Goal: Transaction & Acquisition: Purchase product/service

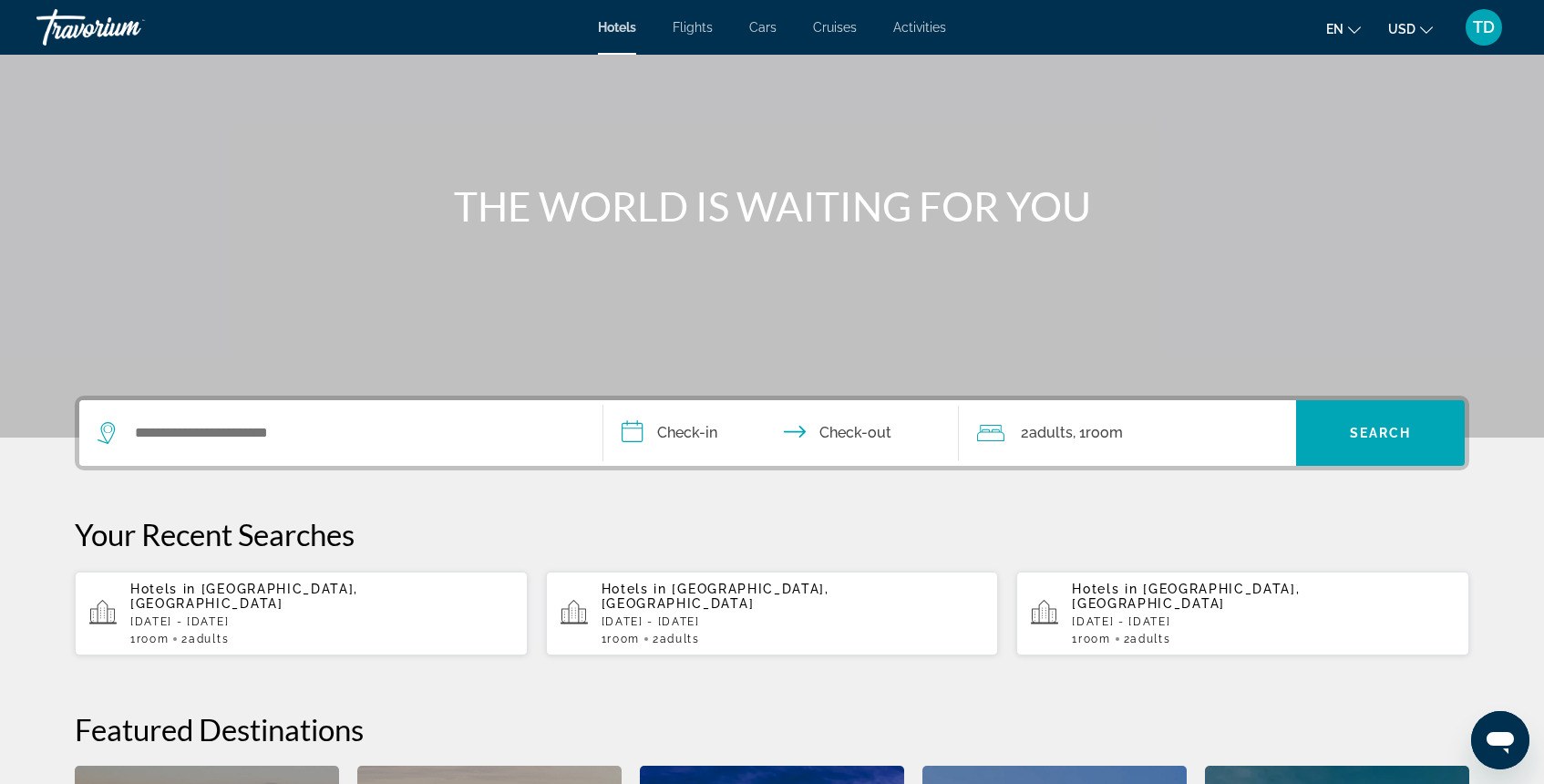
scroll to position [130, 0]
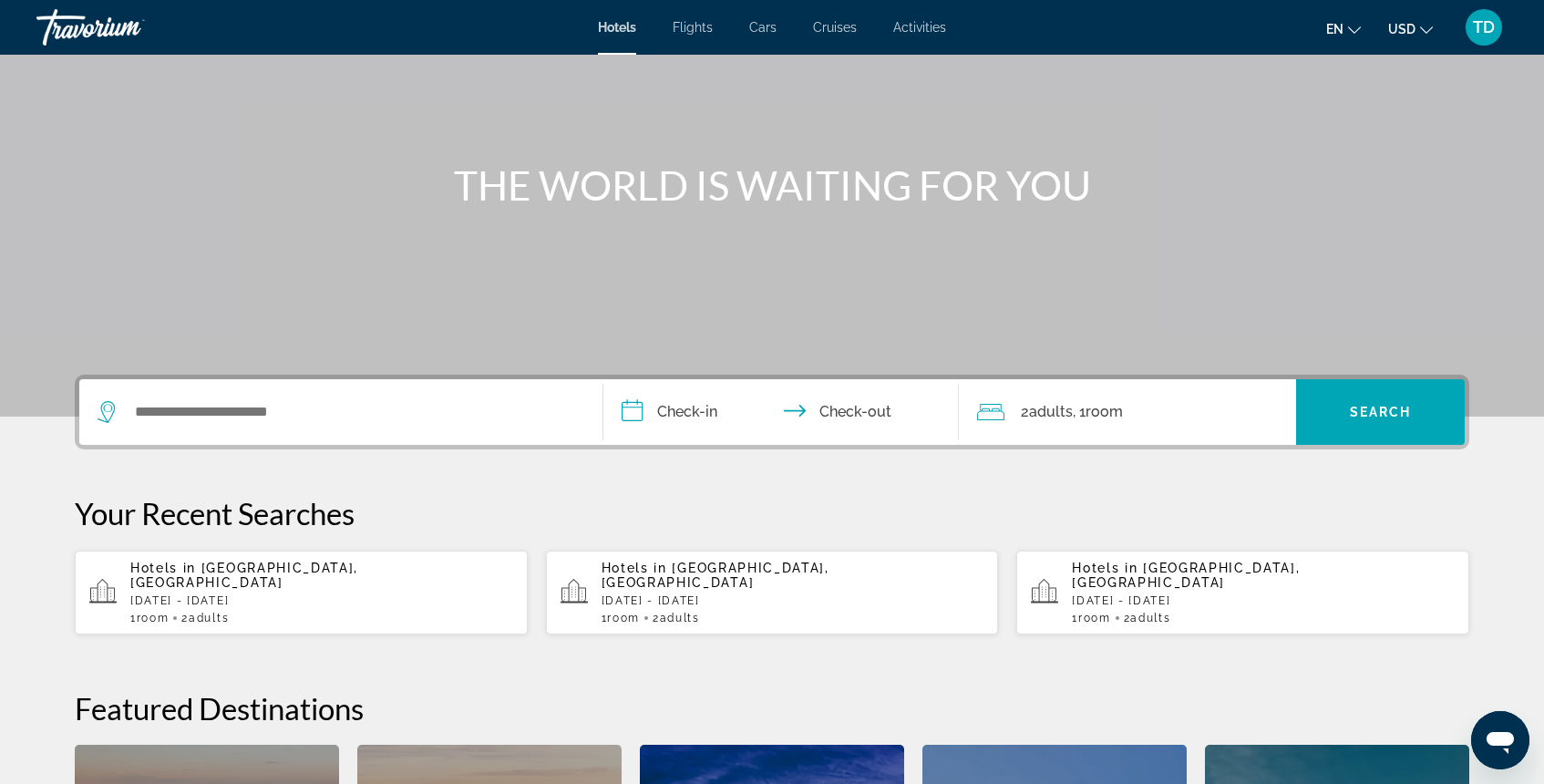
click at [1111, 612] on span "Room" at bounding box center [1094, 618] width 33 height 13
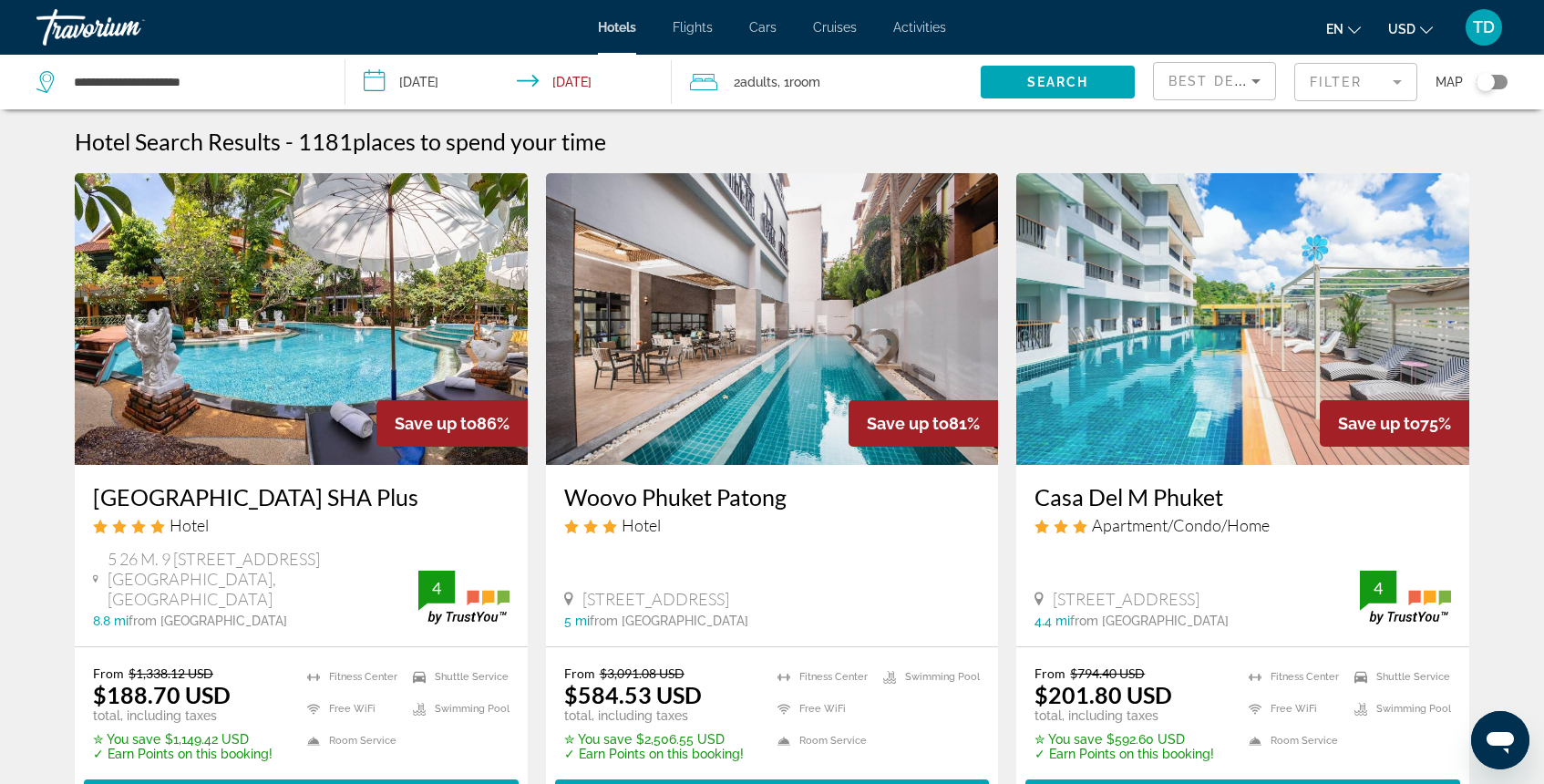
click at [1365, 74] on mat-form-field "Filter" at bounding box center [1356, 83] width 123 height 39
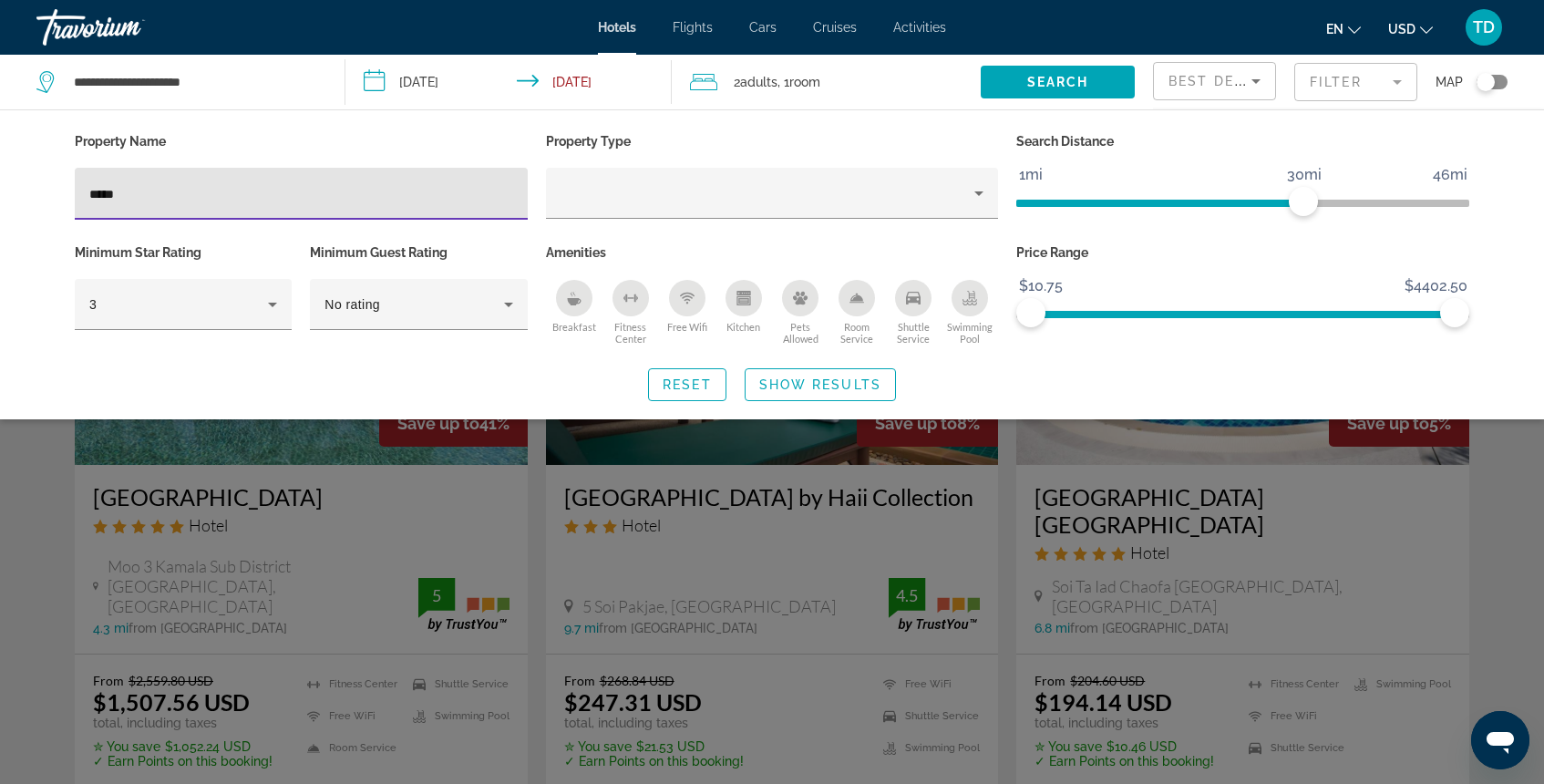
type input "*****"
click at [444, 503] on div "Search widget" at bounding box center [772, 528] width 1544 height 510
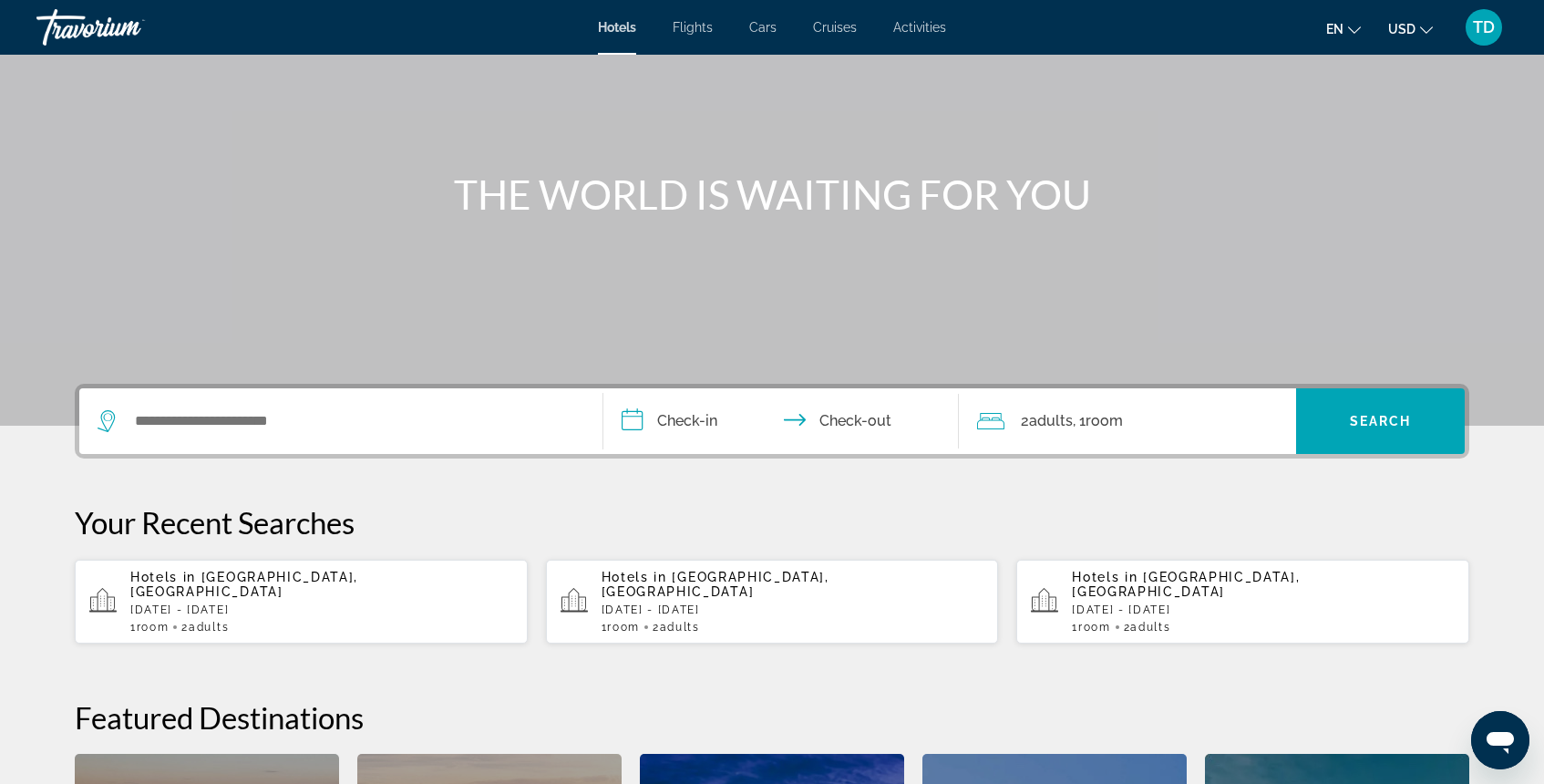
scroll to position [149, 0]
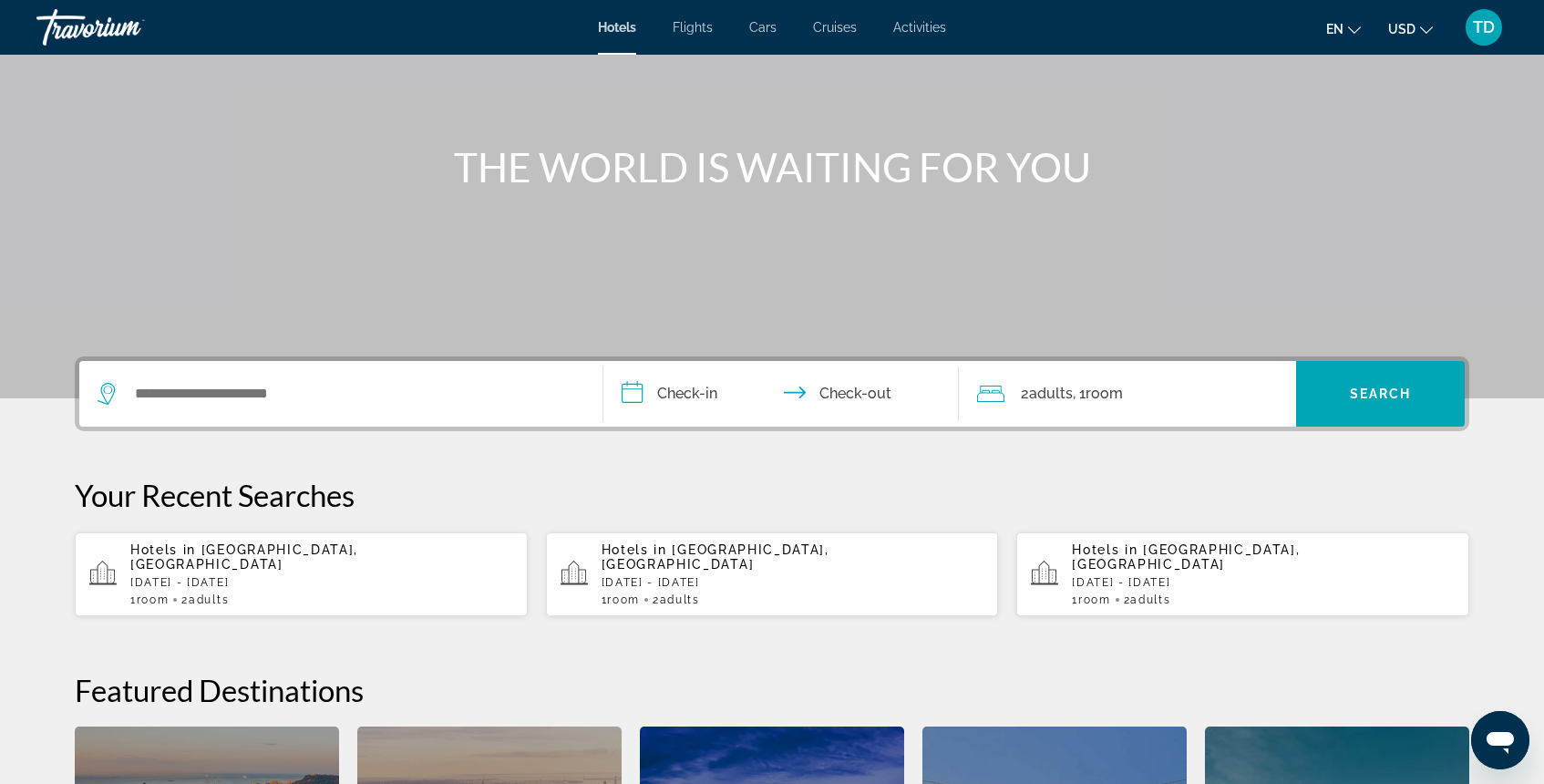
click at [354, 424] on div "Search widget" at bounding box center [340, 393] width 487 height 66
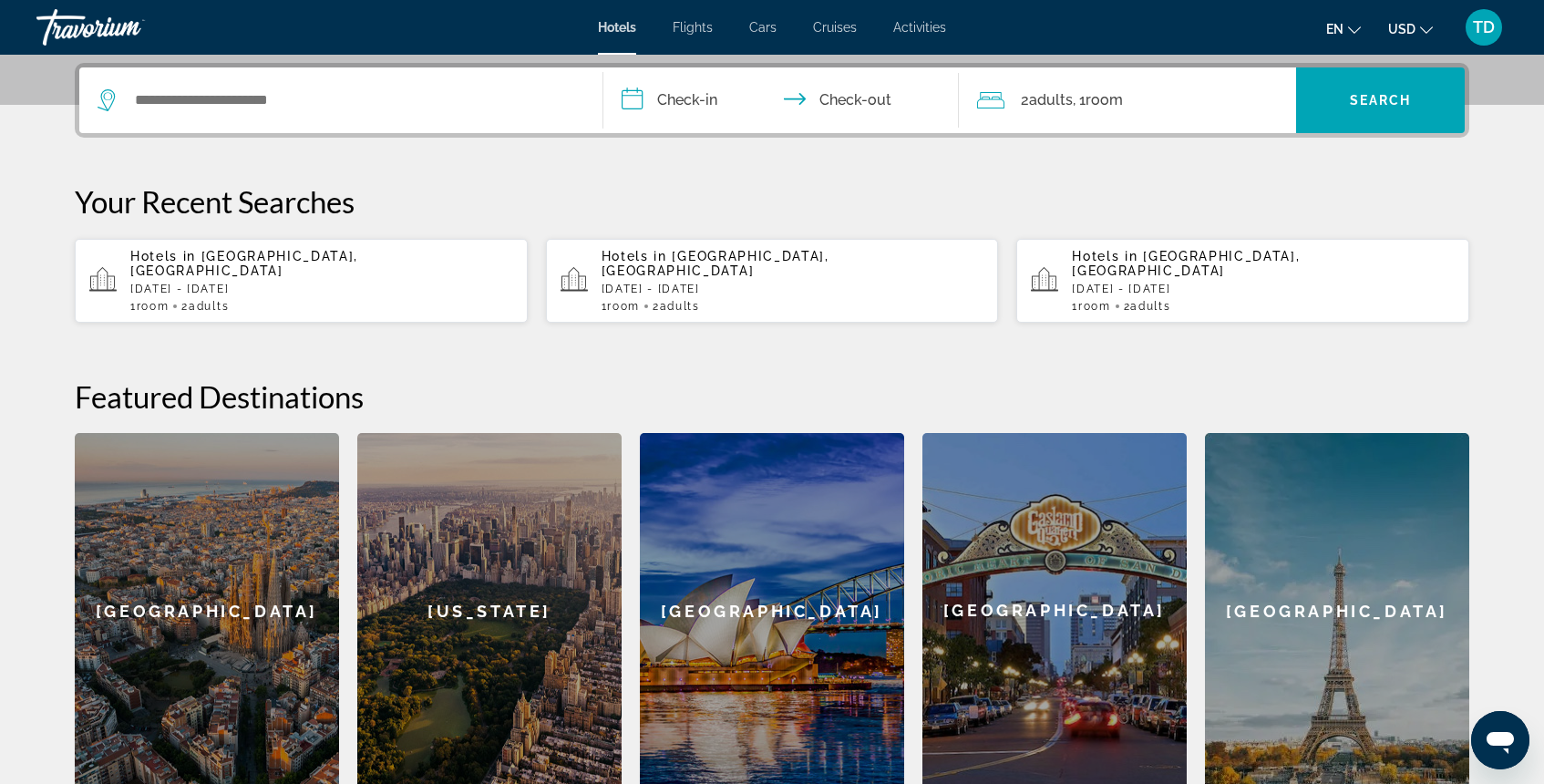
scroll to position [446, 0]
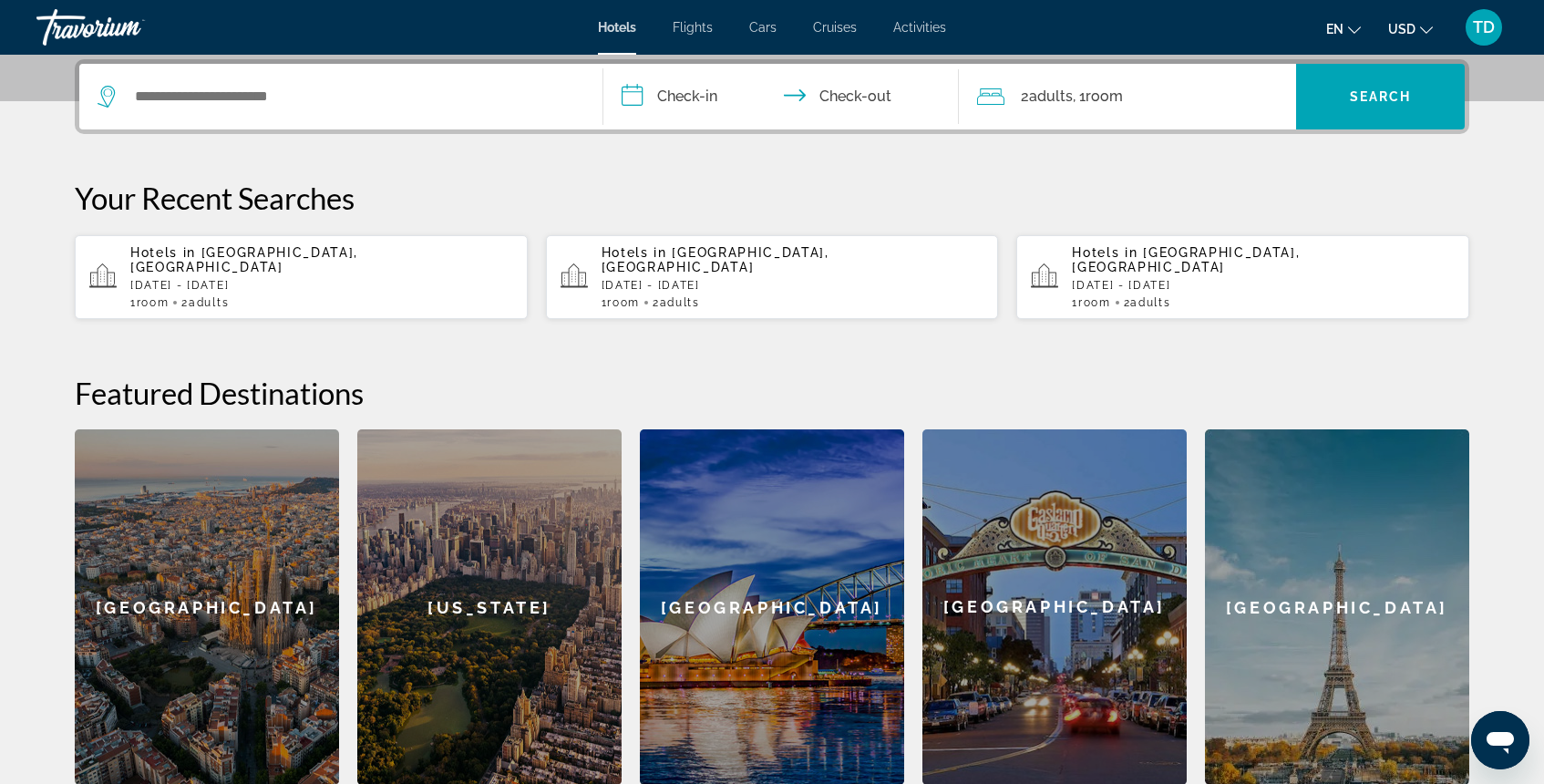
click at [427, 77] on div "Search widget" at bounding box center [340, 97] width 487 height 66
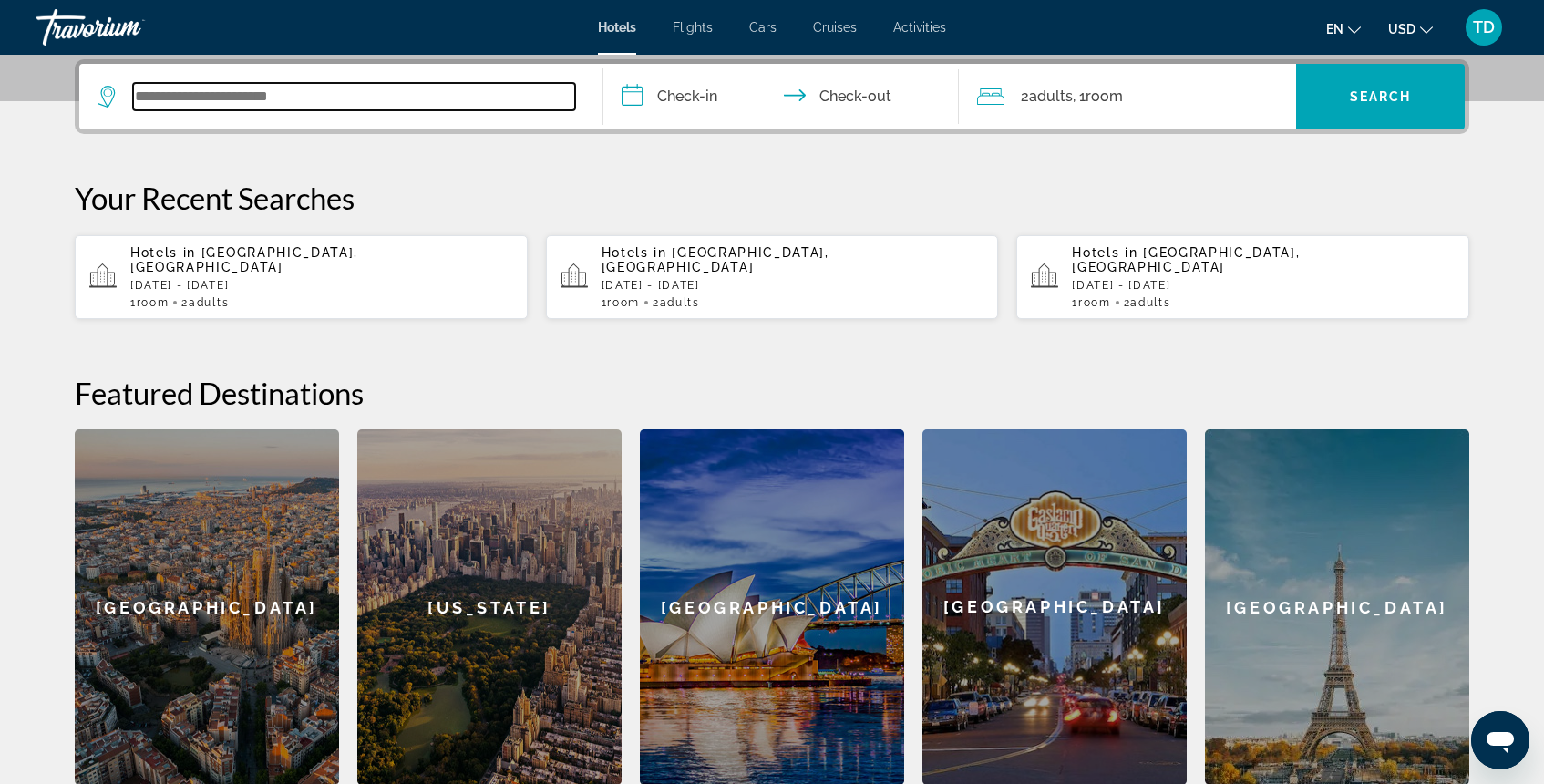
click at [404, 96] on input "Search widget" at bounding box center [354, 96] width 442 height 28
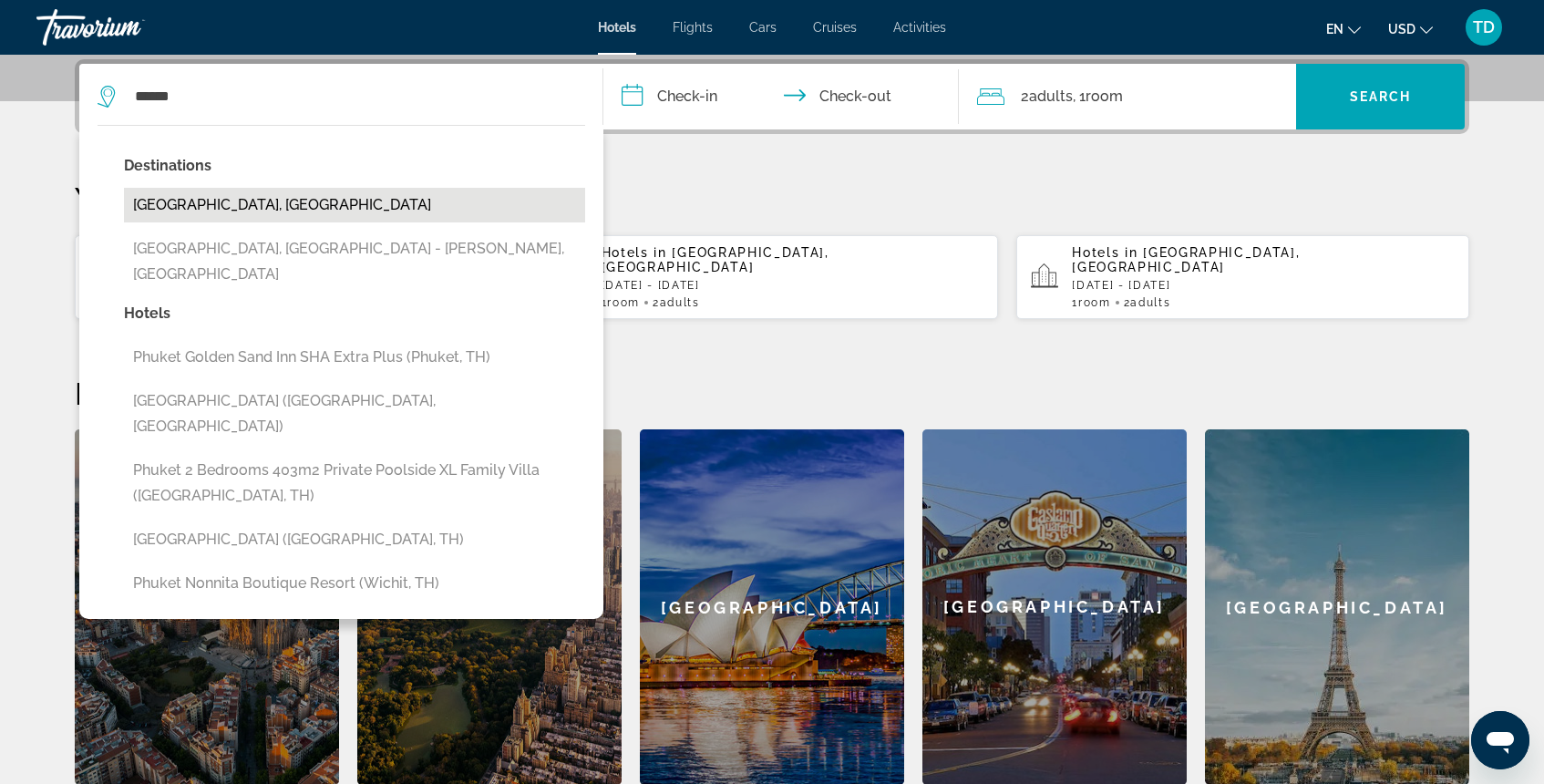
click at [242, 206] on button "[GEOGRAPHIC_DATA], [GEOGRAPHIC_DATA]" at bounding box center [354, 205] width 461 height 35
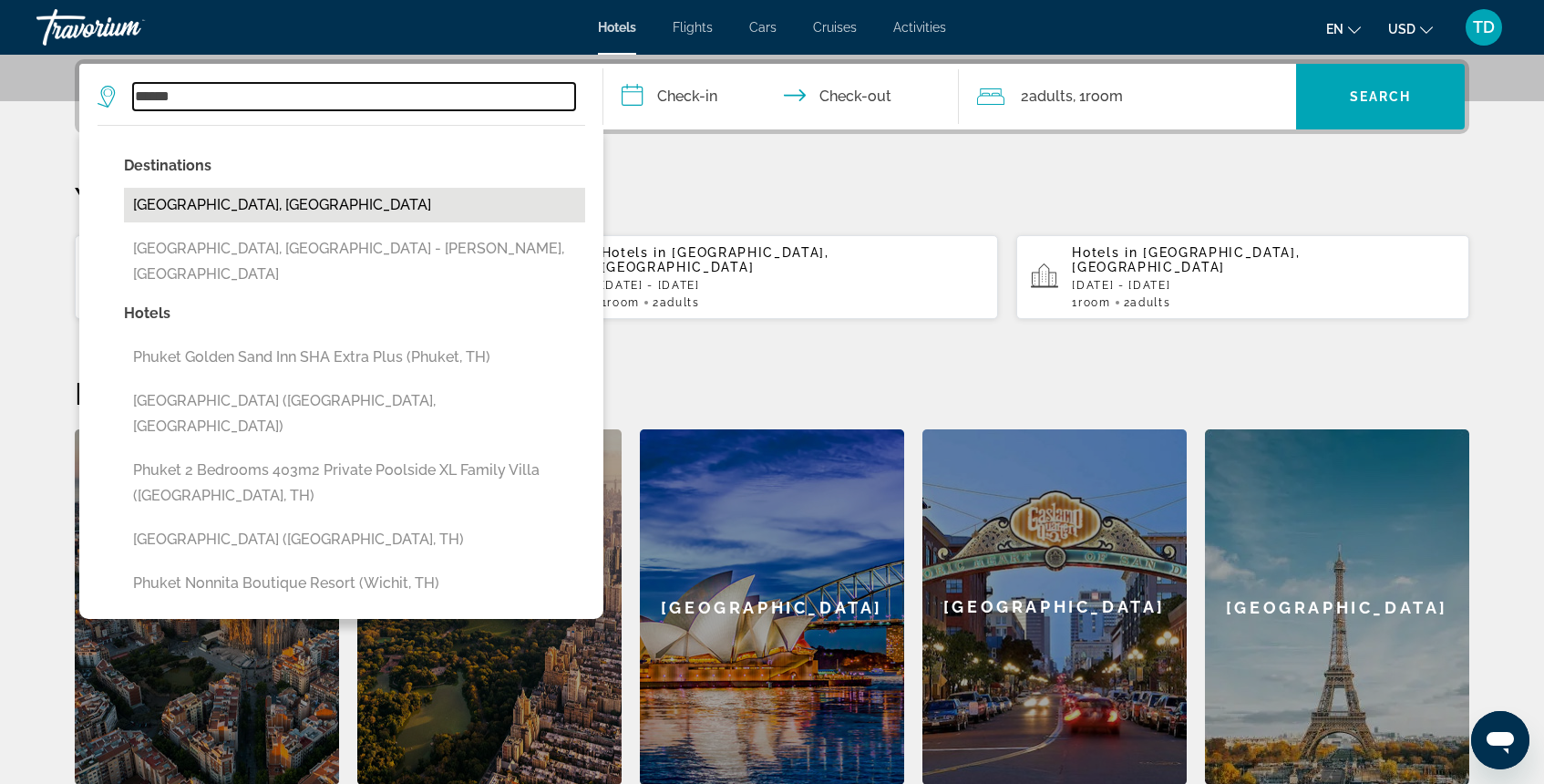
type input "**********"
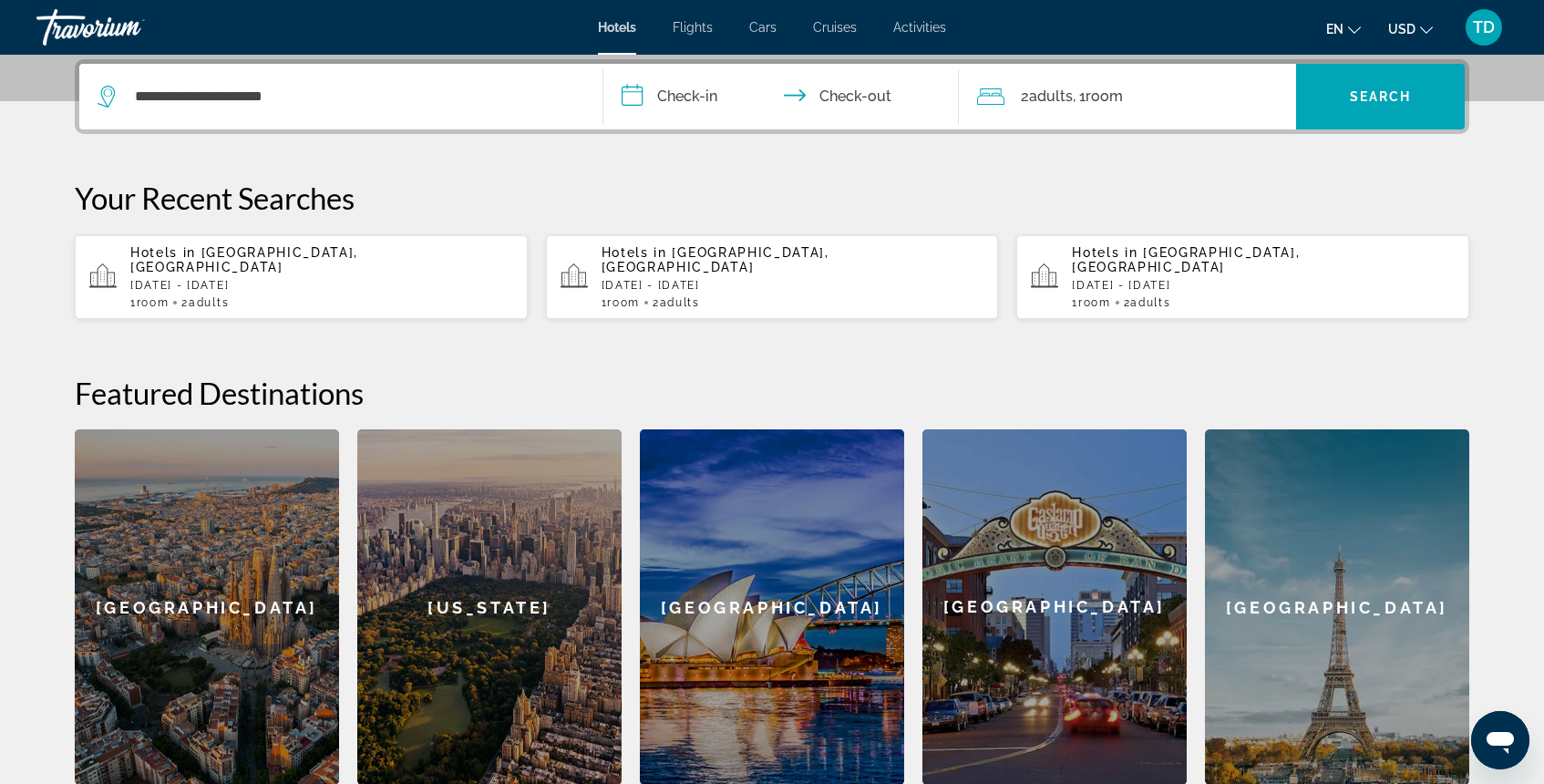
click at [691, 97] on input "**********" at bounding box center [784, 100] width 362 height 72
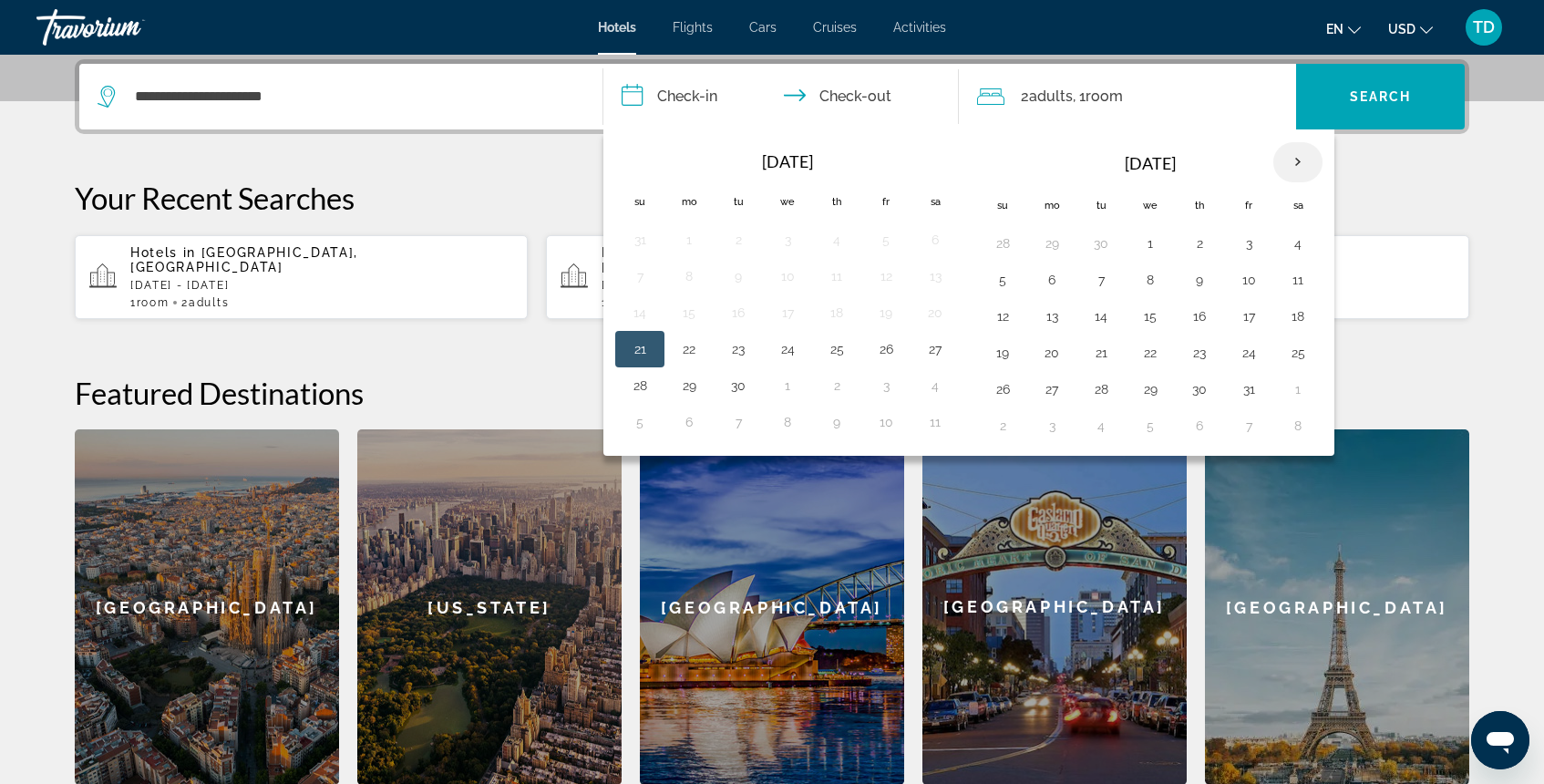
click at [1299, 165] on th "Next month" at bounding box center [1298, 162] width 50 height 40
click at [1252, 354] on button "21" at bounding box center [1249, 353] width 29 height 26
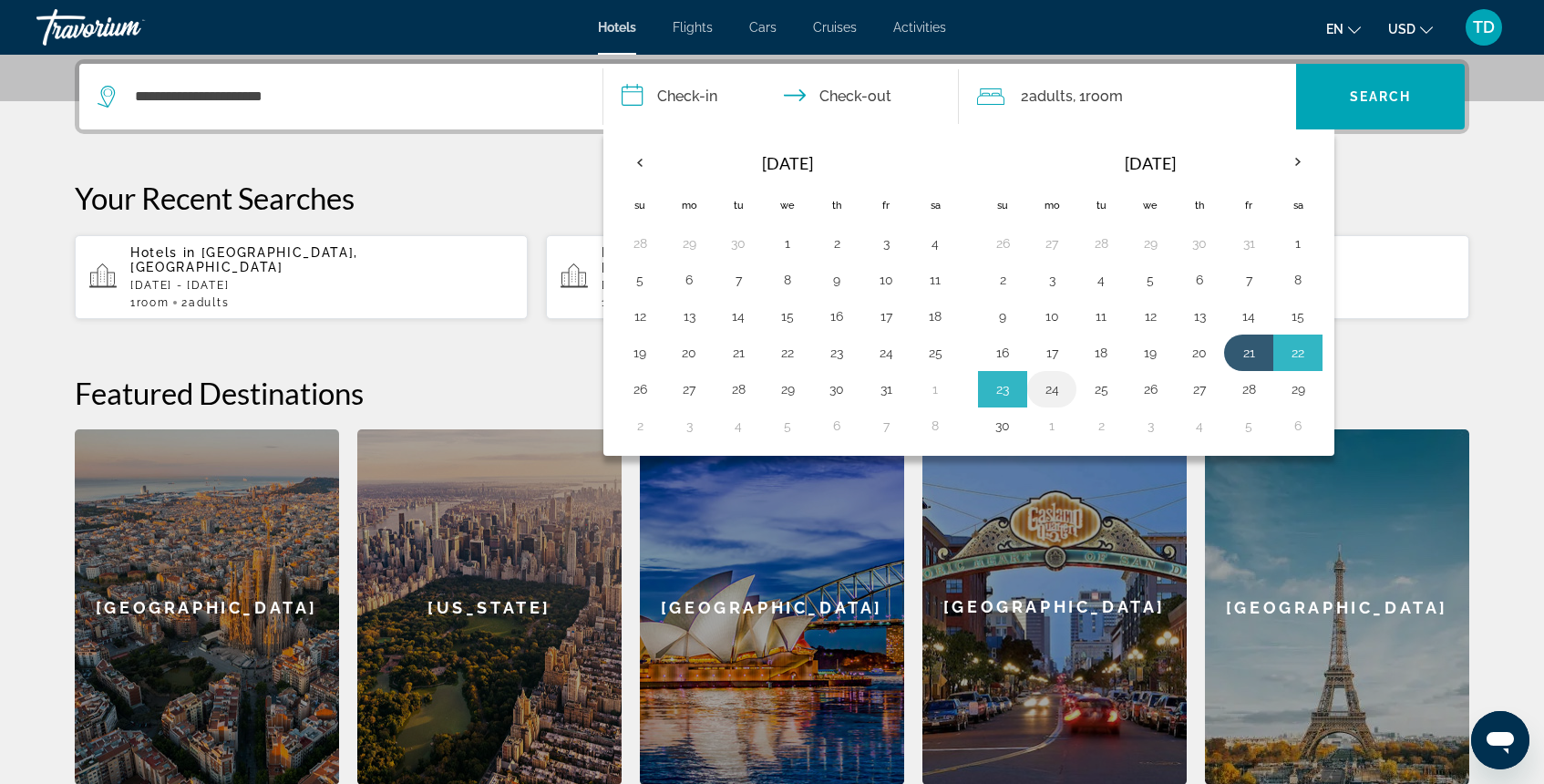
click at [1061, 386] on button "24" at bounding box center [1052, 389] width 29 height 26
type input "**********"
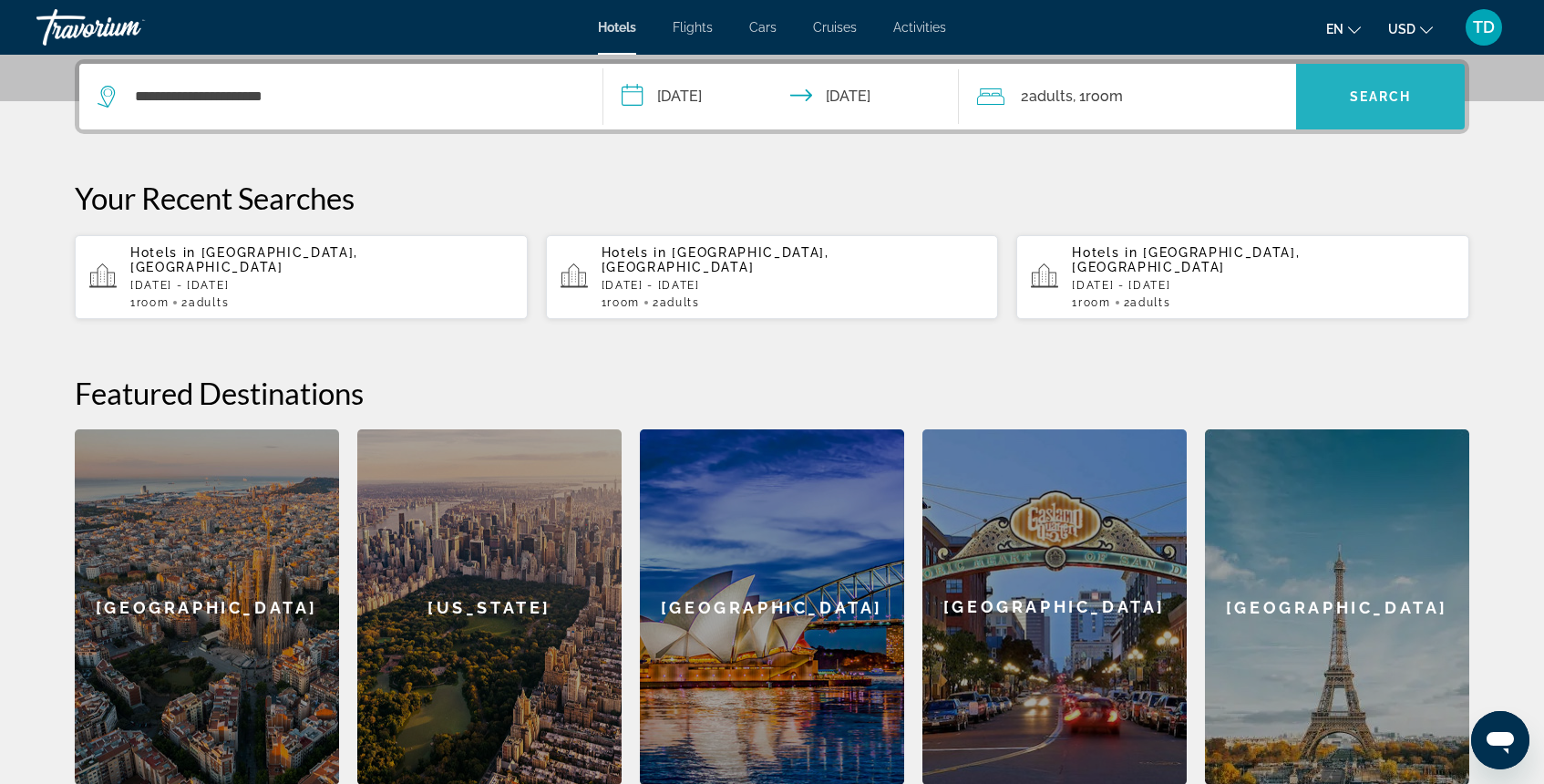
click at [1387, 105] on span "Search widget" at bounding box center [1381, 96] width 169 height 44
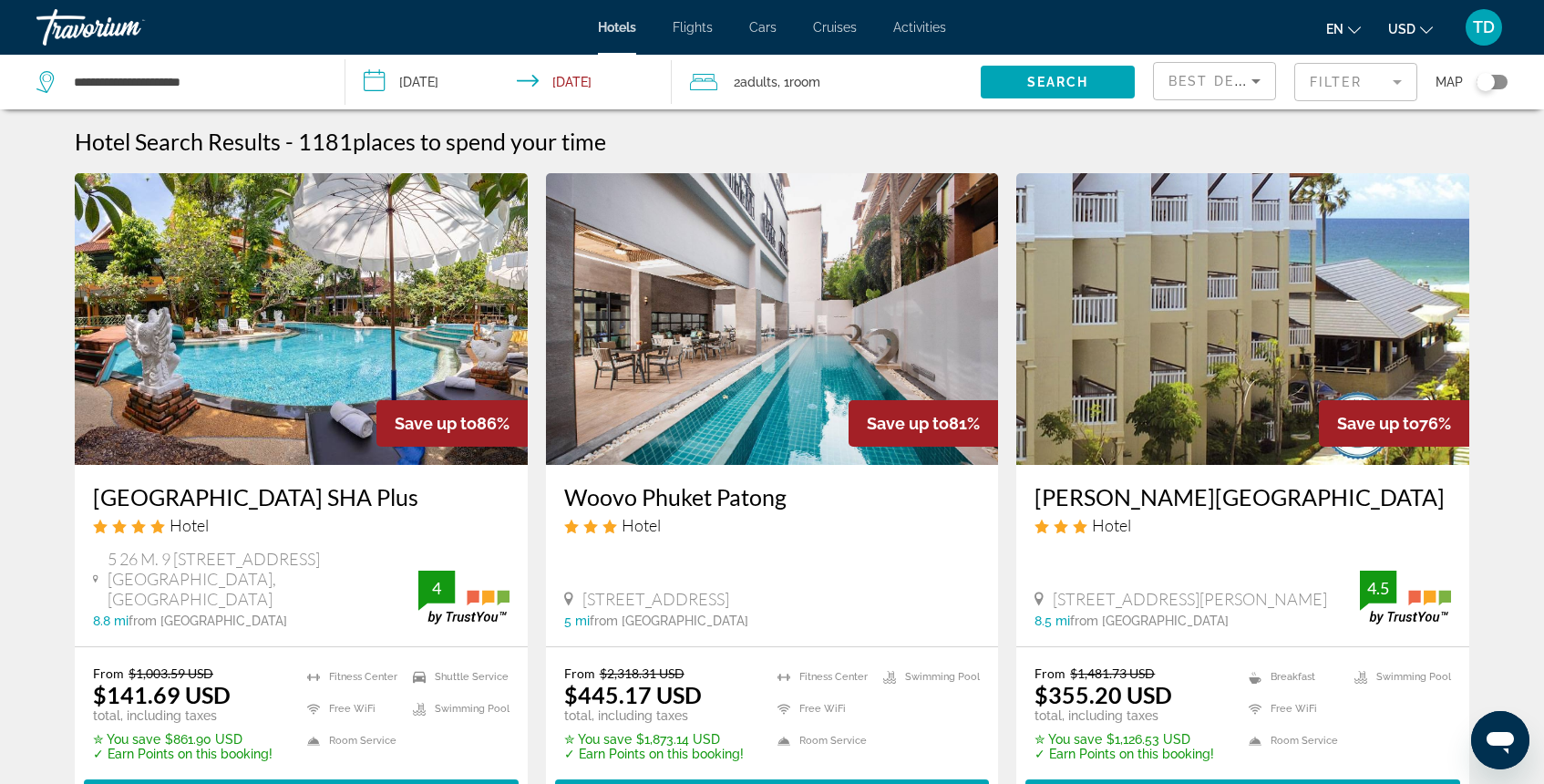
click at [1331, 83] on mat-form-field "Filter" at bounding box center [1356, 83] width 123 height 39
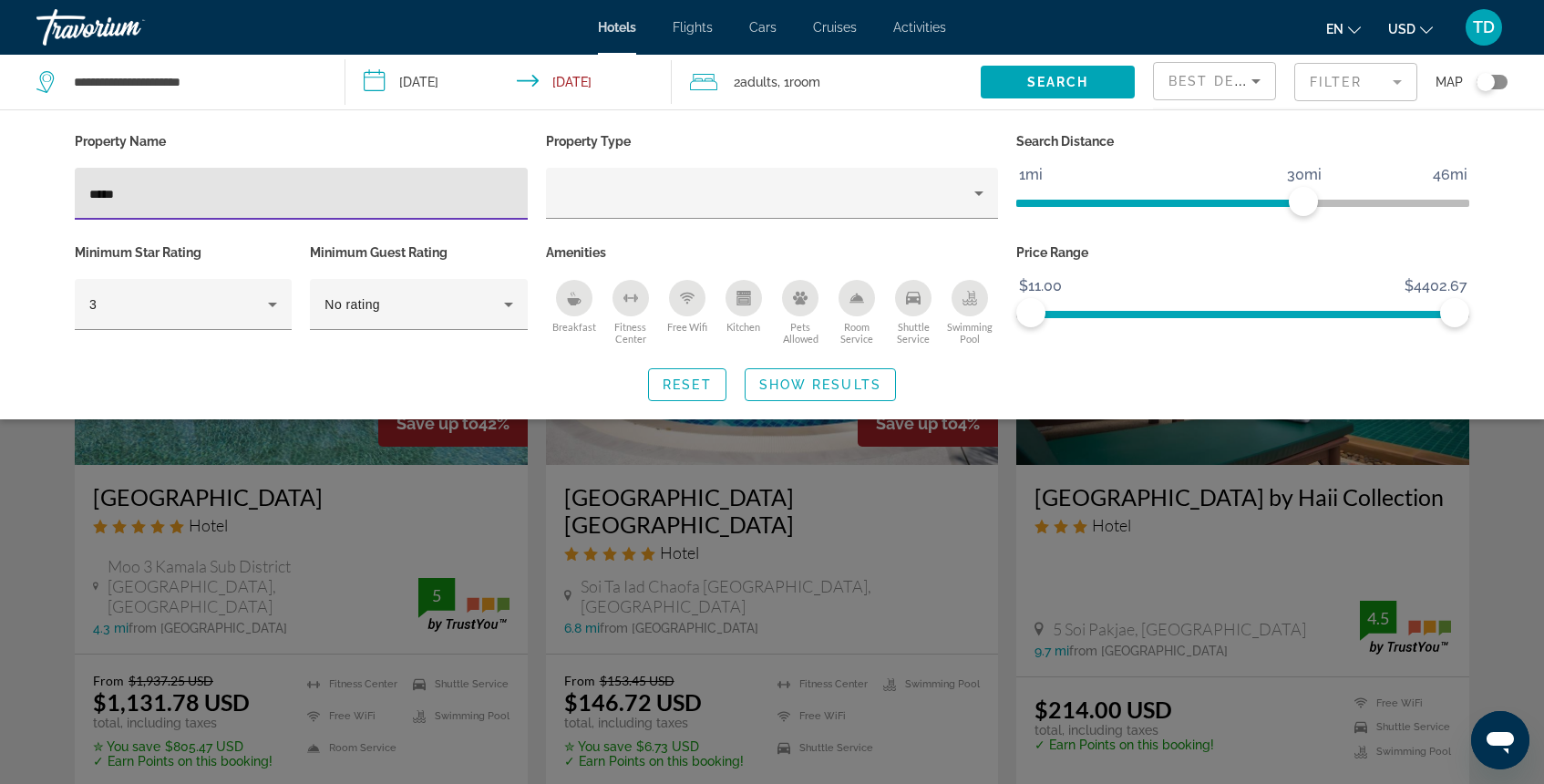
type input "*****"
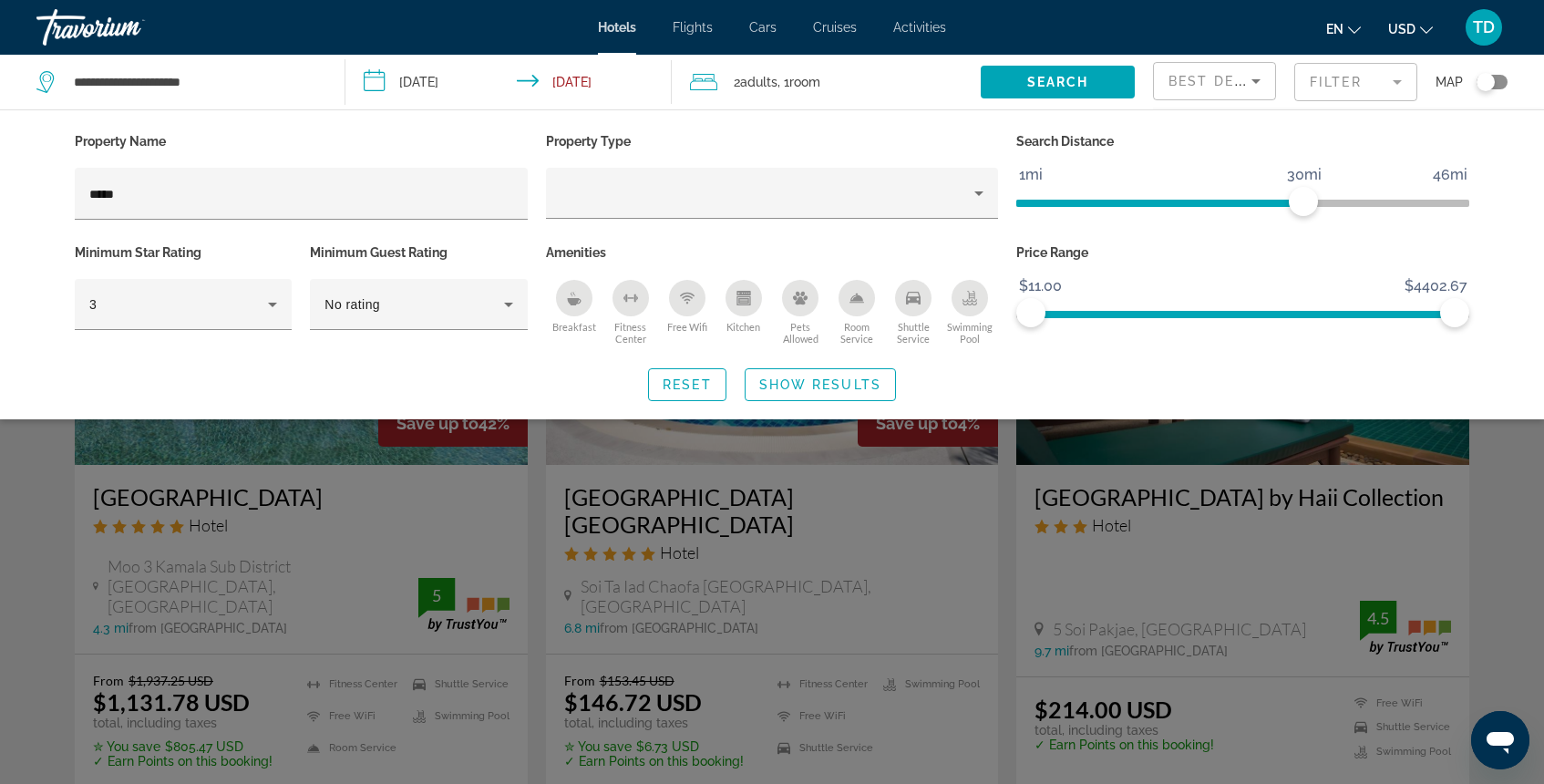
click at [353, 467] on div "Search widget" at bounding box center [772, 528] width 1544 height 510
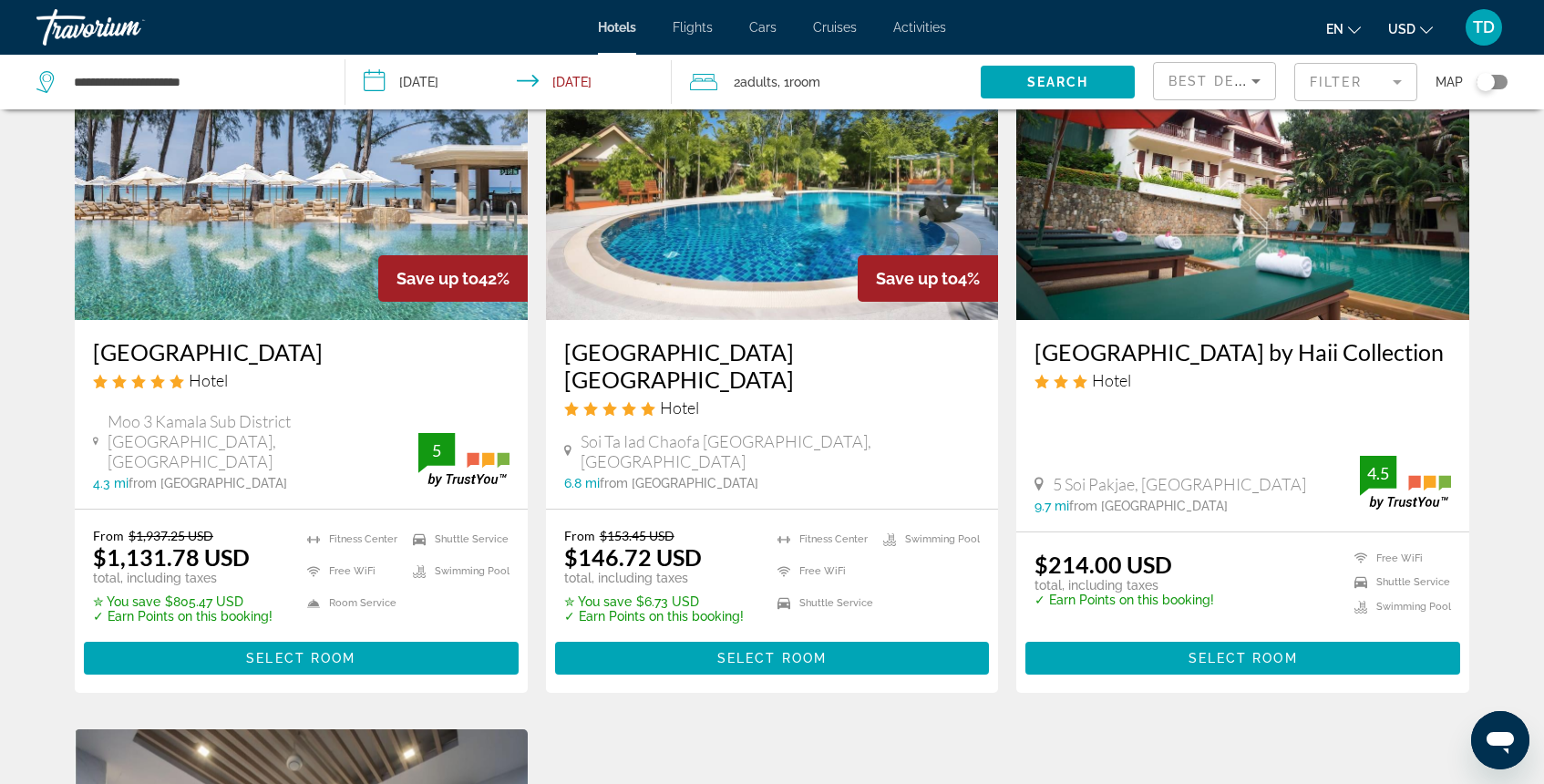
scroll to position [171, 0]
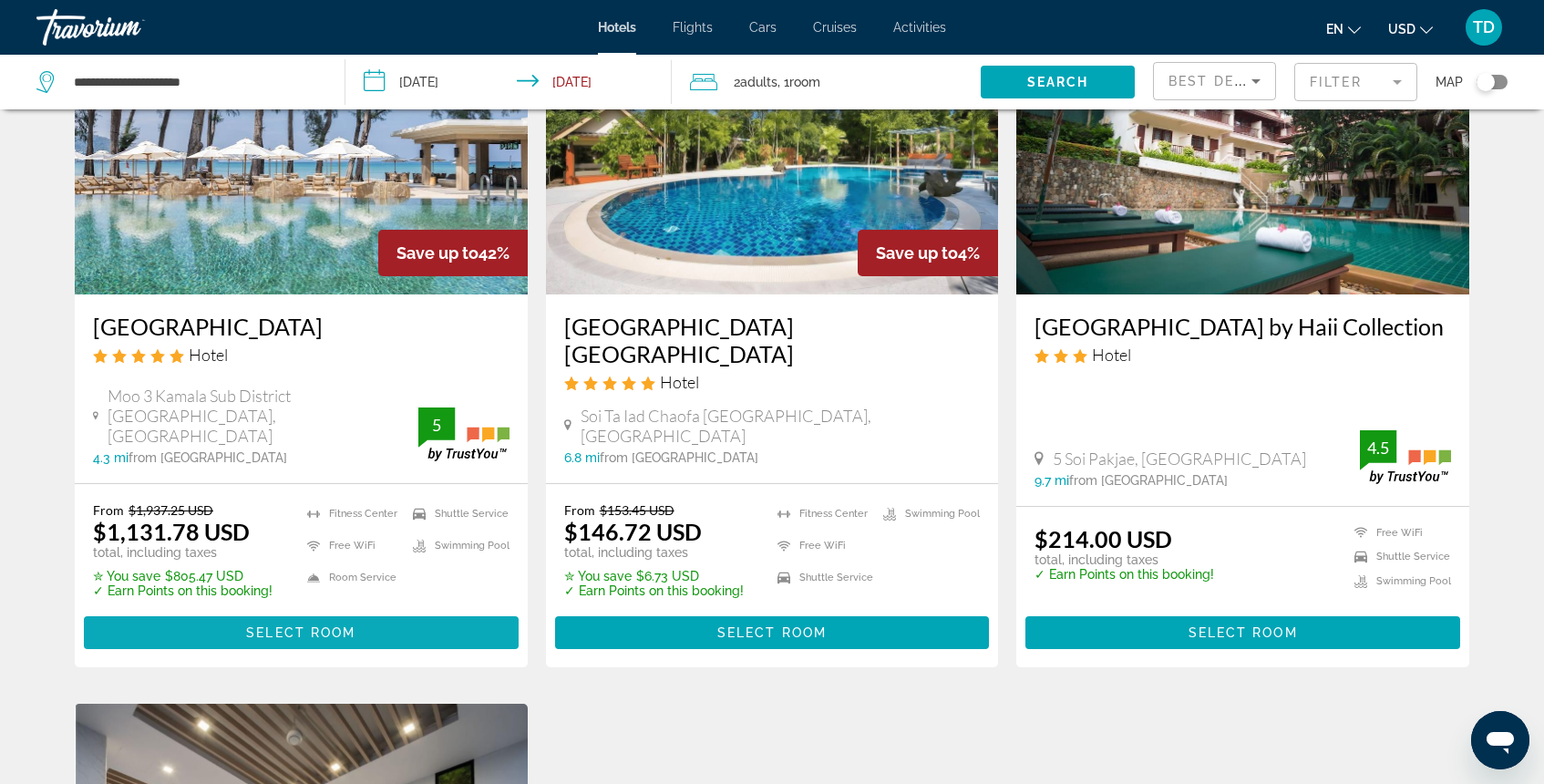
click at [308, 625] on span "Select Room" at bounding box center [300, 633] width 109 height 15
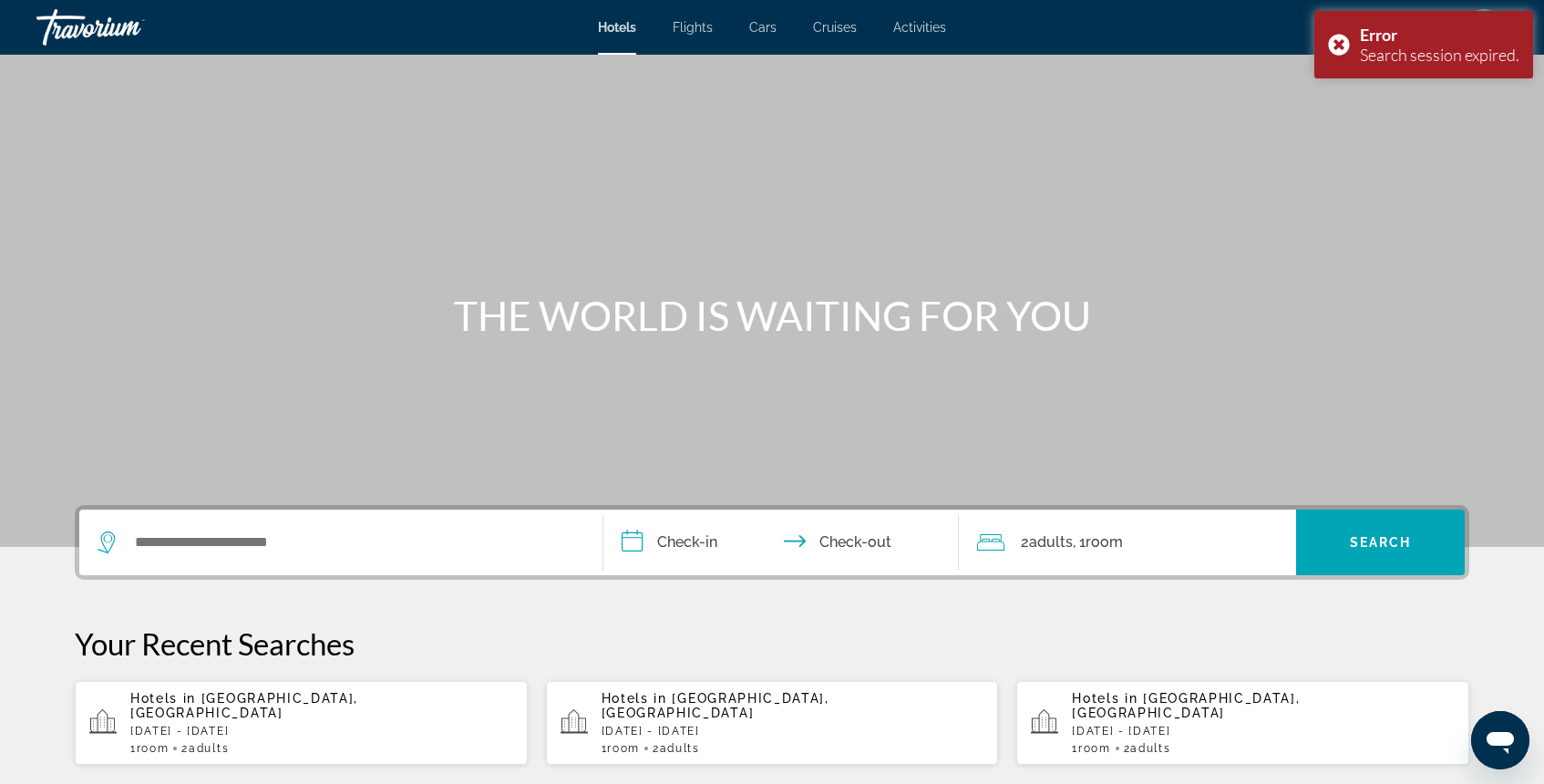
click at [717, 724] on p "[DATE] - [DATE]" at bounding box center [793, 731] width 383 height 13
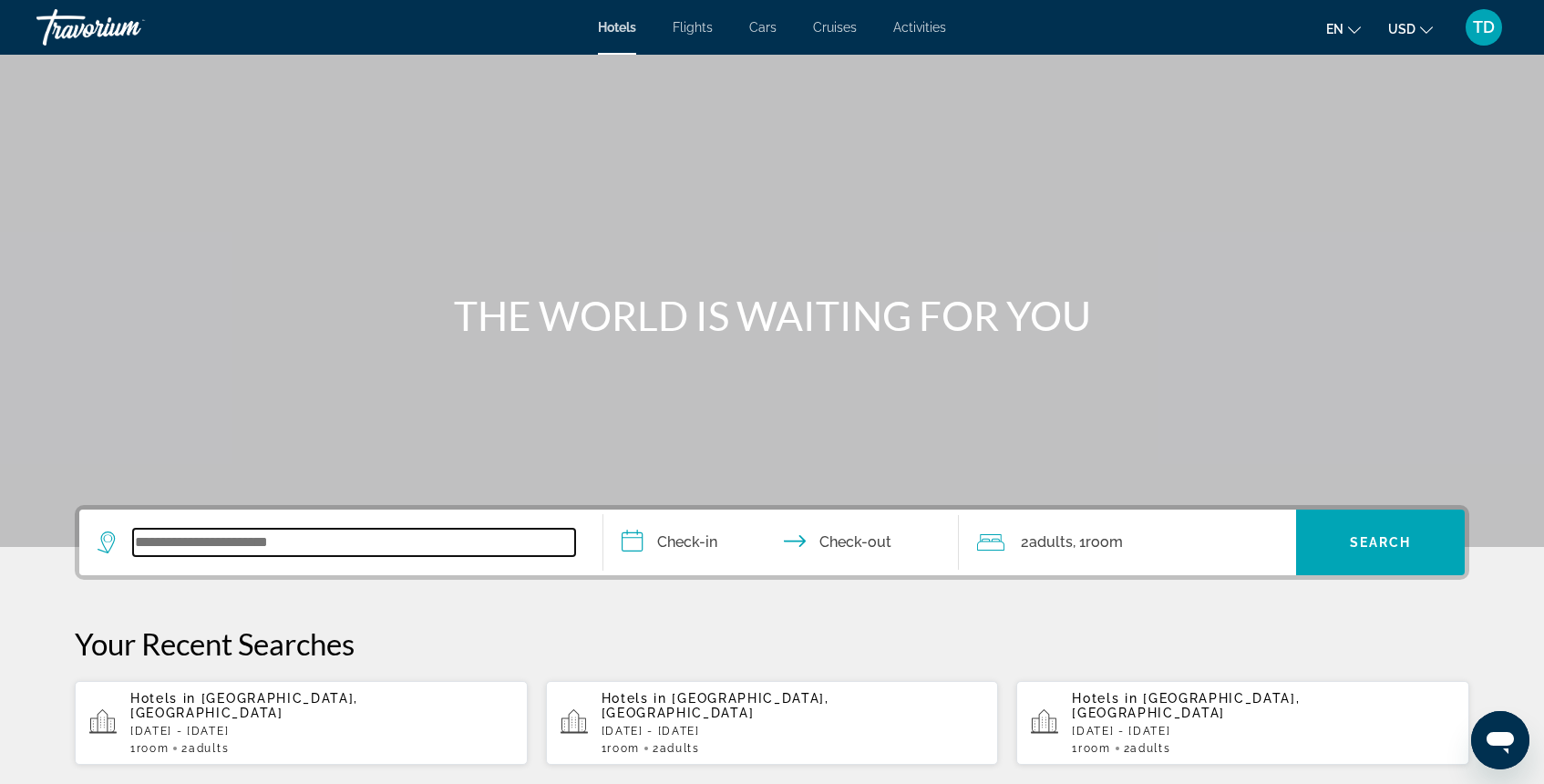
click at [383, 543] on input "Search widget" at bounding box center [354, 542] width 442 height 28
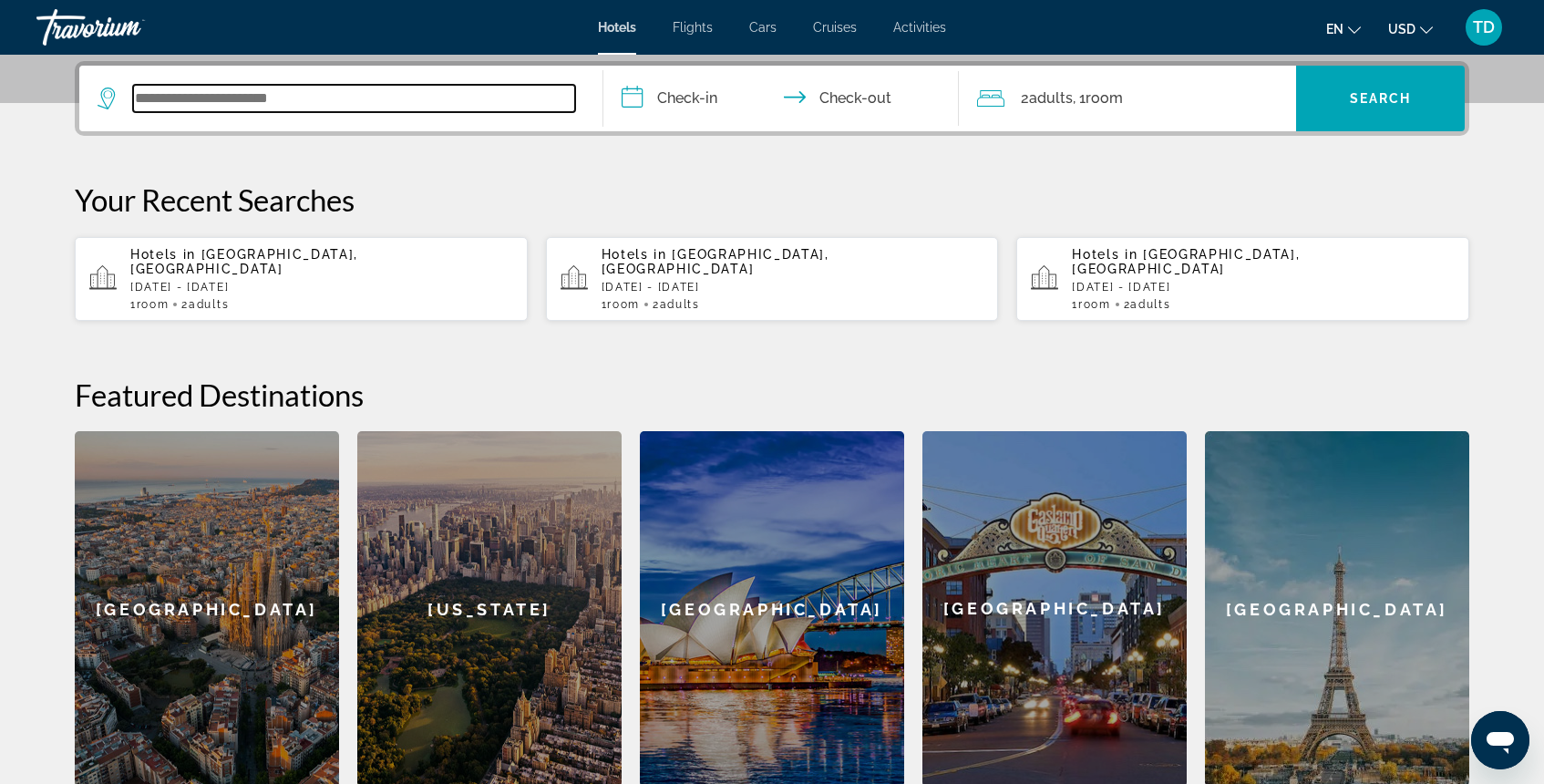
scroll to position [446, 0]
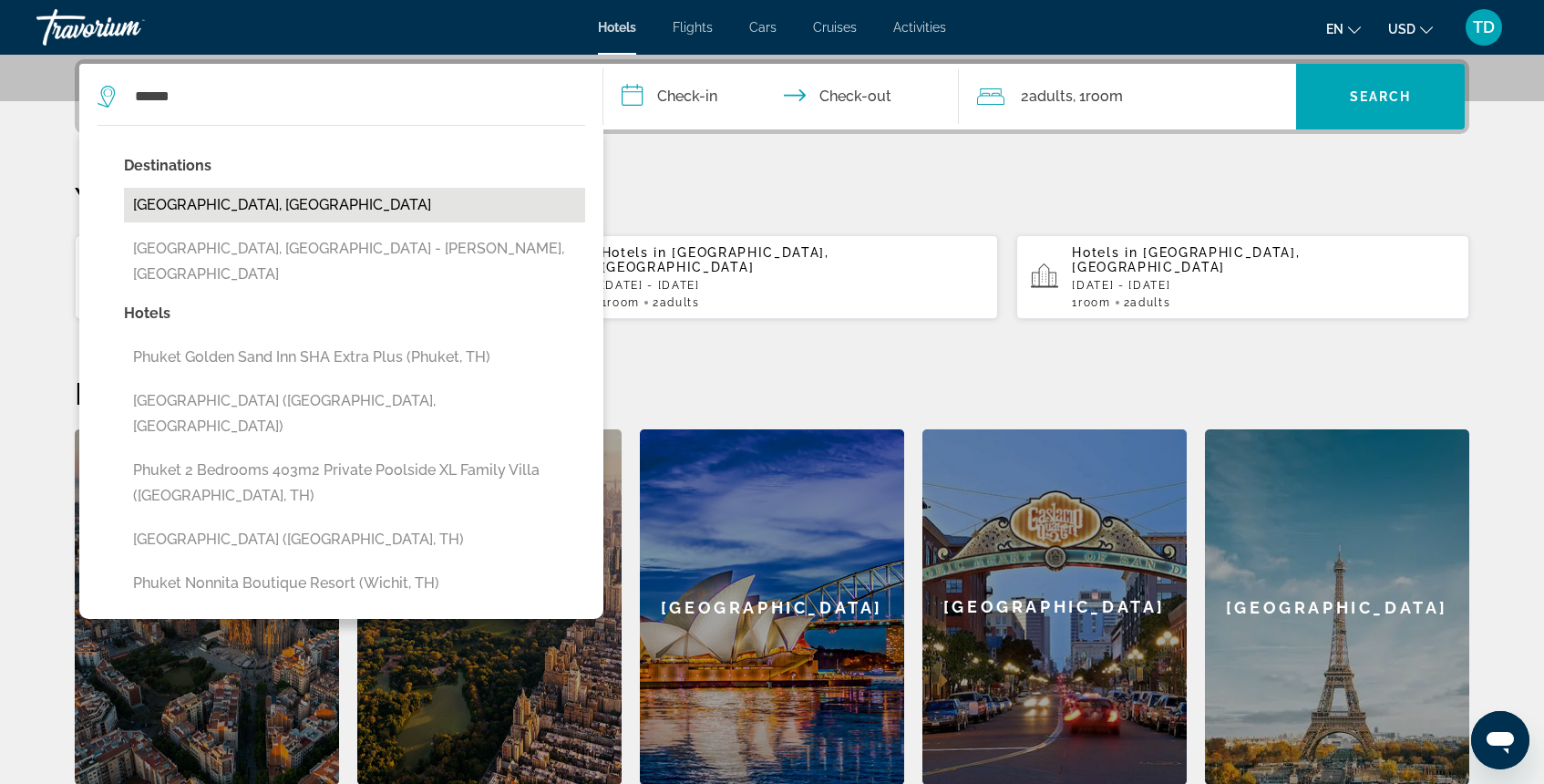
click at [340, 200] on button "[GEOGRAPHIC_DATA], [GEOGRAPHIC_DATA]" at bounding box center [354, 205] width 461 height 35
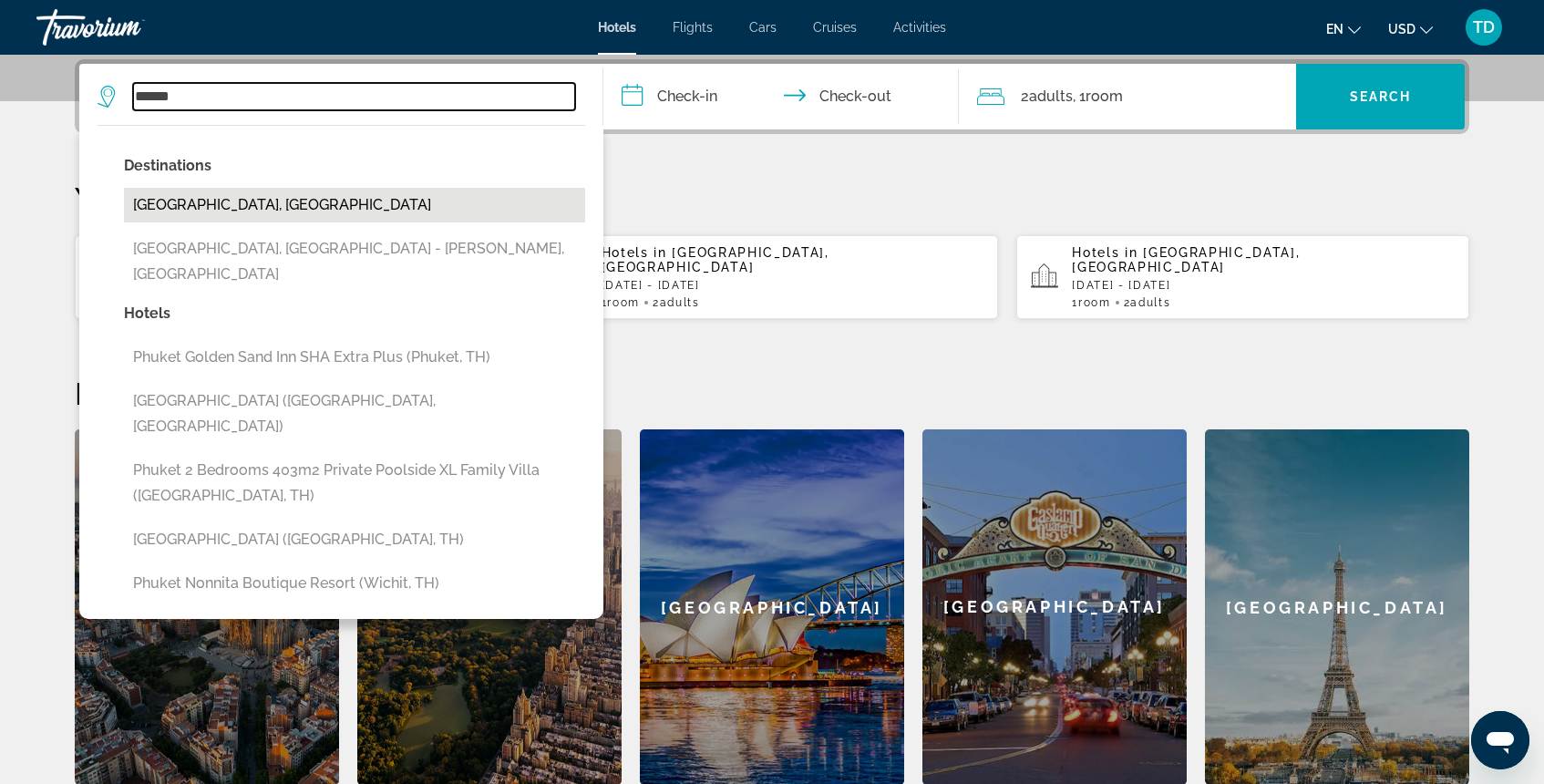
type input "**********"
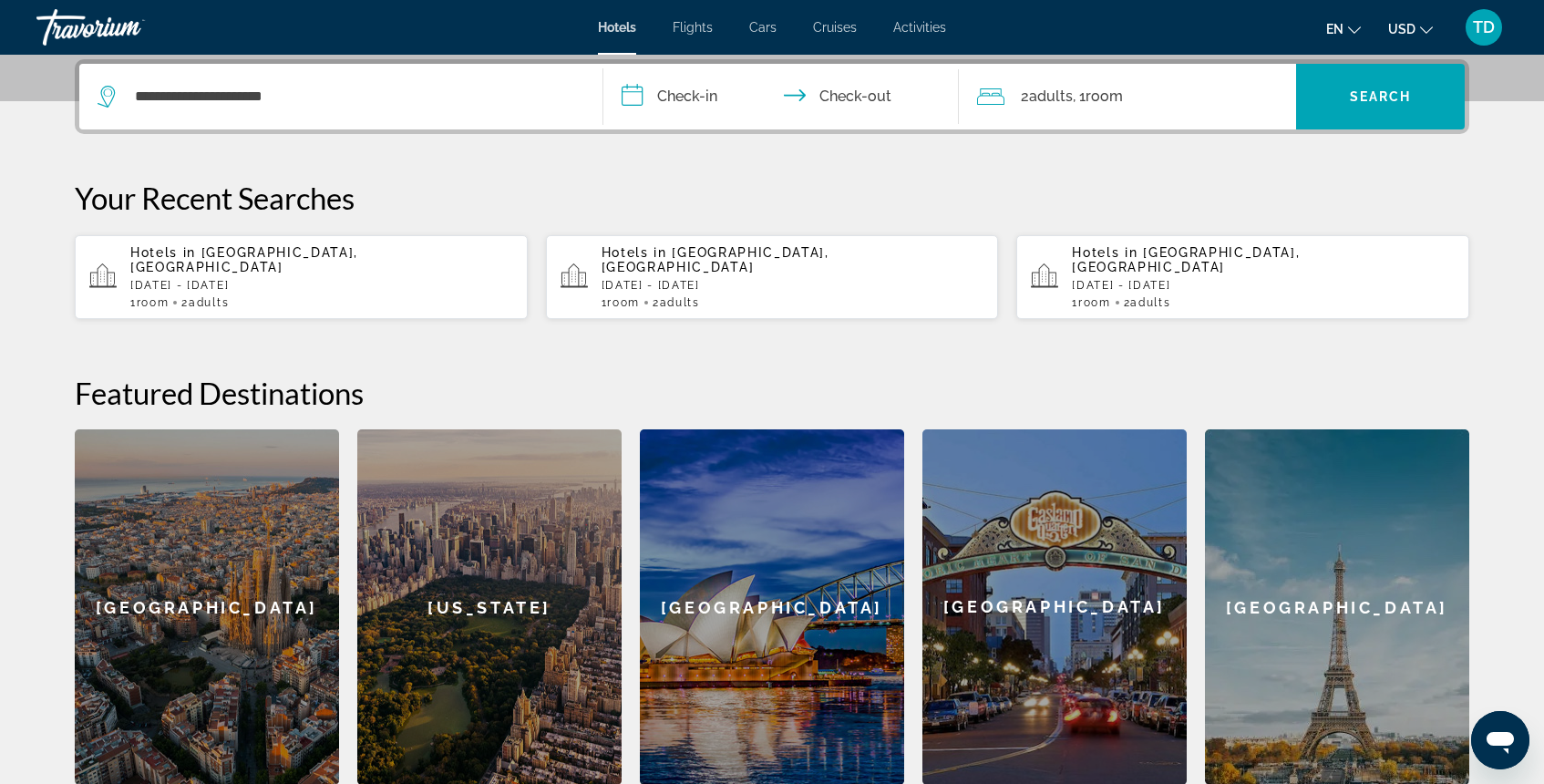
click at [679, 108] on input "**********" at bounding box center [784, 100] width 362 height 72
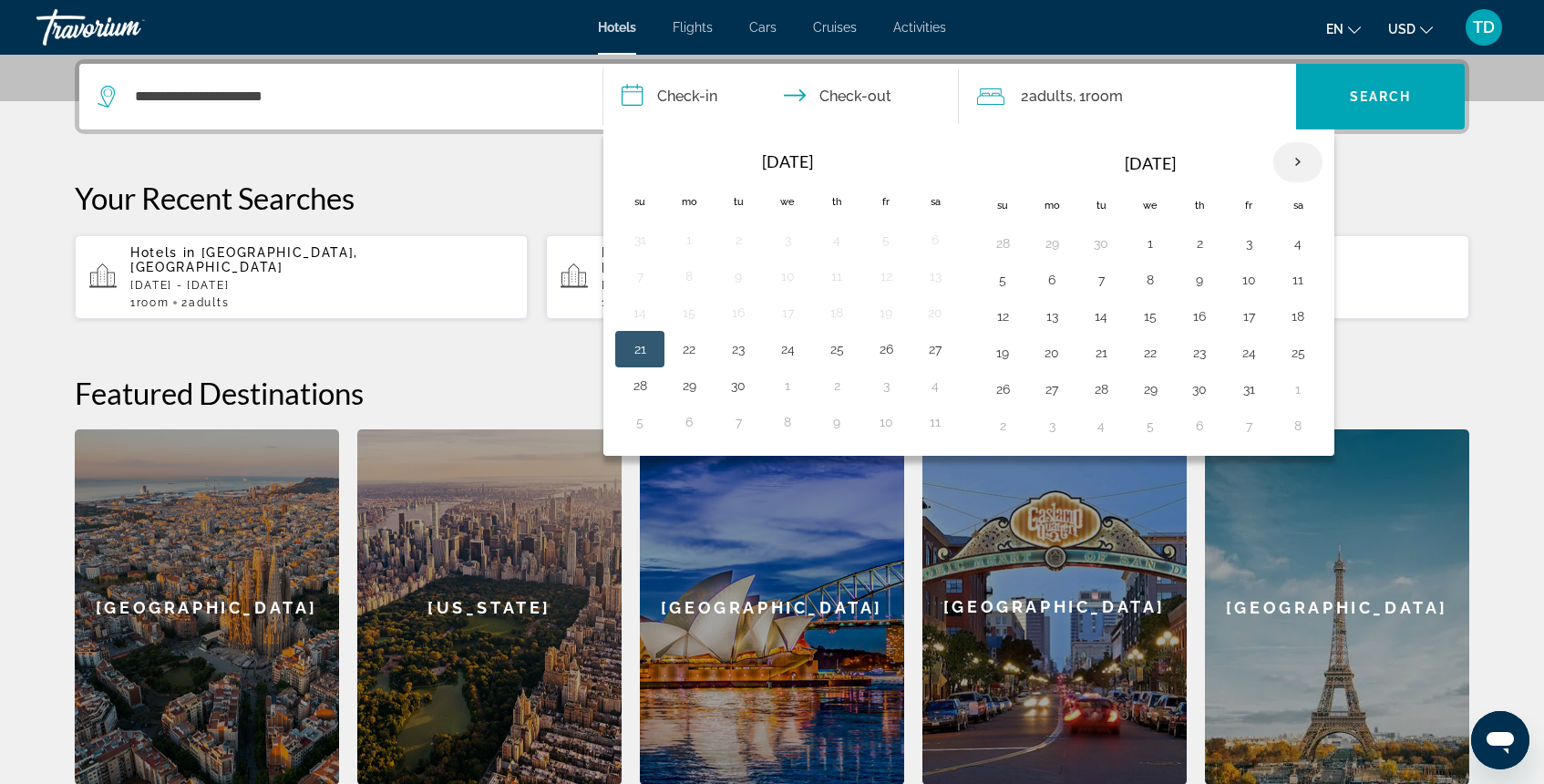
click at [1304, 168] on th "Next month" at bounding box center [1298, 162] width 50 height 40
click at [1049, 388] on button "24" at bounding box center [1052, 389] width 29 height 26
click at [1163, 391] on button "26" at bounding box center [1150, 389] width 29 height 26
type input "**********"
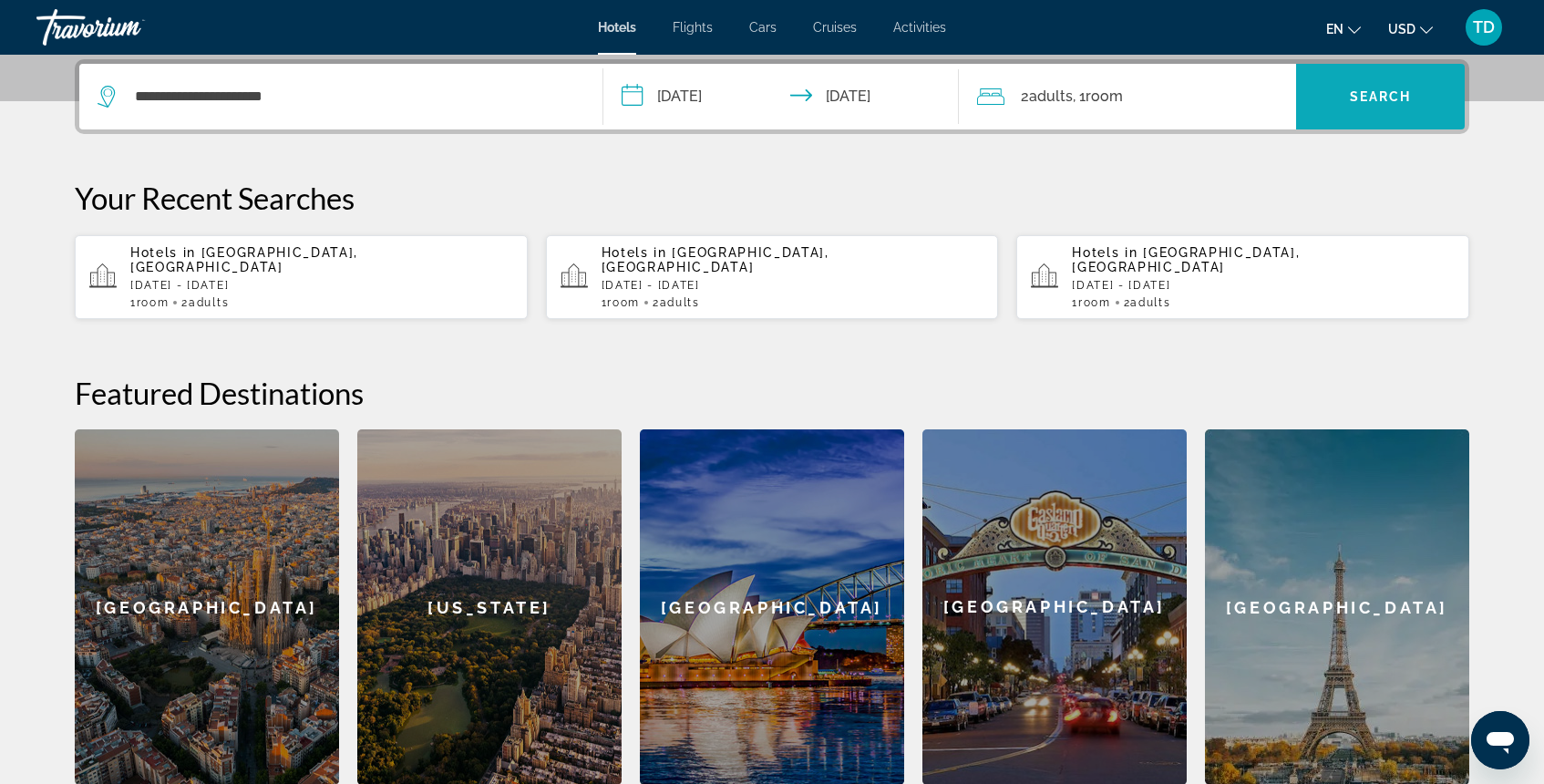
click at [1371, 94] on span "Search" at bounding box center [1382, 96] width 62 height 15
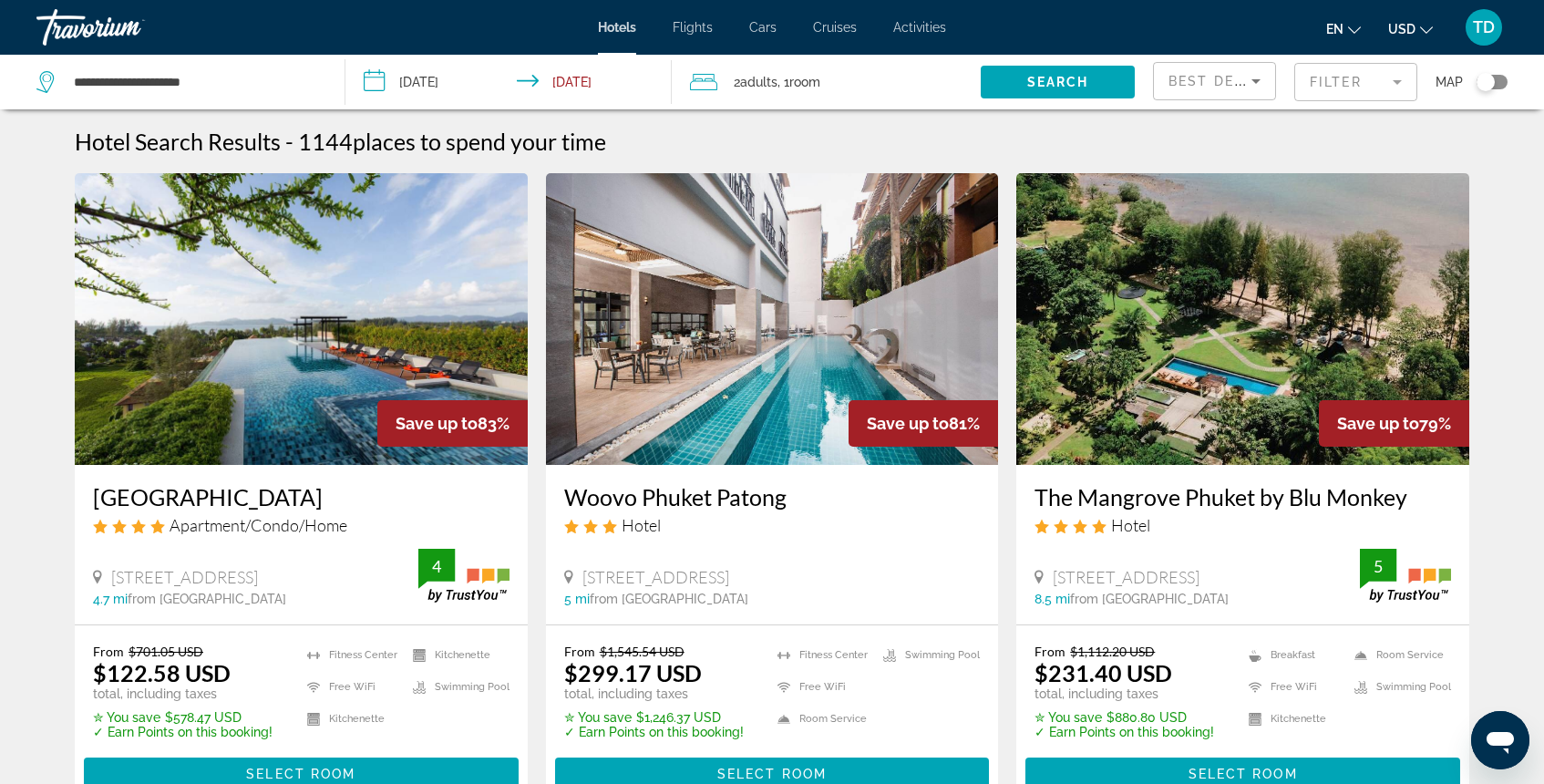
click at [1340, 89] on mat-form-field "Filter" at bounding box center [1356, 83] width 123 height 39
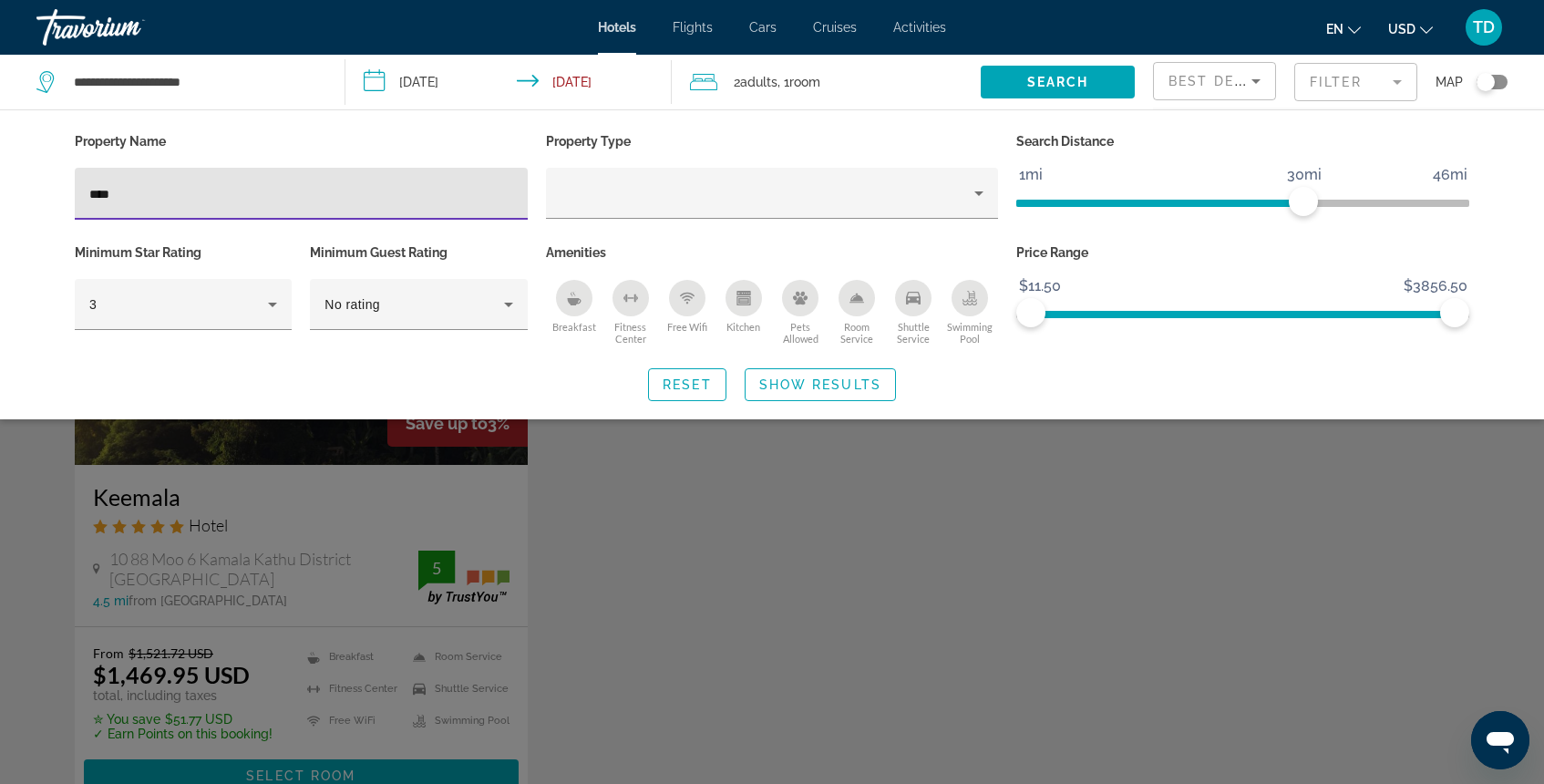
type input "****"
click at [474, 471] on div "Search widget" at bounding box center [772, 528] width 1544 height 510
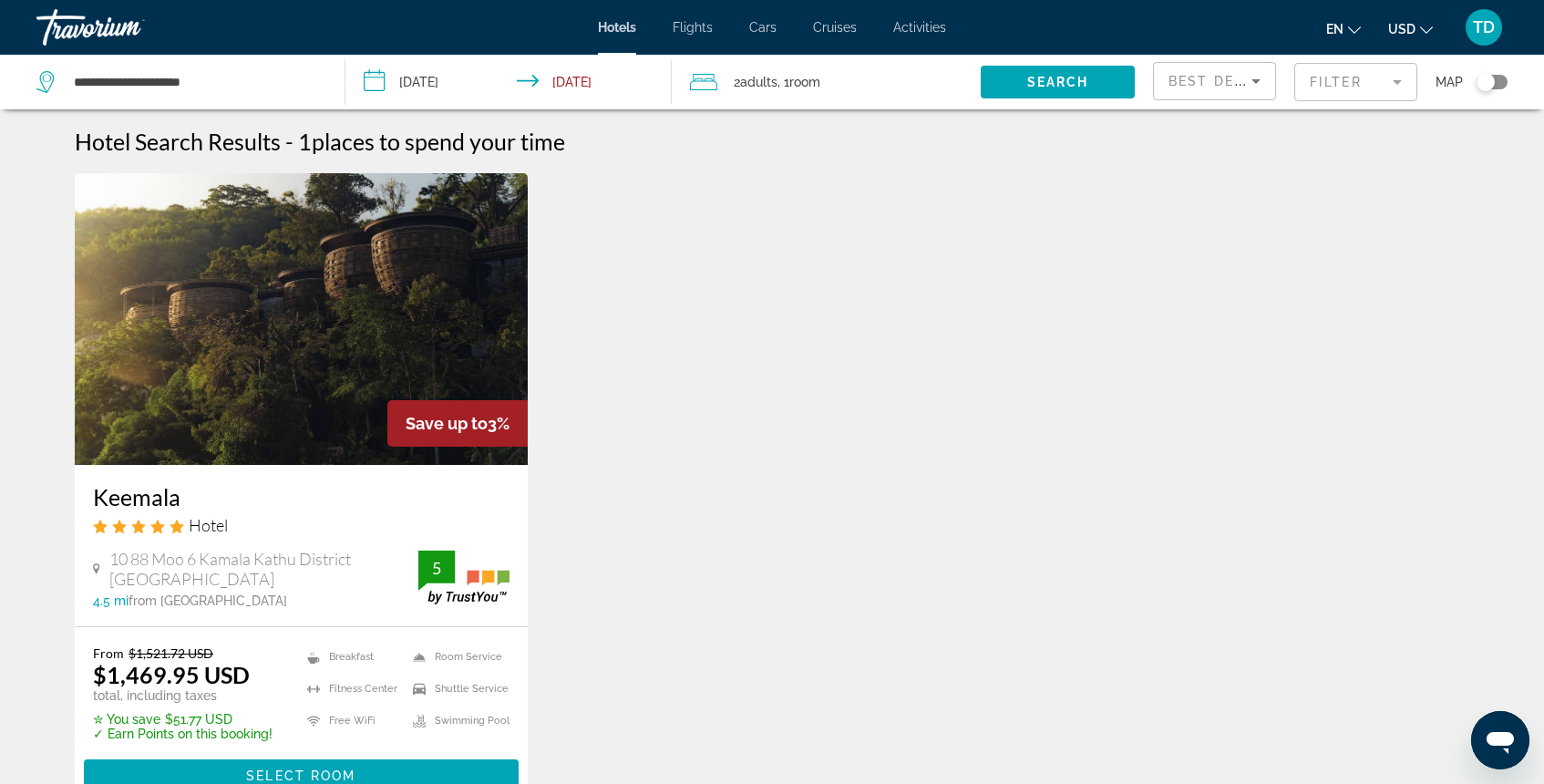
click at [302, 370] on img "Main content" at bounding box center [301, 319] width 453 height 292
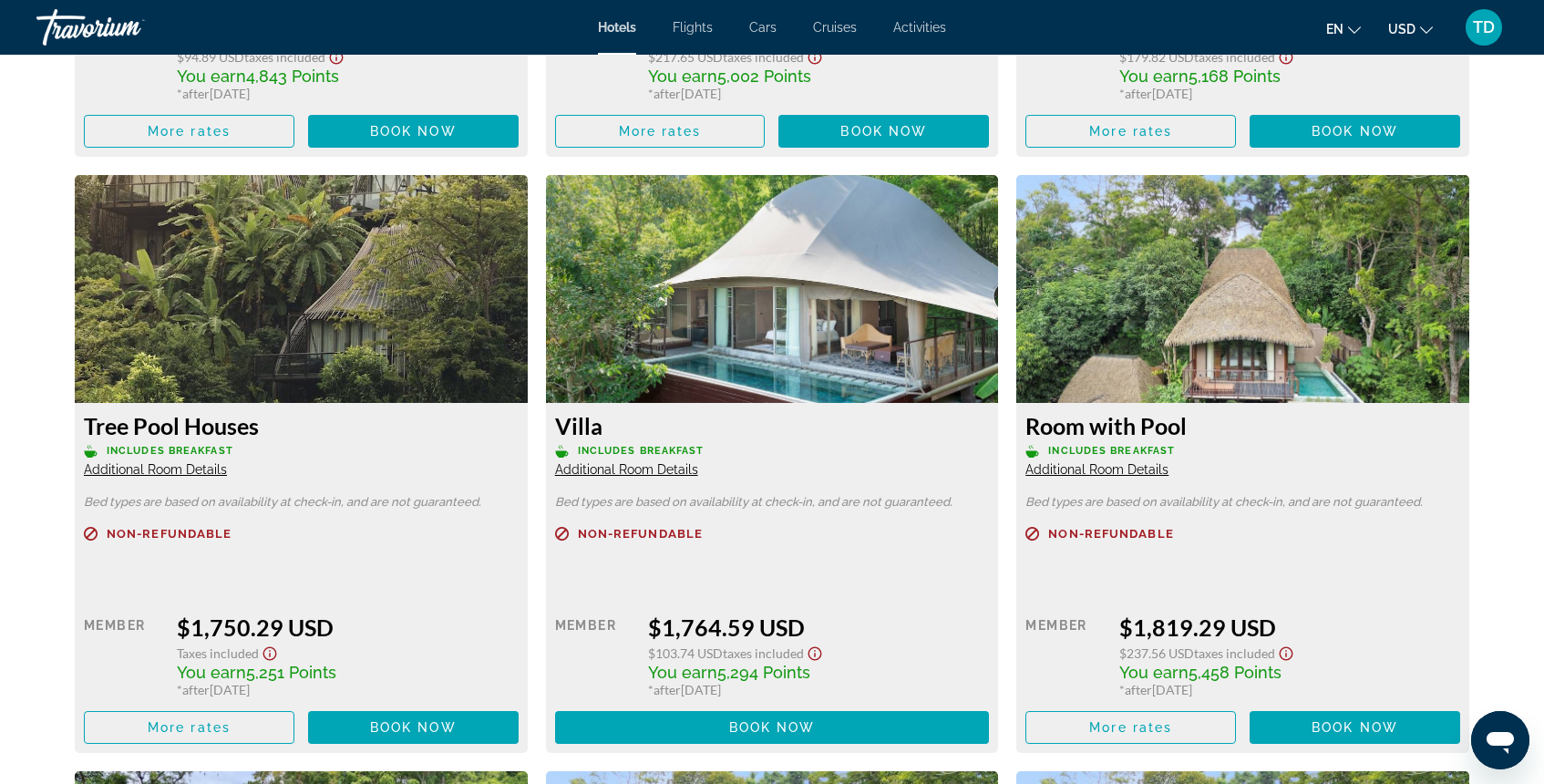
scroll to position [4228, 0]
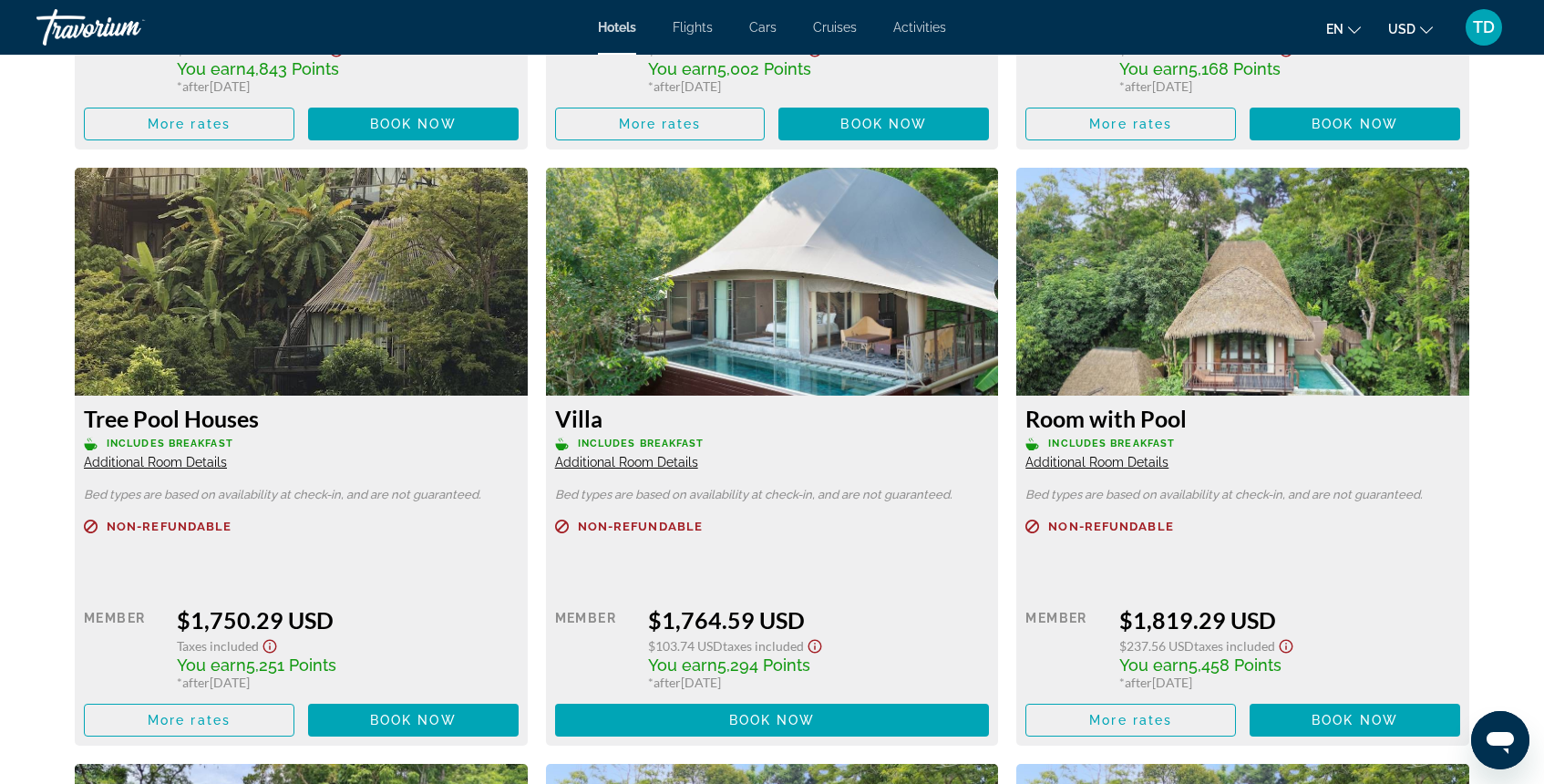
click at [172, 462] on span "Additional Room Details" at bounding box center [155, 462] width 143 height 15
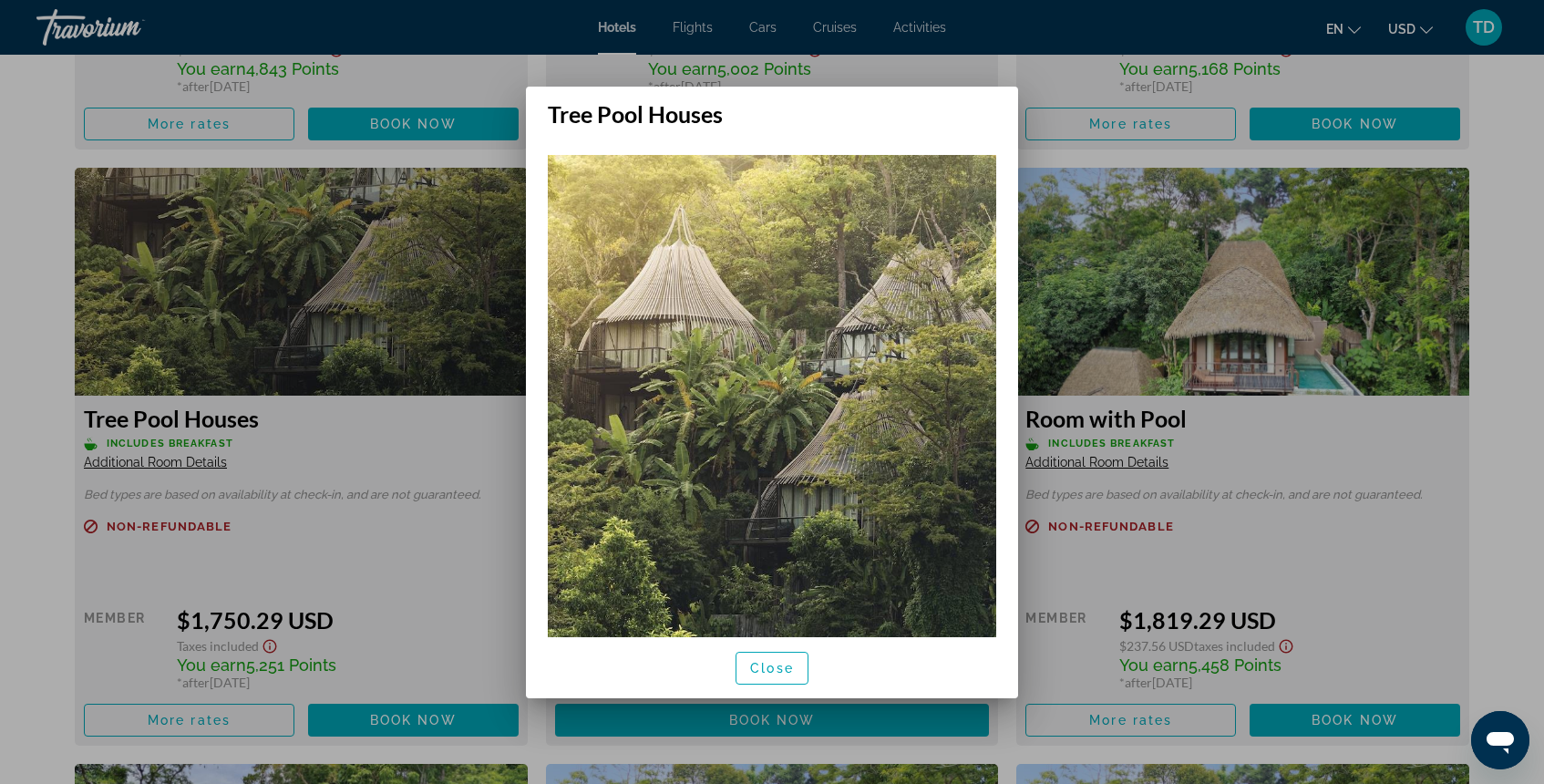
scroll to position [0, 0]
click at [1030, 67] on div at bounding box center [772, 392] width 1544 height 784
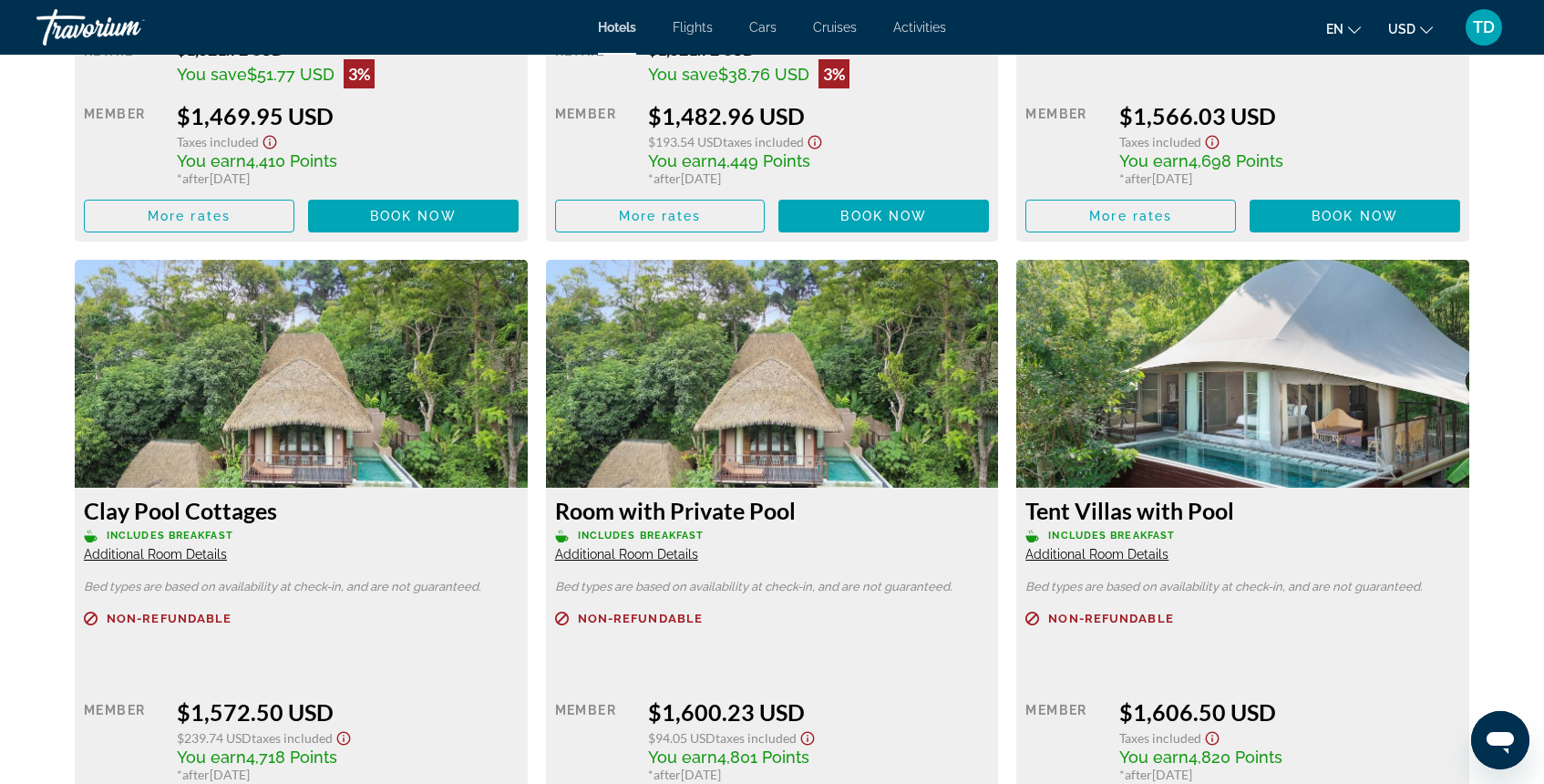
scroll to position [2943, 0]
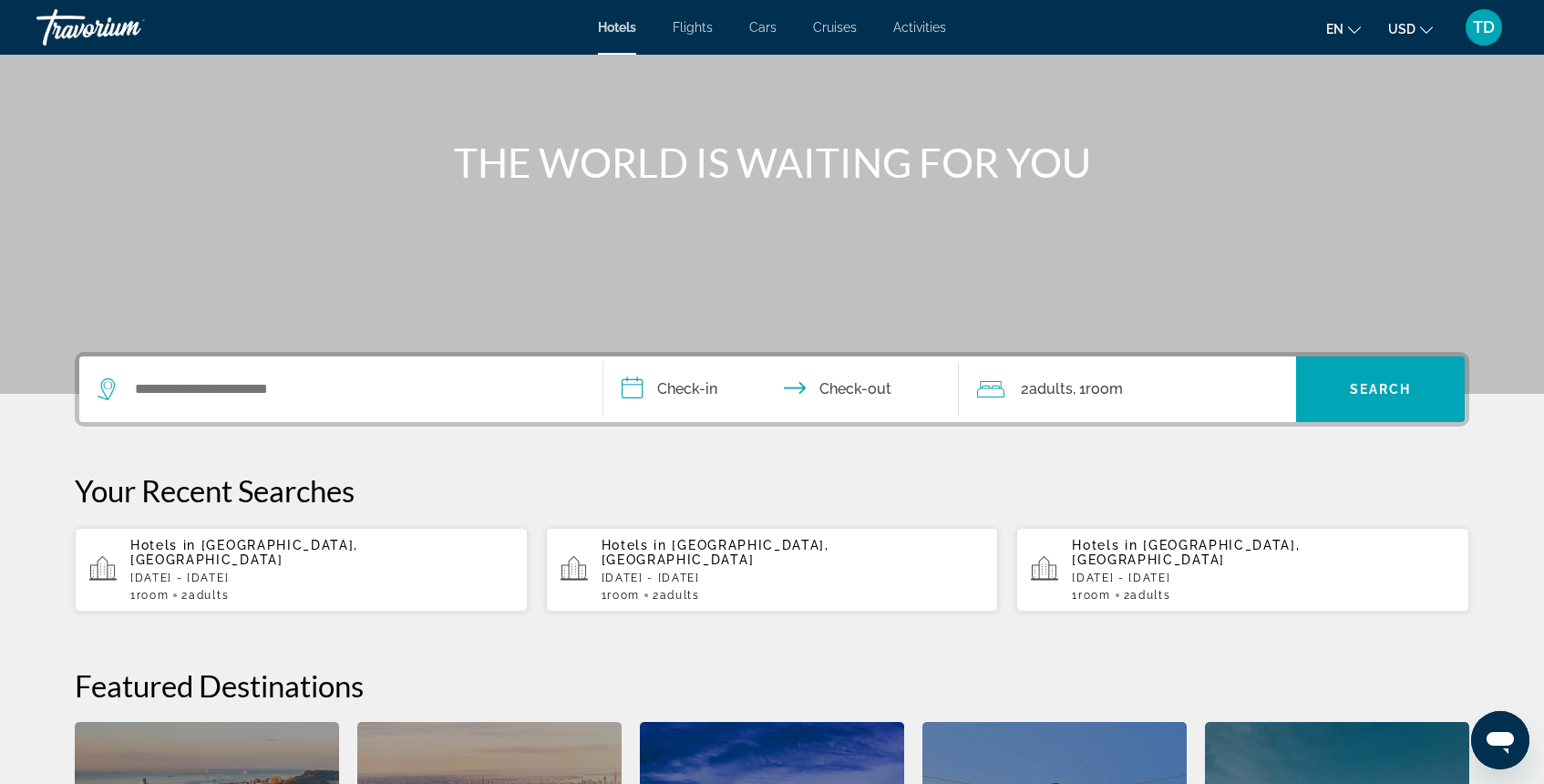
scroll to position [156, 0]
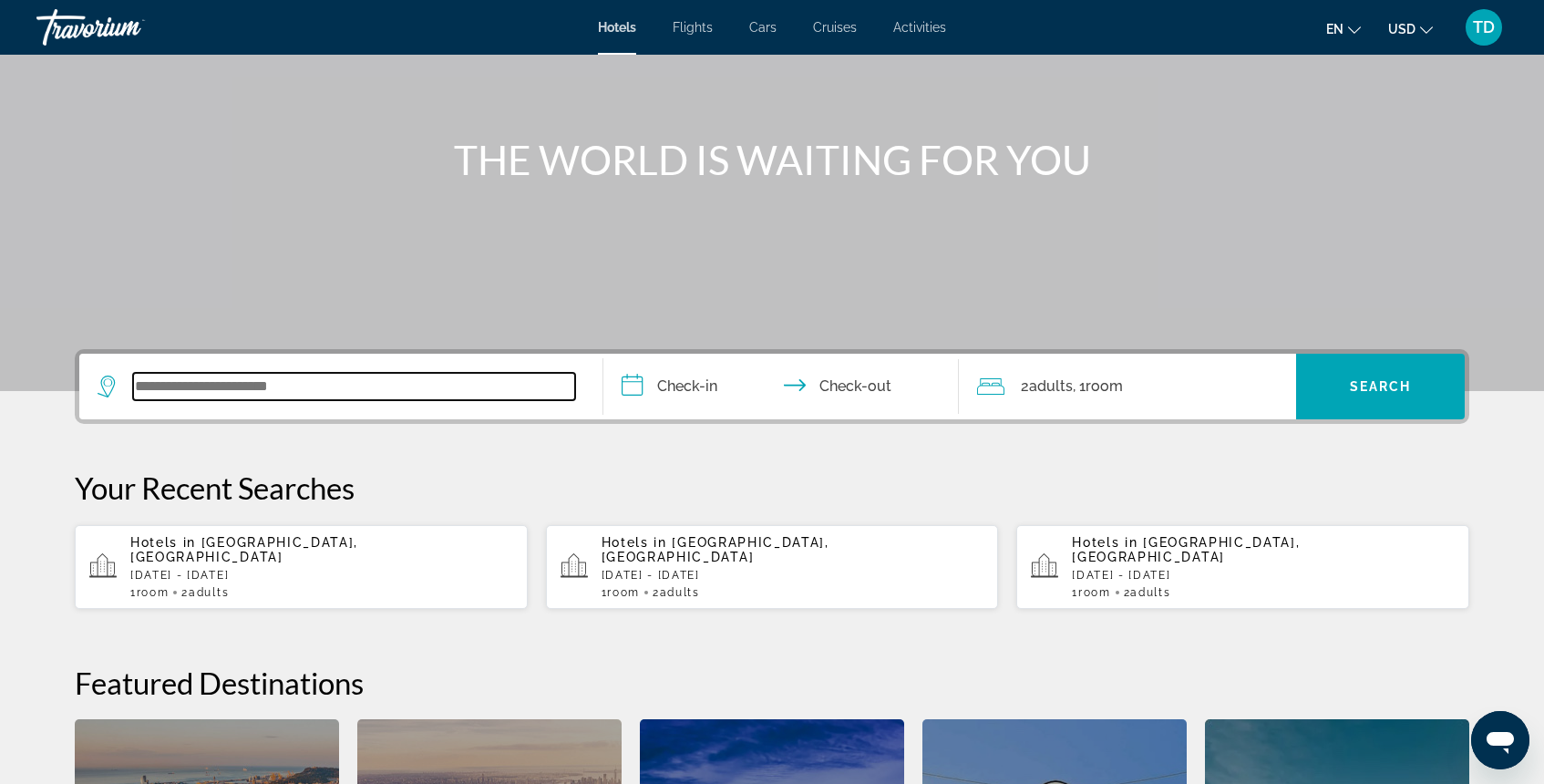
click at [373, 399] on input "Search widget" at bounding box center [354, 386] width 442 height 28
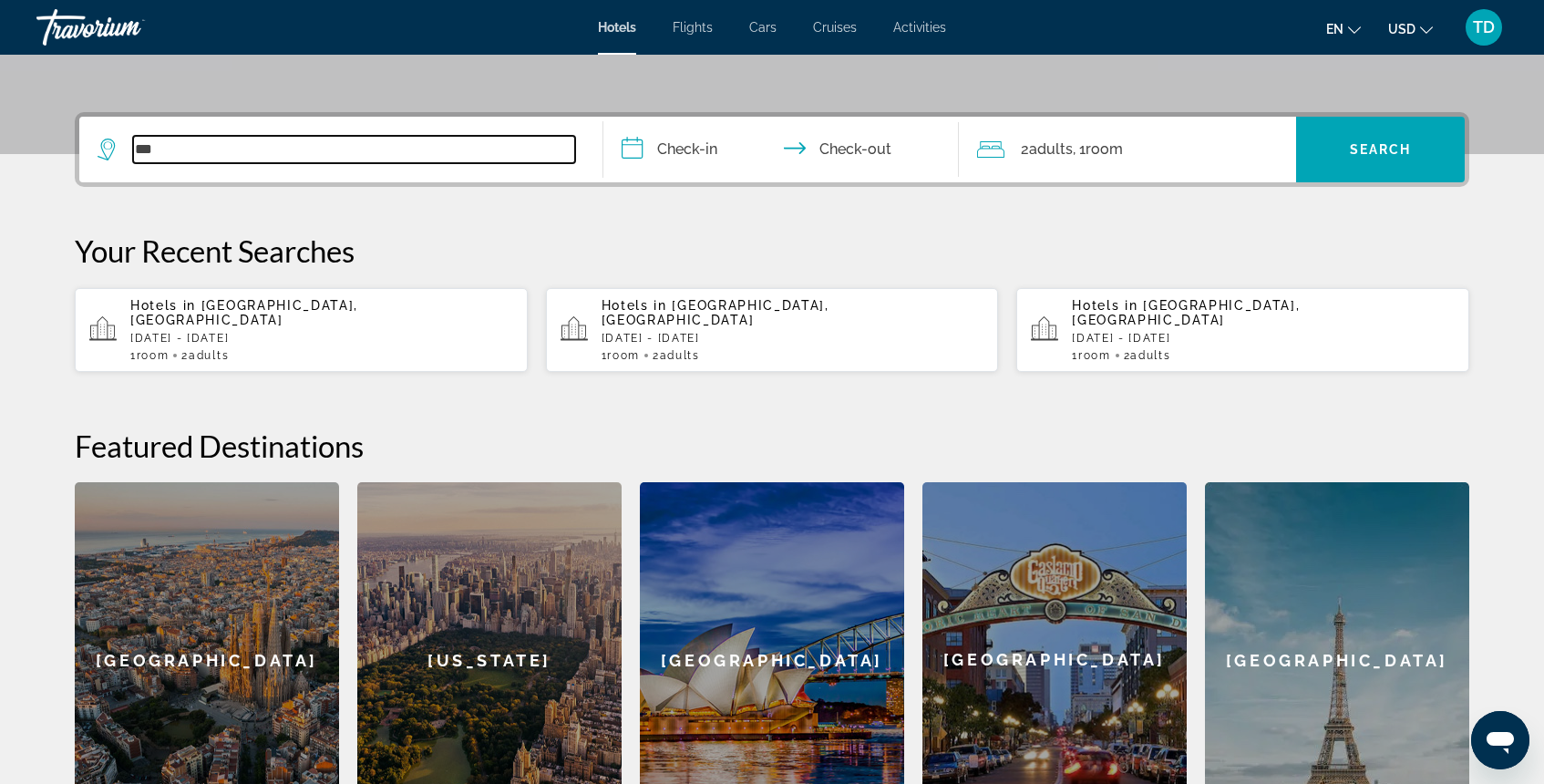
scroll to position [383, 0]
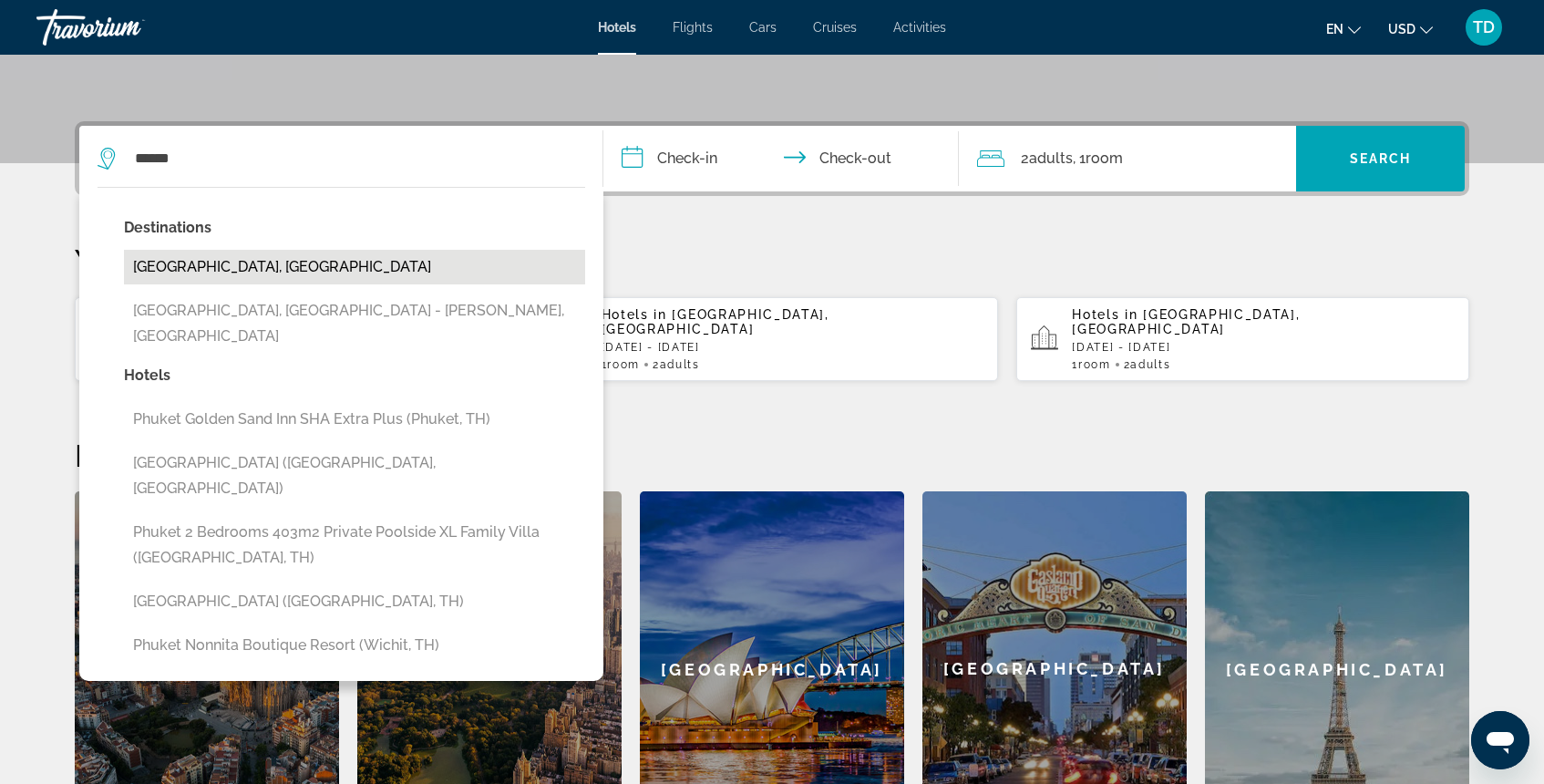
click at [312, 269] on button "[GEOGRAPHIC_DATA], [GEOGRAPHIC_DATA]" at bounding box center [354, 267] width 461 height 35
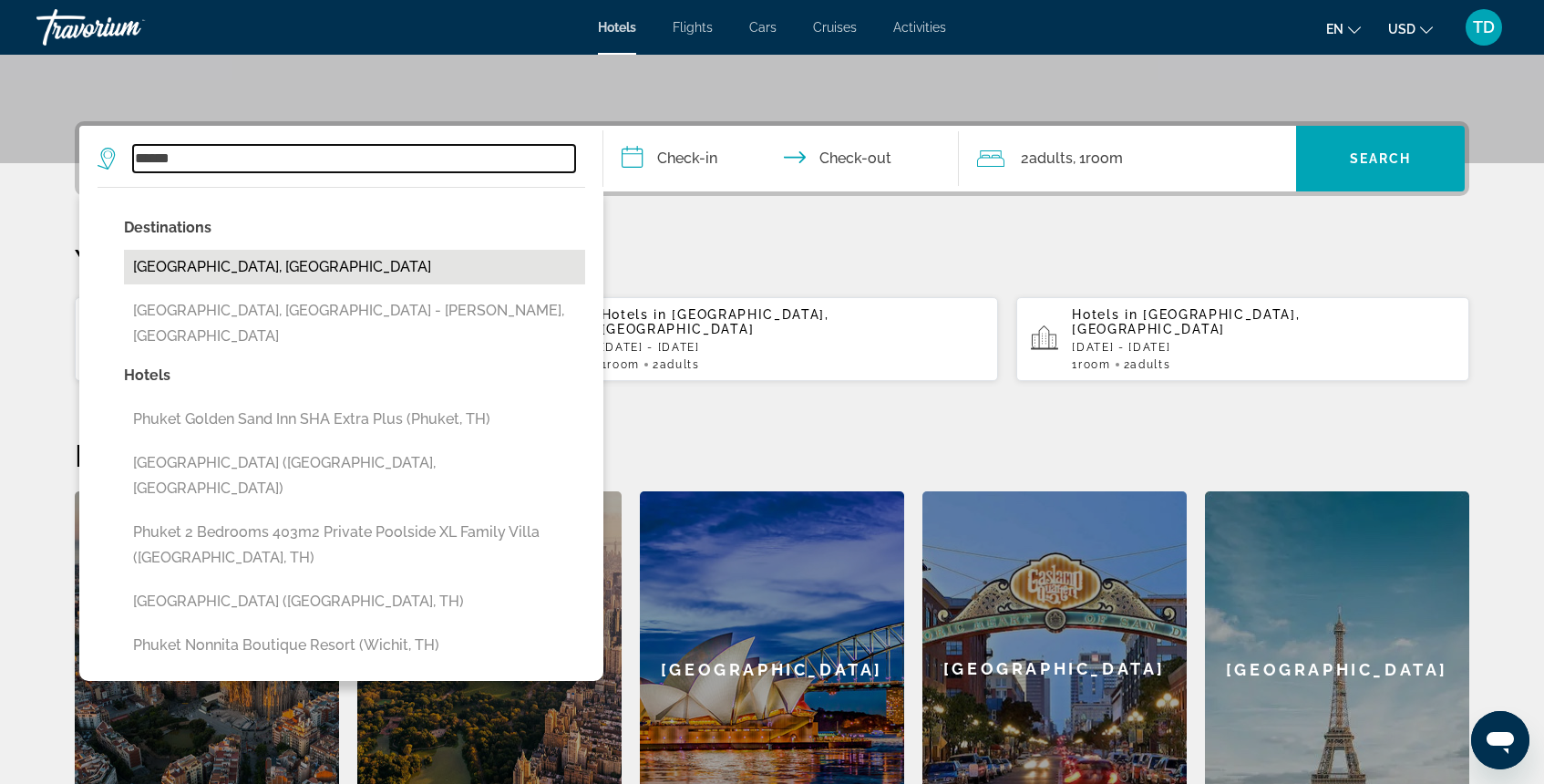
type input "**********"
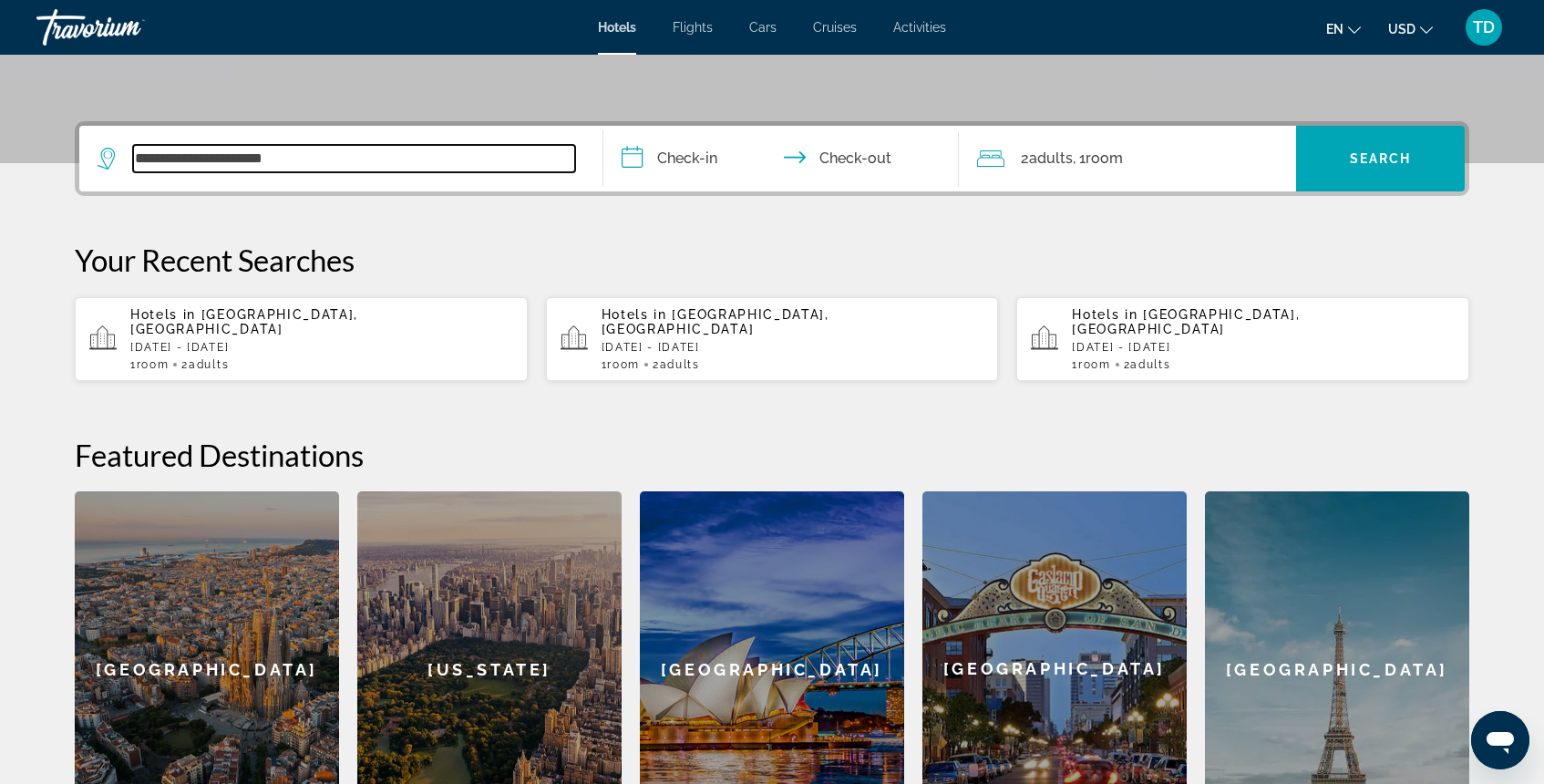
scroll to position [446, 0]
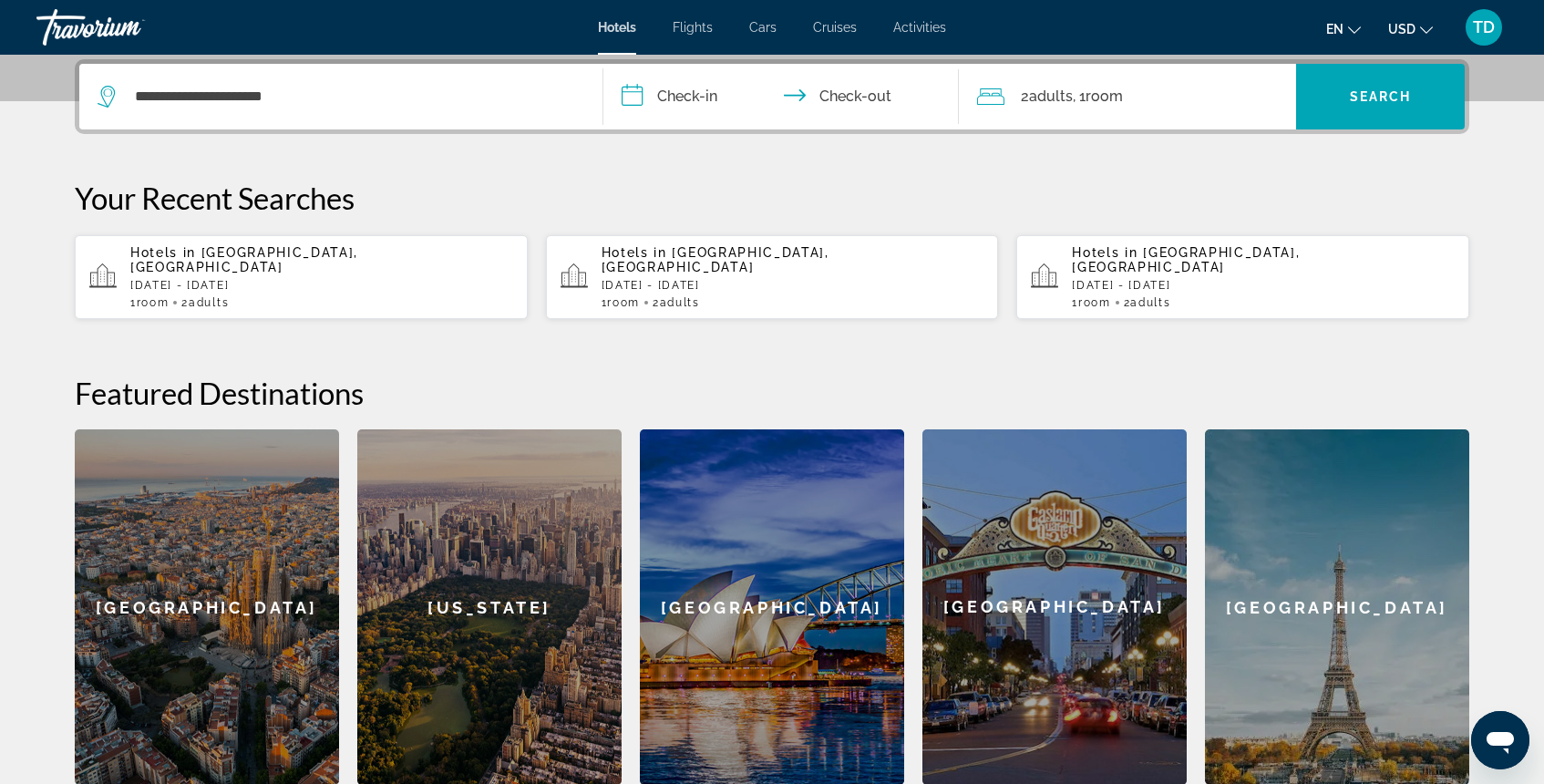
click at [665, 91] on input "**********" at bounding box center [784, 100] width 362 height 72
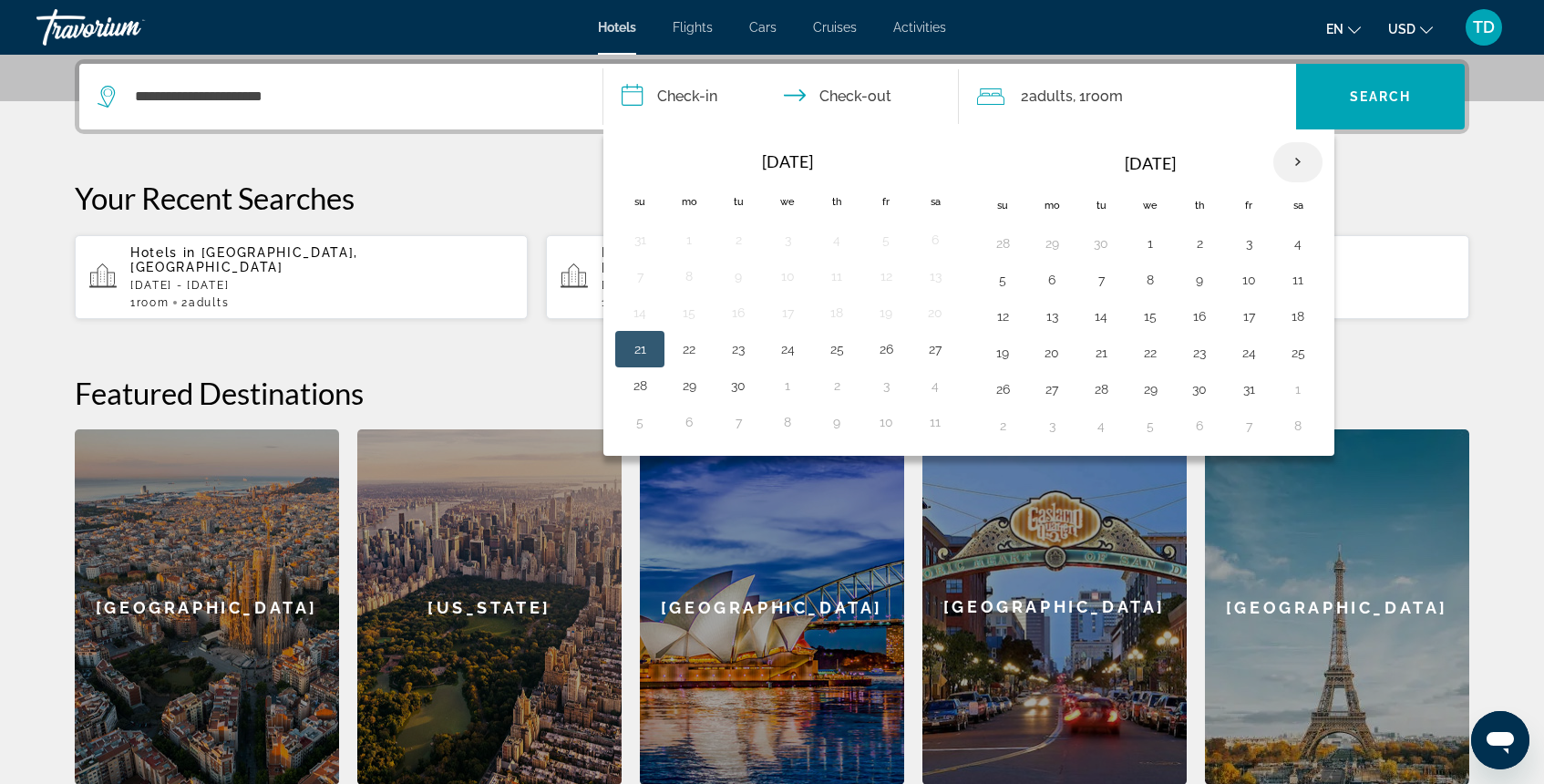
click at [1297, 159] on th "Next month" at bounding box center [1298, 162] width 50 height 40
click at [1252, 358] on button "21" at bounding box center [1249, 353] width 29 height 26
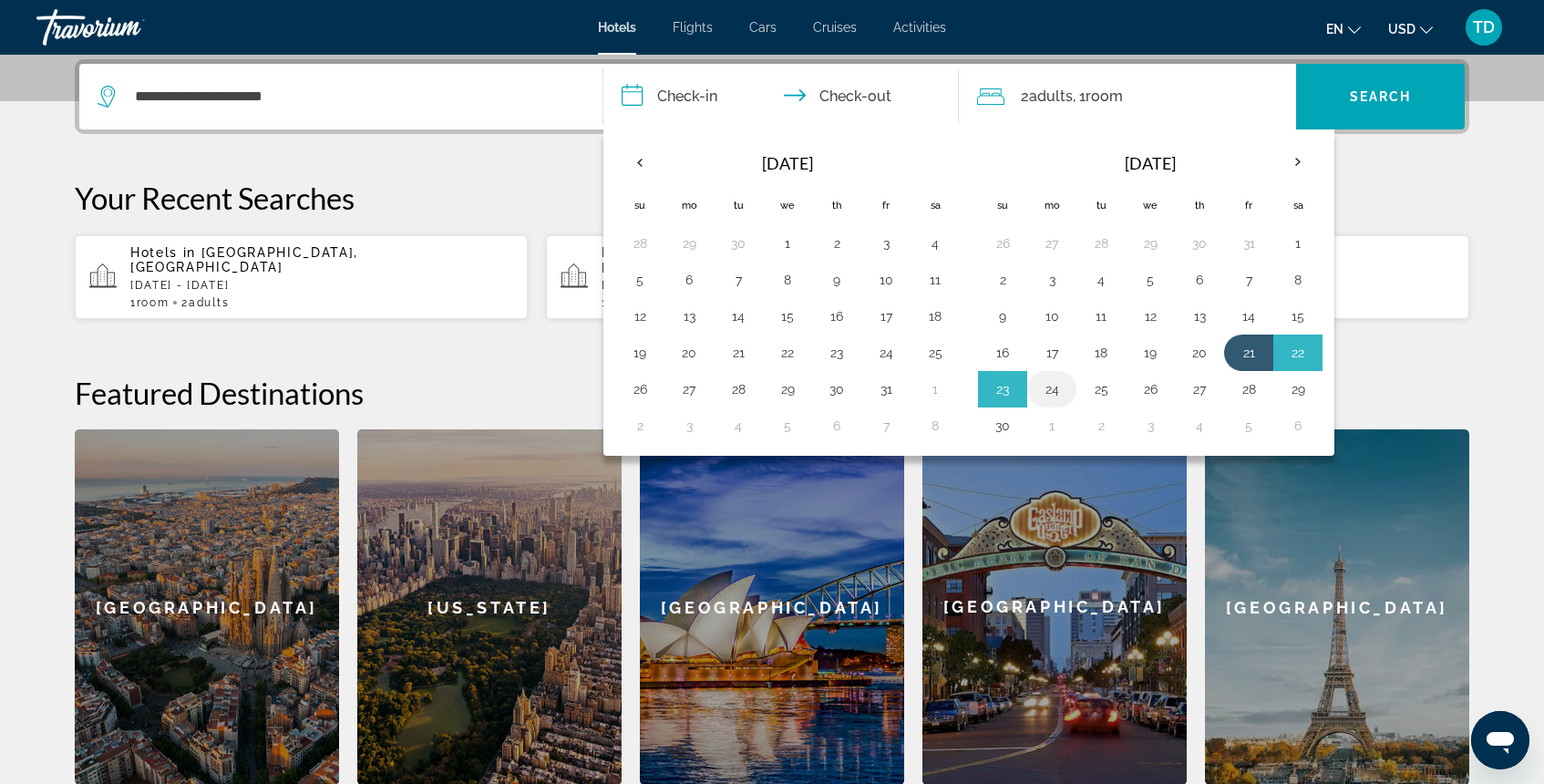
click at [1061, 388] on button "24" at bounding box center [1052, 389] width 29 height 26
type input "**********"
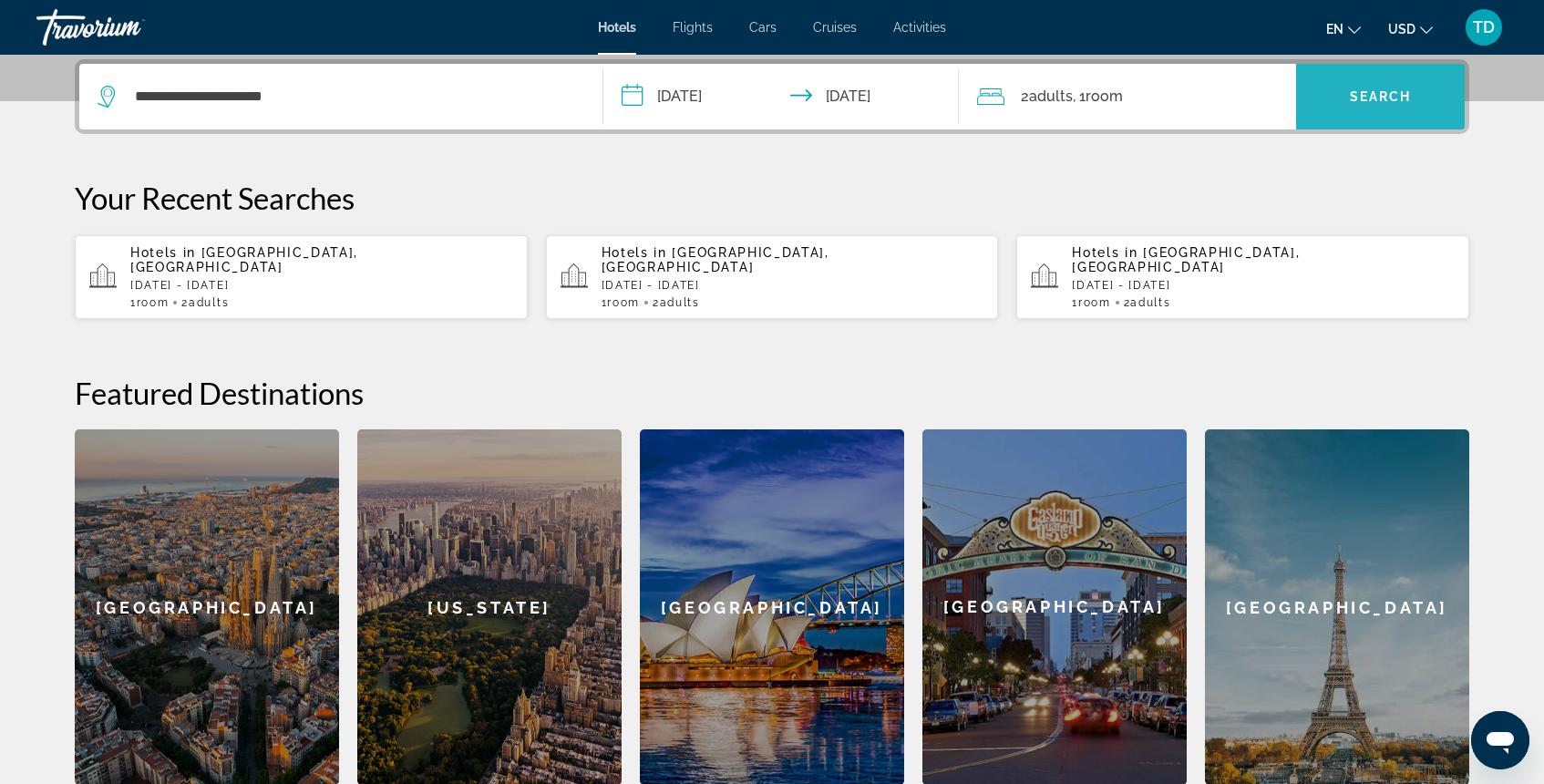
click at [1320, 124] on span "Search widget" at bounding box center [1381, 97] width 169 height 66
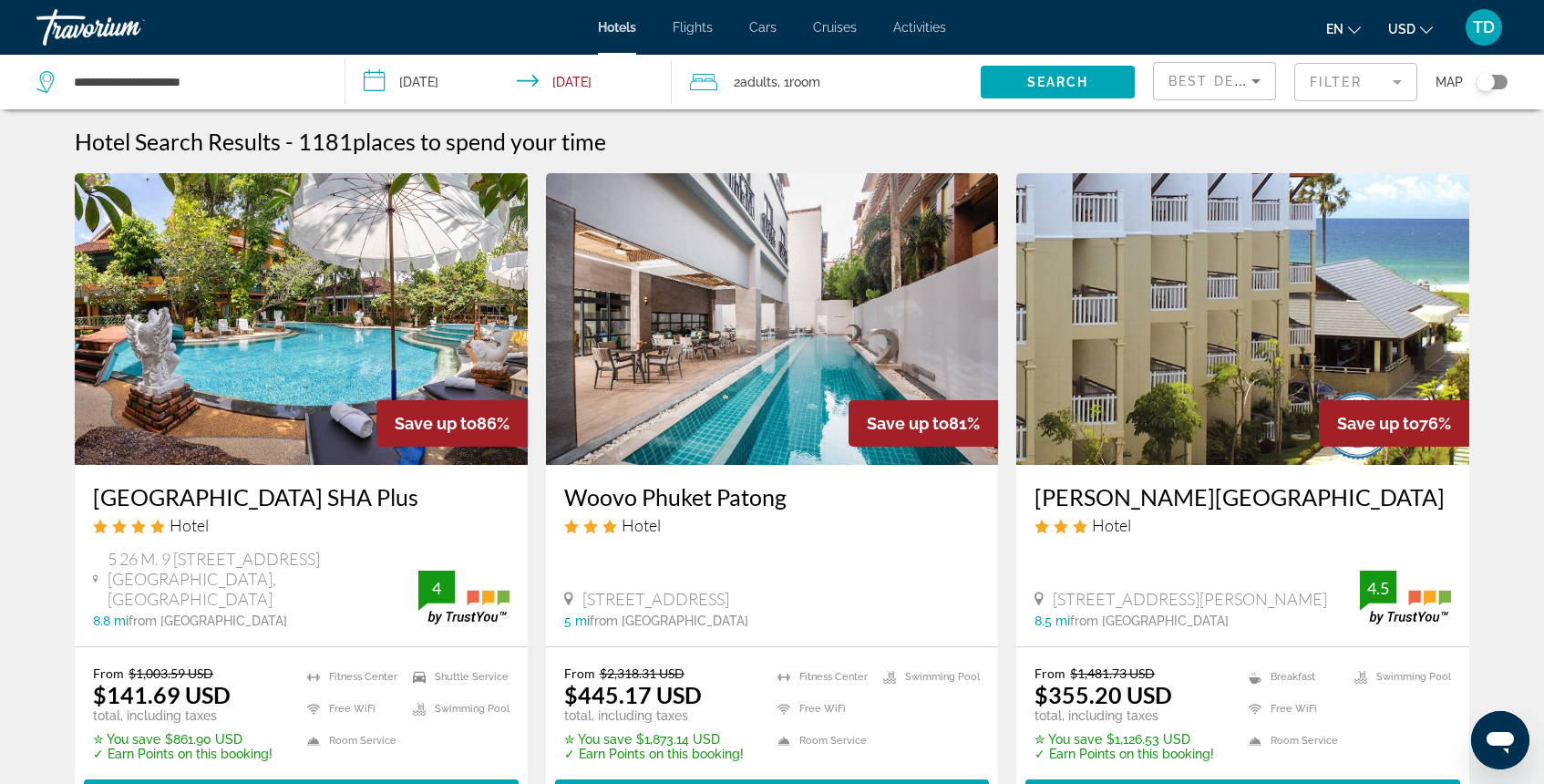
click at [1328, 89] on mat-form-field "Filter" at bounding box center [1356, 83] width 123 height 39
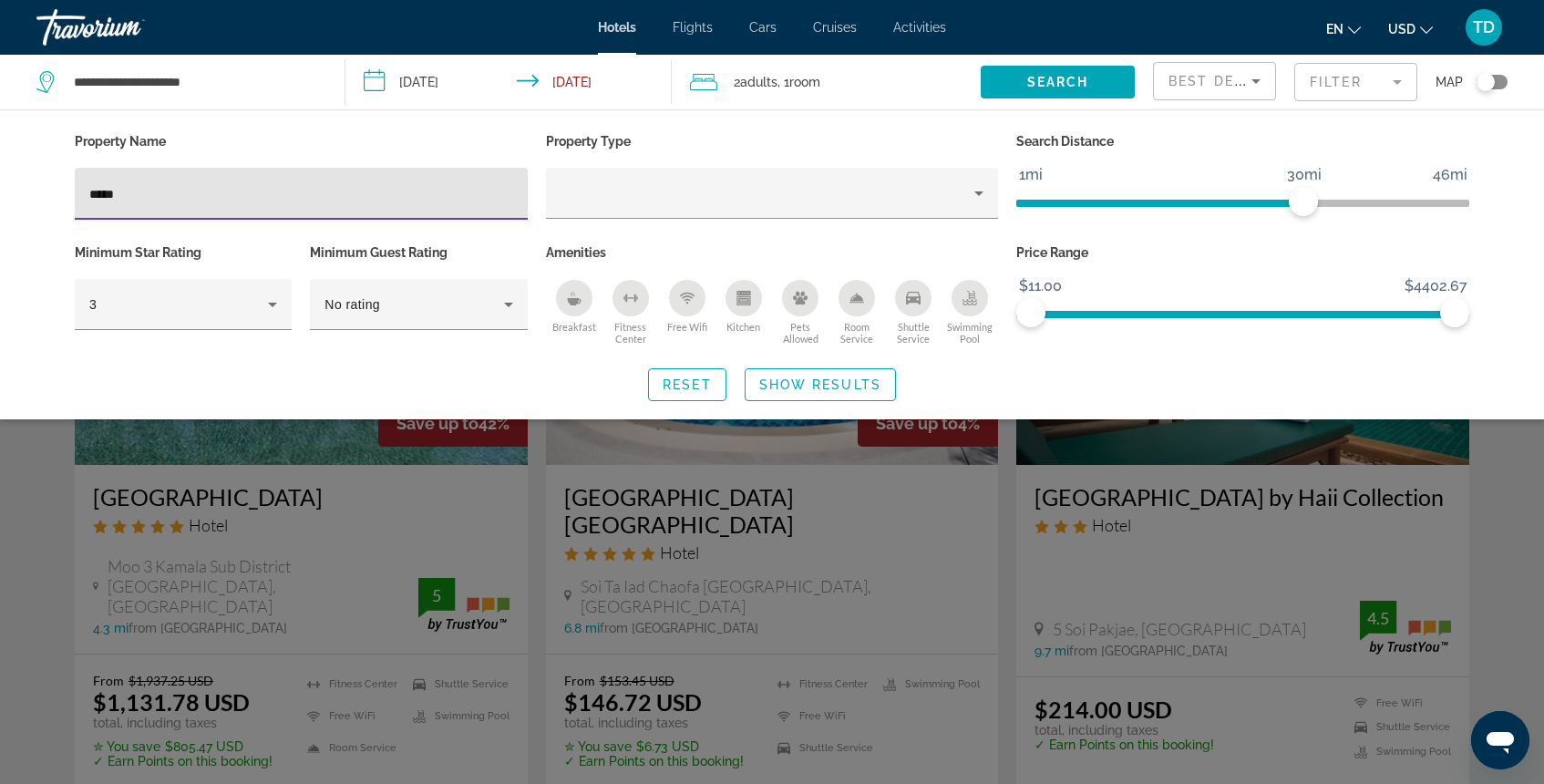
type input "*****"
click at [439, 501] on div "Search widget" at bounding box center [772, 528] width 1544 height 510
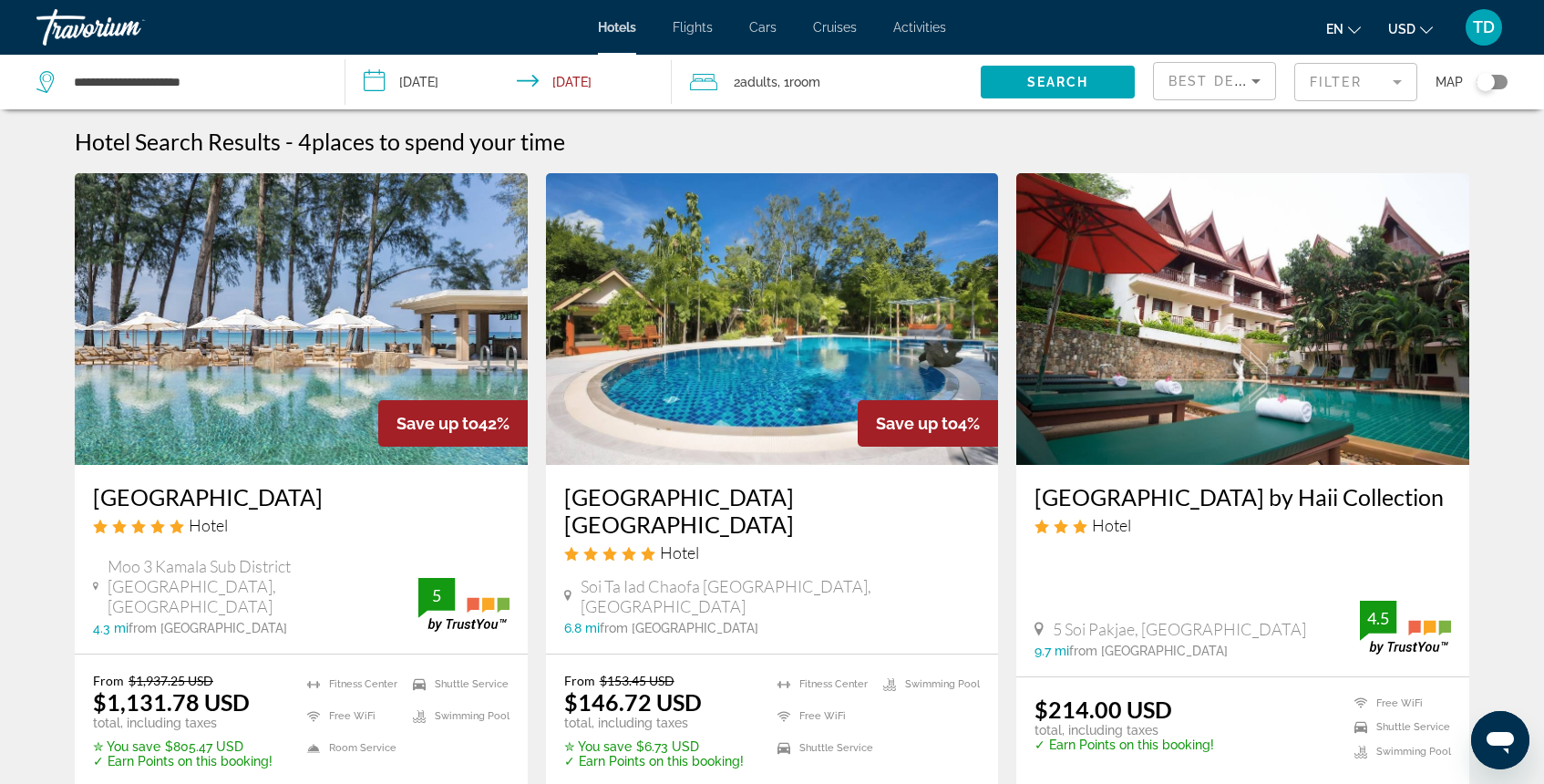
click at [330, 350] on img "Main content" at bounding box center [301, 319] width 453 height 292
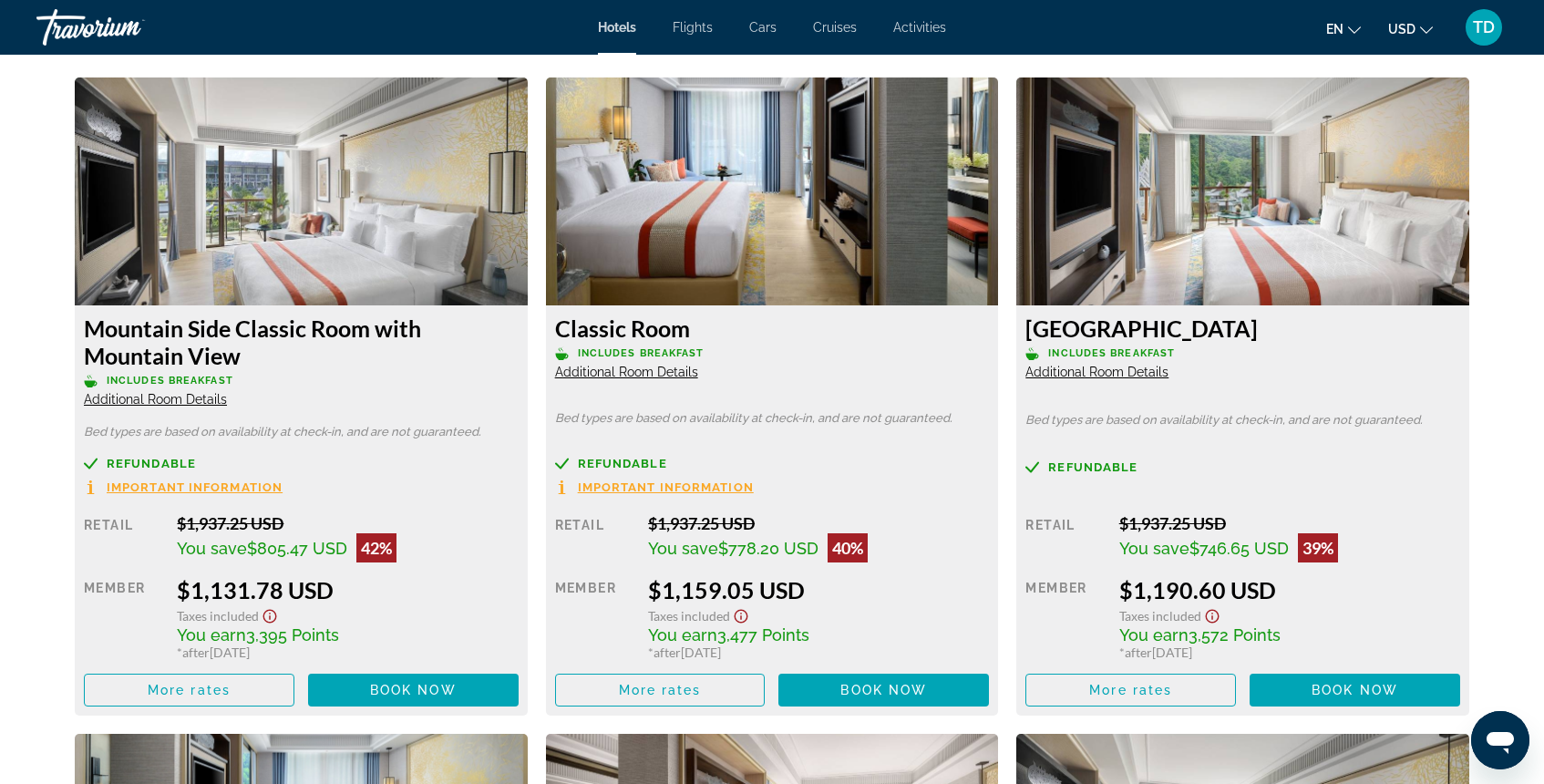
scroll to position [2468, 0]
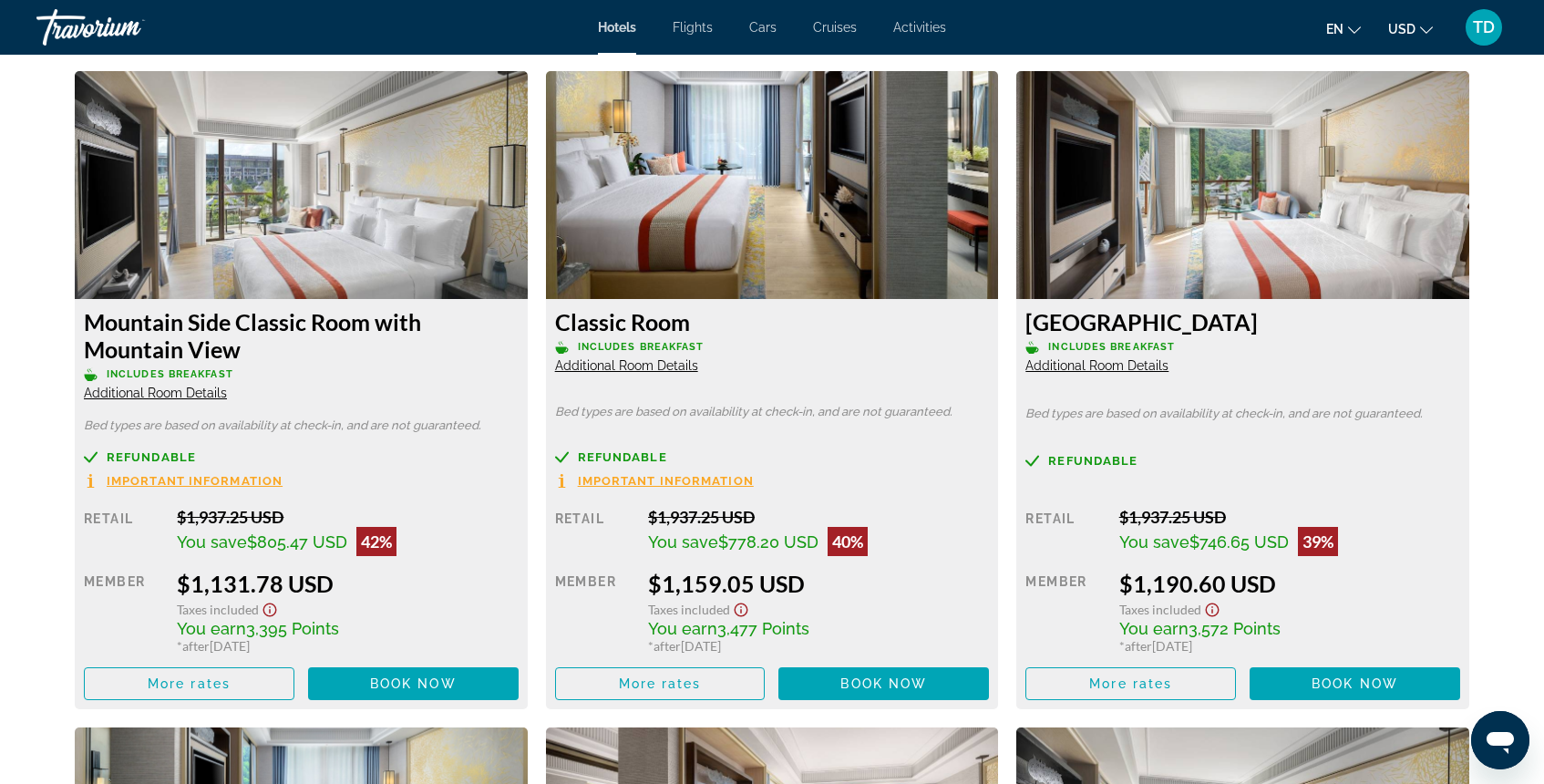
click at [192, 392] on span "Additional Room Details" at bounding box center [155, 392] width 143 height 15
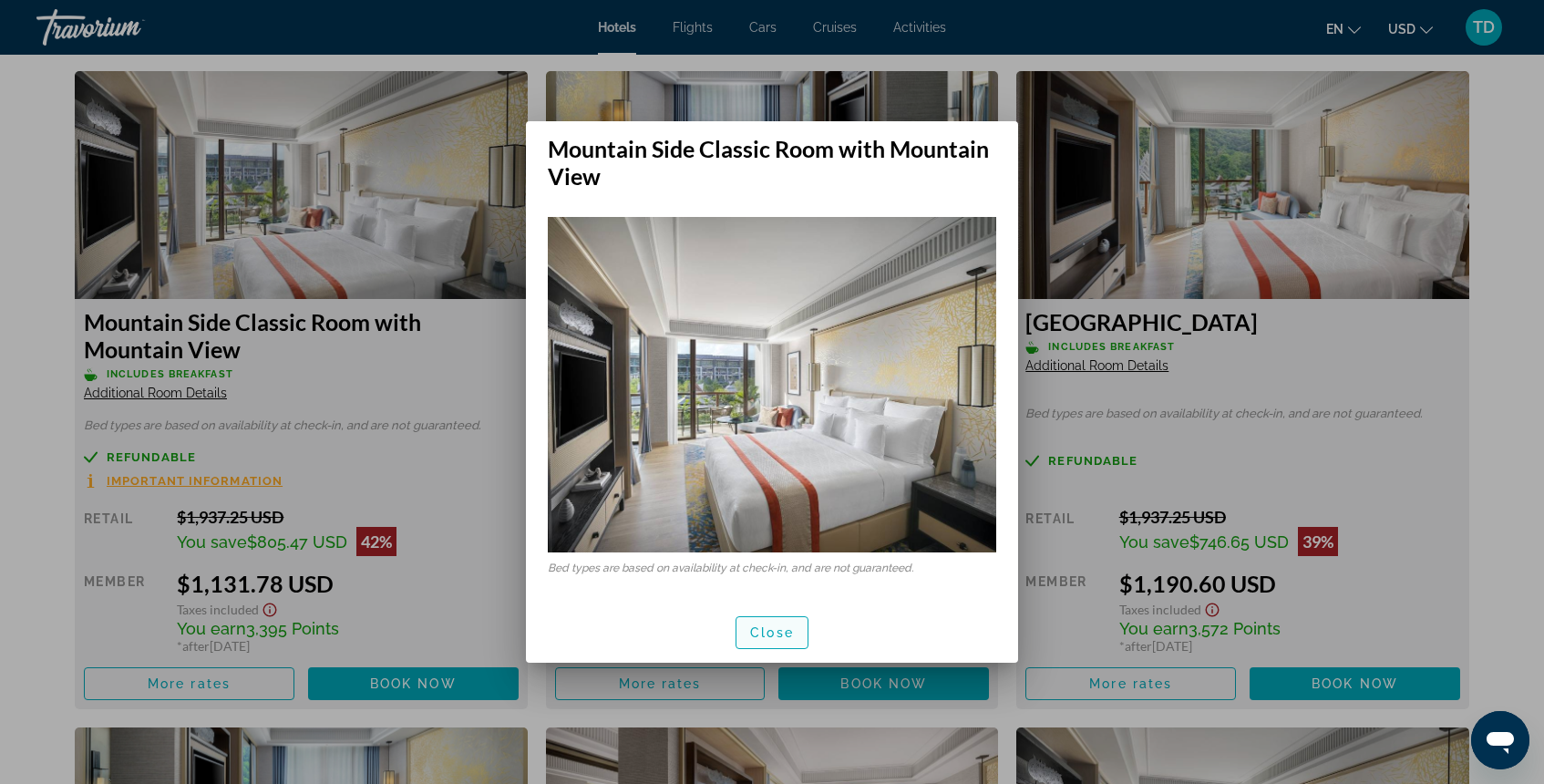
click at [769, 645] on span "button" at bounding box center [772, 633] width 72 height 44
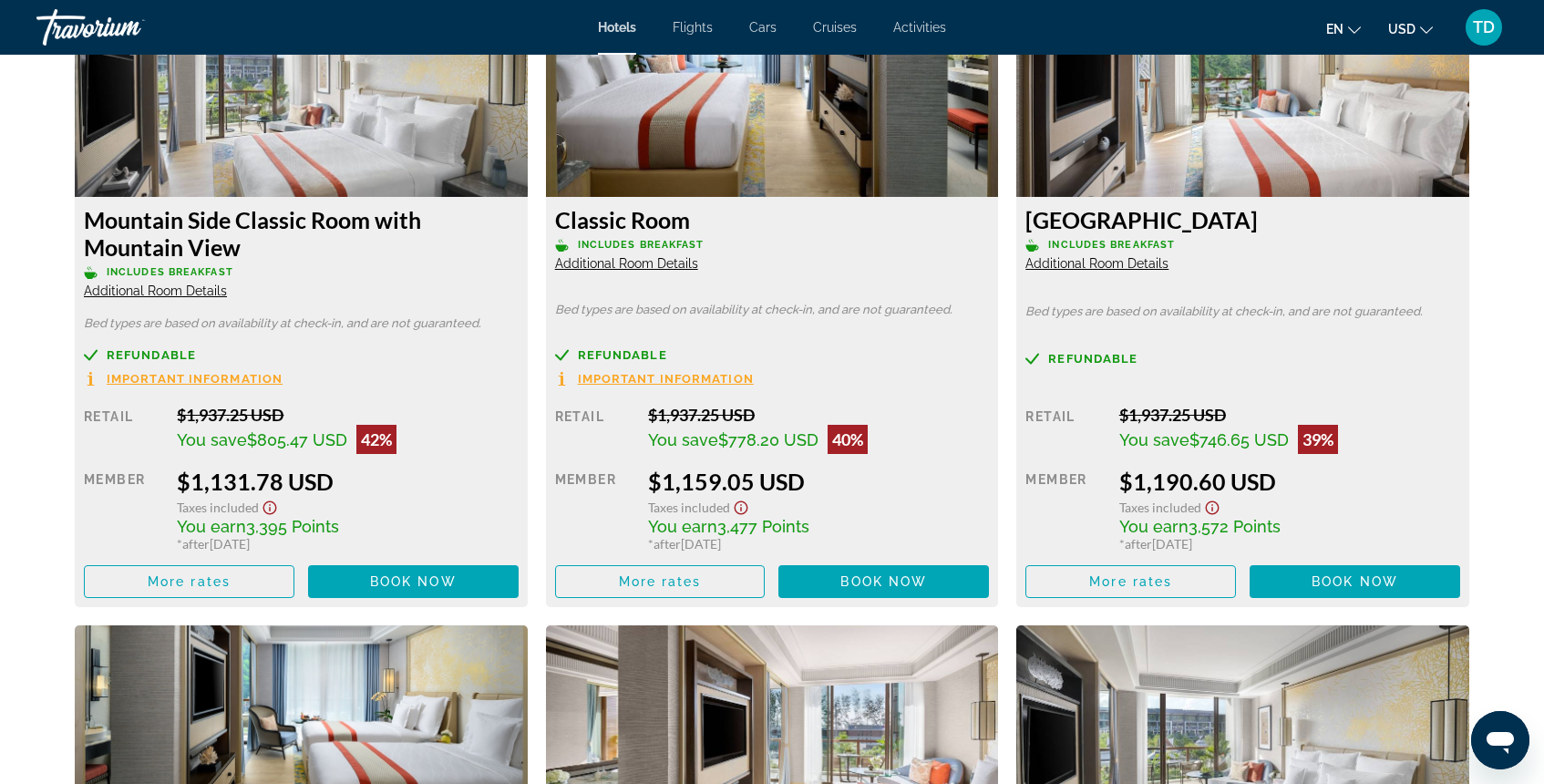
scroll to position [2572, 0]
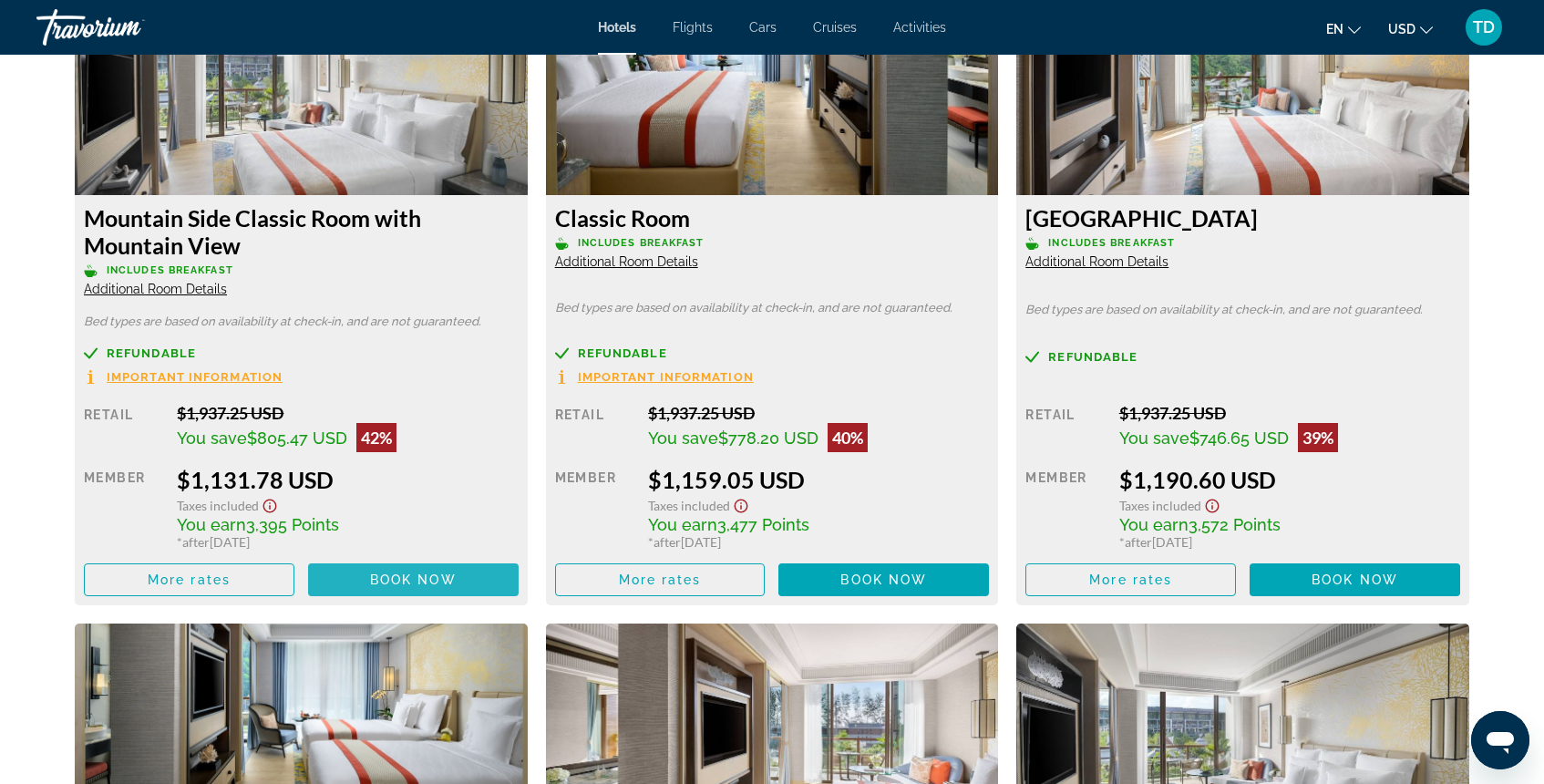
click at [409, 586] on span "Book now" at bounding box center [413, 580] width 86 height 15
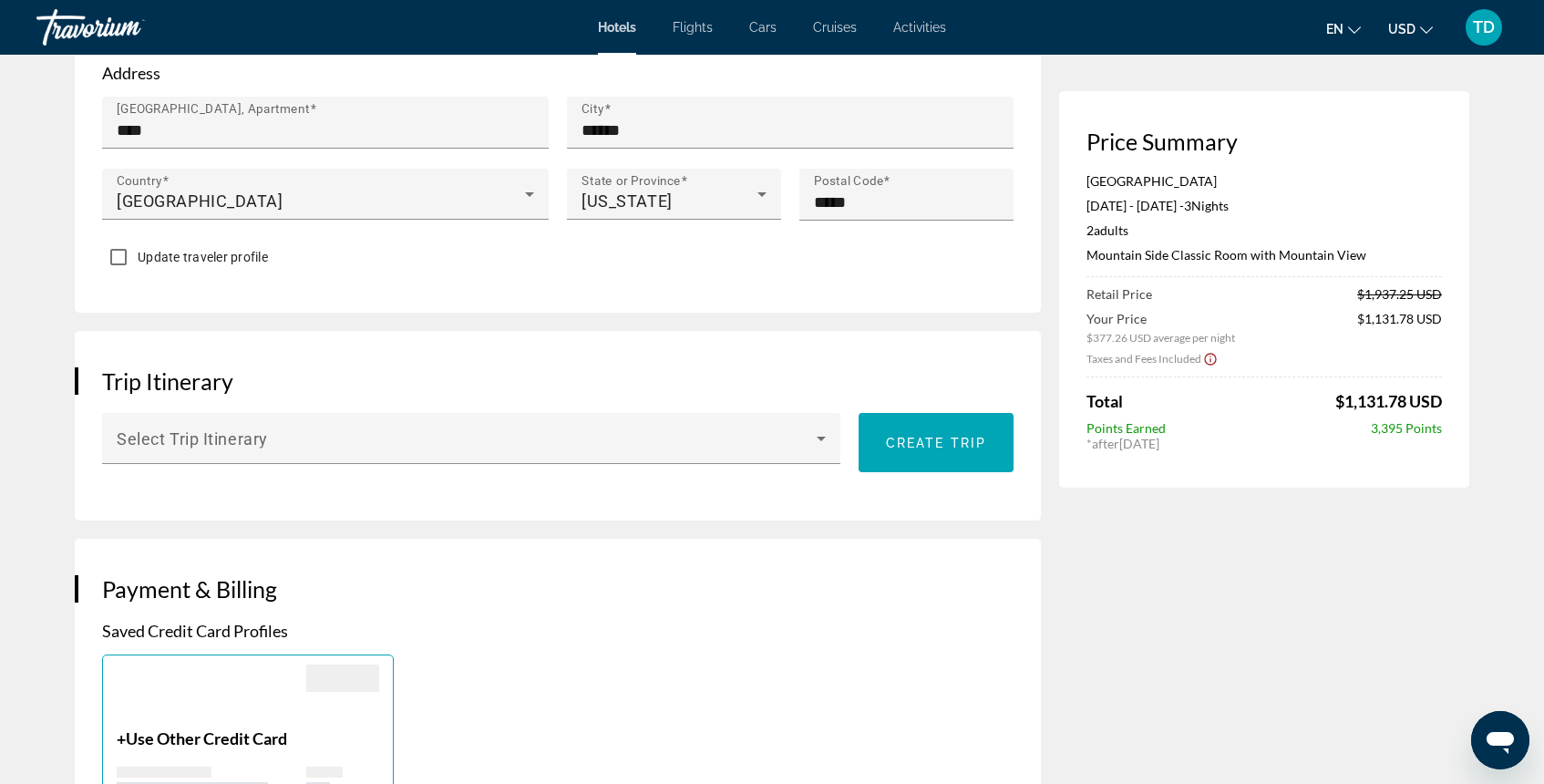
scroll to position [801, 0]
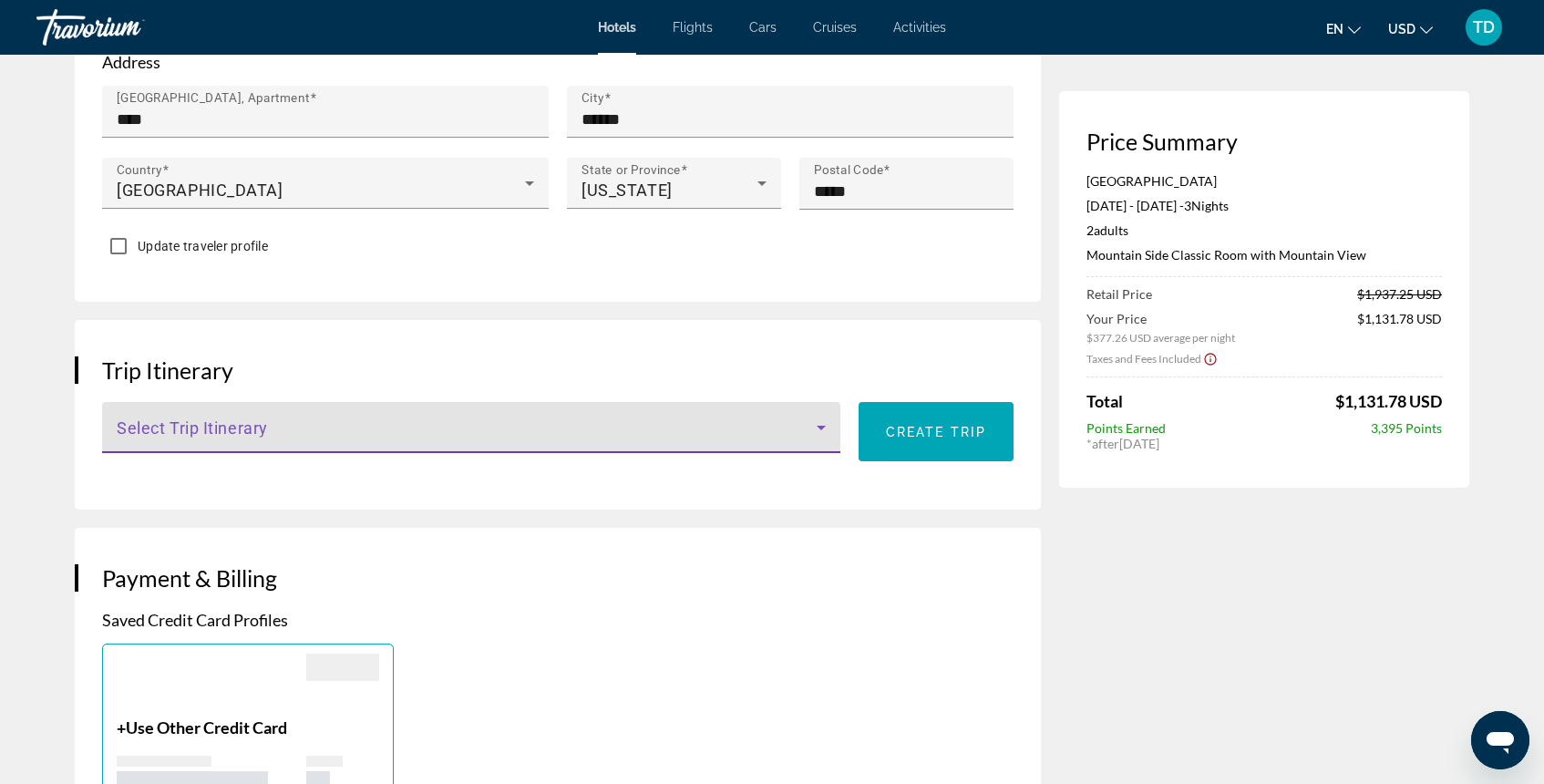
click at [615, 425] on span "Main content" at bounding box center [466, 435] width 700 height 22
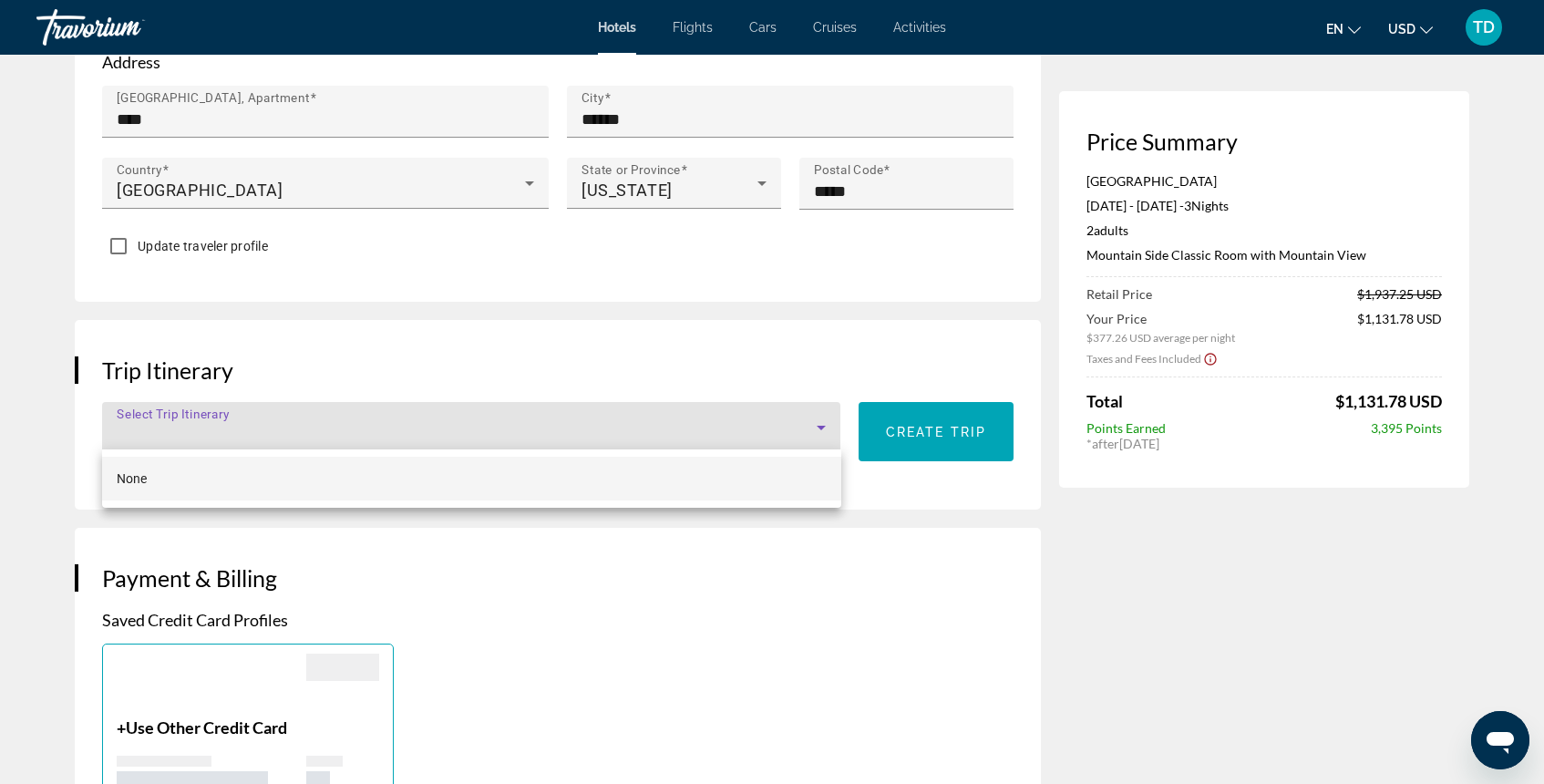
click at [615, 425] on div at bounding box center [772, 392] width 1544 height 784
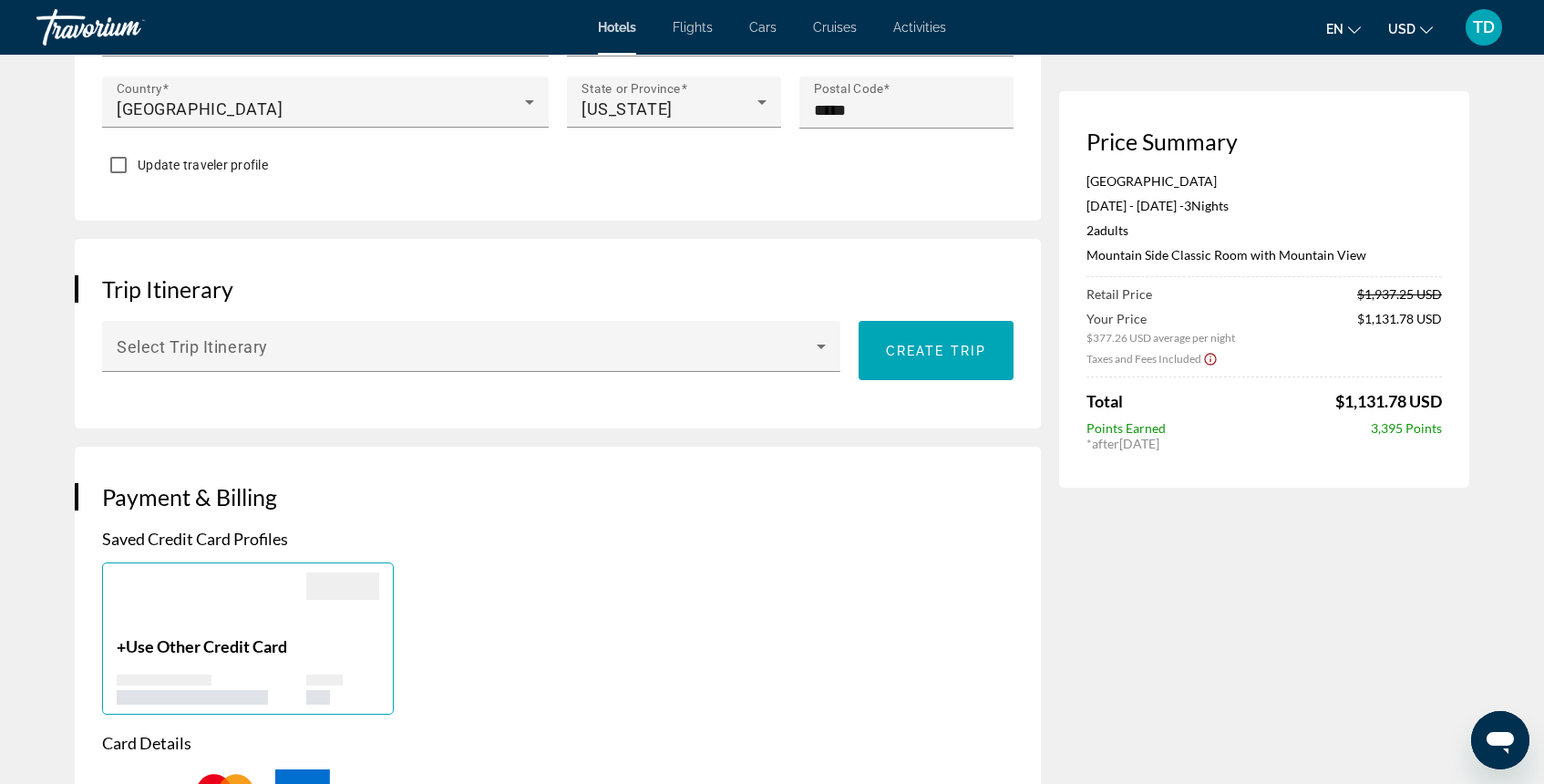
scroll to position [879, 0]
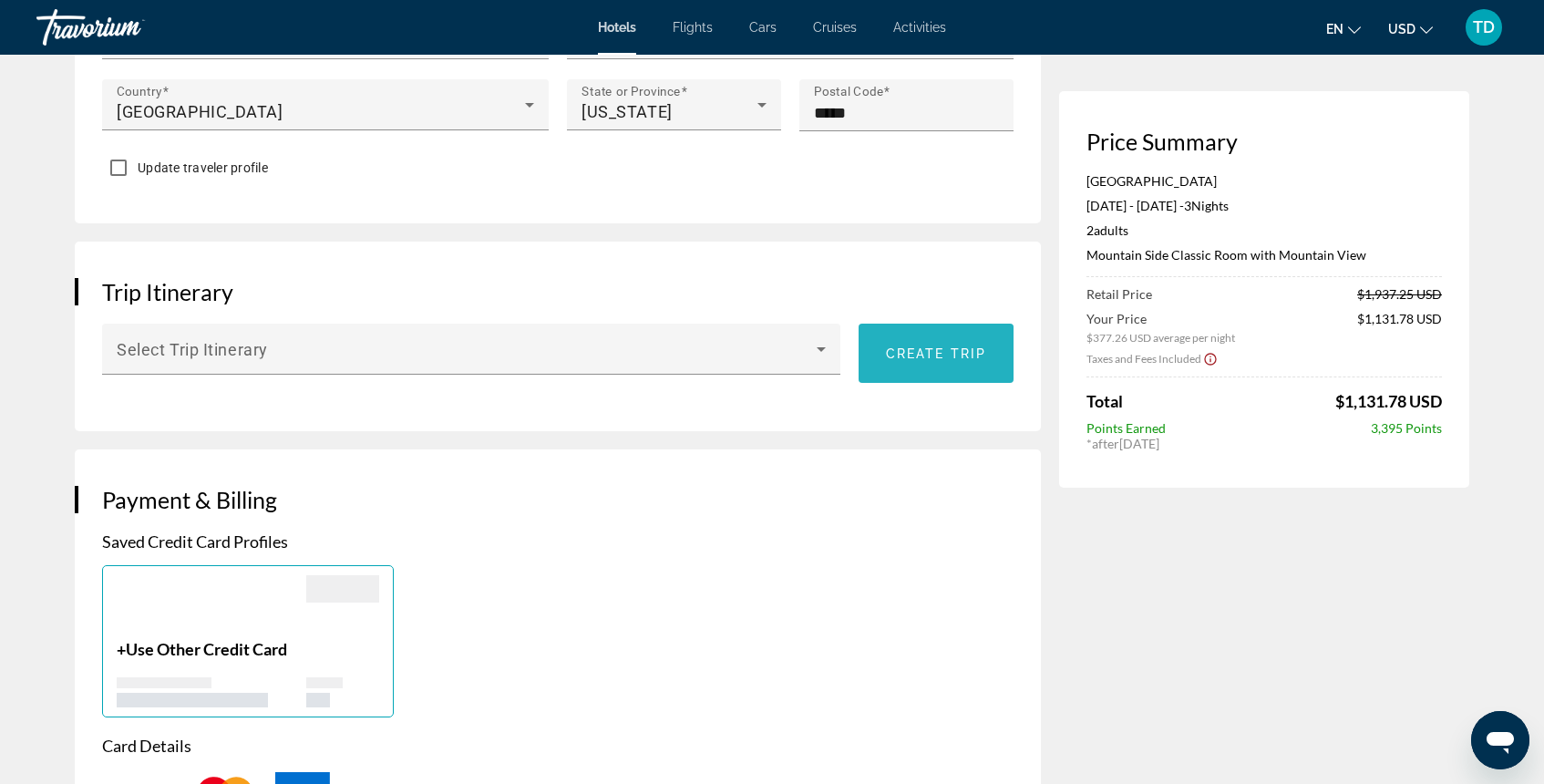
click at [932, 351] on span "Create trip" at bounding box center [936, 354] width 100 height 15
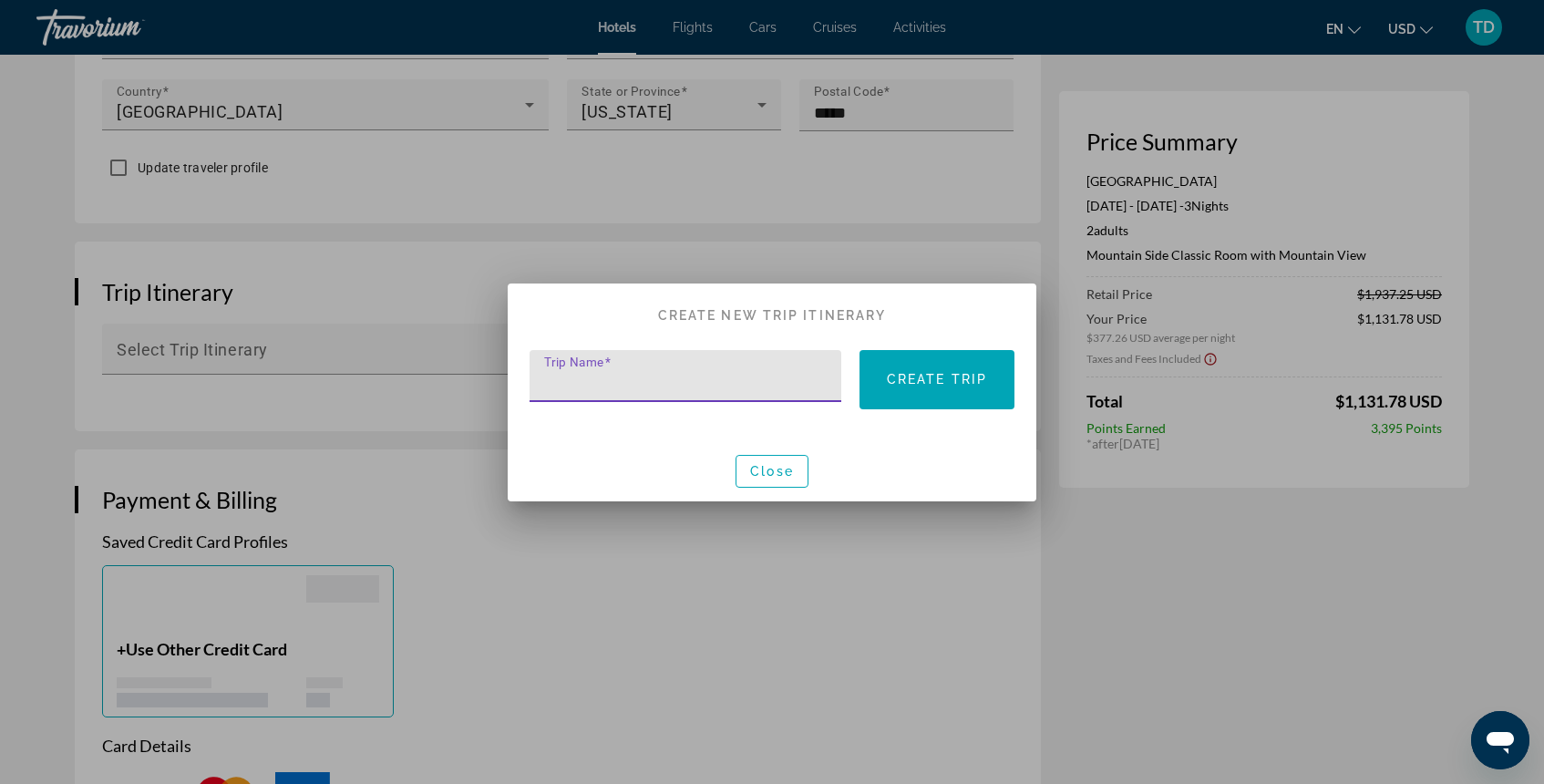
click at [751, 375] on input "Trip Name" at bounding box center [691, 383] width 294 height 22
type input "**********"
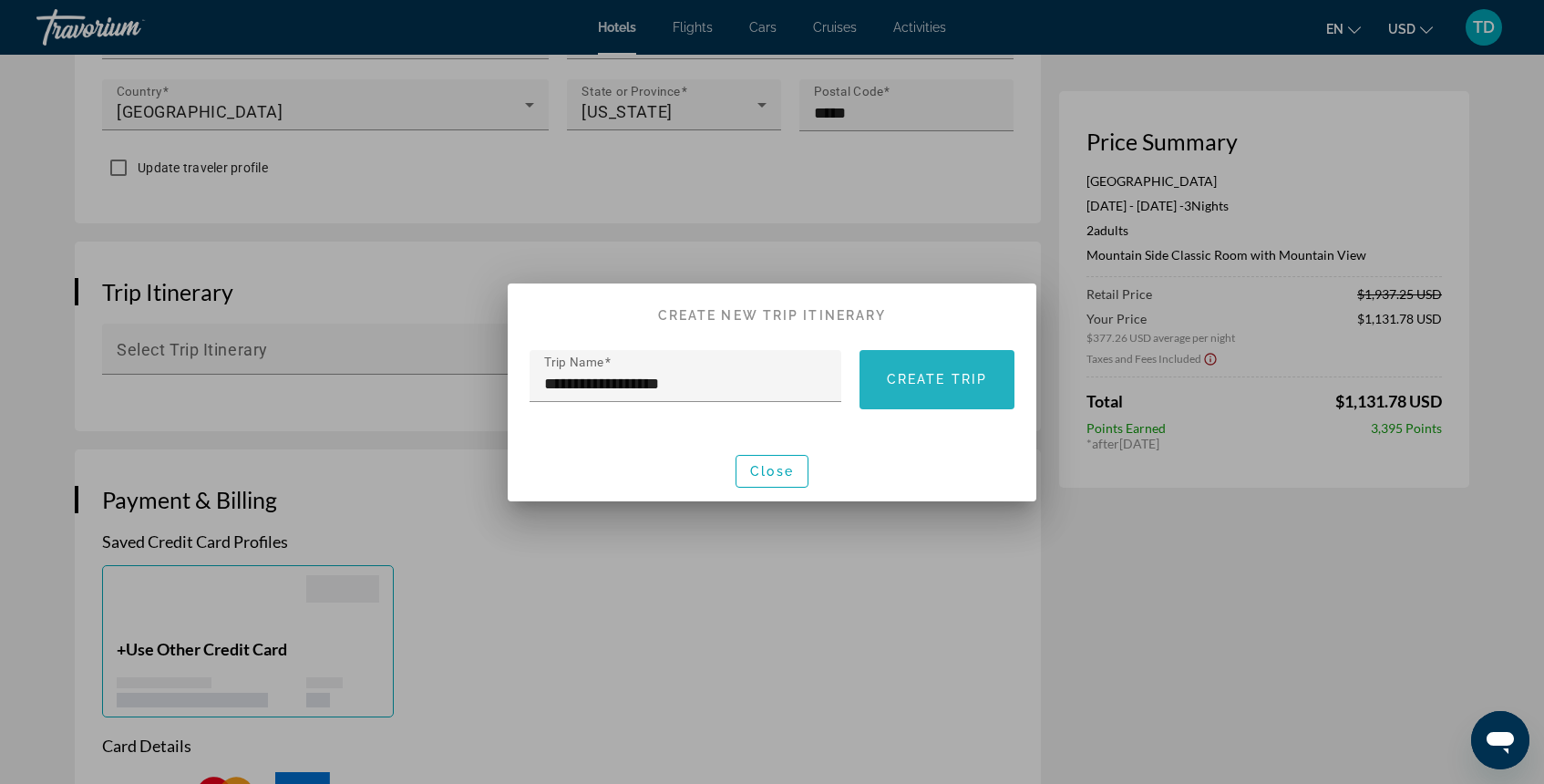
click at [972, 390] on span at bounding box center [937, 379] width 155 height 44
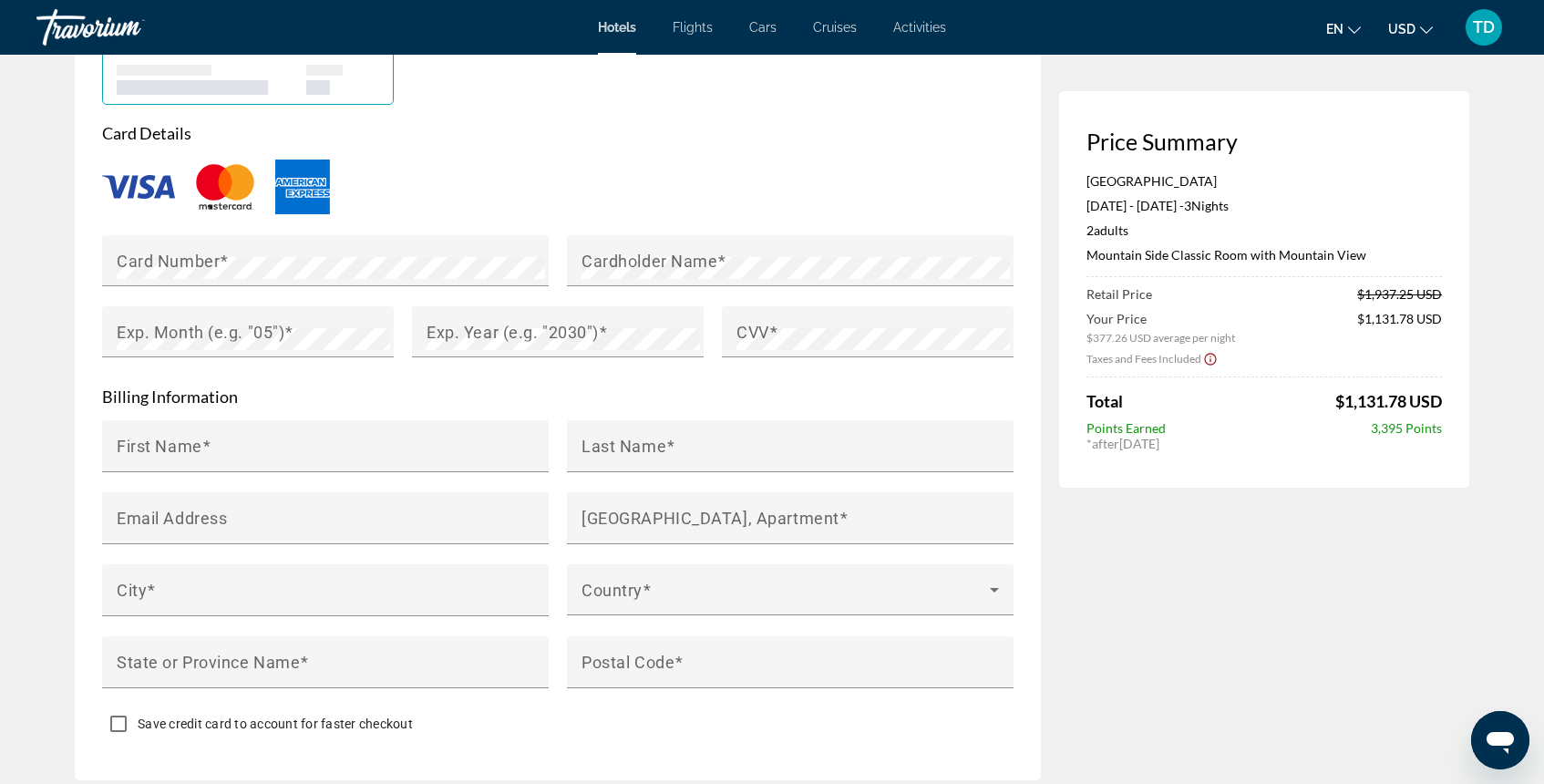
scroll to position [1532, 0]
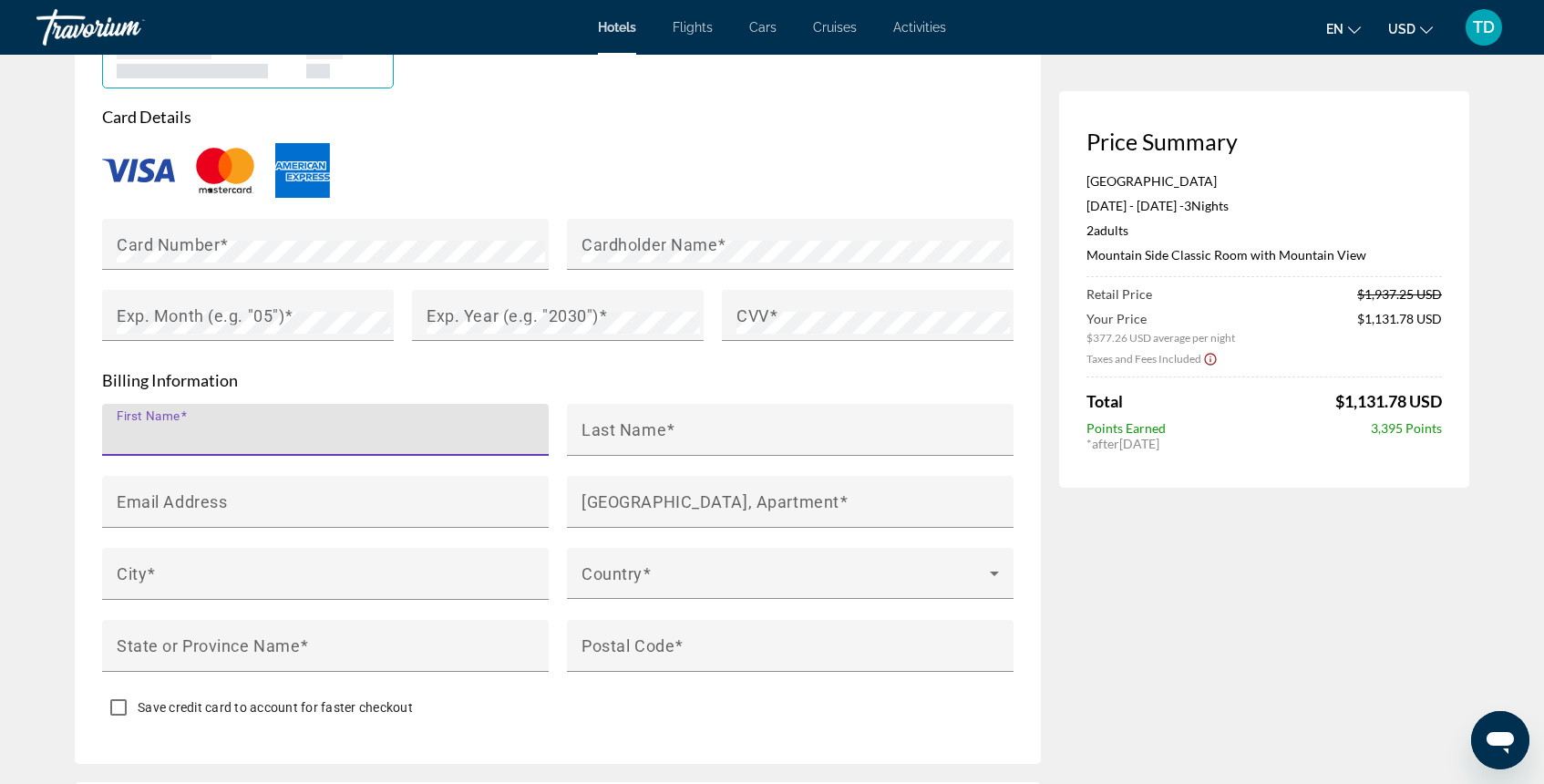
click at [404, 429] on input "First Name" at bounding box center [330, 437] width 428 height 22
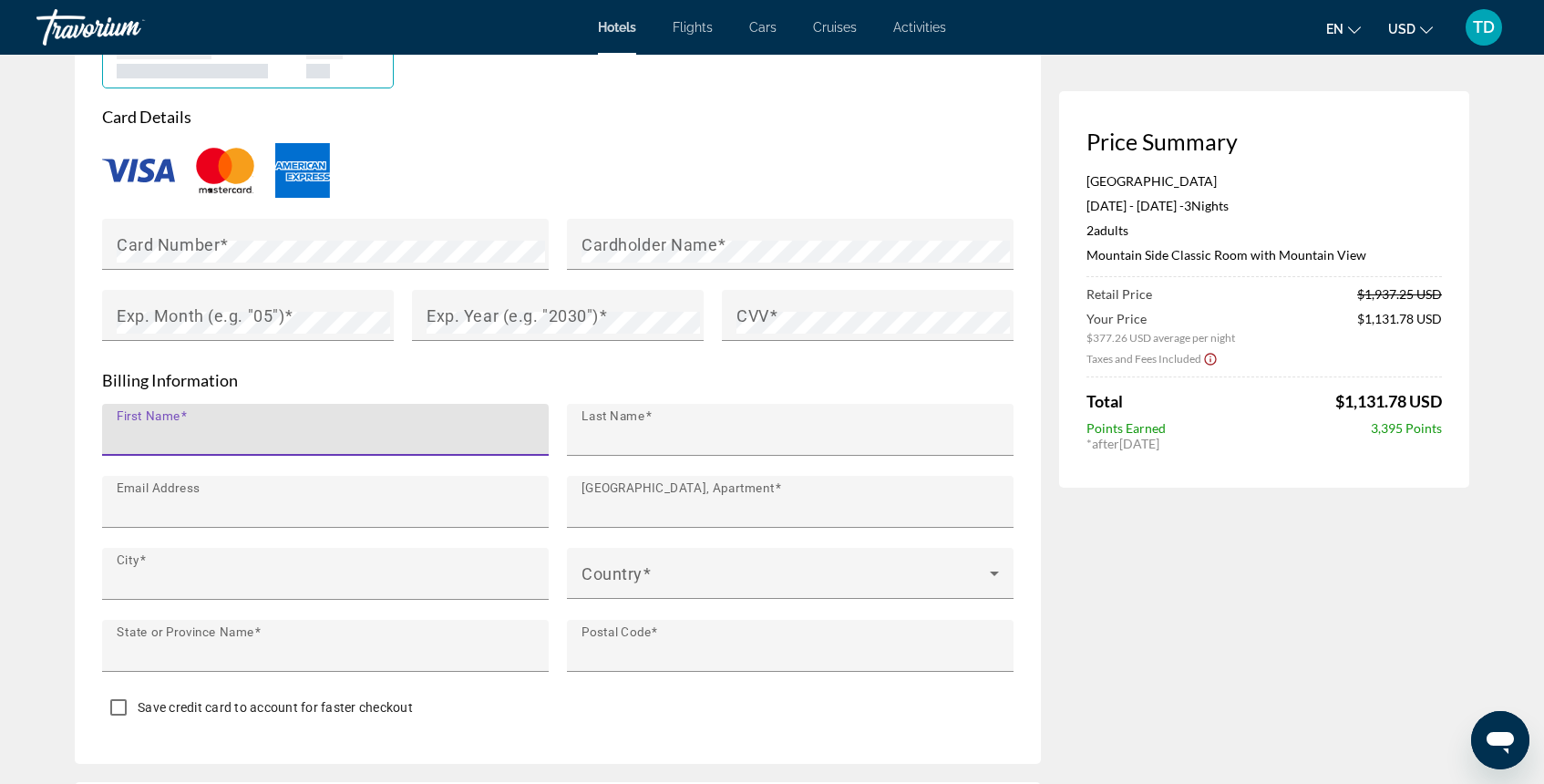
type input "***"
type input "*******"
type input "**********"
type input "******"
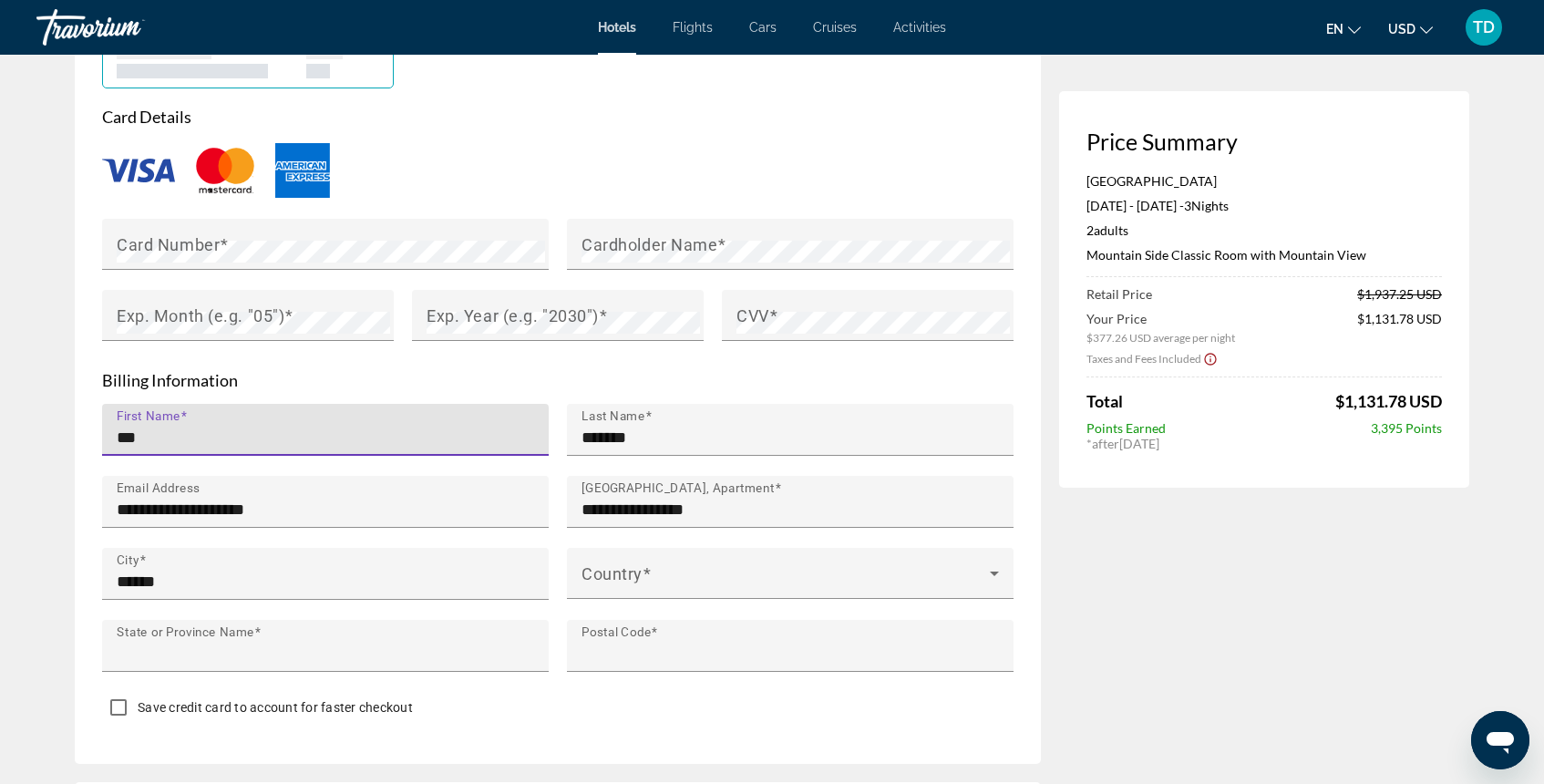
type input "**"
type input "*****"
click at [235, 435] on input "***" at bounding box center [330, 437] width 428 height 22
type input "*********"
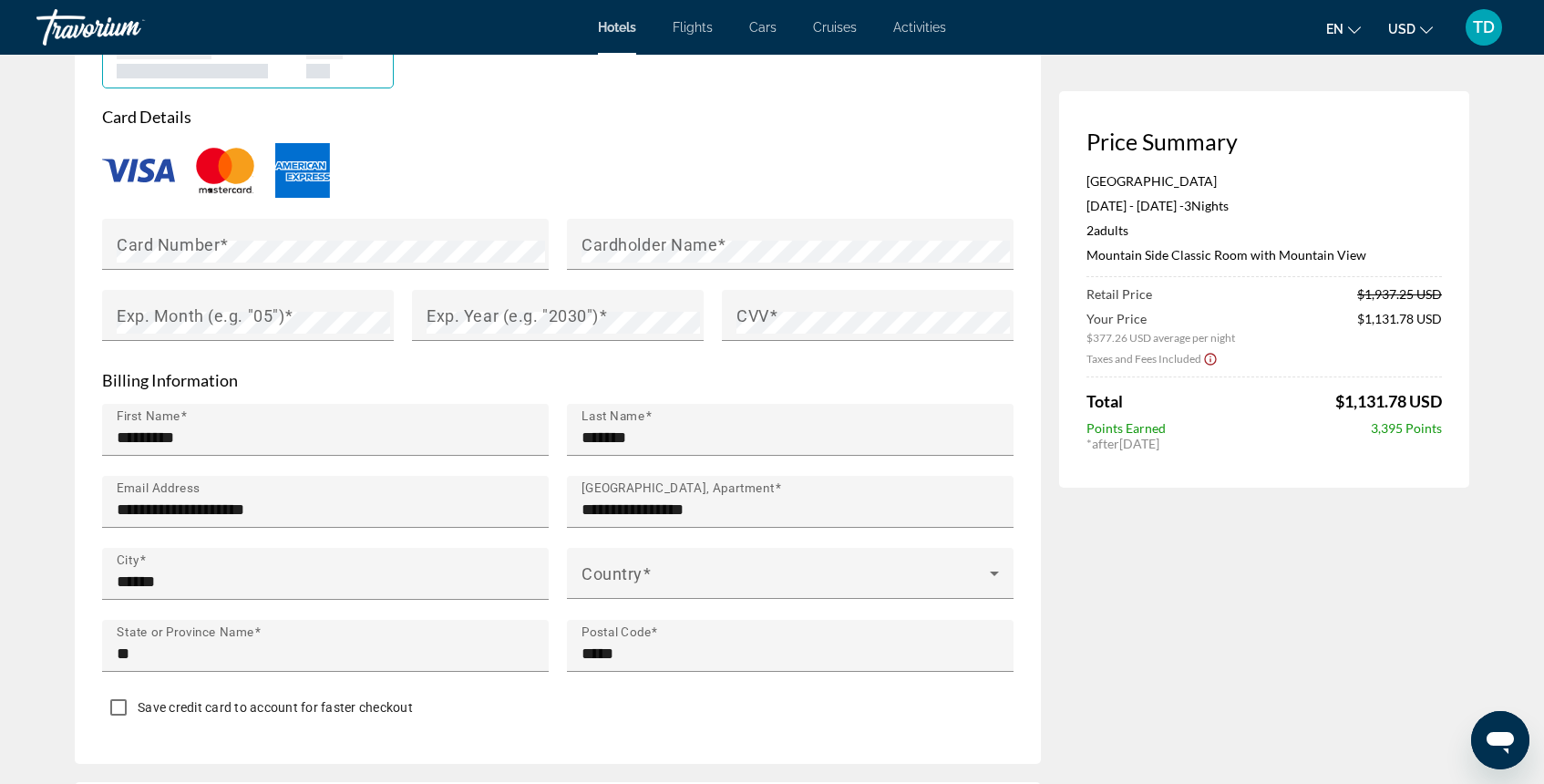
click at [827, 193] on div "Main content" at bounding box center [558, 171] width 912 height 61
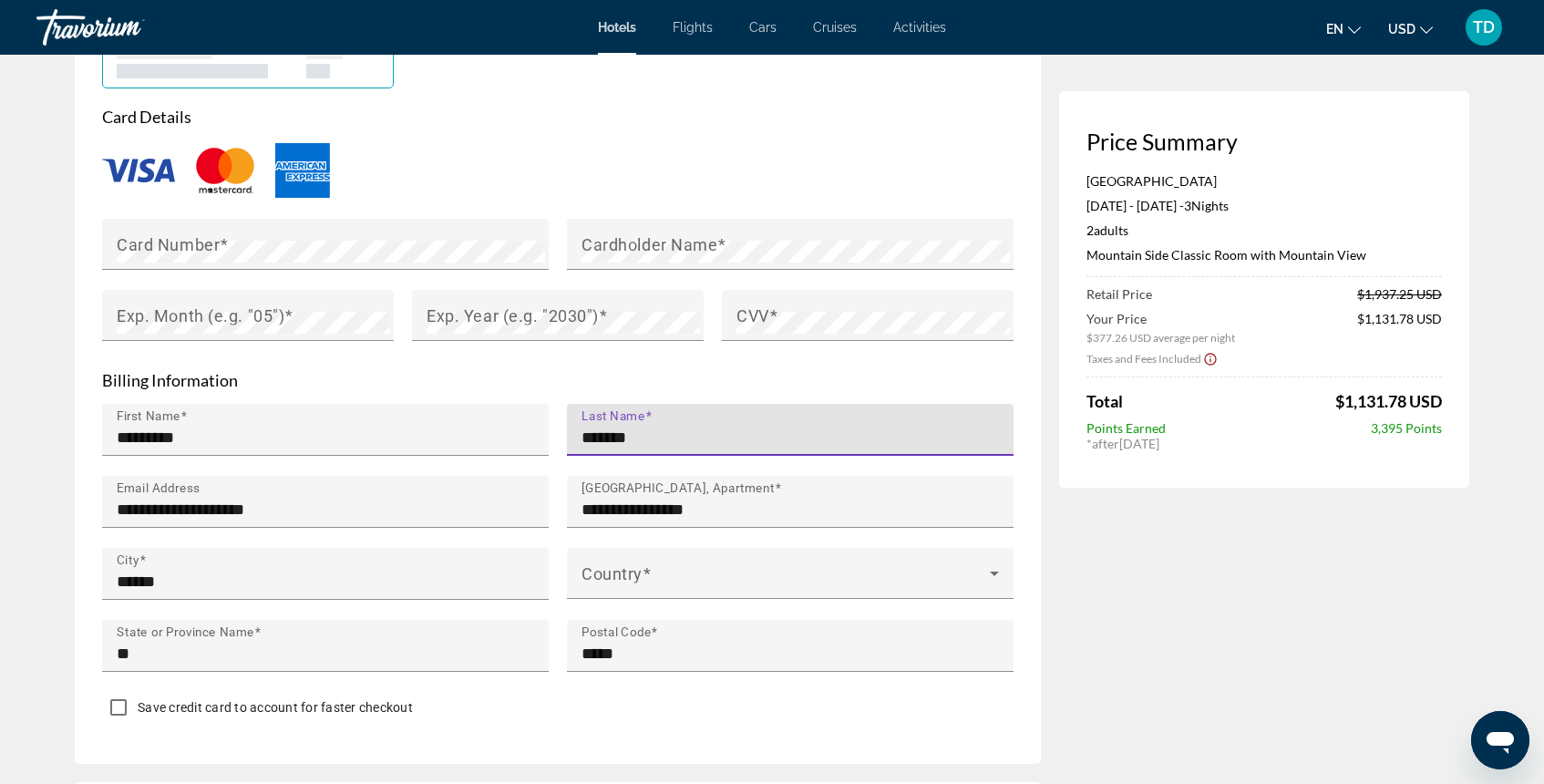
click at [662, 440] on input "*******" at bounding box center [795, 437] width 428 height 22
type input "*******"
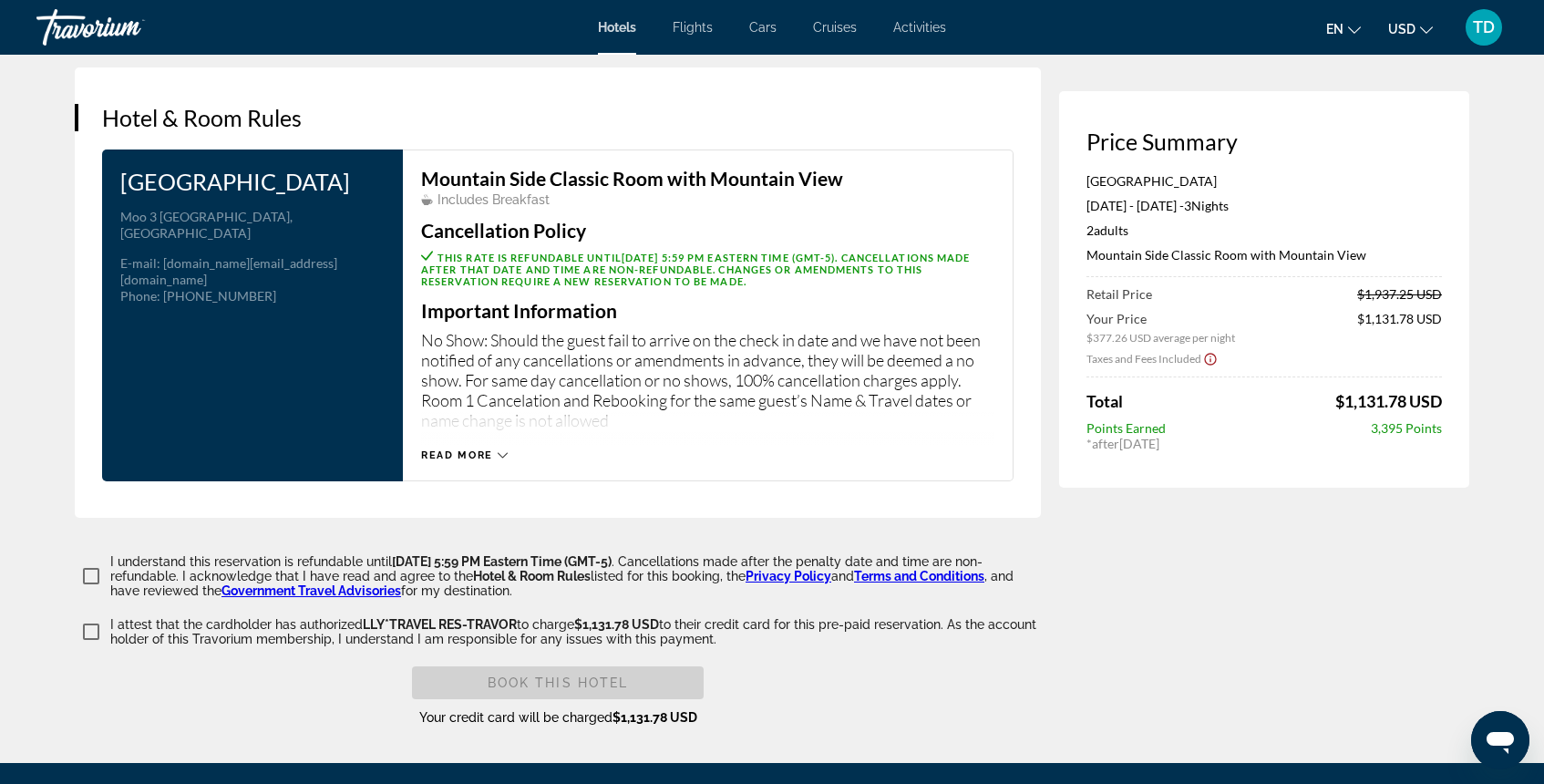
scroll to position [2247, 0]
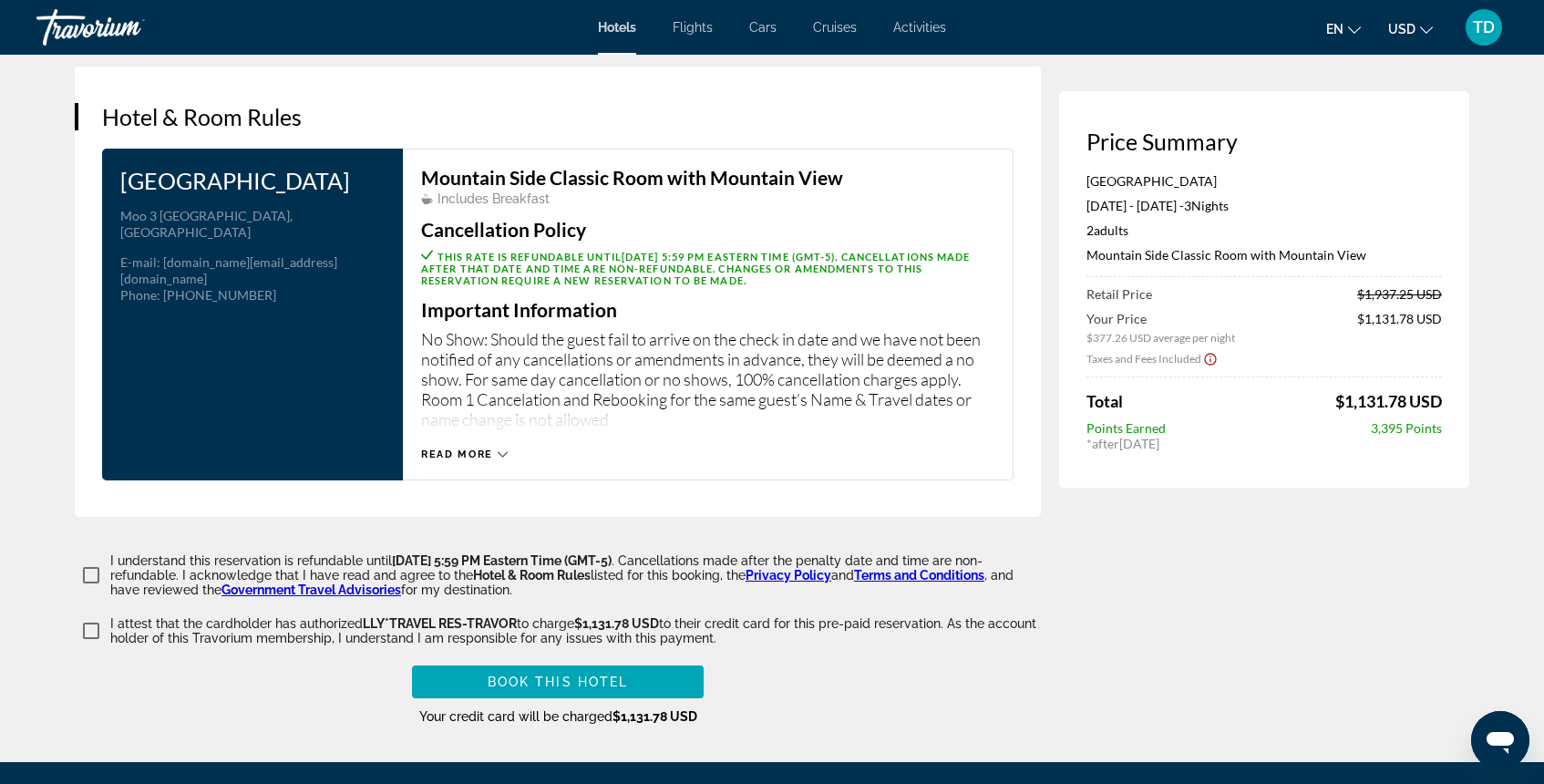
click at [459, 456] on div "Mountain Side Classic Room with Mountain View Includes Breakfast Cancellation P…" at bounding box center [708, 315] width 611 height 332
click at [463, 448] on span "Read more" at bounding box center [457, 454] width 72 height 12
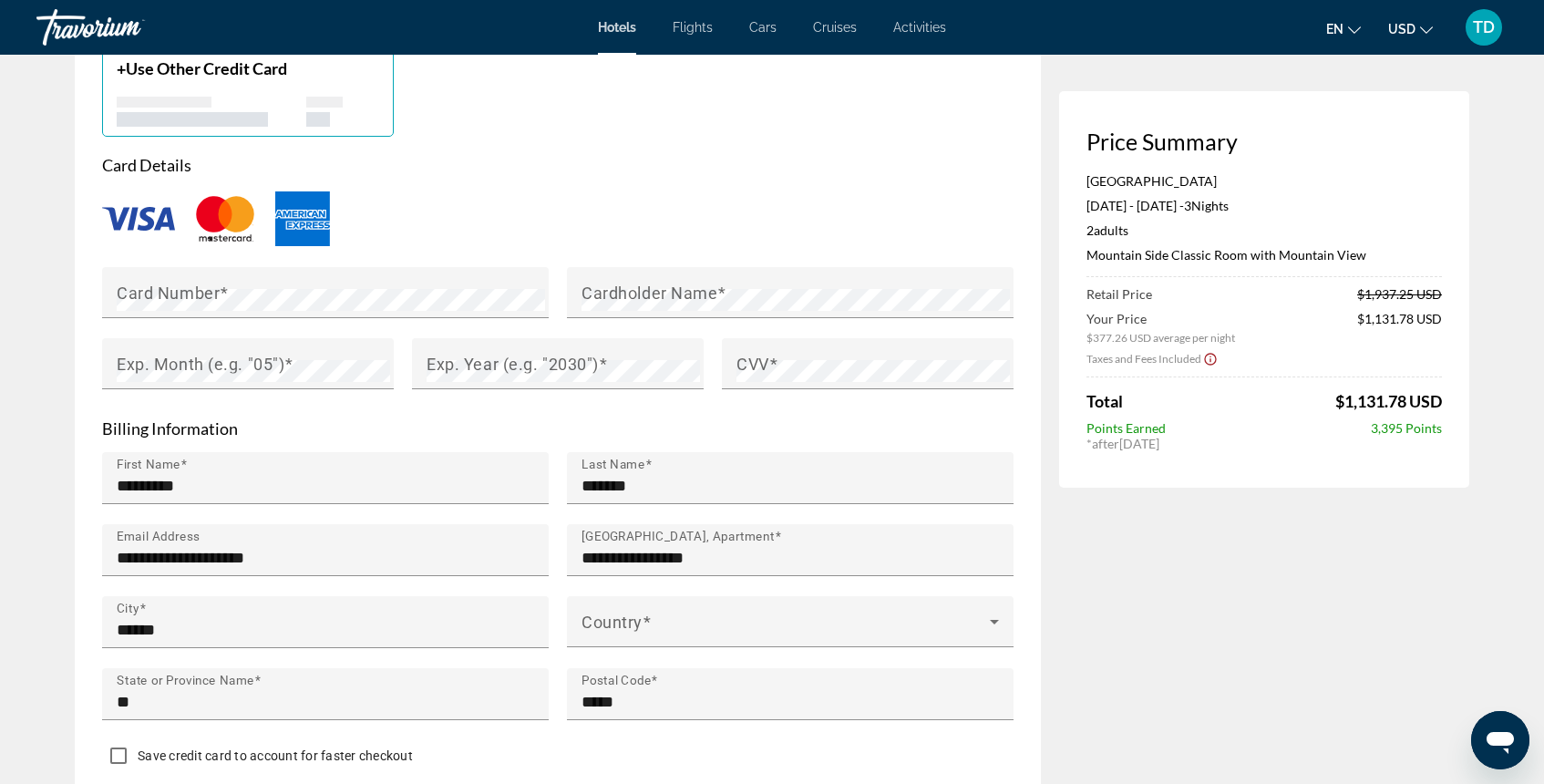
scroll to position [1481, 0]
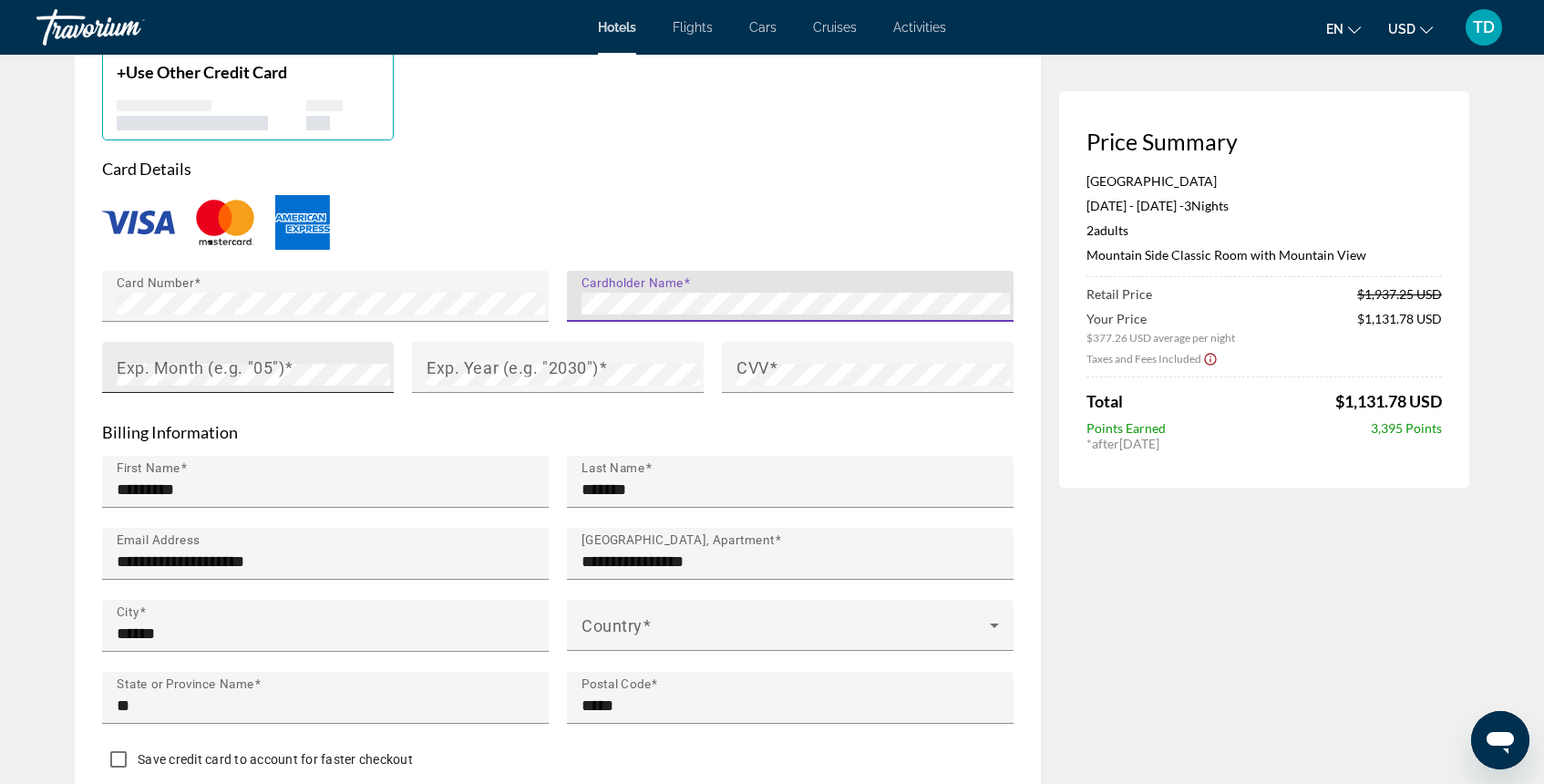
click at [283, 367] on mat-label "Exp. Month (e.g. "05")" at bounding box center [200, 366] width 168 height 19
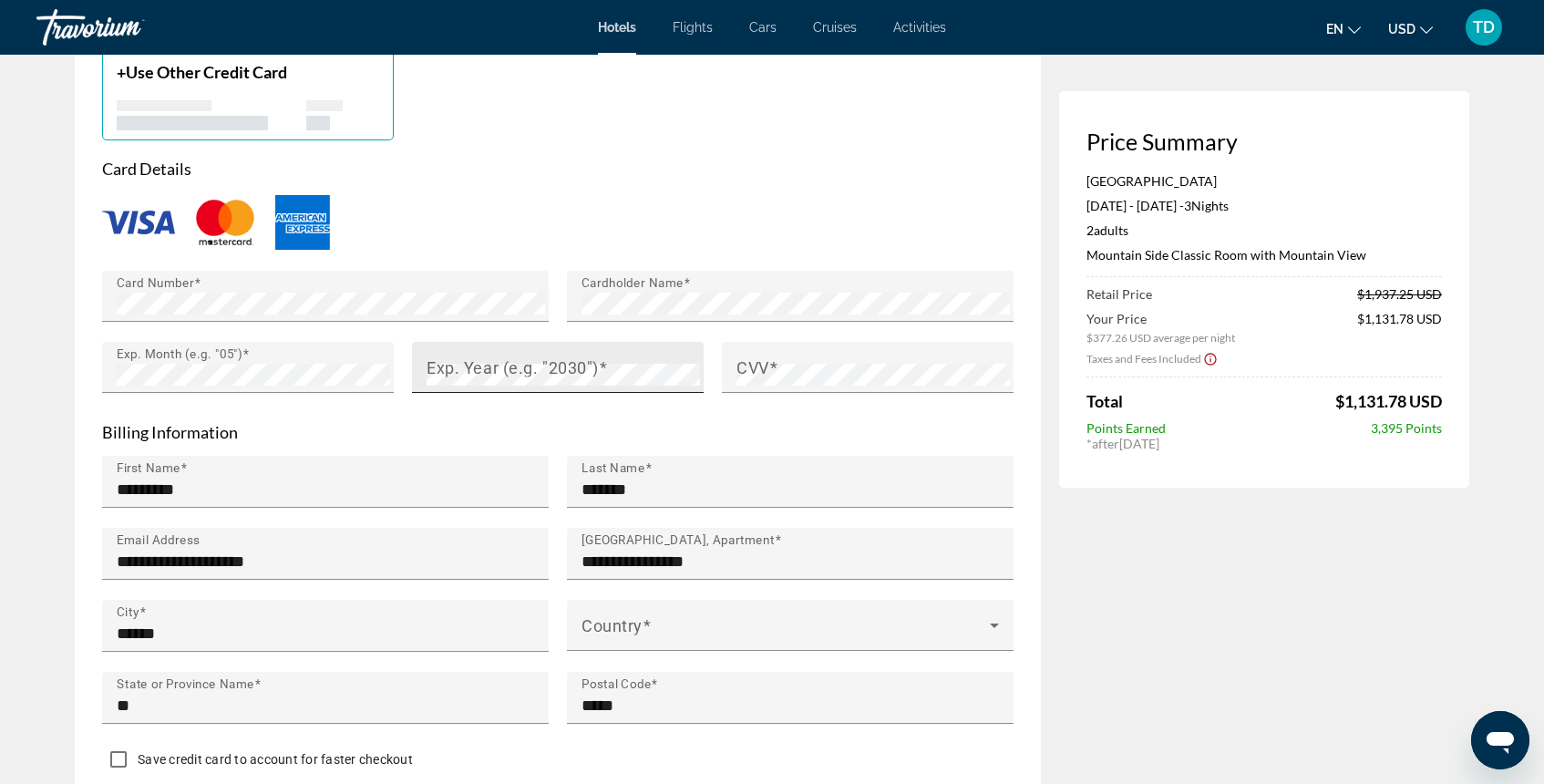
click at [550, 367] on mat-label "Exp. Year (e.g. "2030")" at bounding box center [513, 366] width 172 height 19
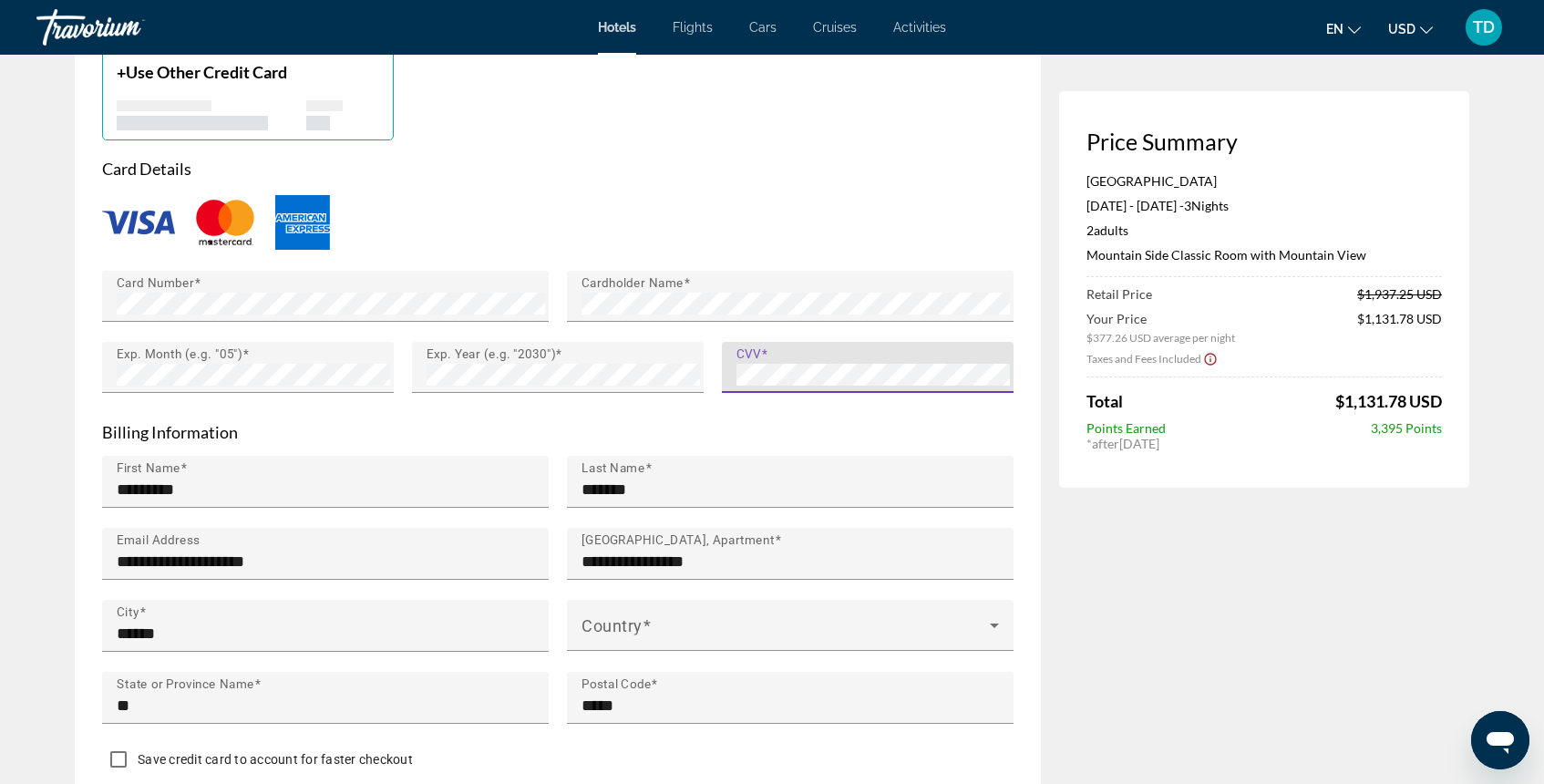
click at [890, 423] on p "Billing Information" at bounding box center [558, 432] width 912 height 20
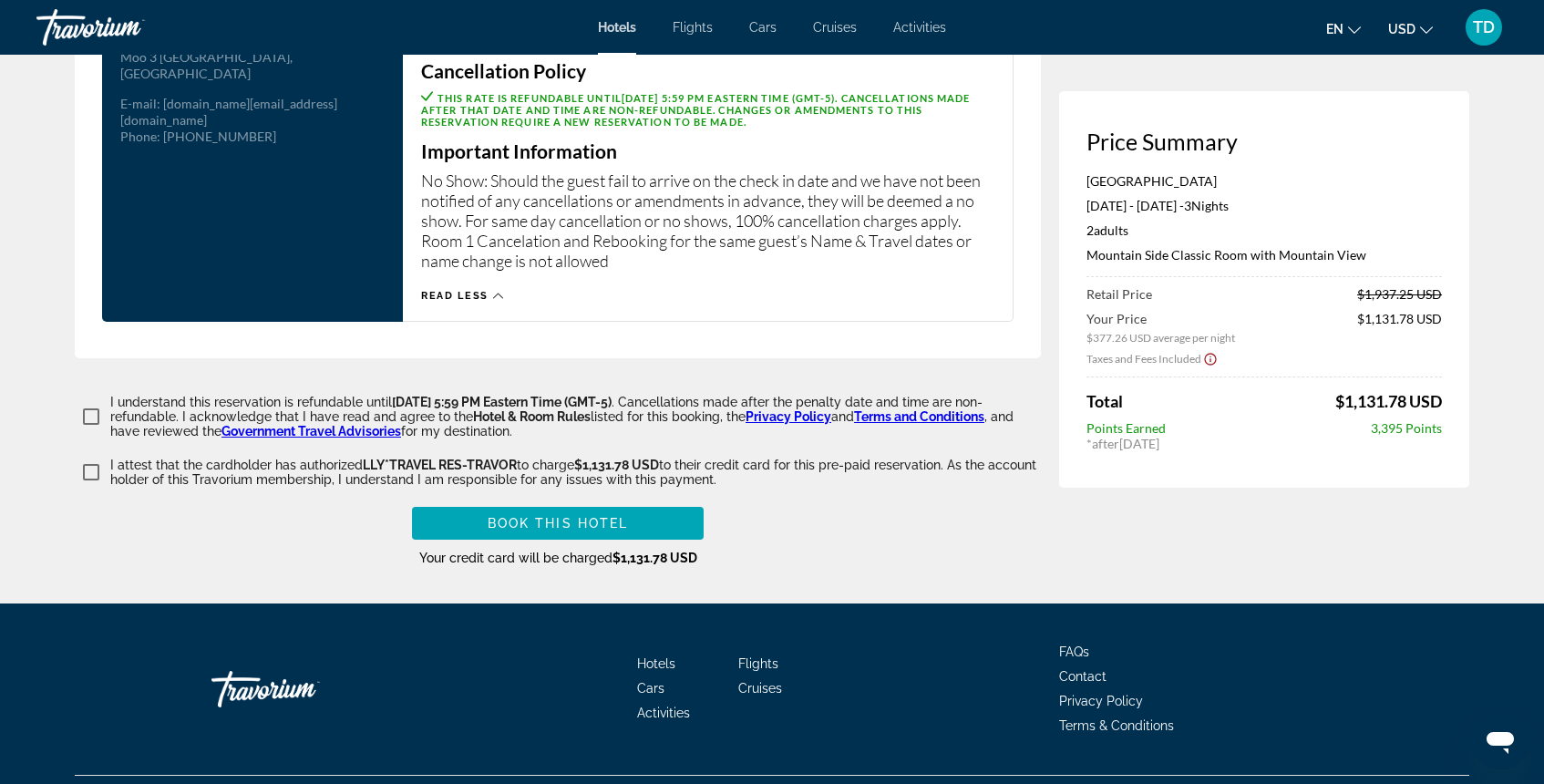
scroll to position [2442, 0]
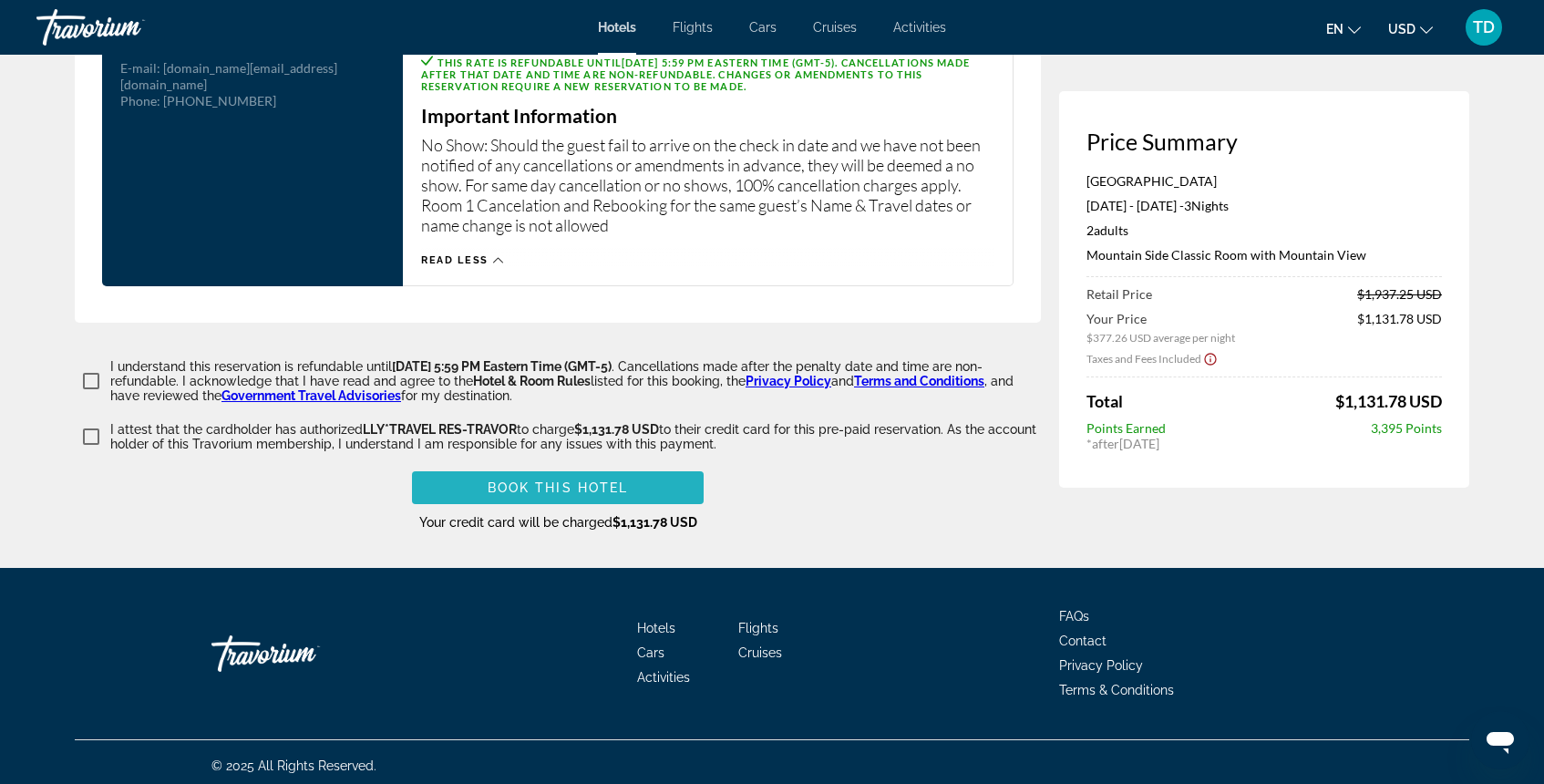
click at [594, 485] on span "Book this hotel" at bounding box center [559, 488] width 141 height 15
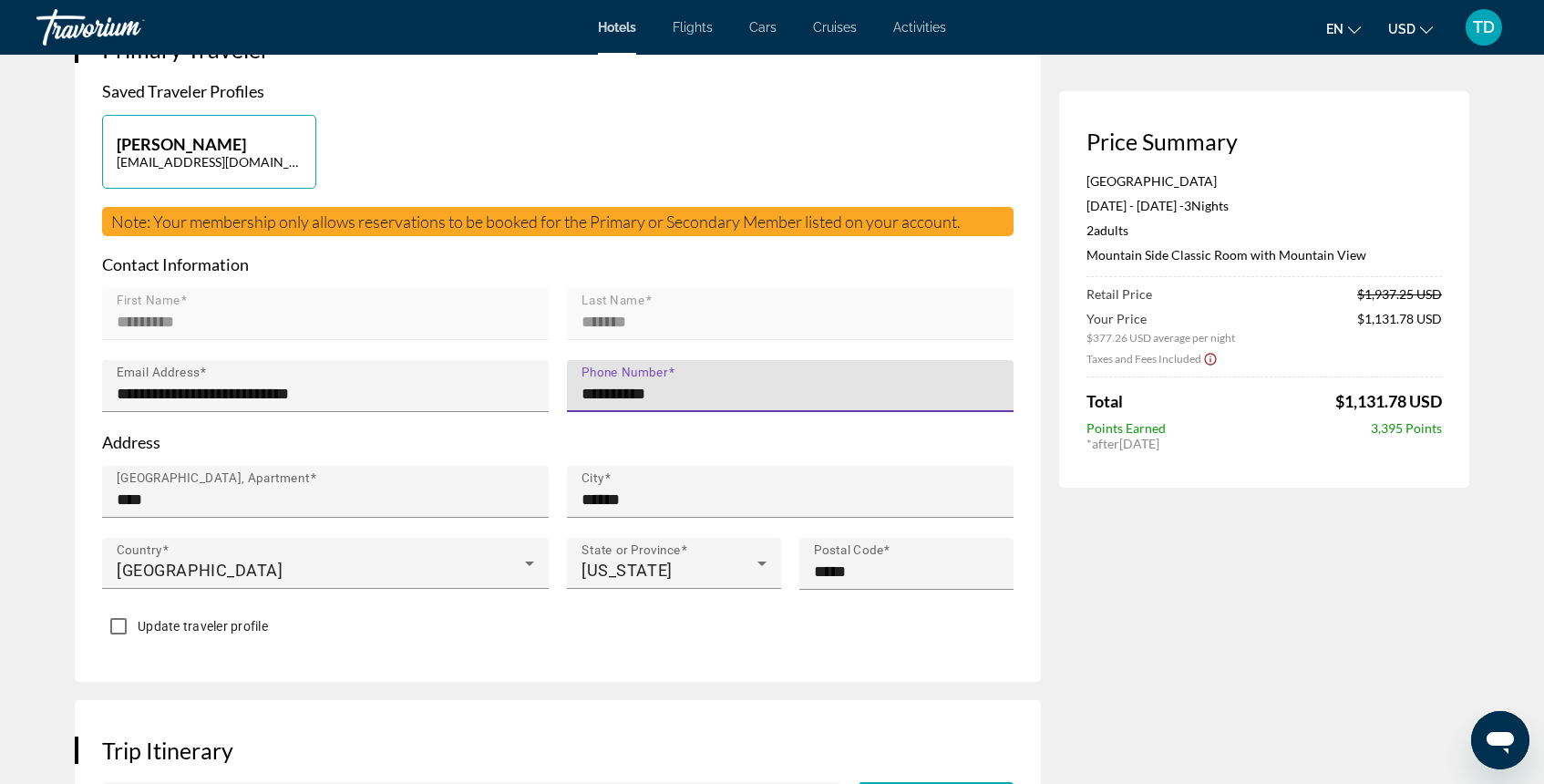
type input "**********"
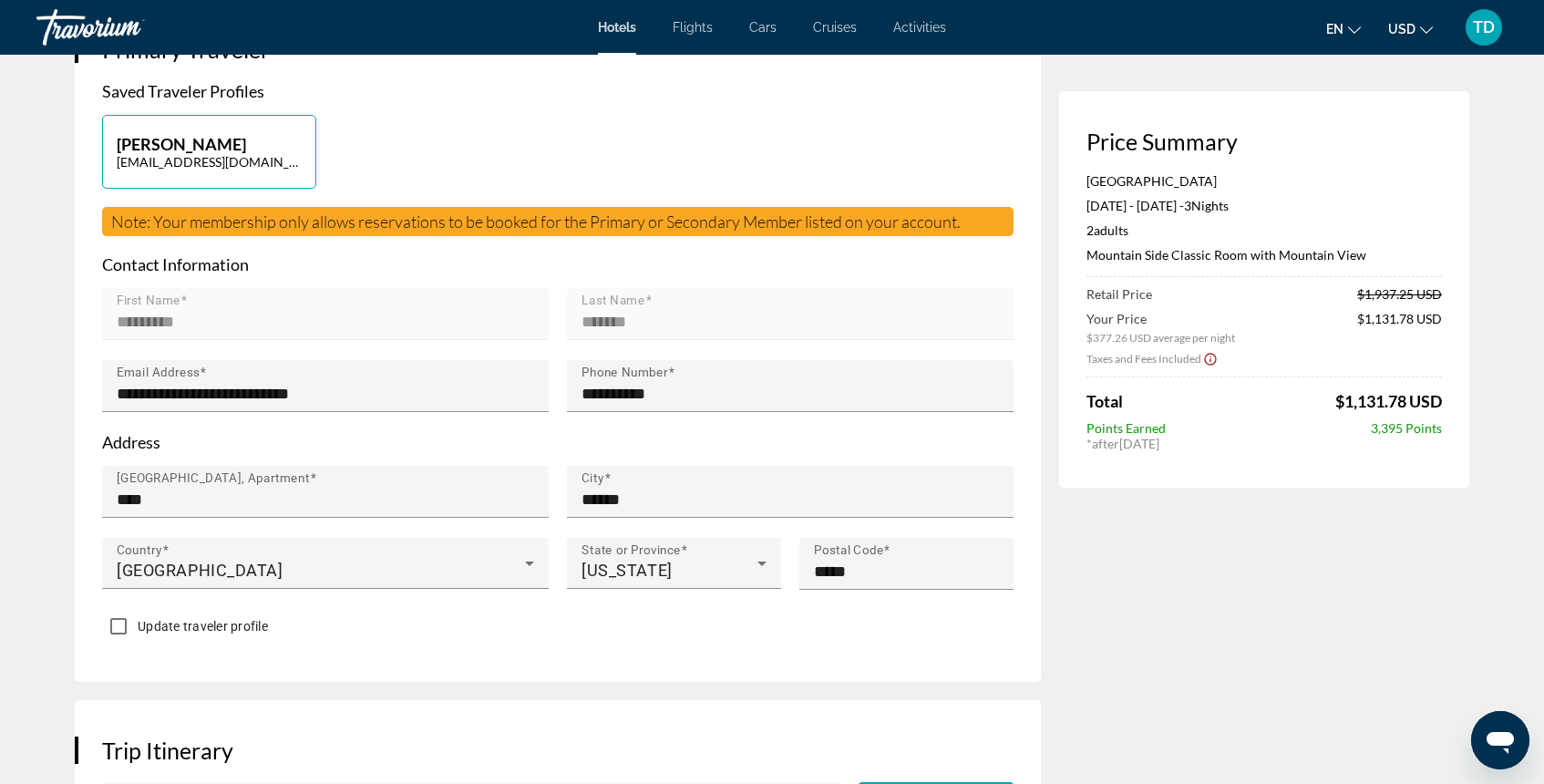
click at [1031, 536] on div "**********" at bounding box center [557, 340] width 966 height 682
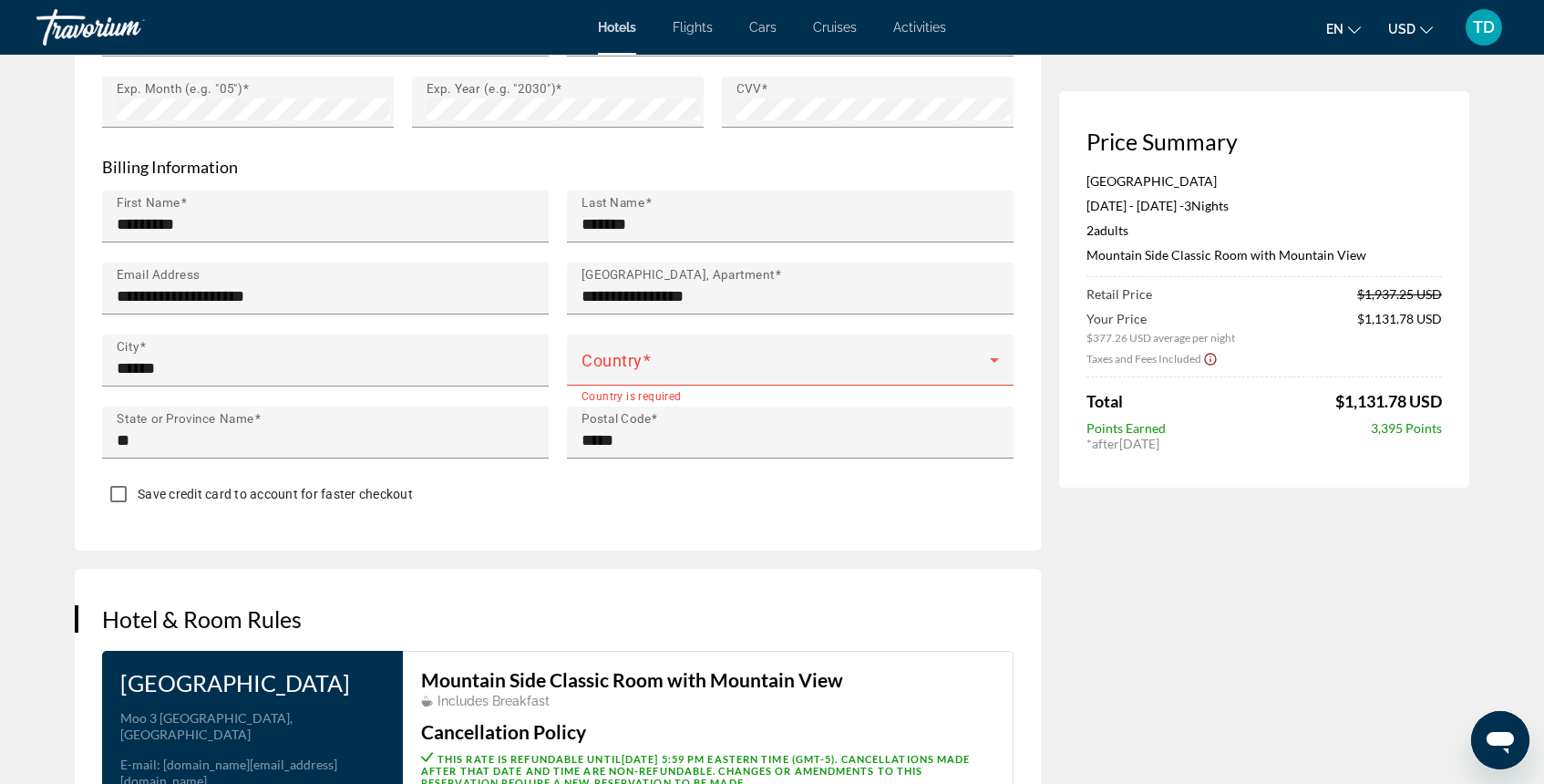
scroll to position [1748, 0]
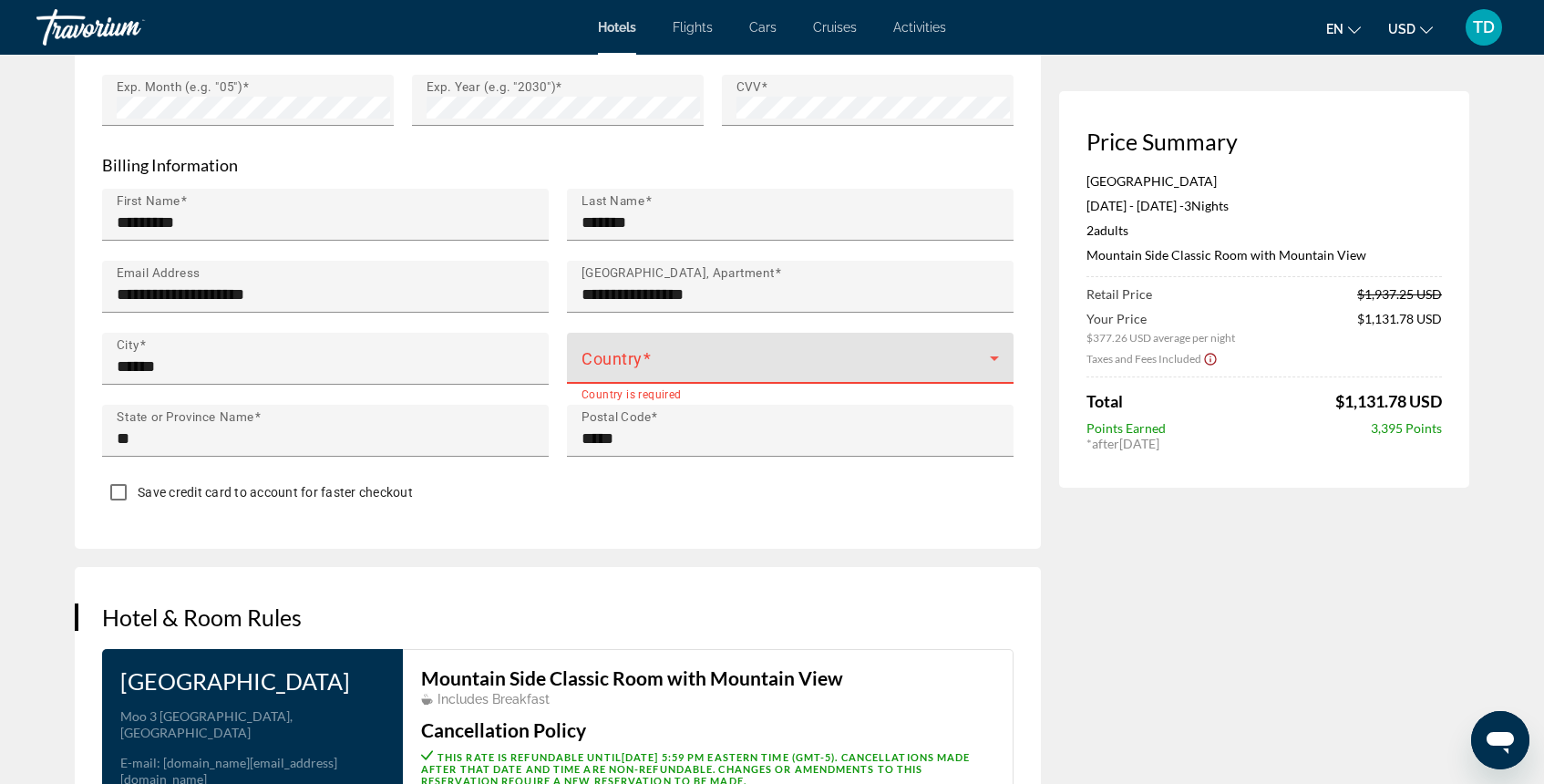
click at [930, 360] on span "Main content" at bounding box center [785, 366] width 408 height 22
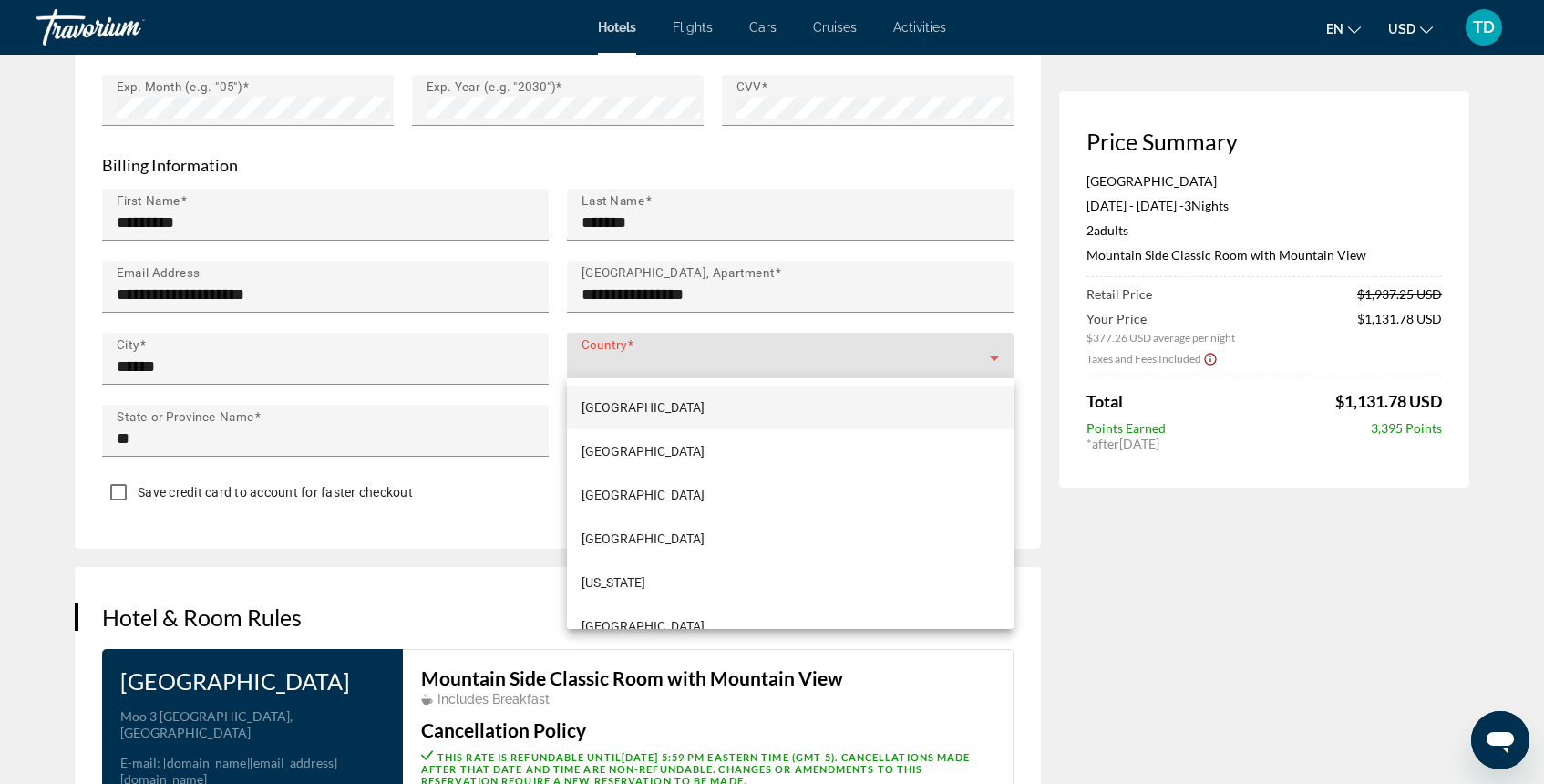
click at [902, 347] on div at bounding box center [772, 392] width 1544 height 784
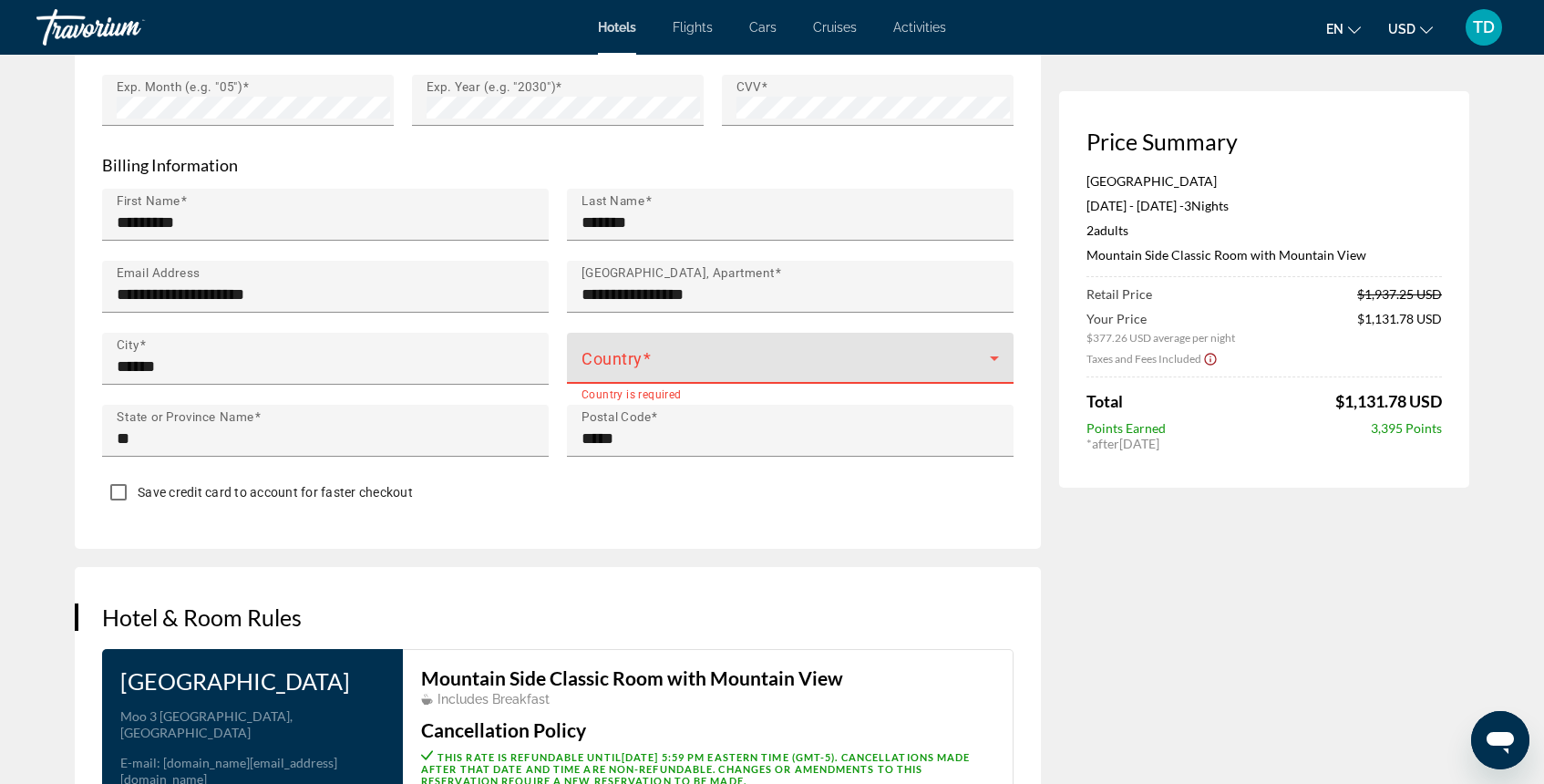
click at [887, 356] on span "Main content" at bounding box center [785, 366] width 408 height 22
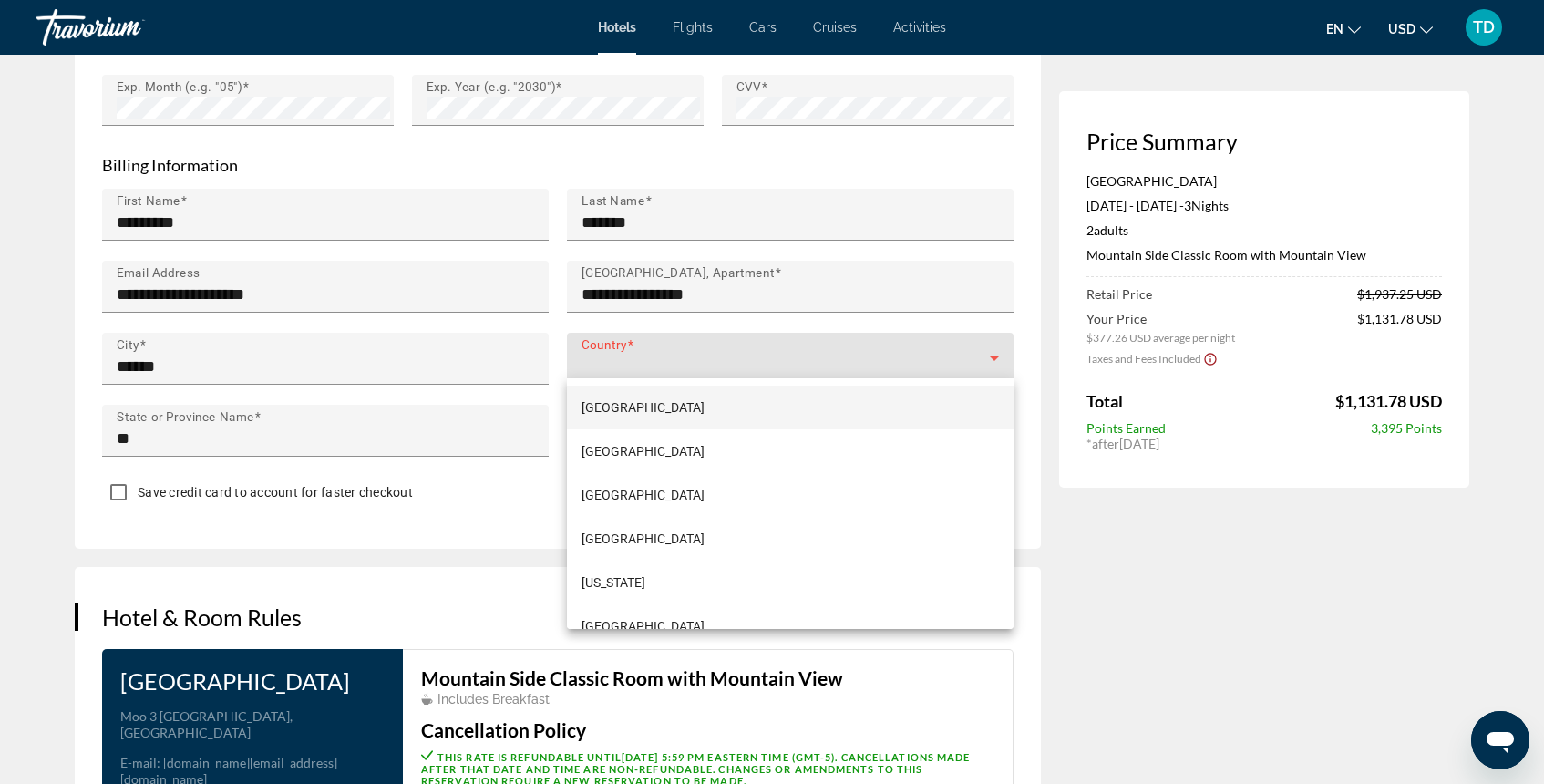
scroll to position [10297, 0]
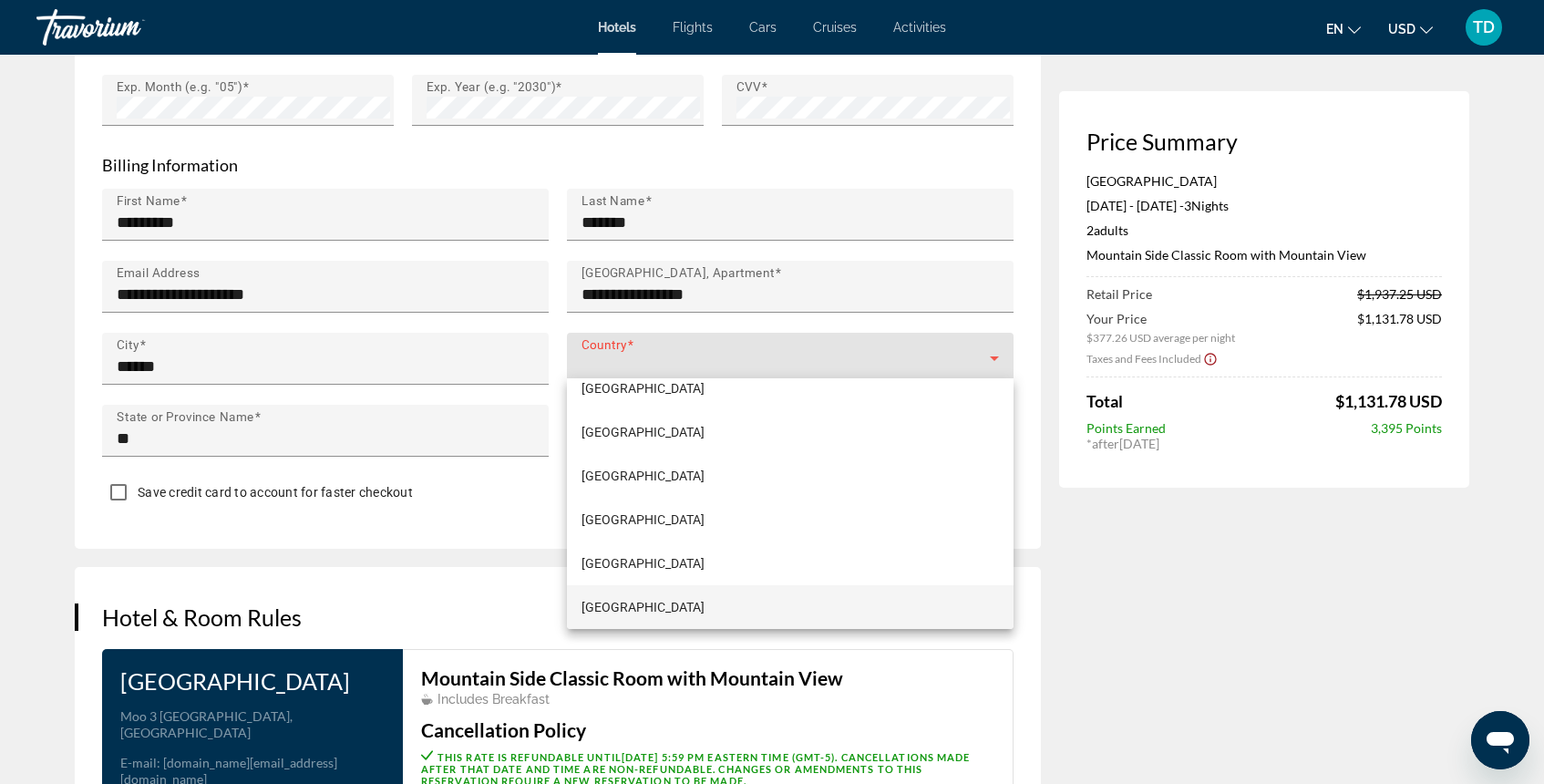
click at [835, 361] on div at bounding box center [772, 392] width 1544 height 784
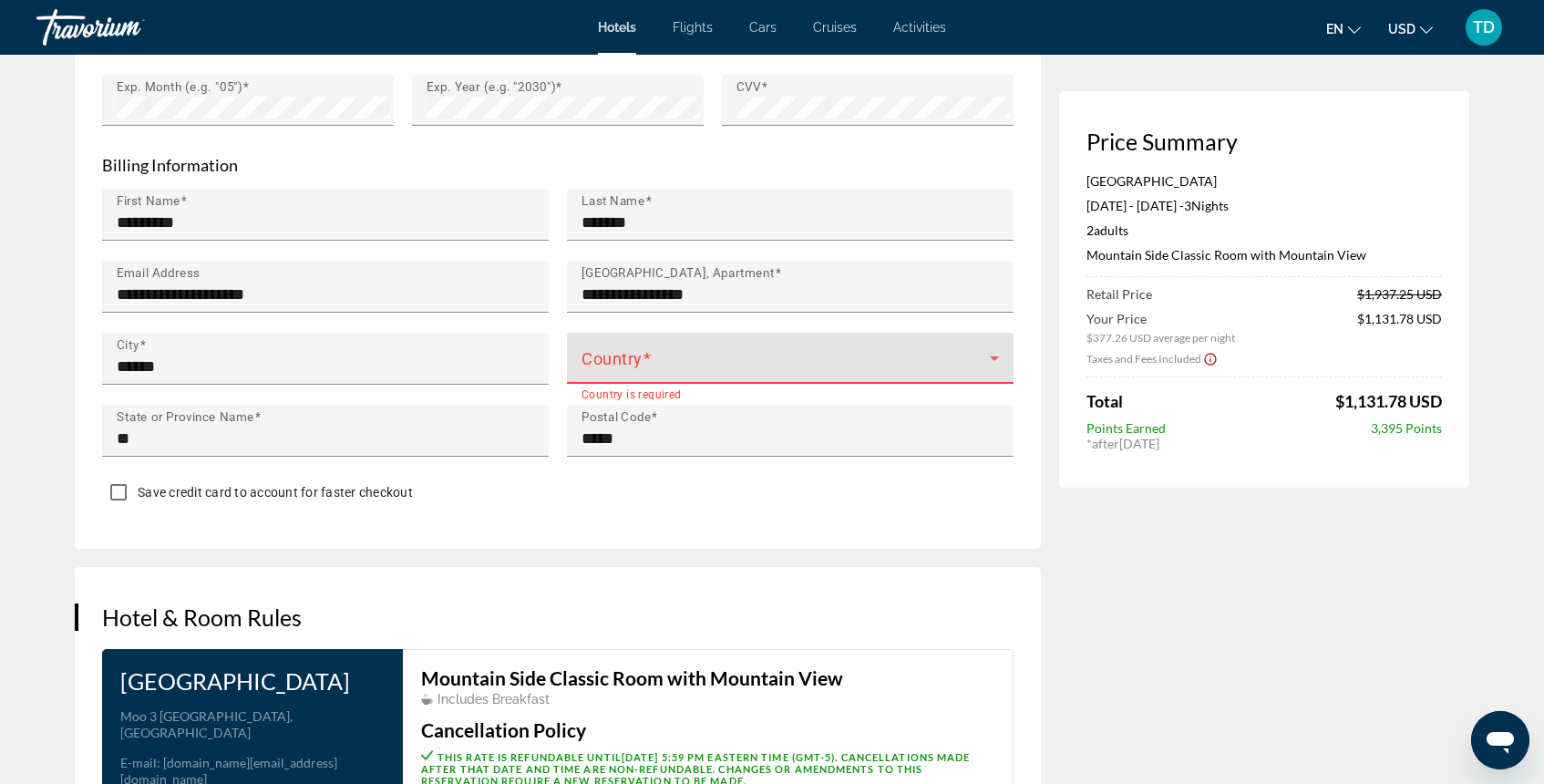
click at [835, 361] on span "Main content" at bounding box center [785, 366] width 408 height 22
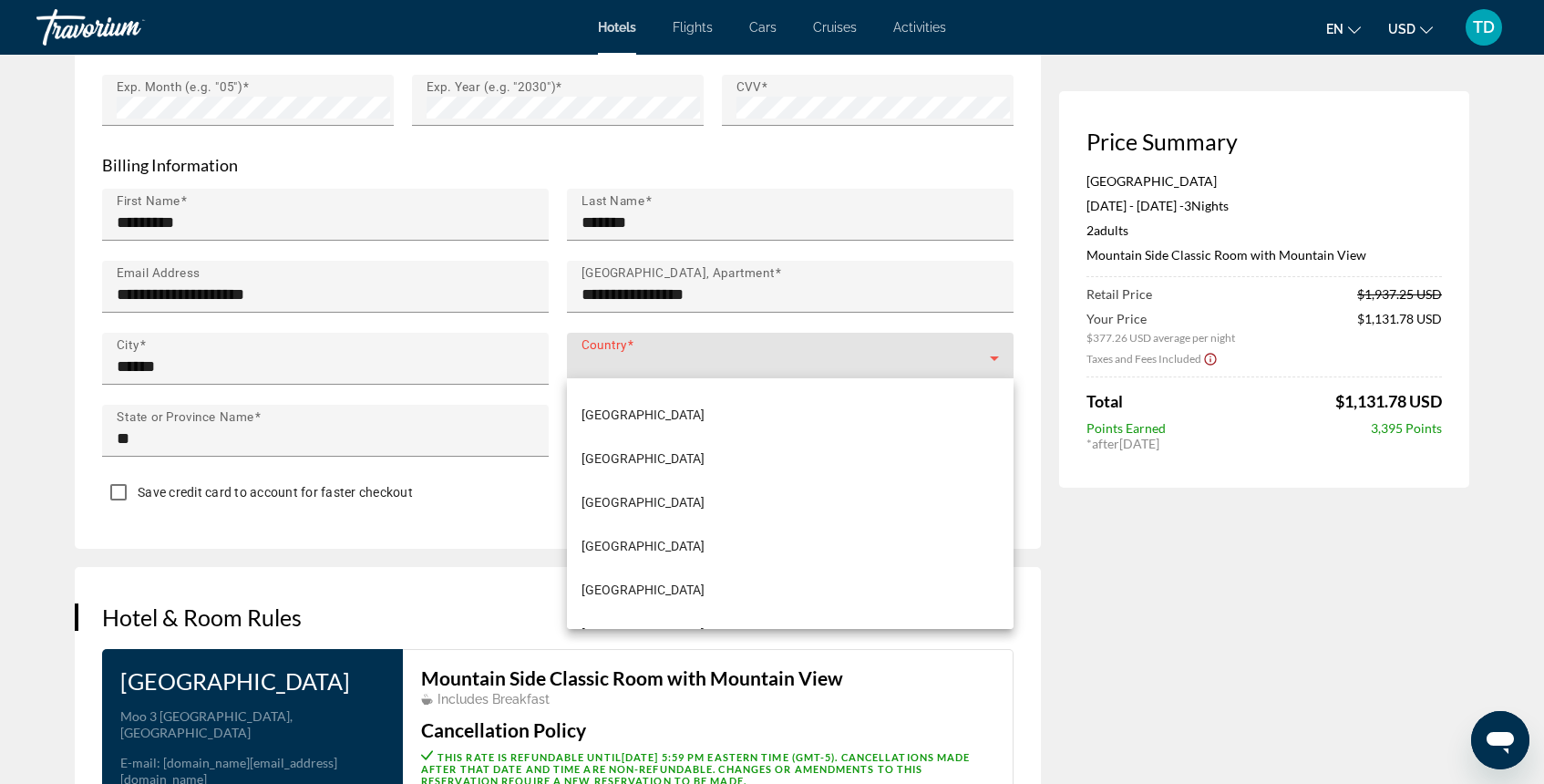
scroll to position [10454, 0]
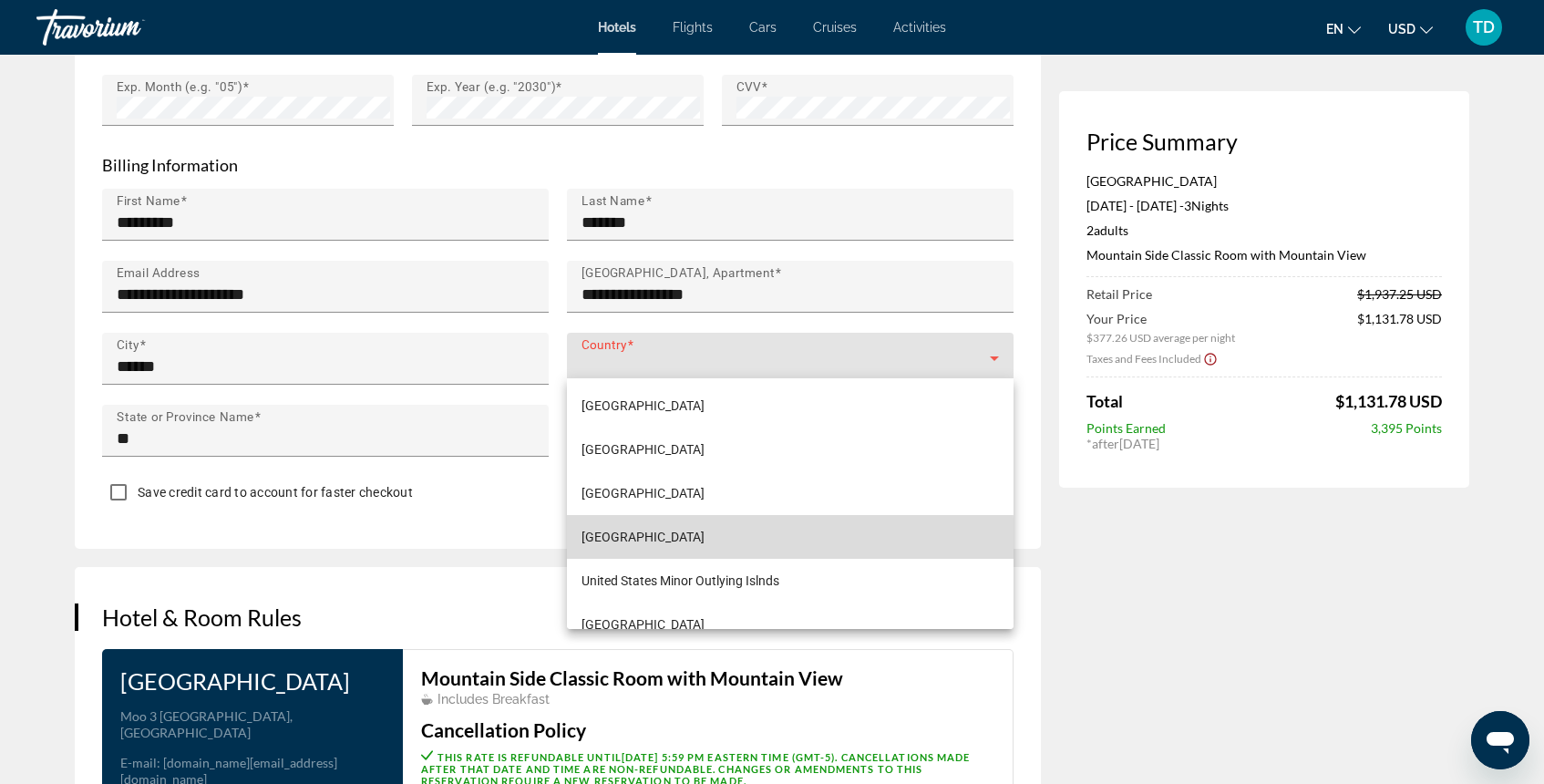
click at [772, 538] on mat-option "United States of America" at bounding box center [790, 536] width 447 height 44
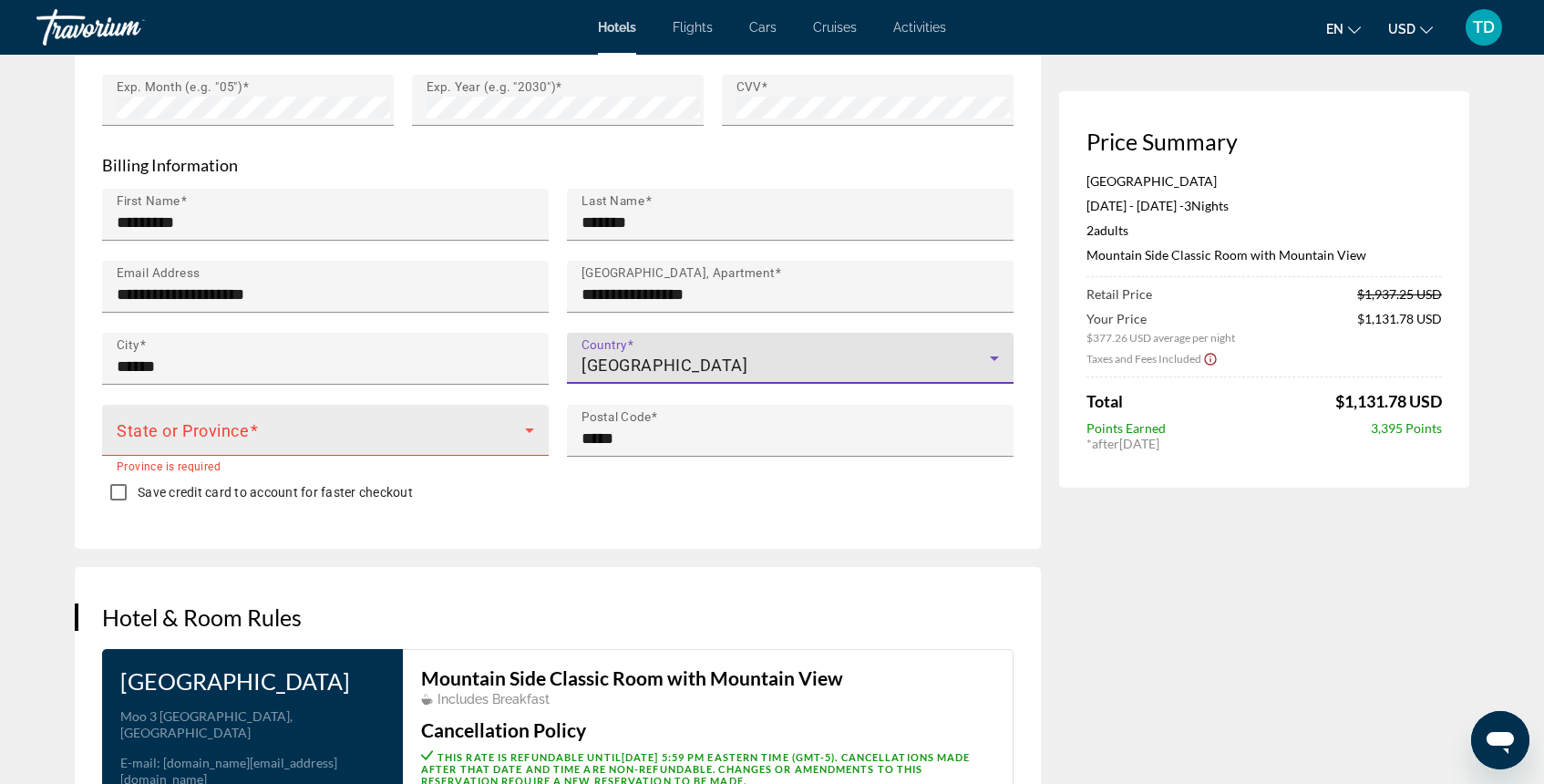
click at [497, 435] on span "Main content" at bounding box center [320, 437] width 408 height 22
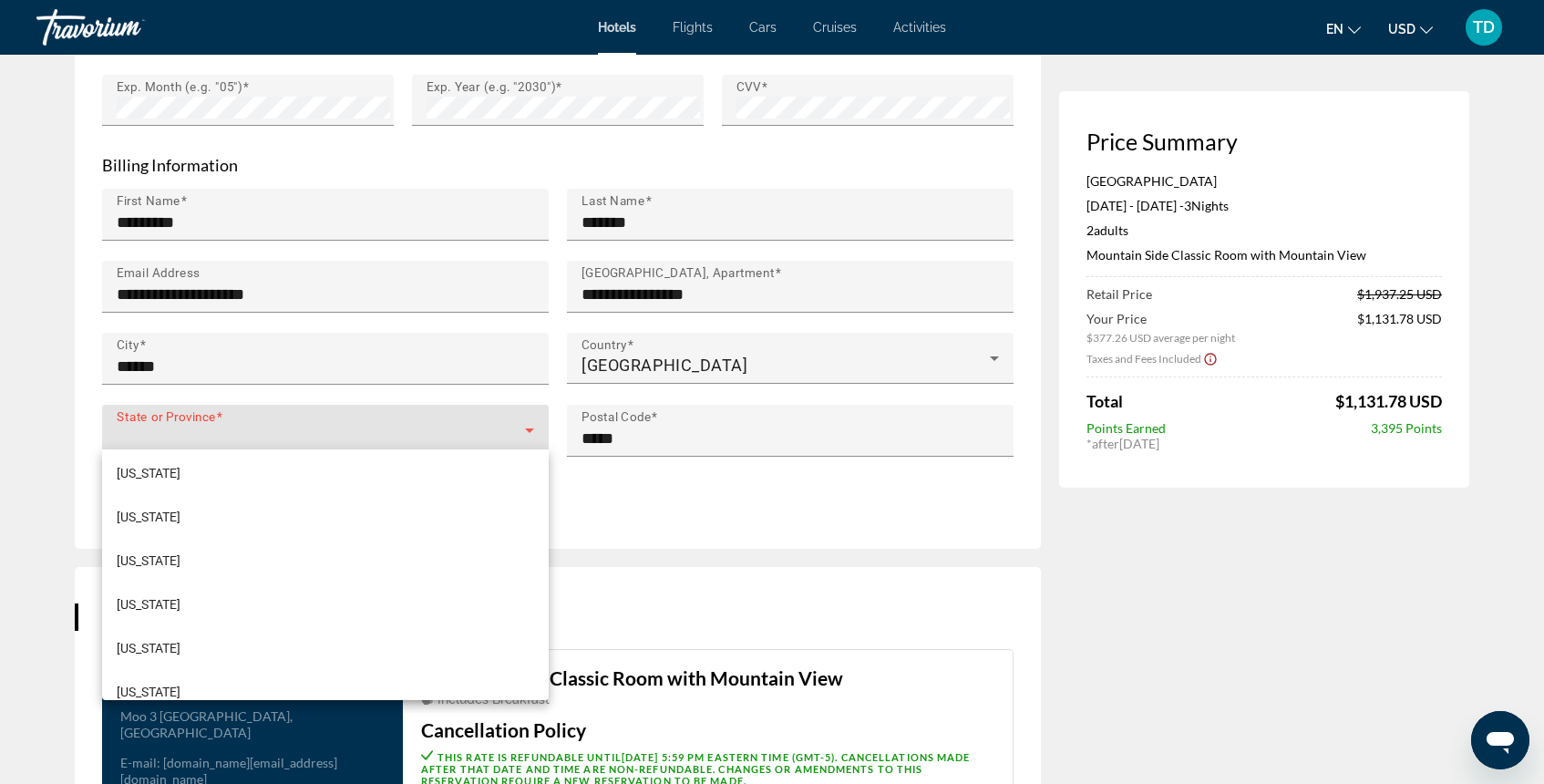
scroll to position [833, 0]
click at [359, 527] on mat-option "Maryland" at bounding box center [325, 521] width 447 height 44
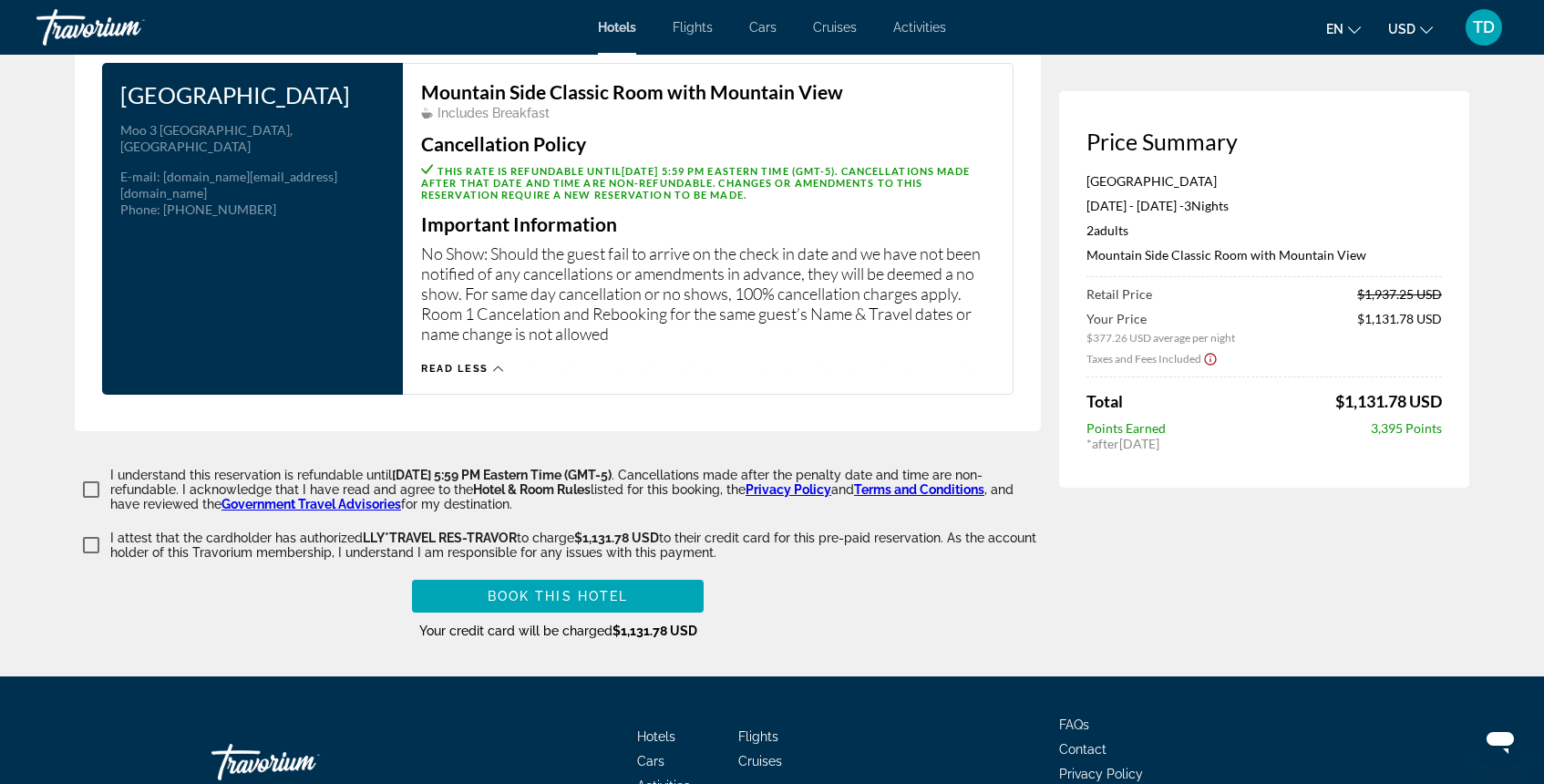
scroll to position [2442, 0]
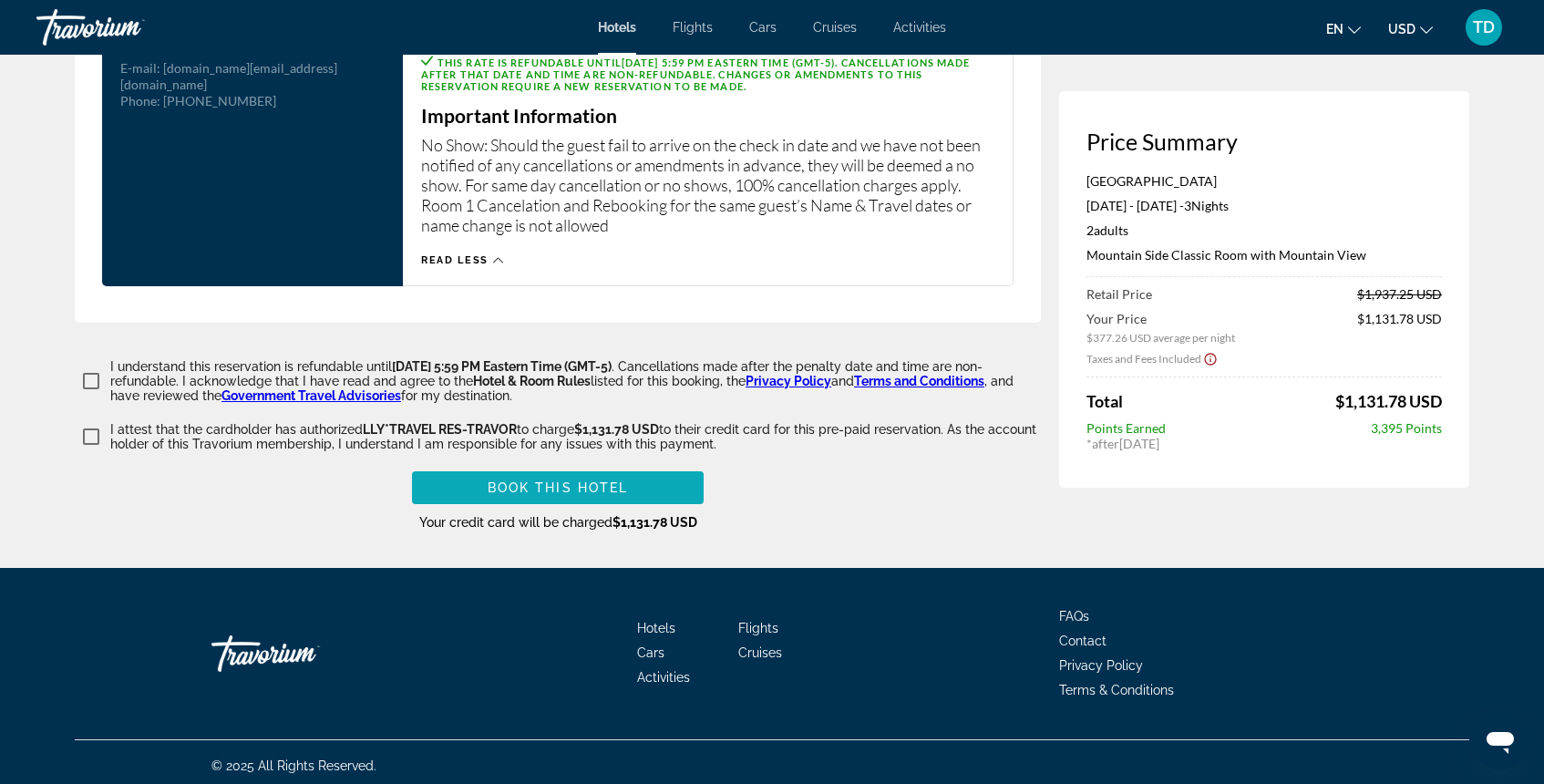
click at [597, 485] on span "Book this hotel" at bounding box center [559, 488] width 141 height 15
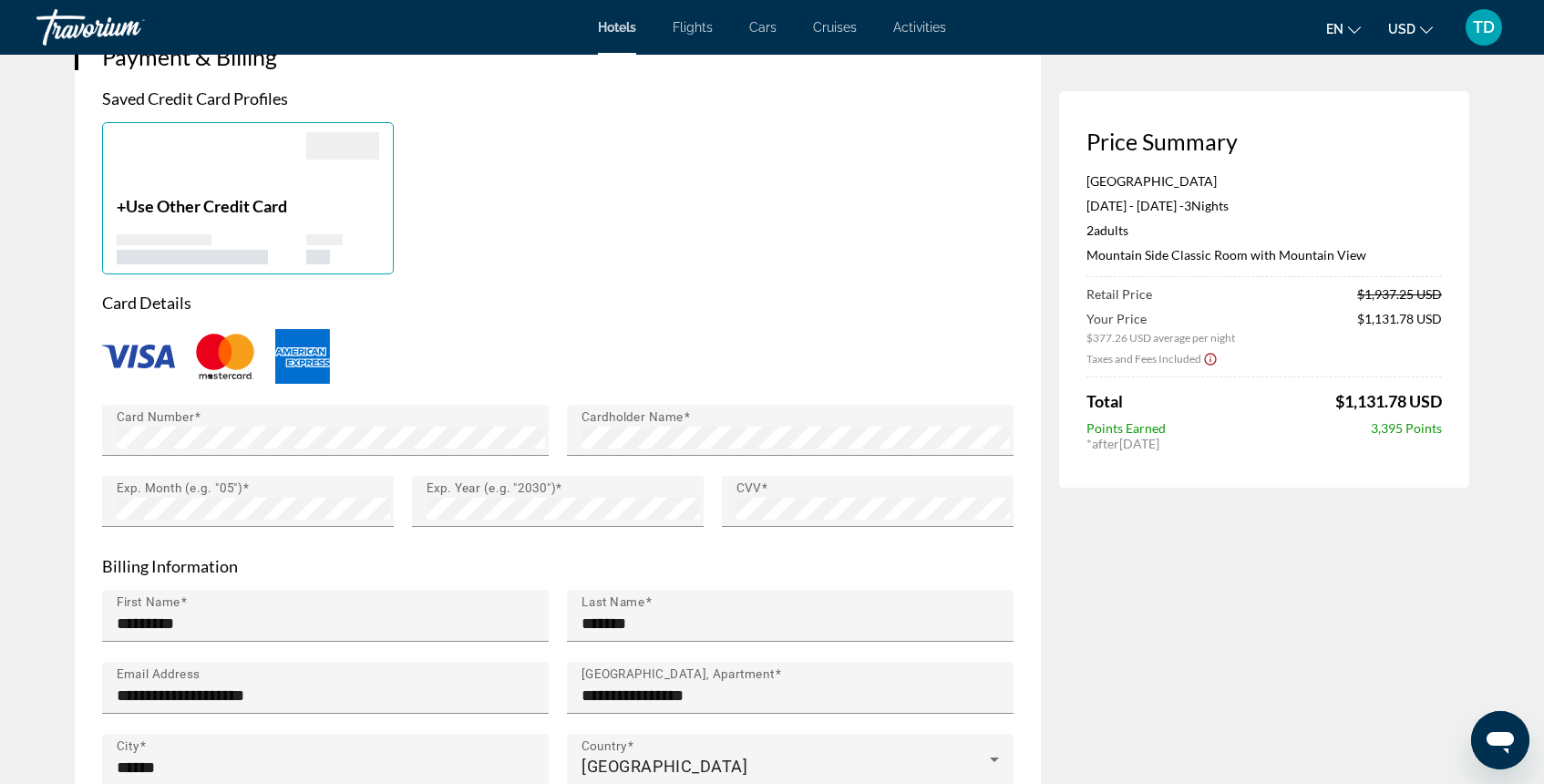
scroll to position [1430, 0]
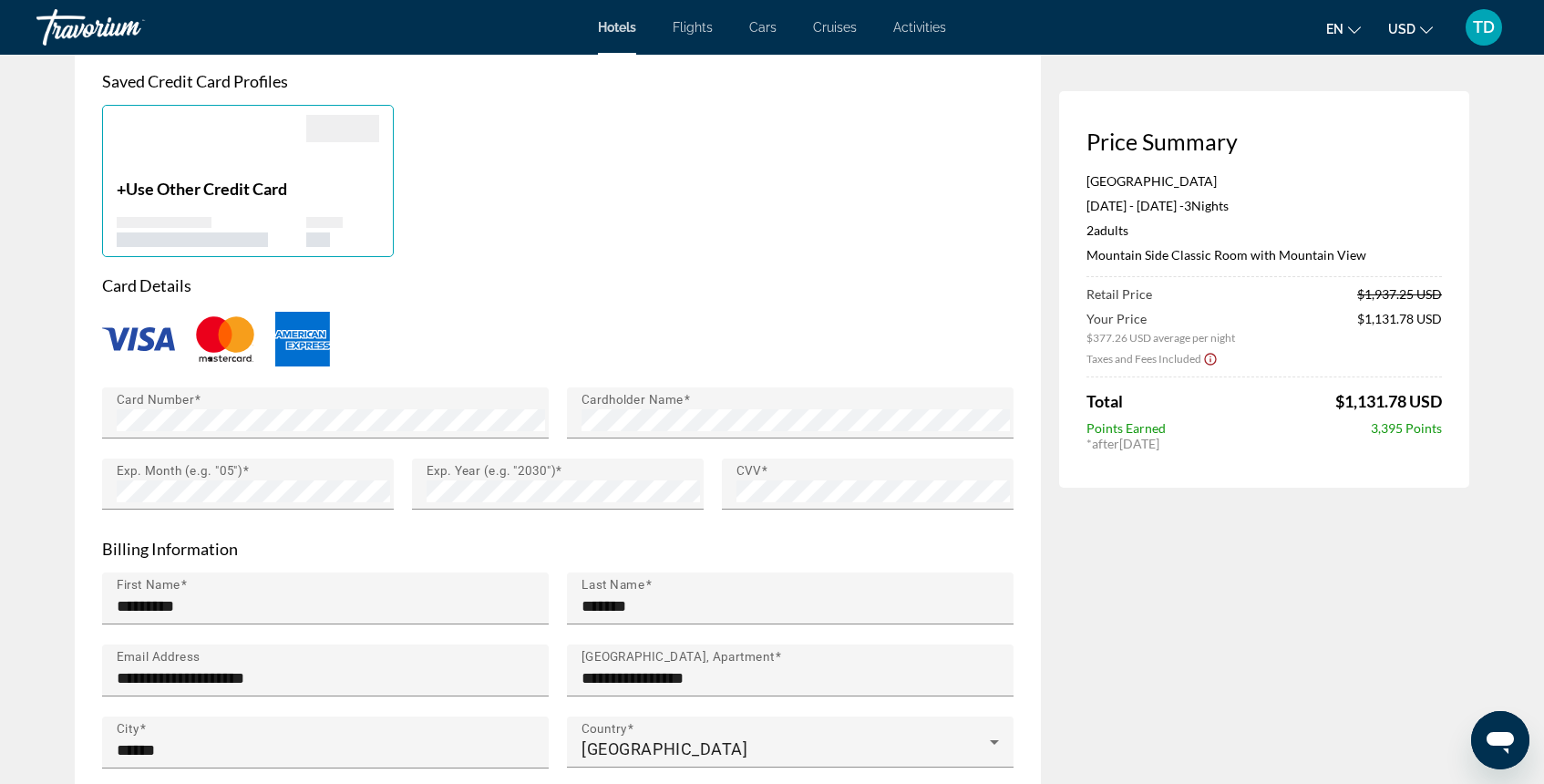
click at [1210, 365] on icon "Show Taxes and Fees disclaimer" at bounding box center [1211, 359] width 15 height 17
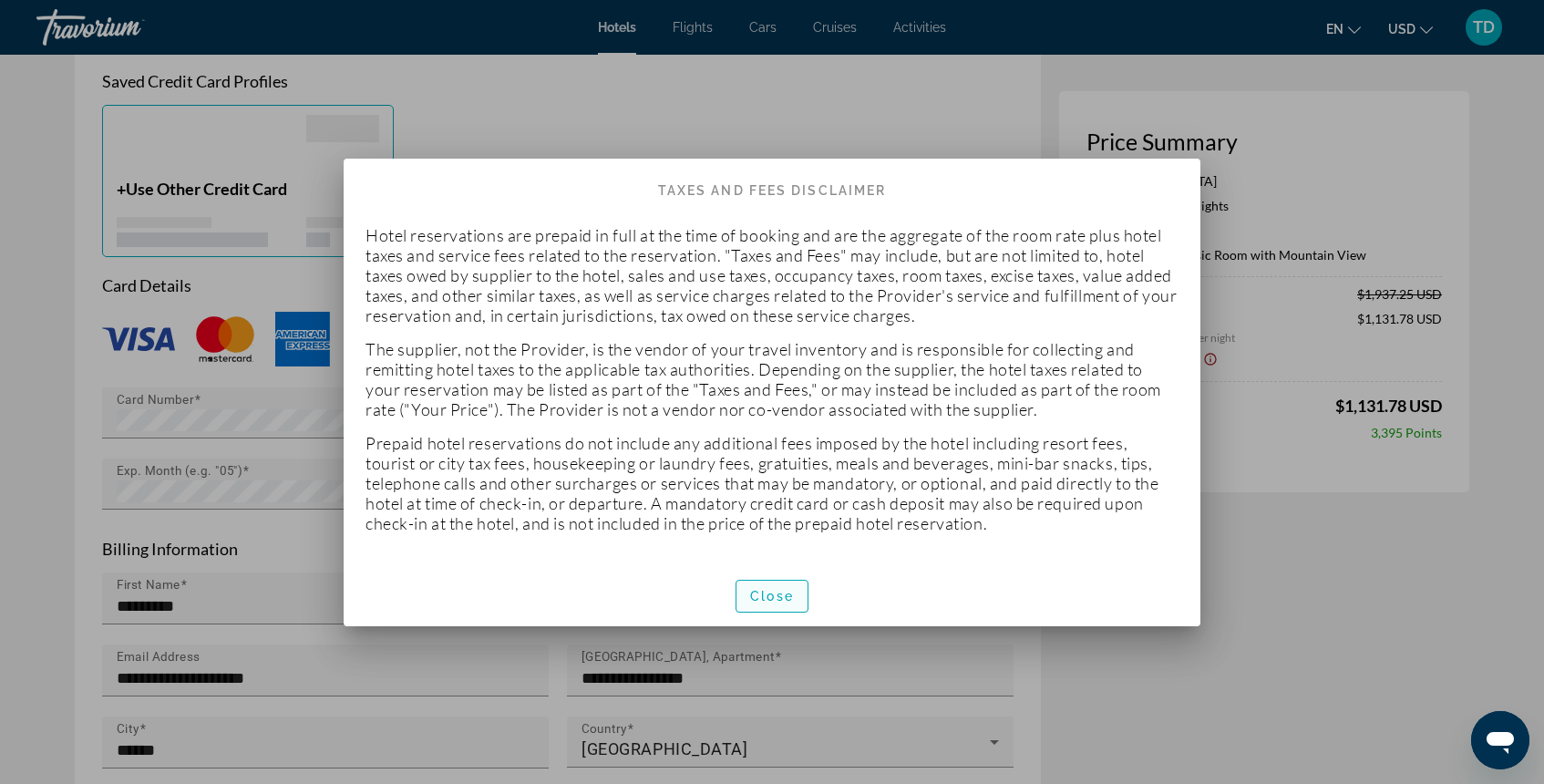
click at [796, 594] on span "button" at bounding box center [772, 596] width 72 height 44
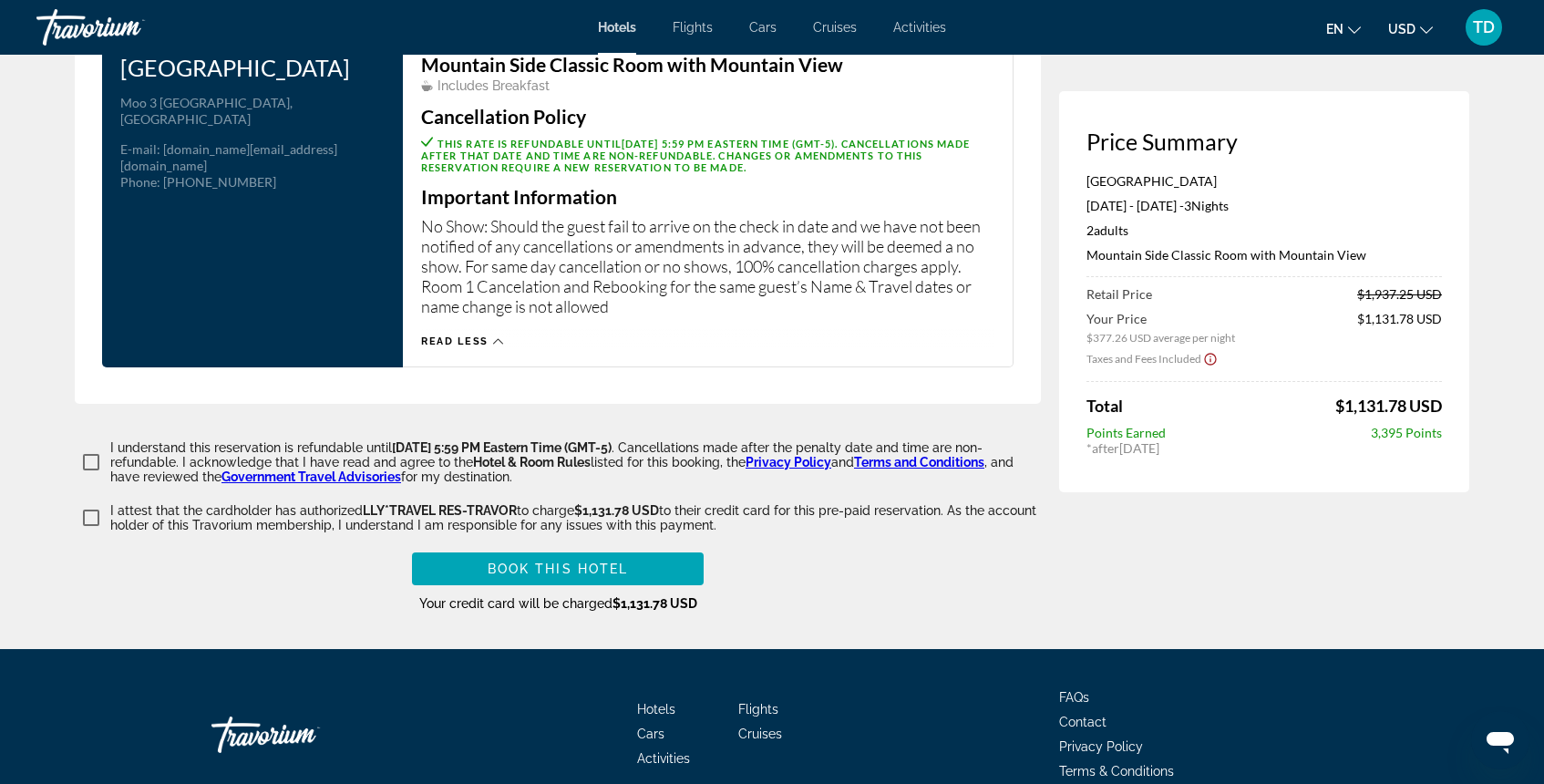
scroll to position [2507, 0]
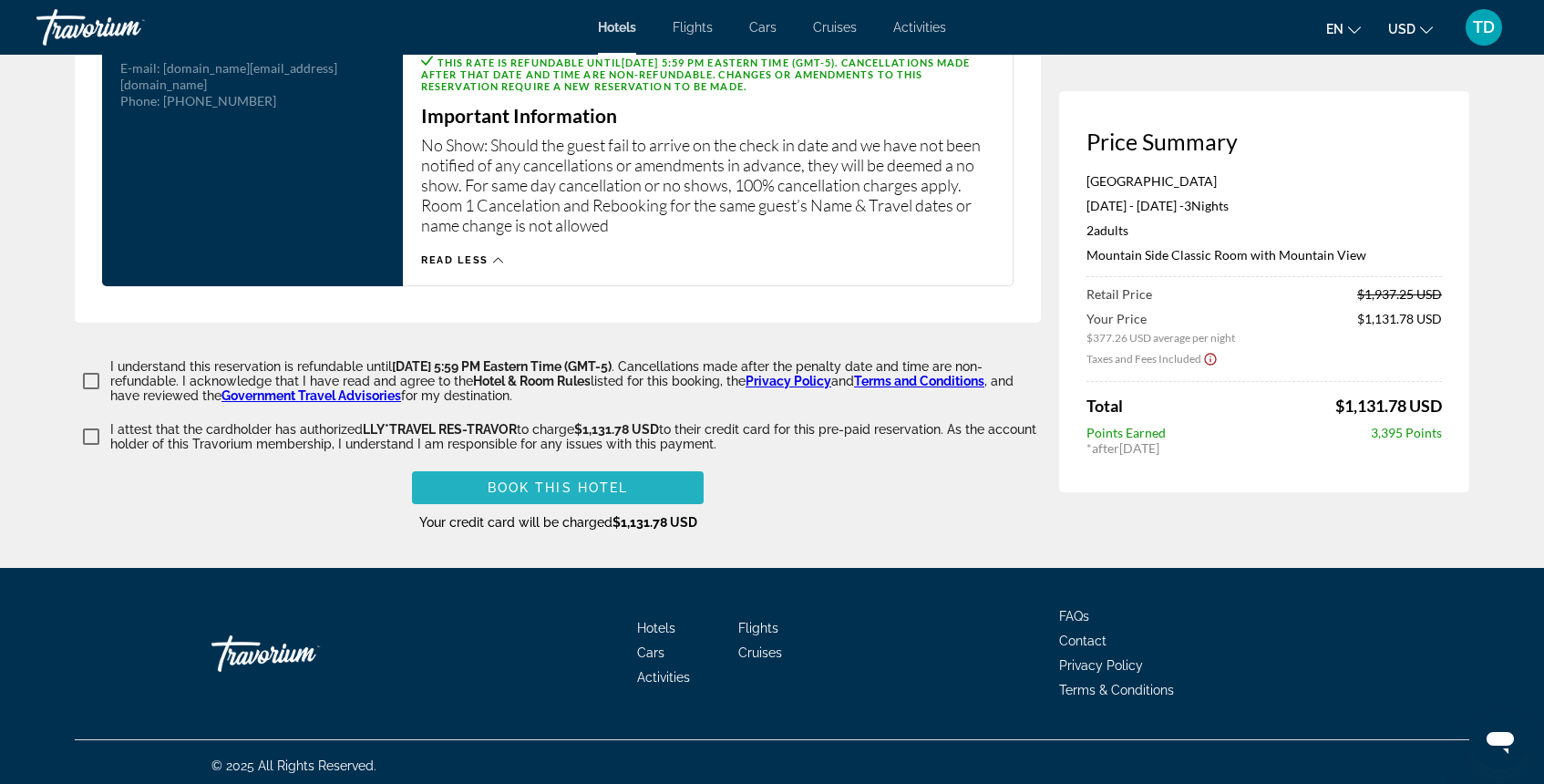
click at [575, 480] on span "Book this hotel" at bounding box center [559, 488] width 141 height 15
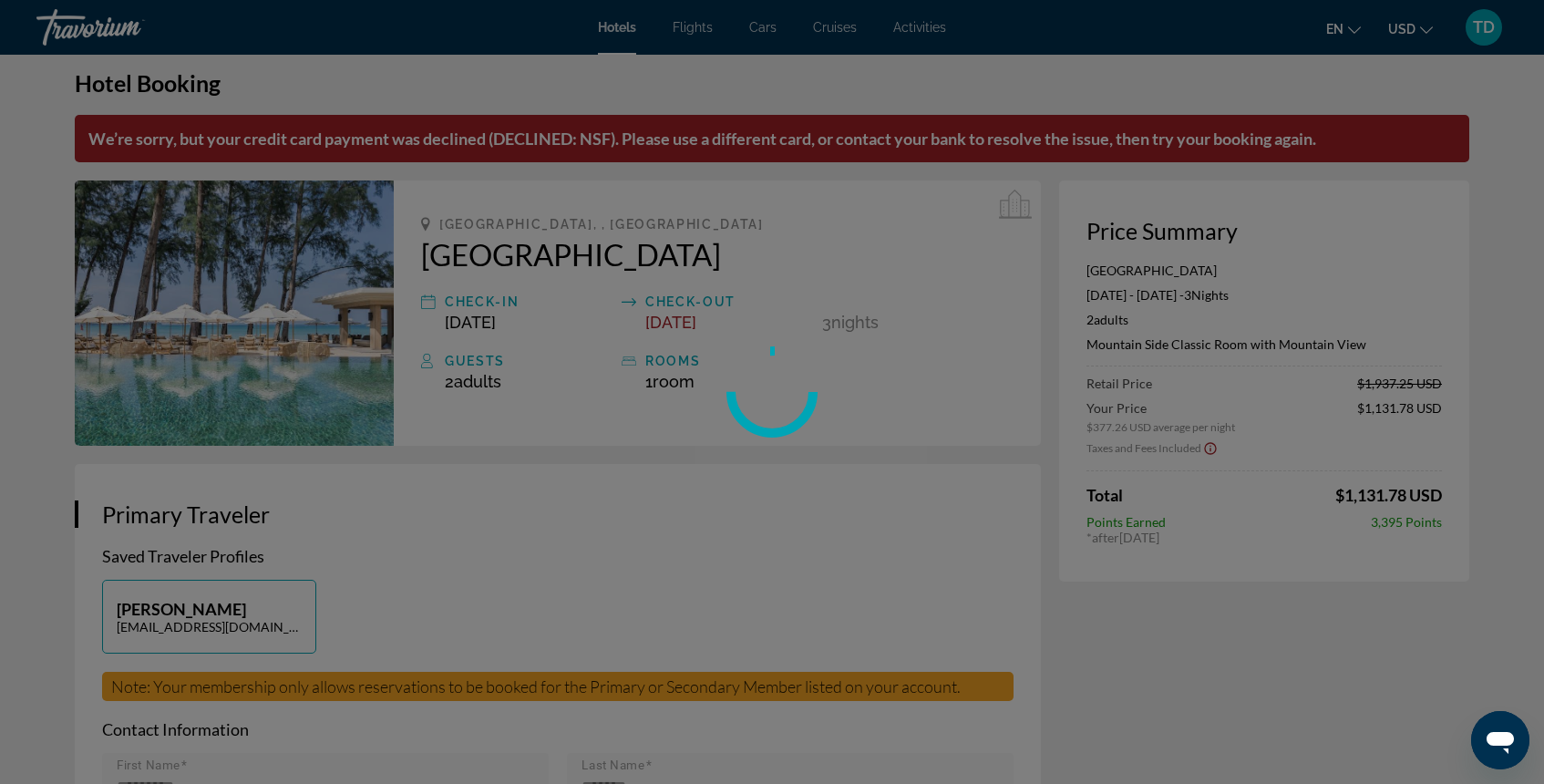
scroll to position [0, 0]
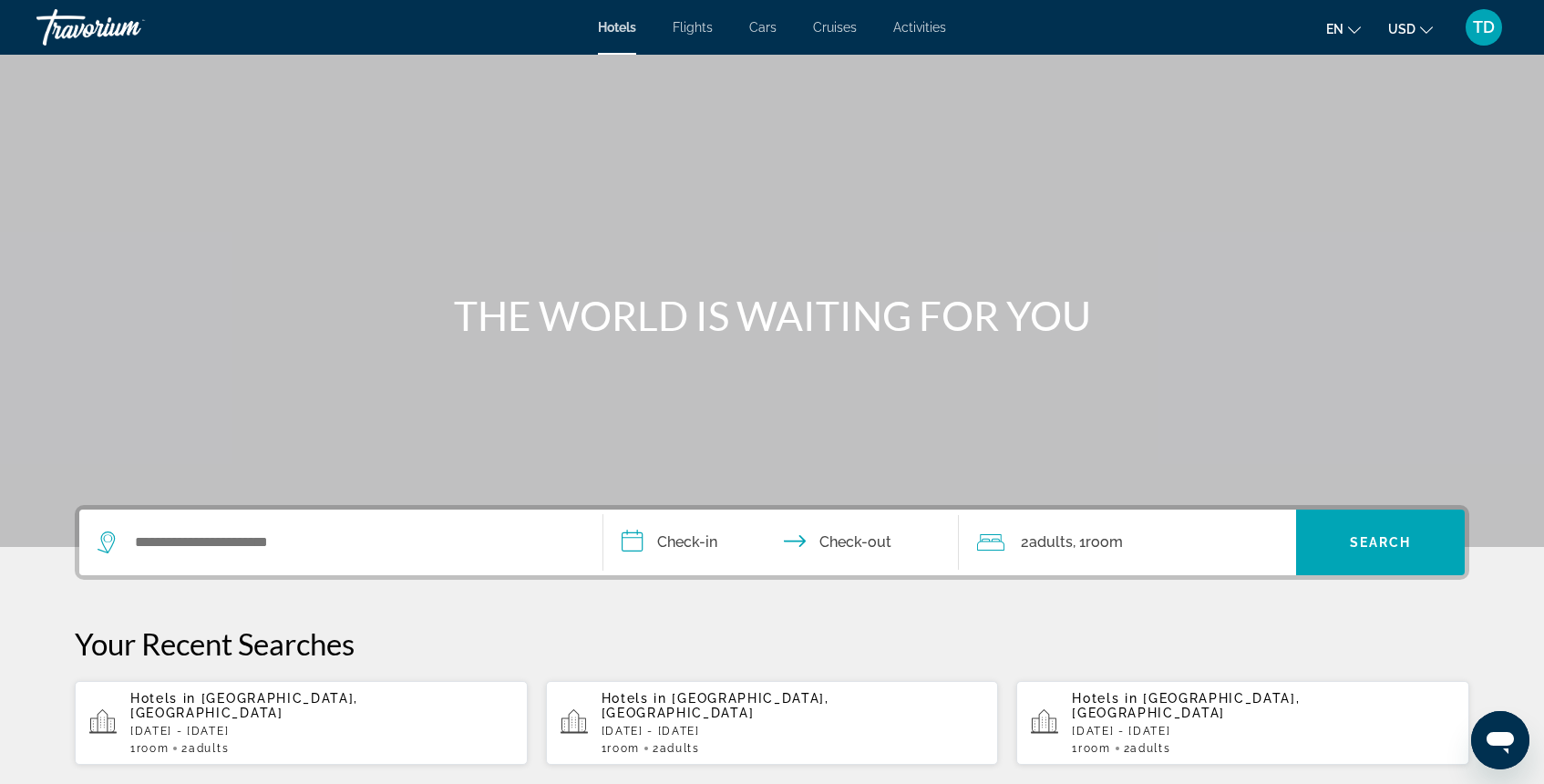
click at [690, 724] on p "[DATE] - [DATE]" at bounding box center [793, 731] width 383 height 13
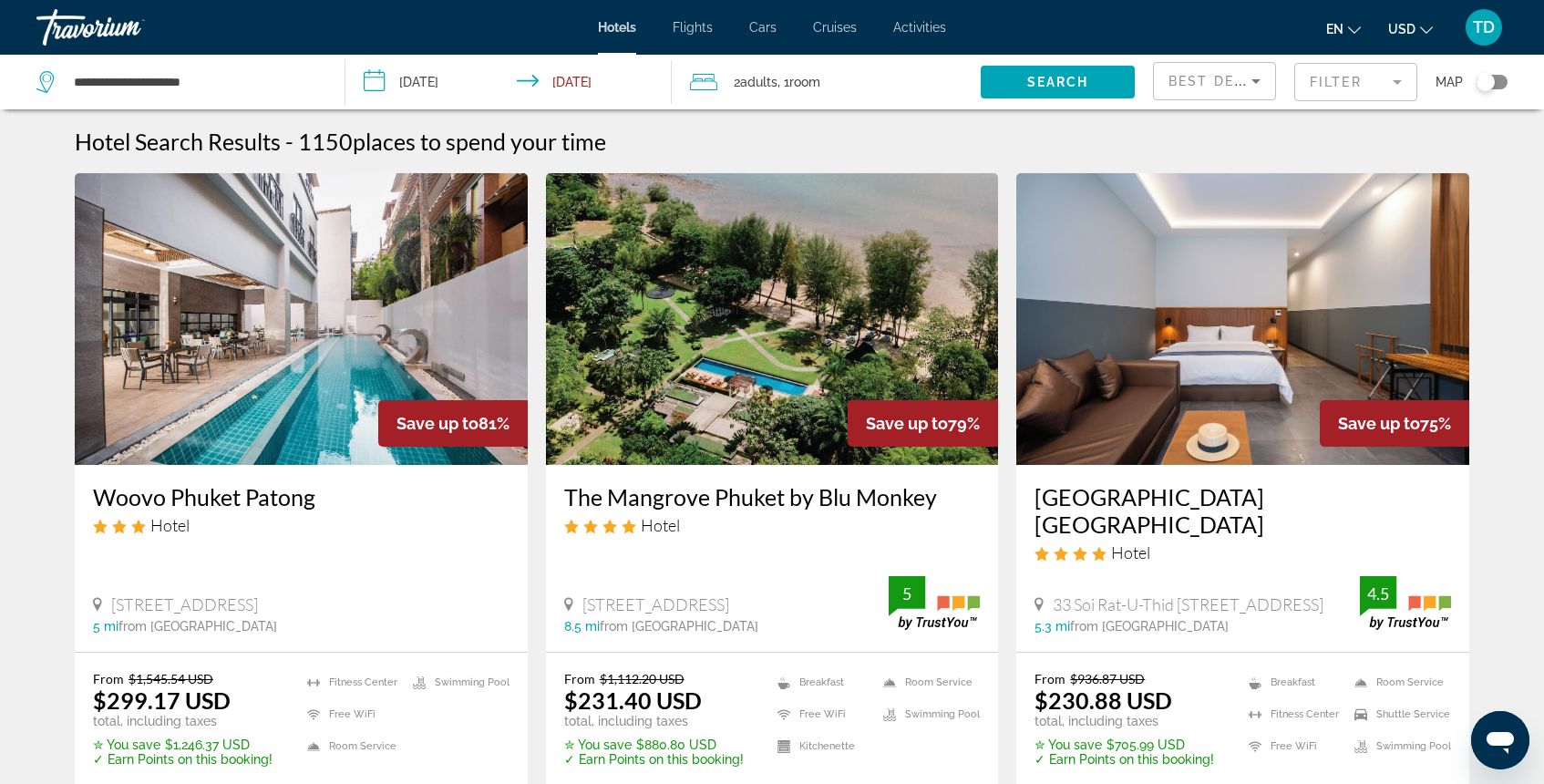
click at [1334, 88] on mat-form-field "Filter" at bounding box center [1356, 83] width 123 height 39
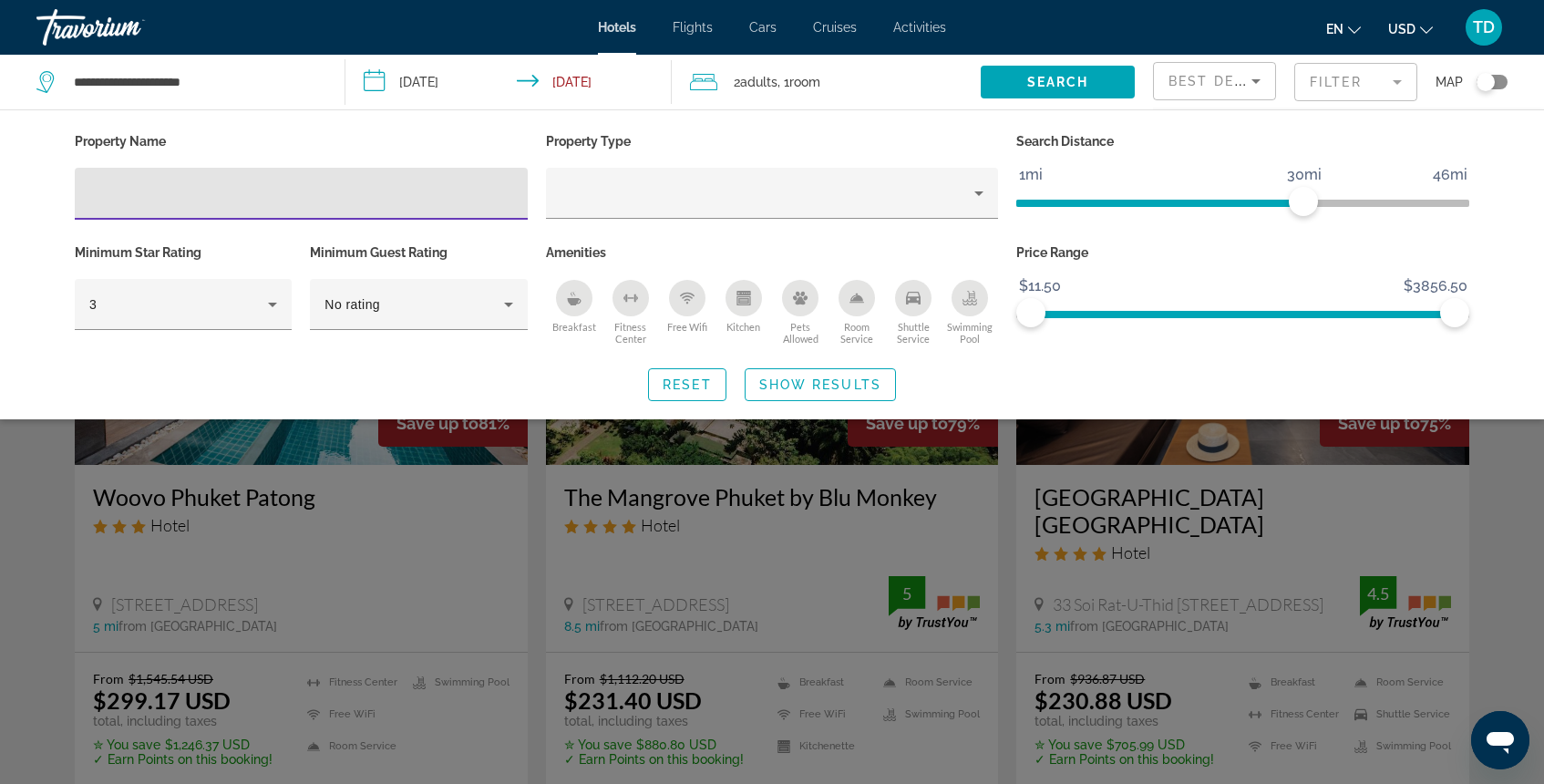
scroll to position [1, 0]
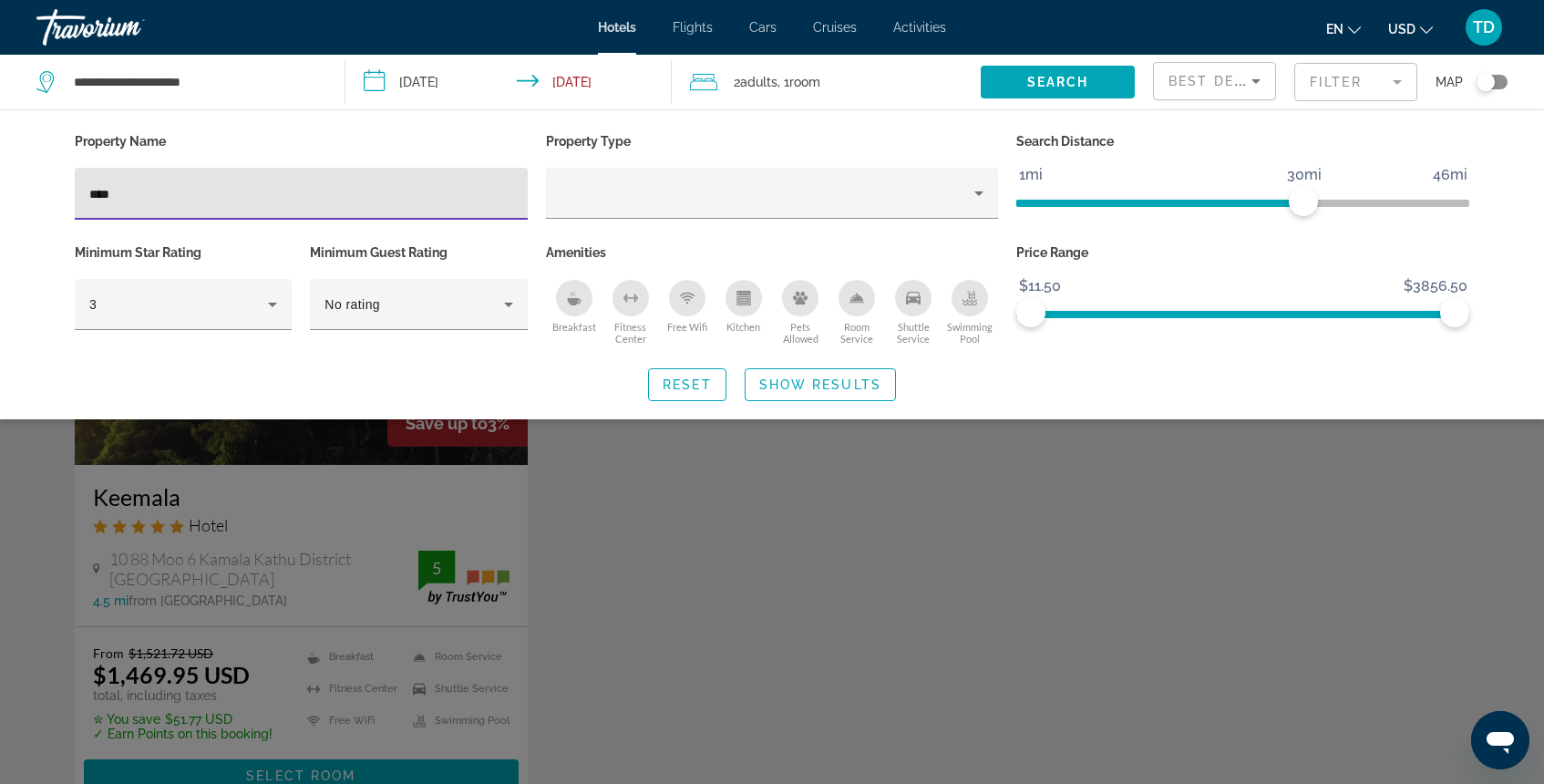
type input "****"
click at [379, 503] on div "Search widget" at bounding box center [772, 528] width 1544 height 510
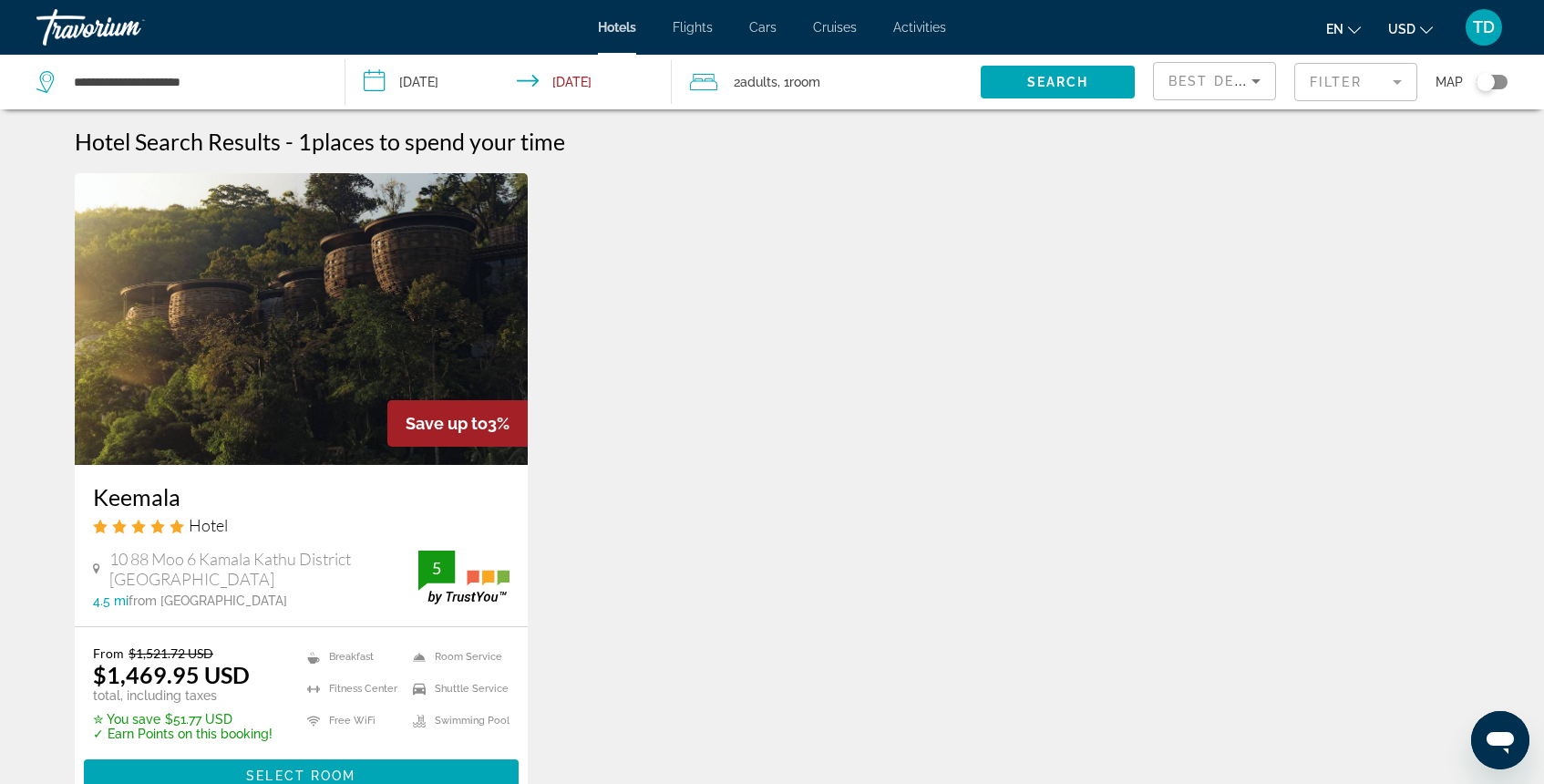
click at [341, 348] on img "Main content" at bounding box center [301, 319] width 453 height 292
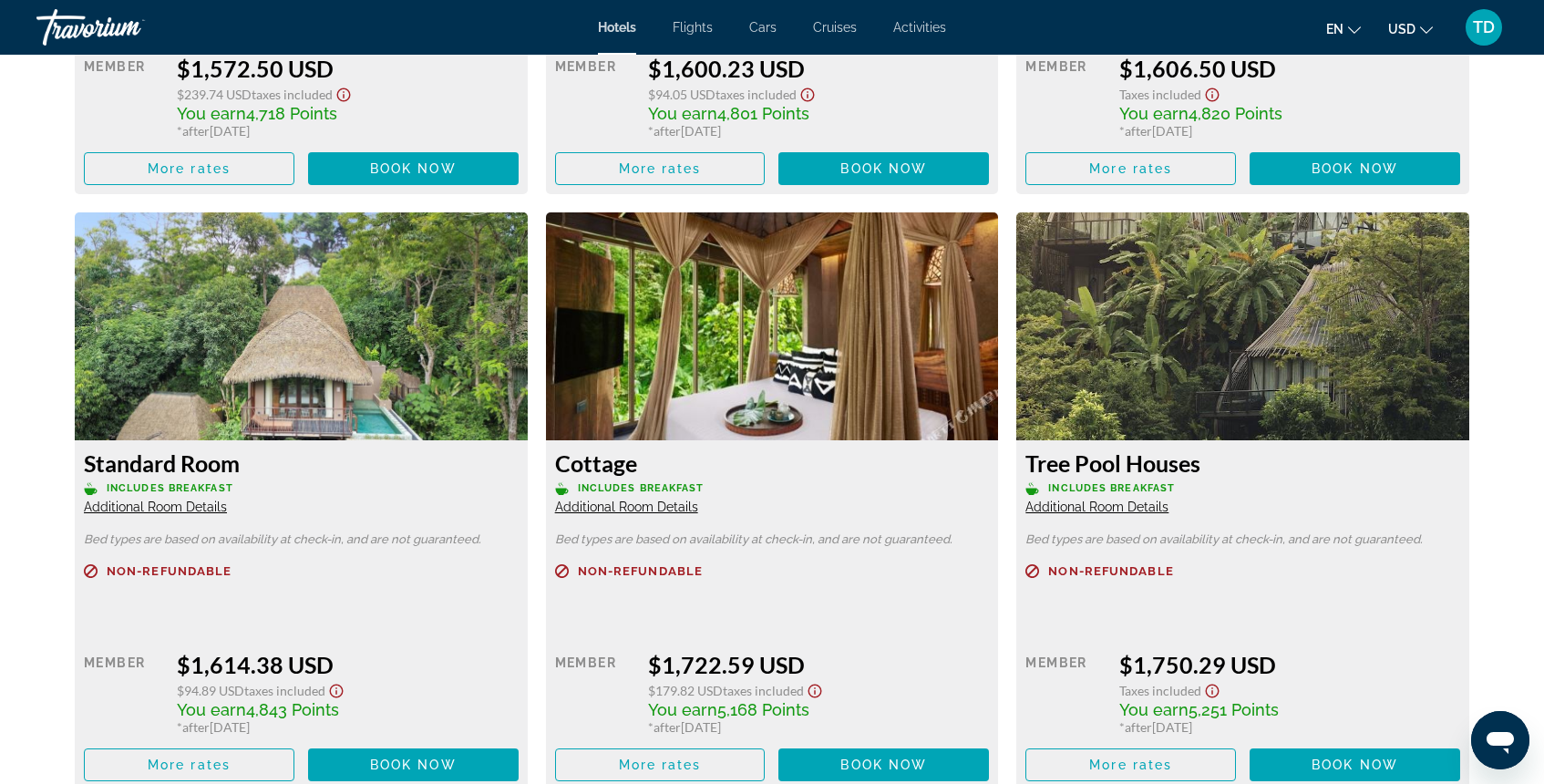
scroll to position [3708, 0]
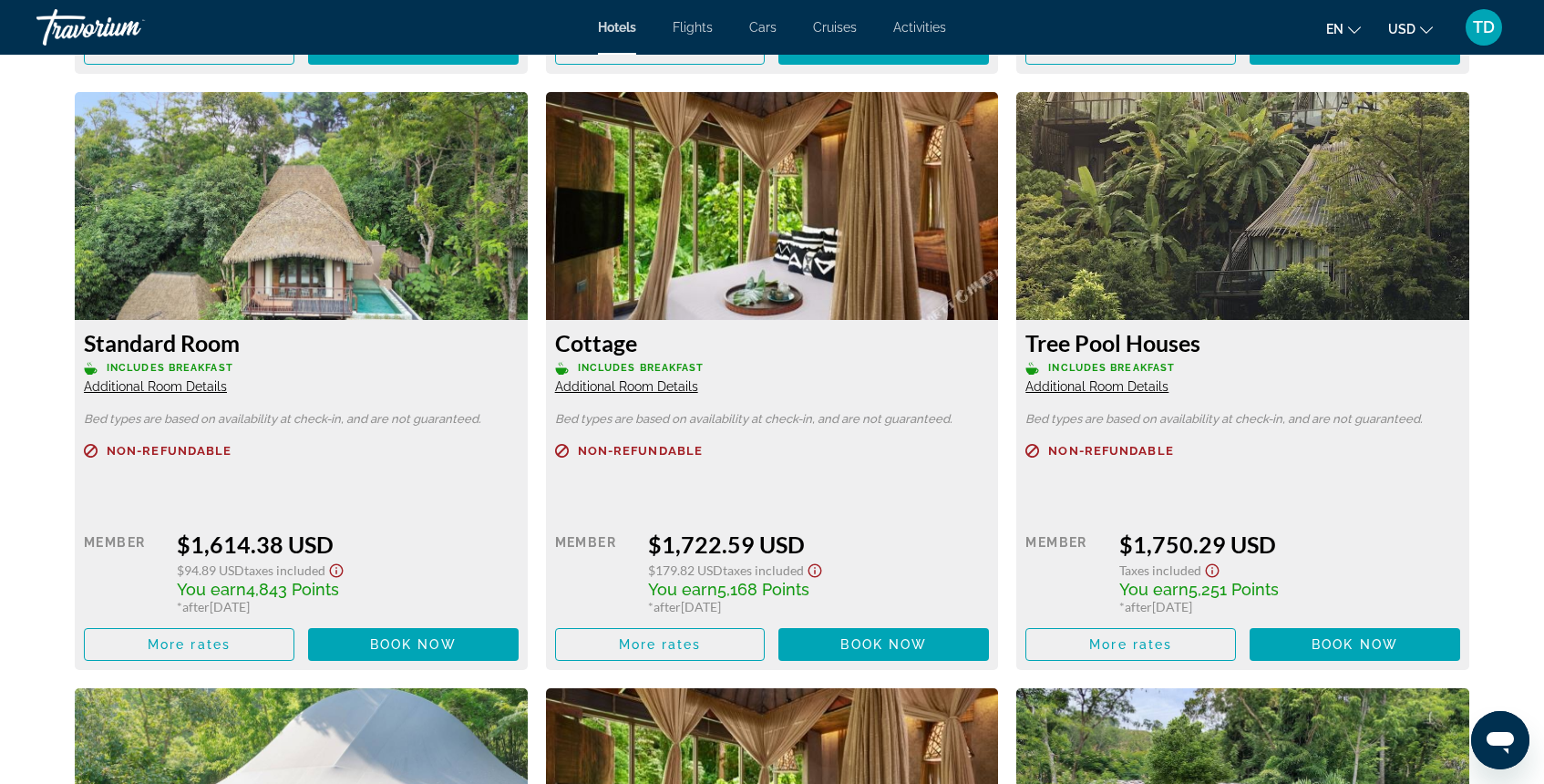
click at [1231, 191] on img "Main content" at bounding box center [1243, 205] width 453 height 227
click at [1119, 655] on span "Main content" at bounding box center [1131, 645] width 209 height 44
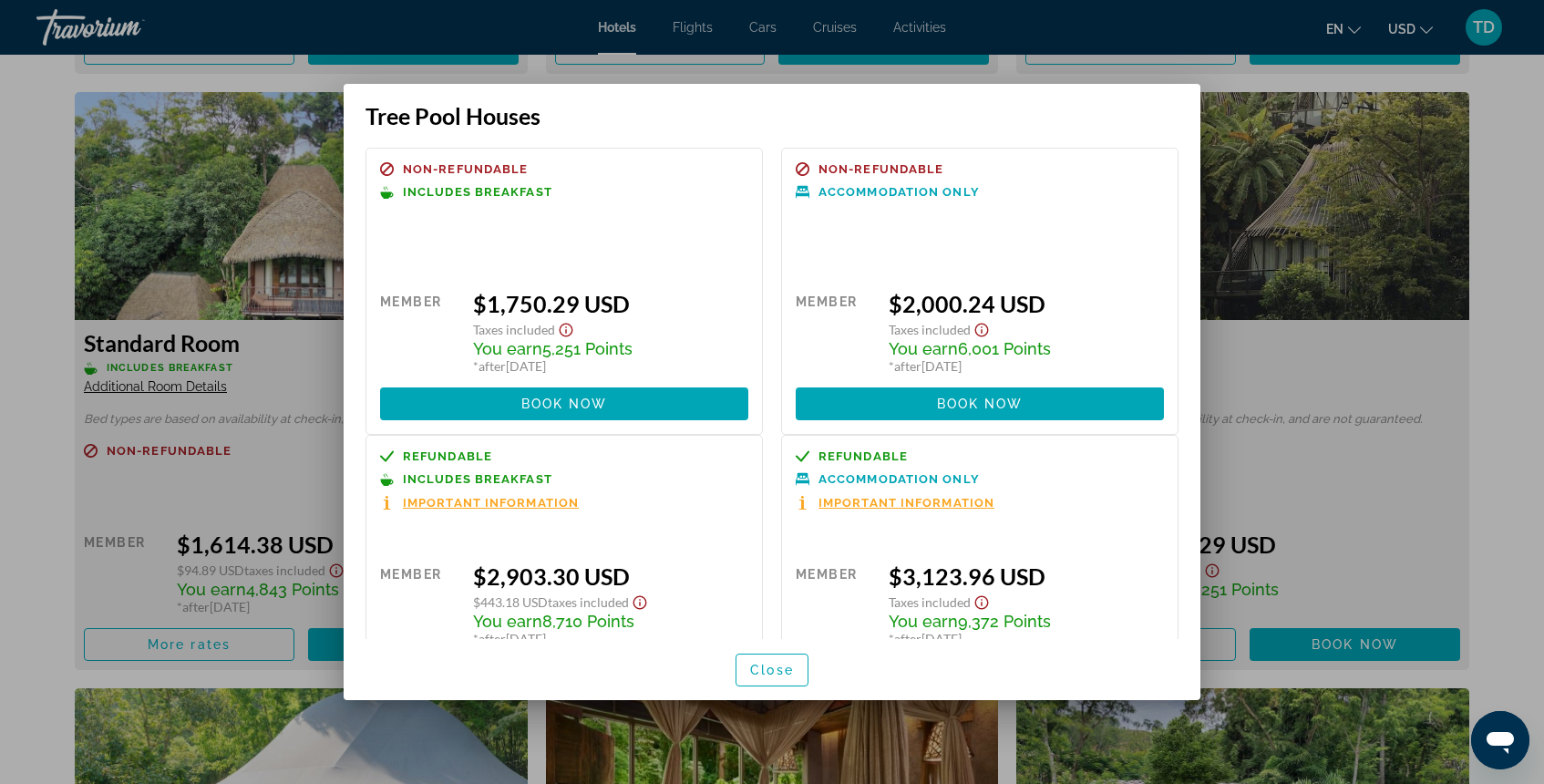
click at [1407, 366] on div at bounding box center [772, 392] width 1544 height 784
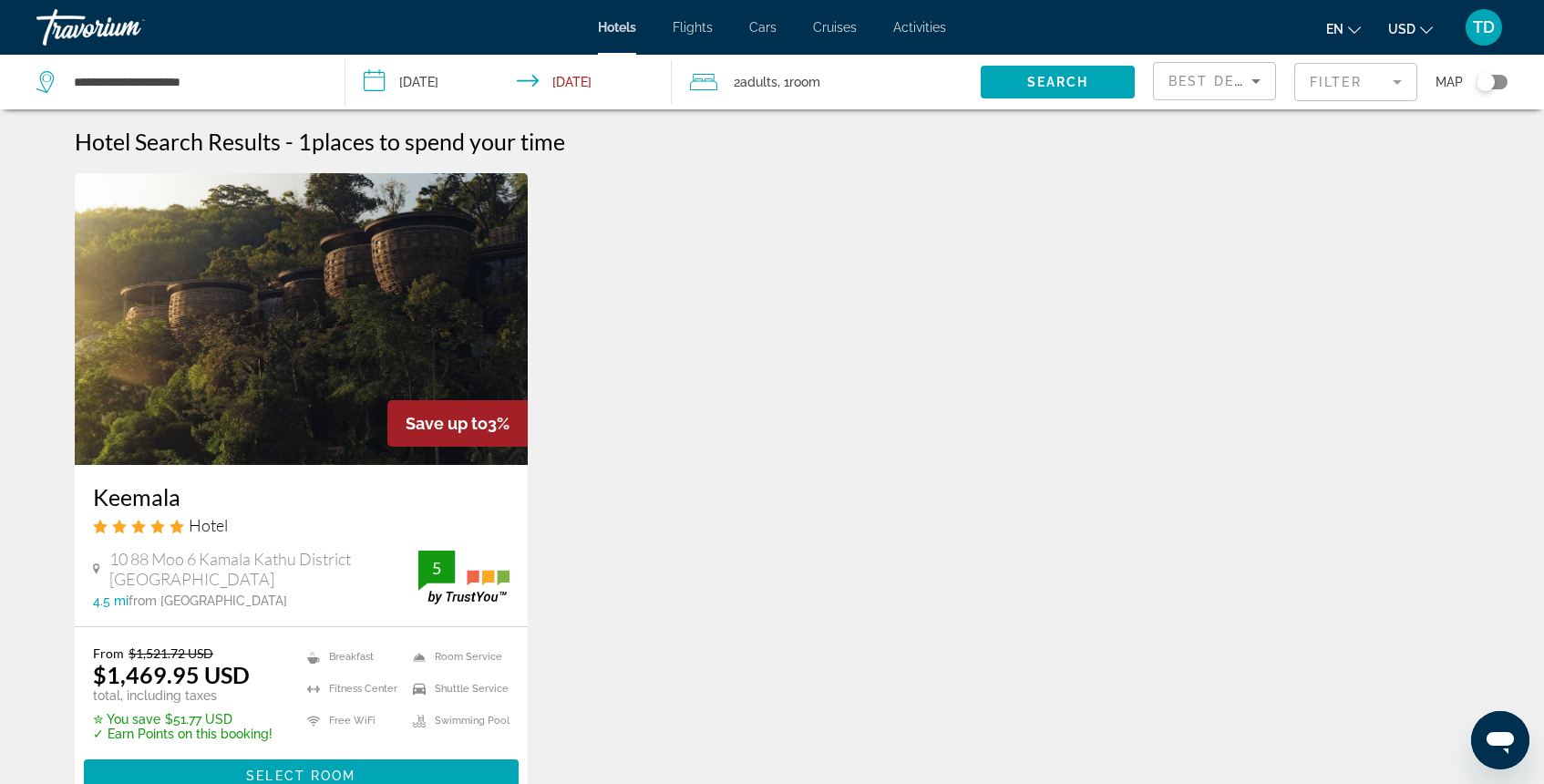
click at [1366, 76] on mat-form-field "Filter" at bounding box center [1356, 83] width 123 height 39
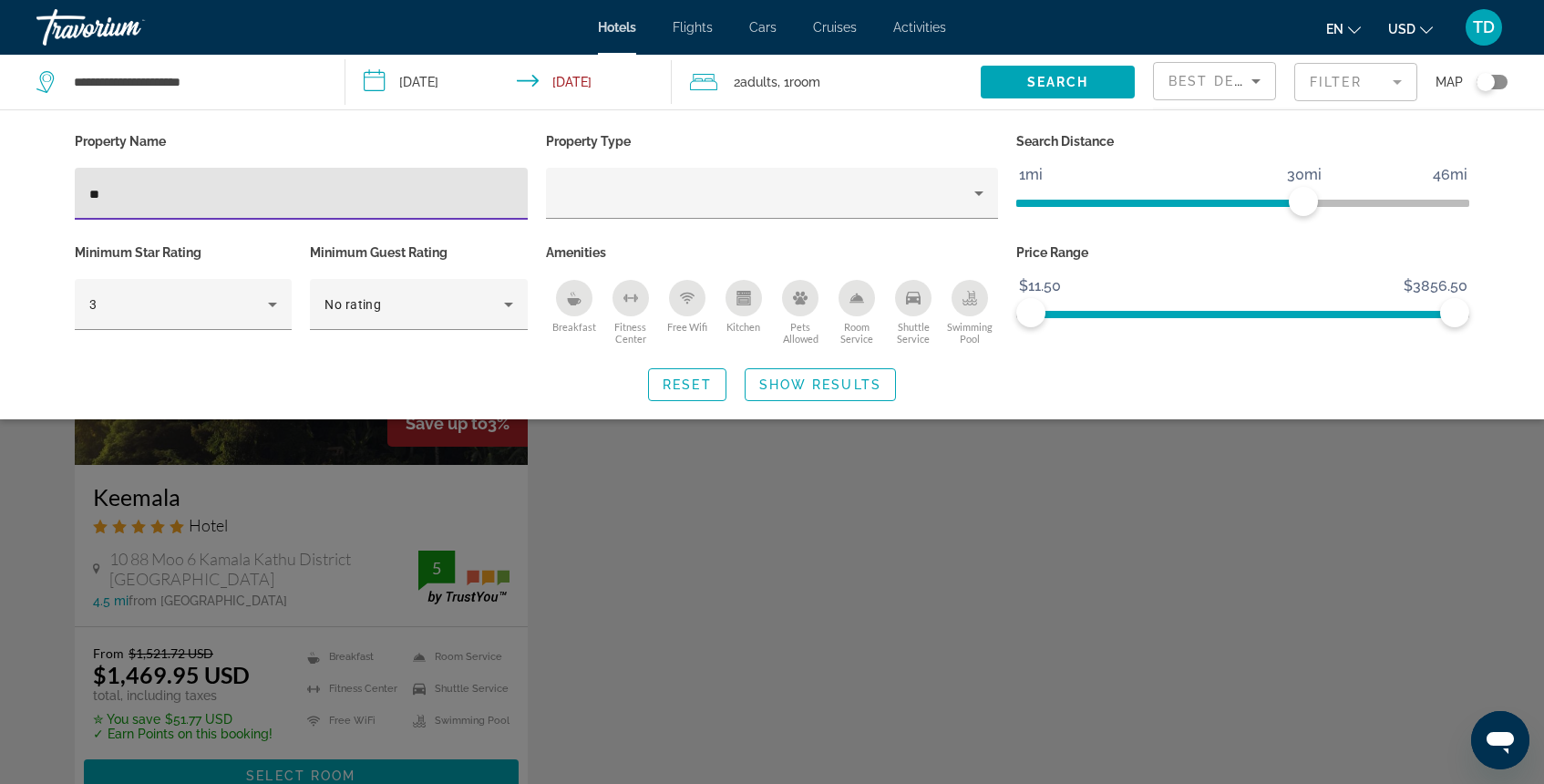
type input "*"
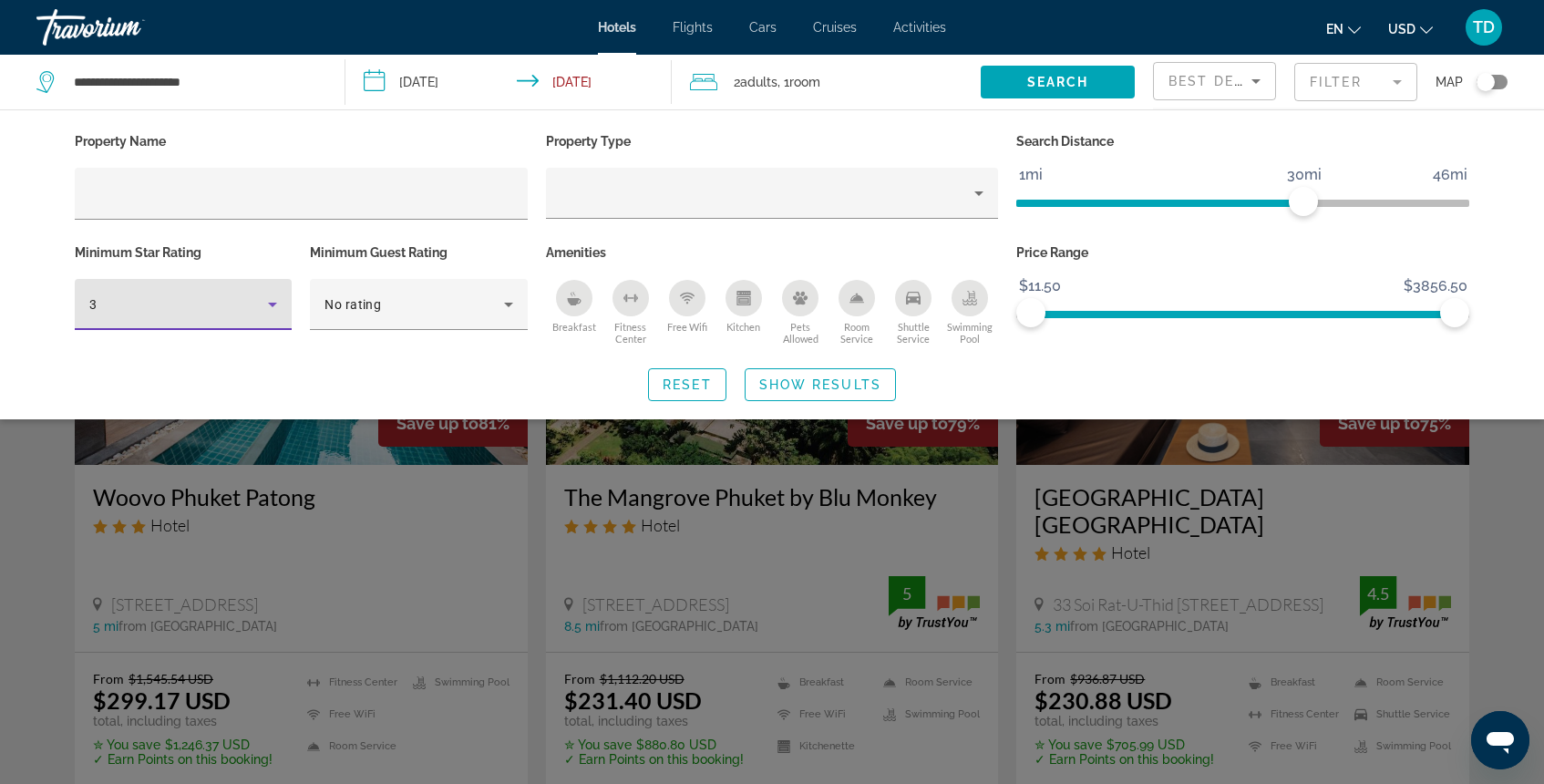
click at [267, 301] on icon "Hotel Filters" at bounding box center [272, 304] width 22 height 22
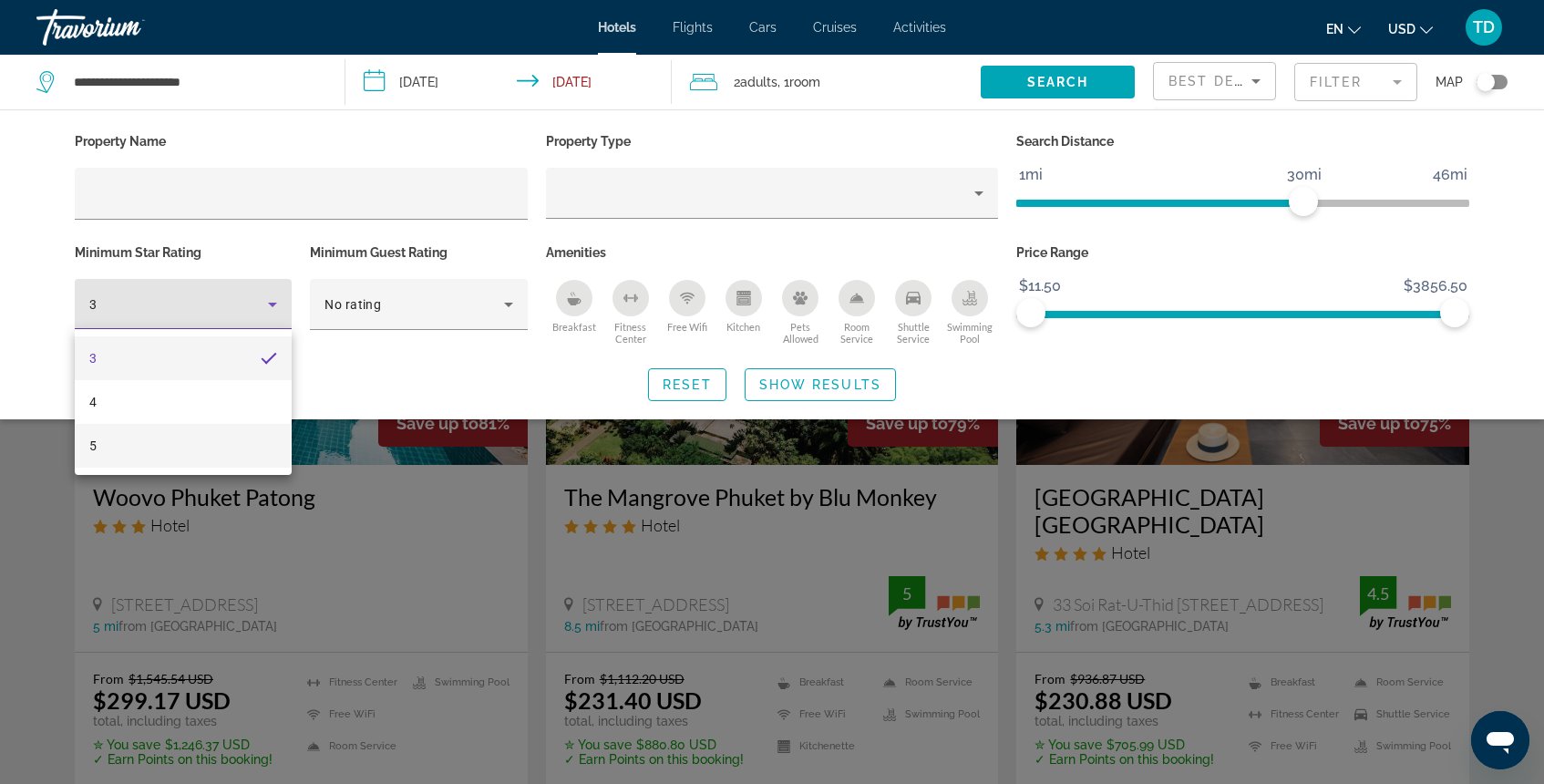
click at [194, 433] on mat-option "5" at bounding box center [183, 446] width 217 height 44
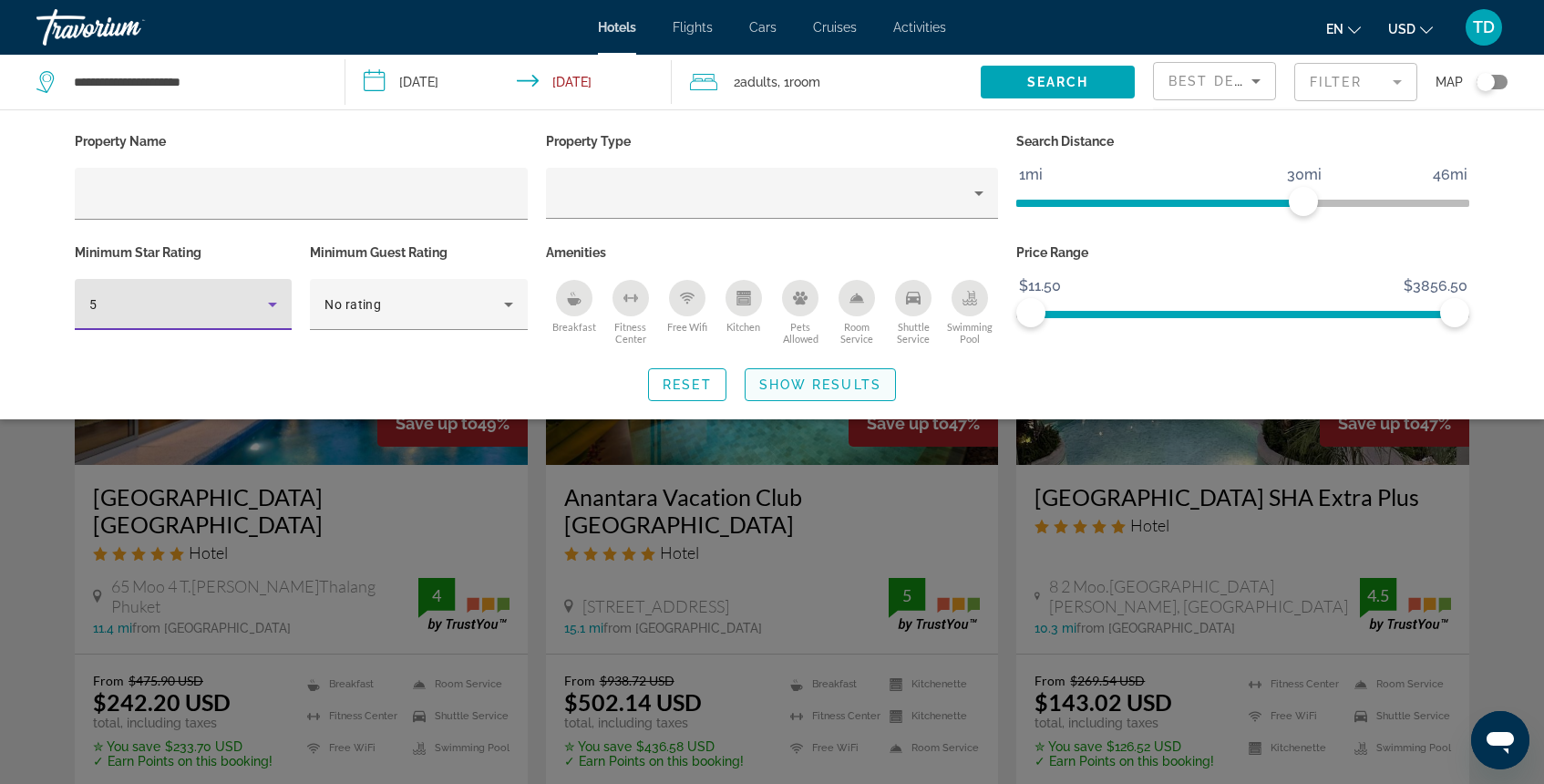
click at [854, 384] on span "Show Results" at bounding box center [820, 384] width 122 height 15
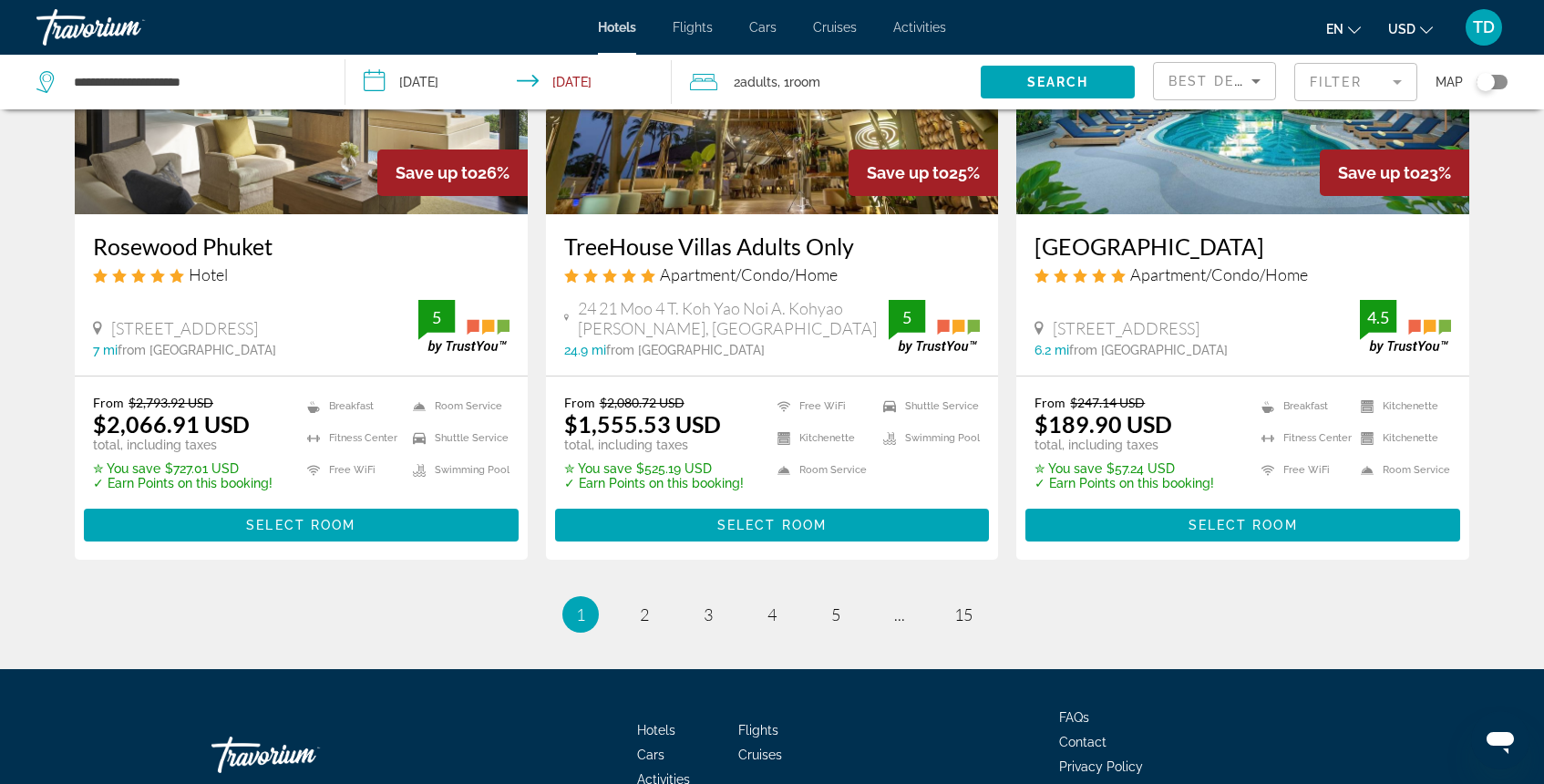
scroll to position [2375, 0]
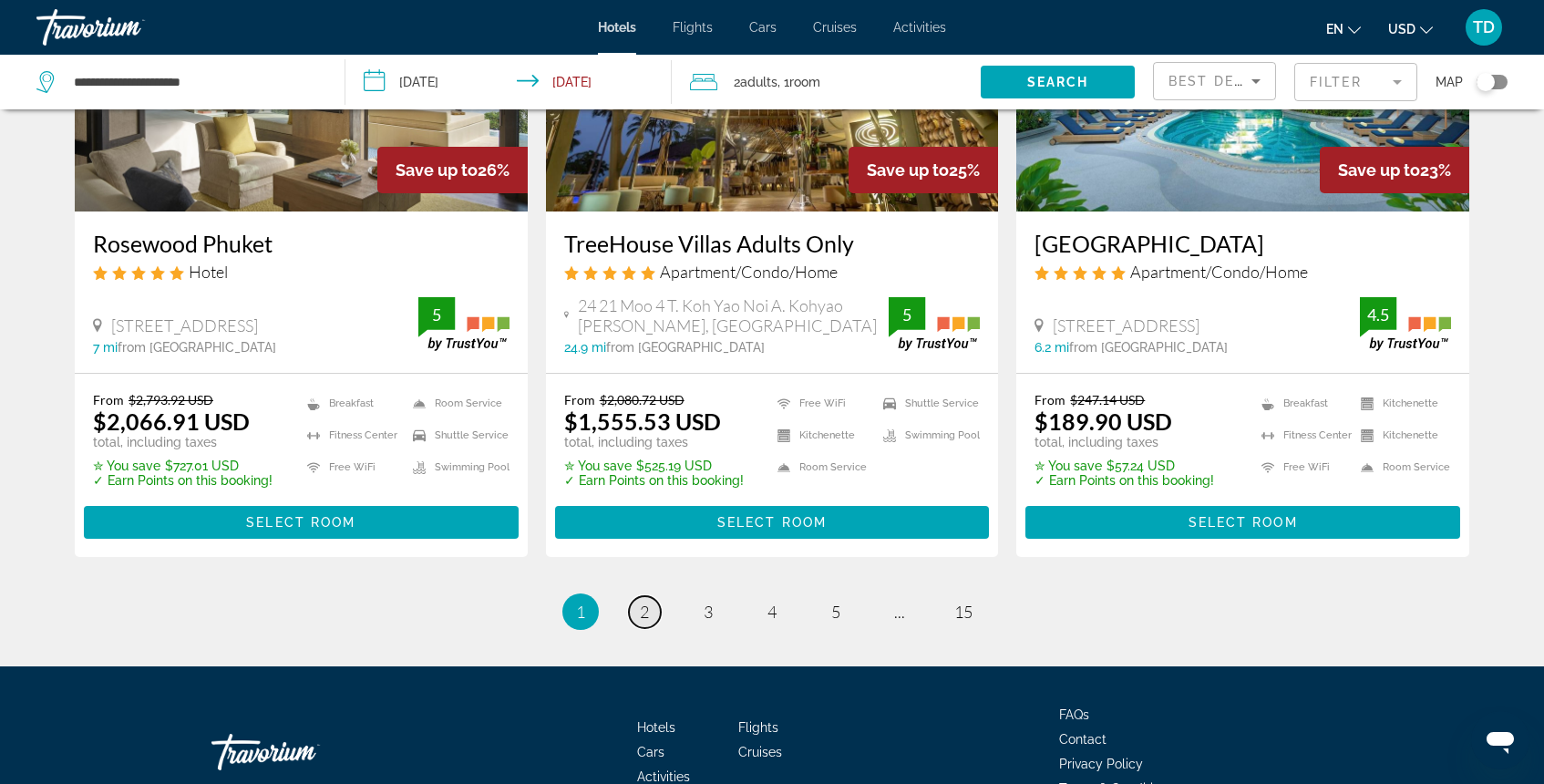
click at [645, 602] on span "2" at bounding box center [645, 612] width 9 height 20
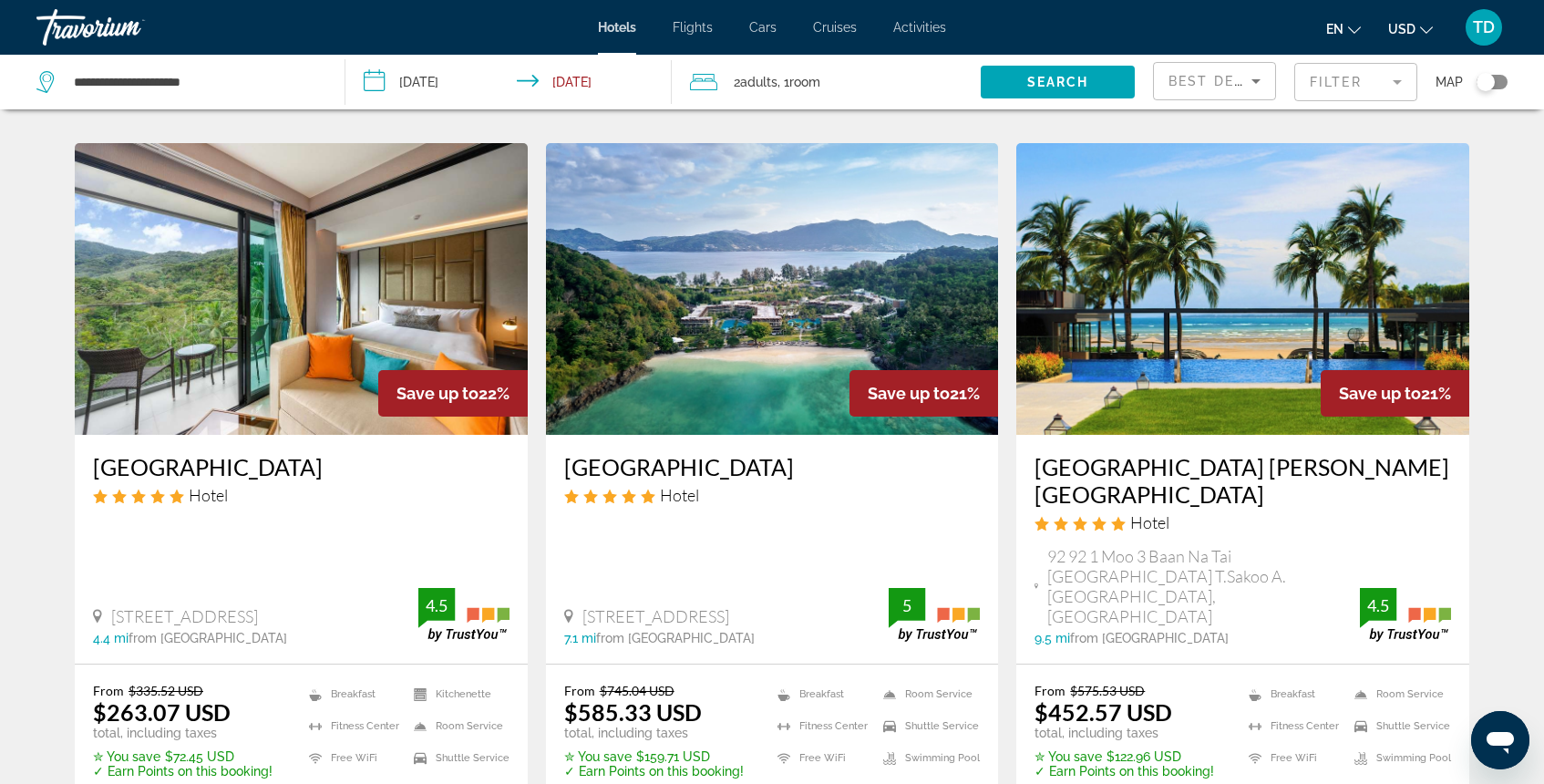
scroll to position [817, 0]
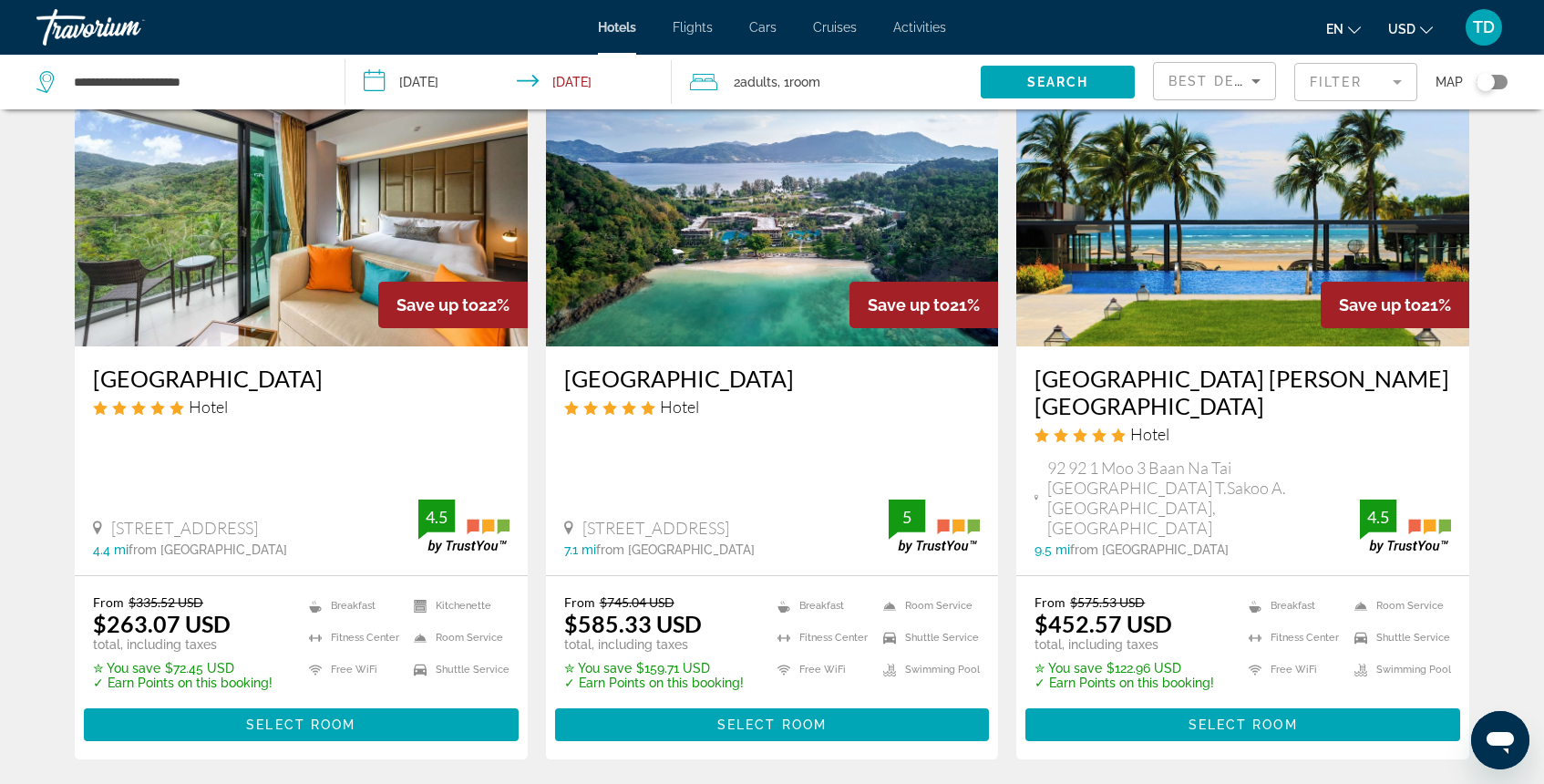
click at [729, 287] on img "Main content" at bounding box center [772, 201] width 453 height 292
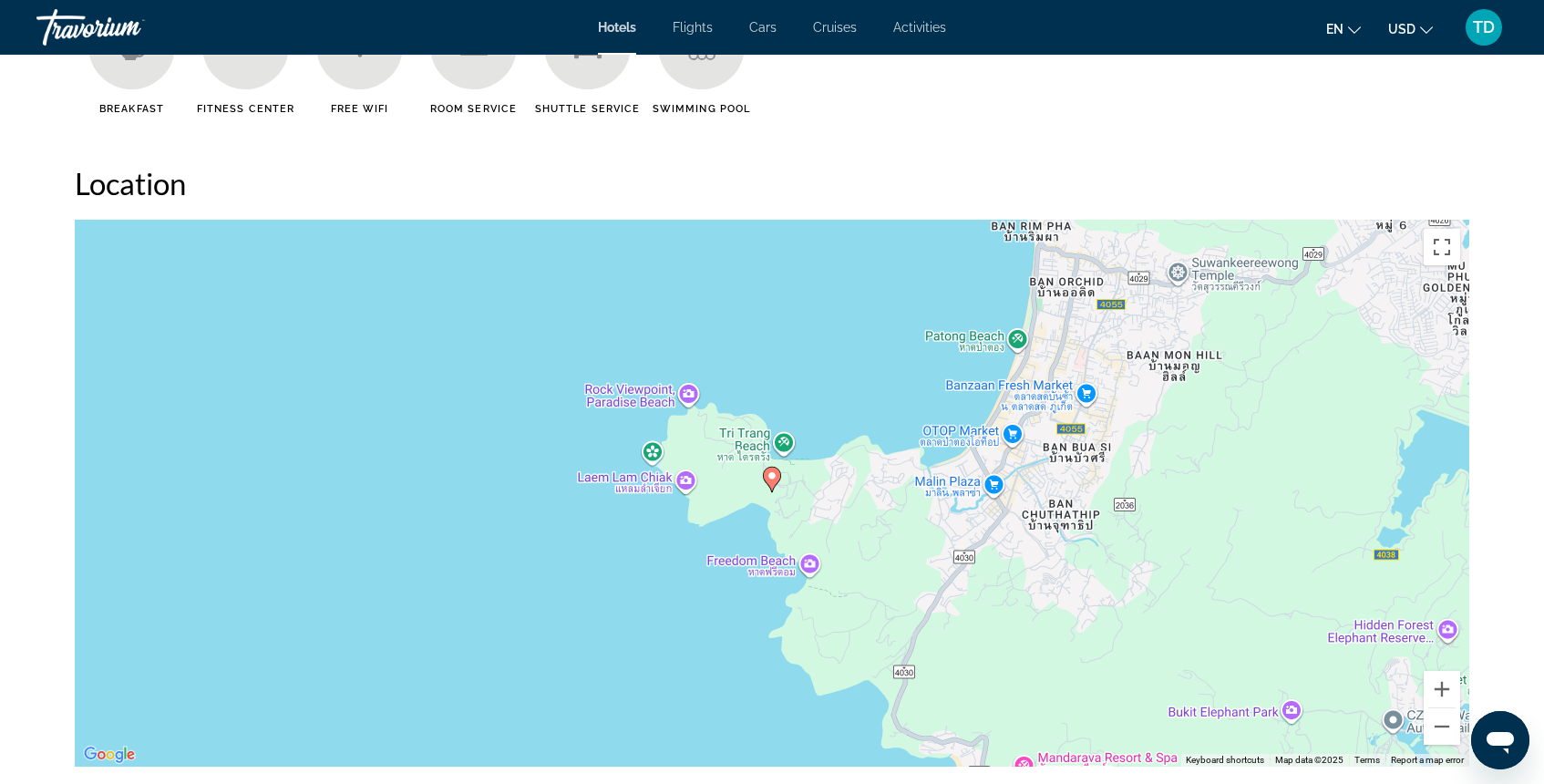
scroll to position [1562, 0]
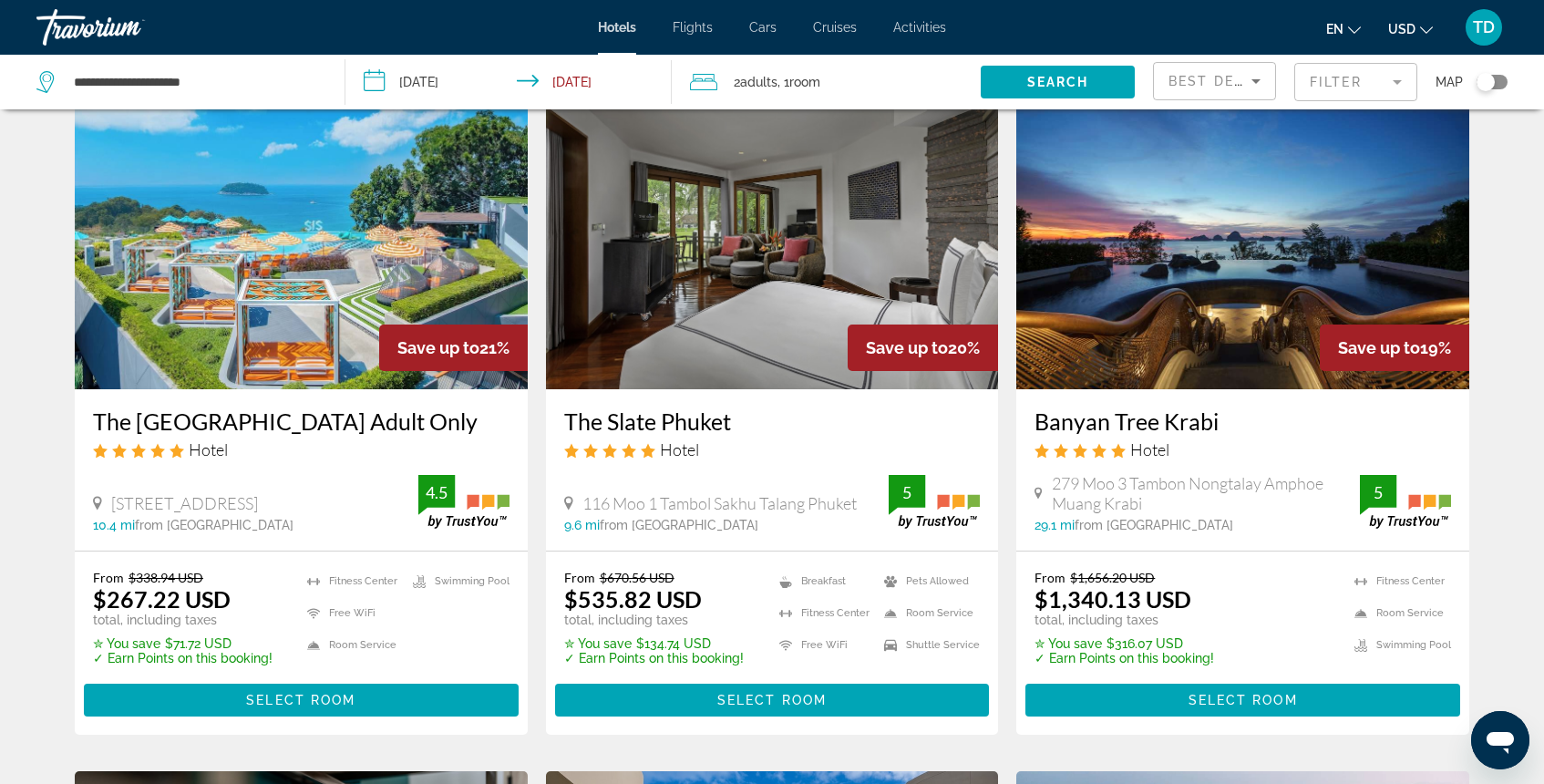
scroll to position [1509, 0]
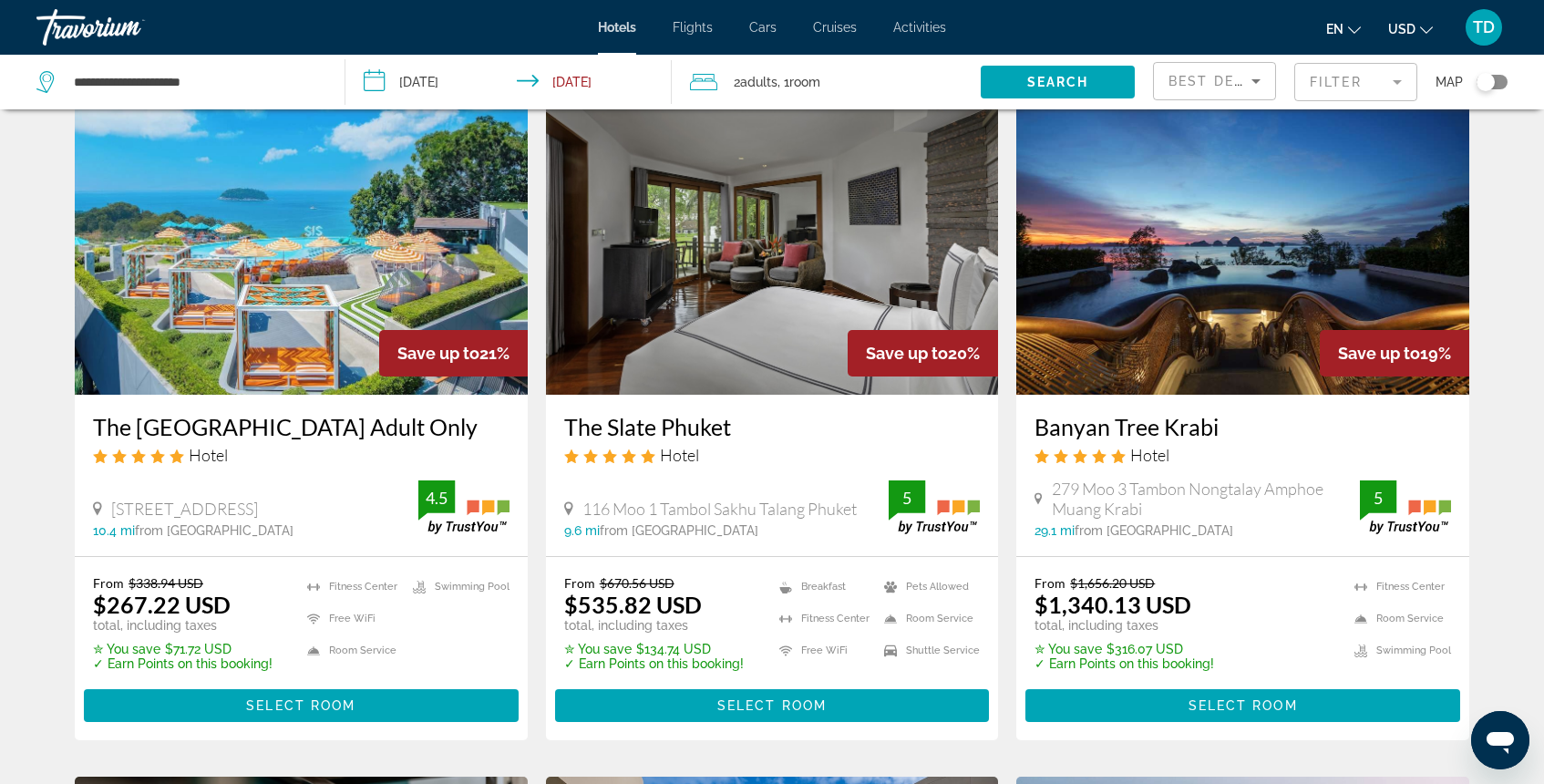
click at [1185, 260] on img "Main content" at bounding box center [1243, 248] width 453 height 292
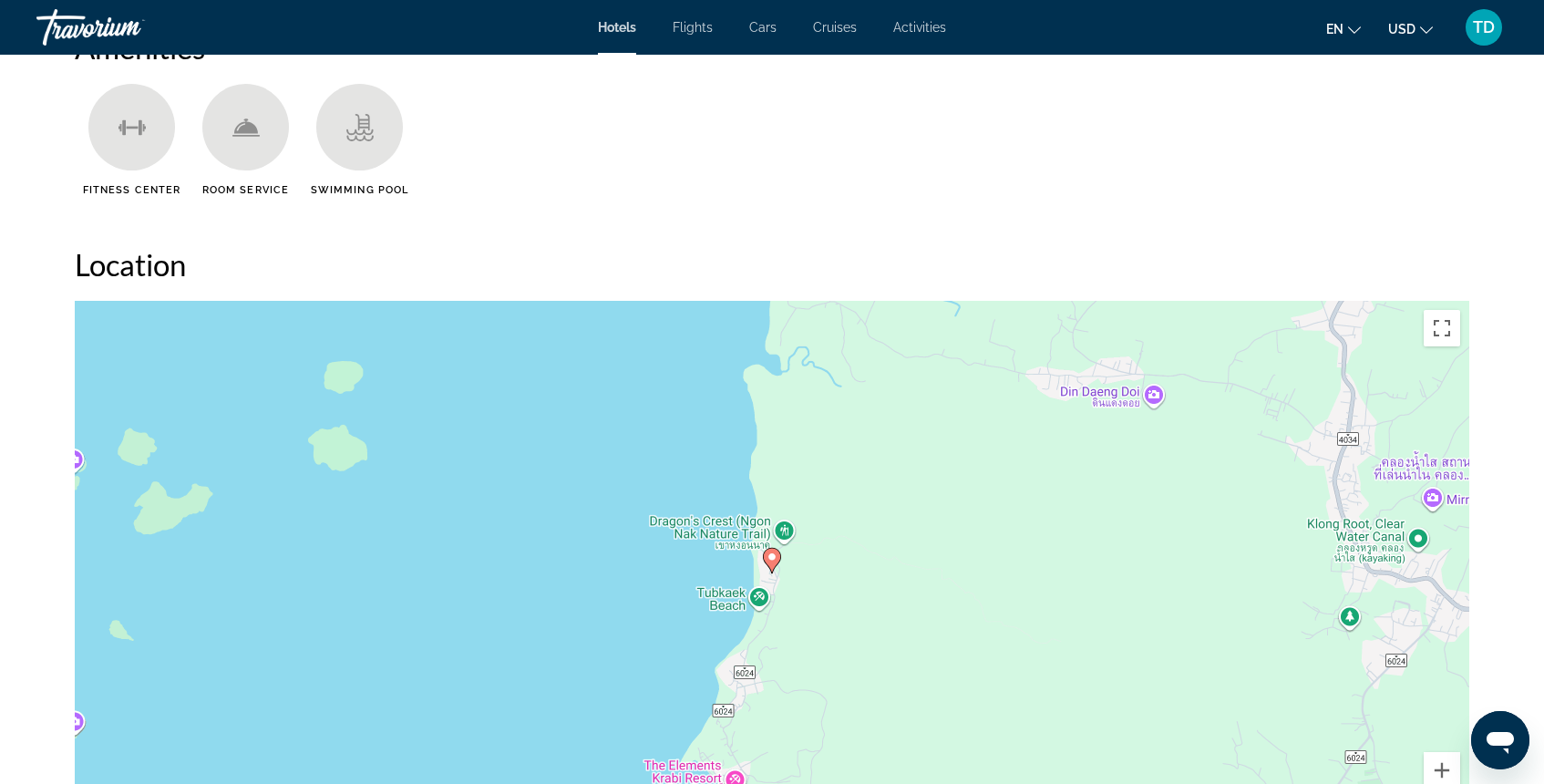
scroll to position [1494, 0]
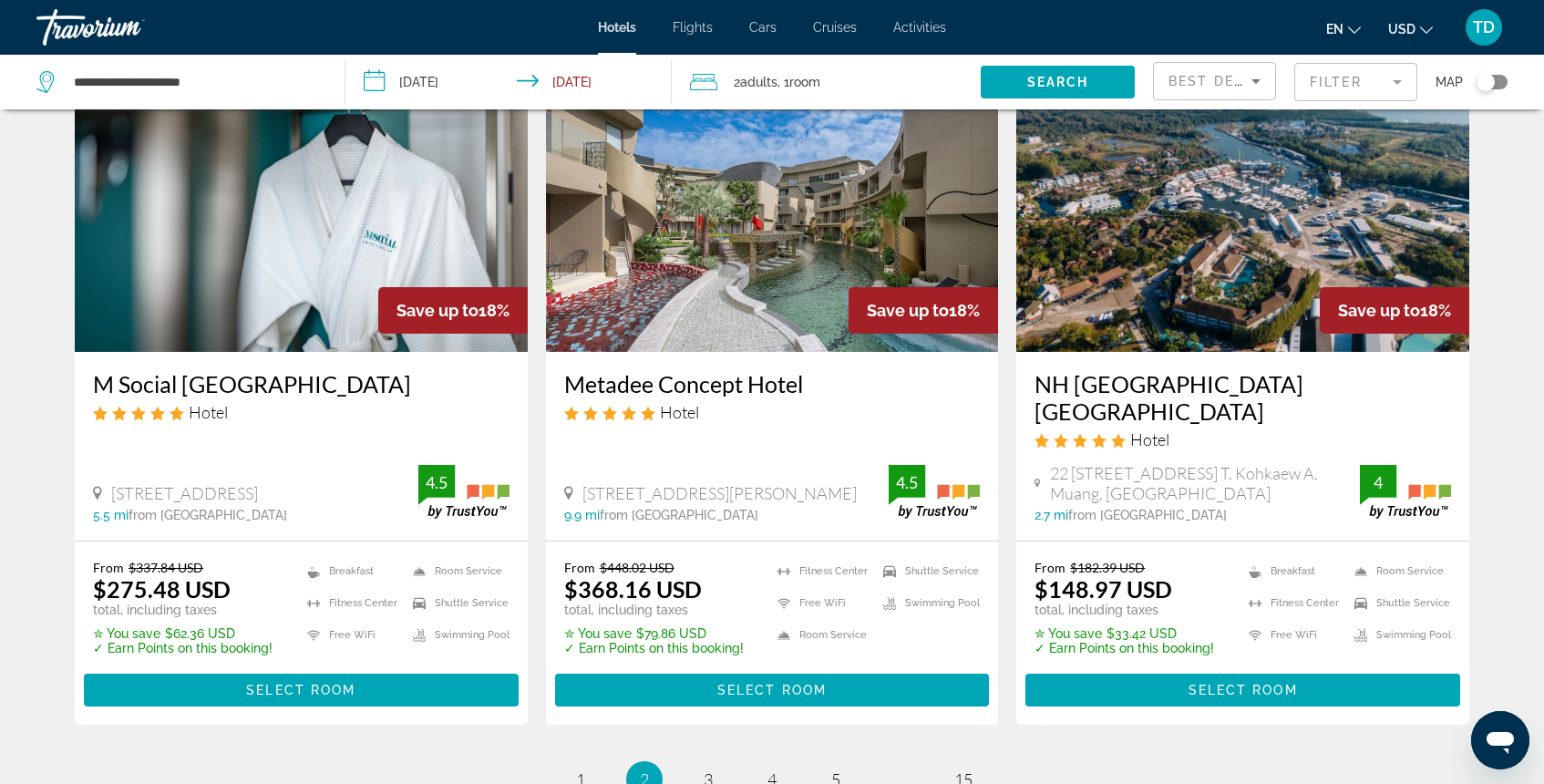
scroll to position [2432, 0]
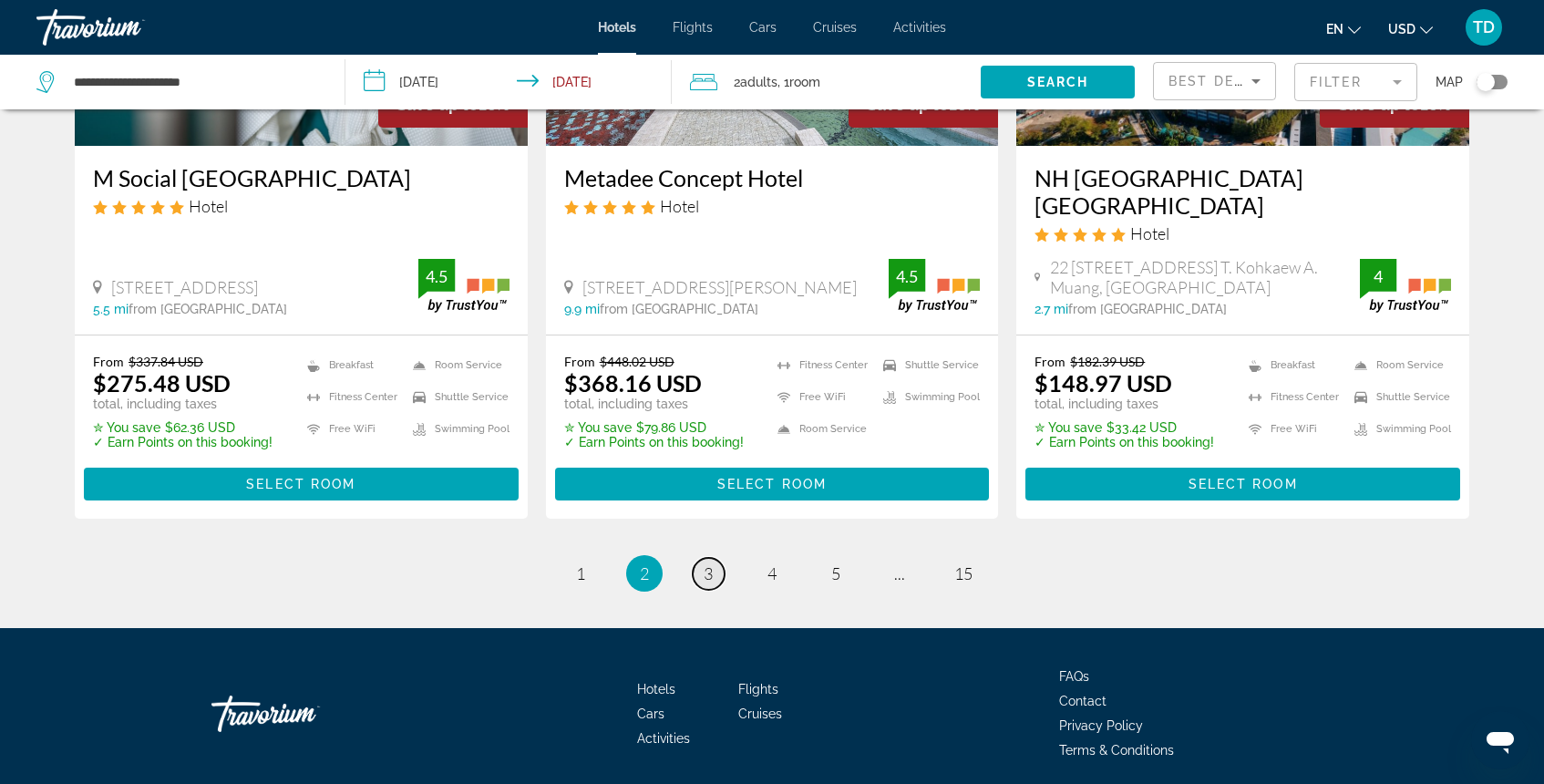
click at [704, 563] on span "3" at bounding box center [708, 573] width 9 height 20
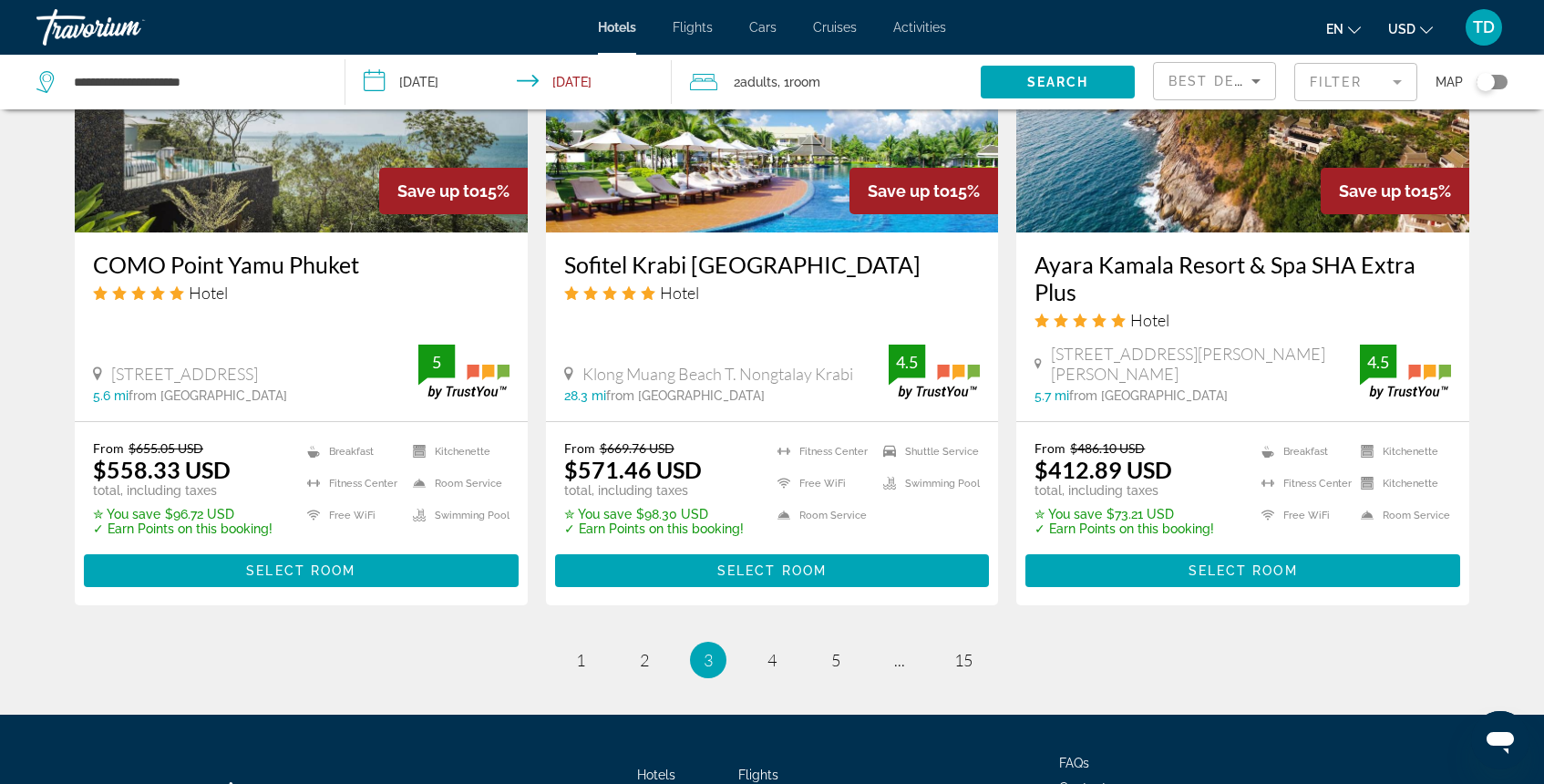
scroll to position [2341, 0]
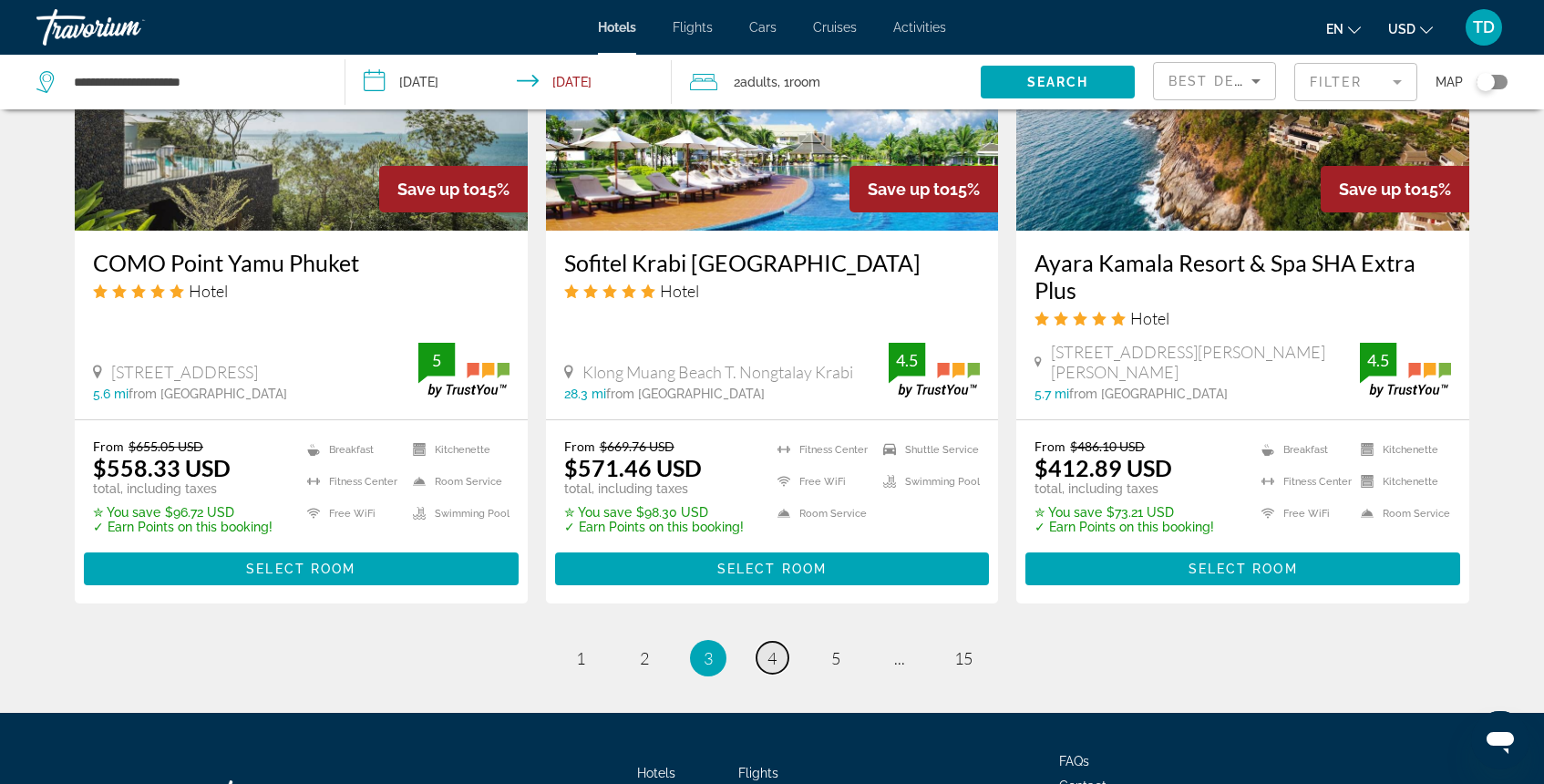
click at [773, 641] on link "page 4" at bounding box center [772, 657] width 32 height 32
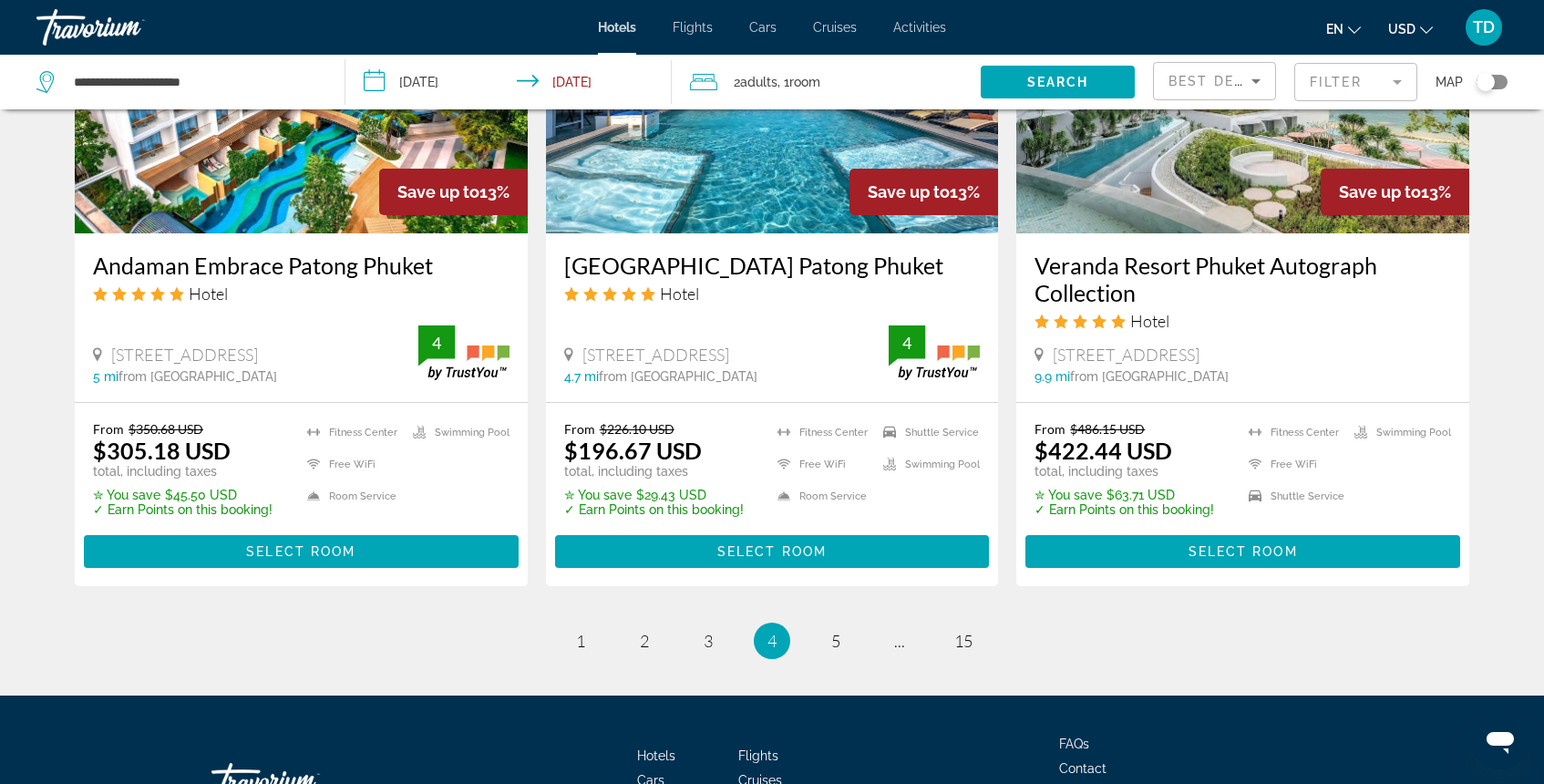
scroll to position [2412, 0]
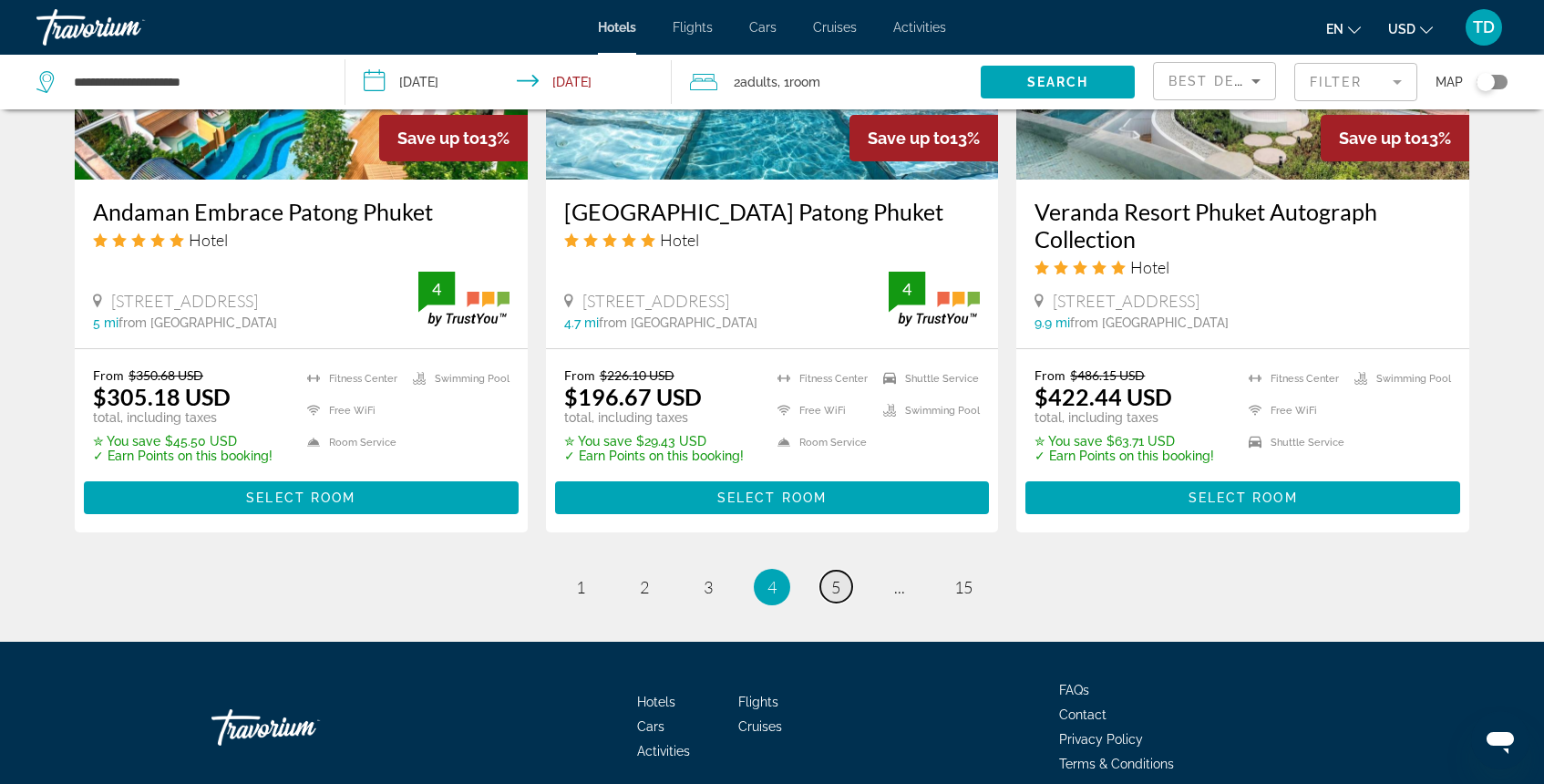
click at [836, 570] on link "page 5" at bounding box center [836, 586] width 32 height 32
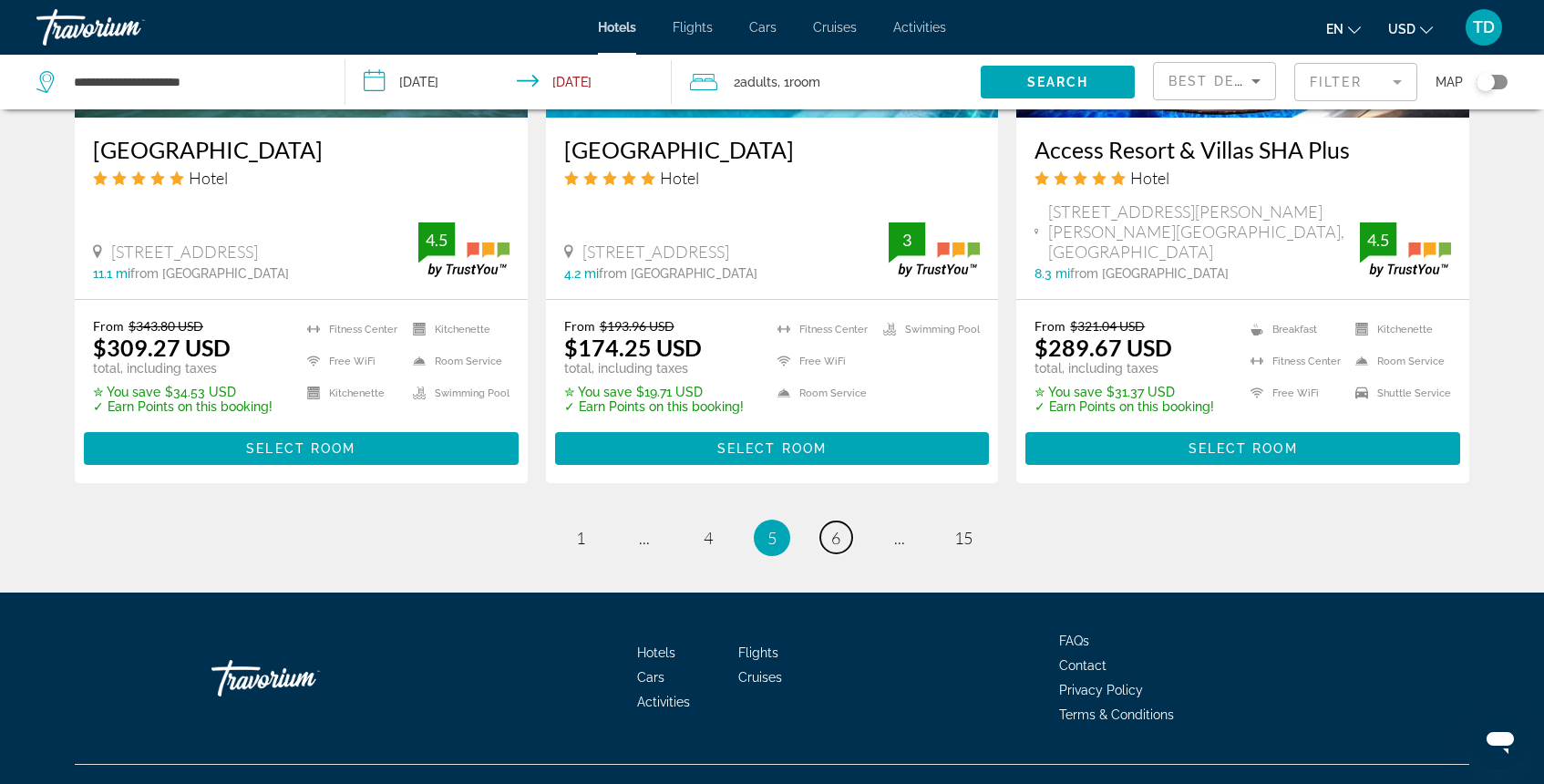
scroll to position [2434, 0]
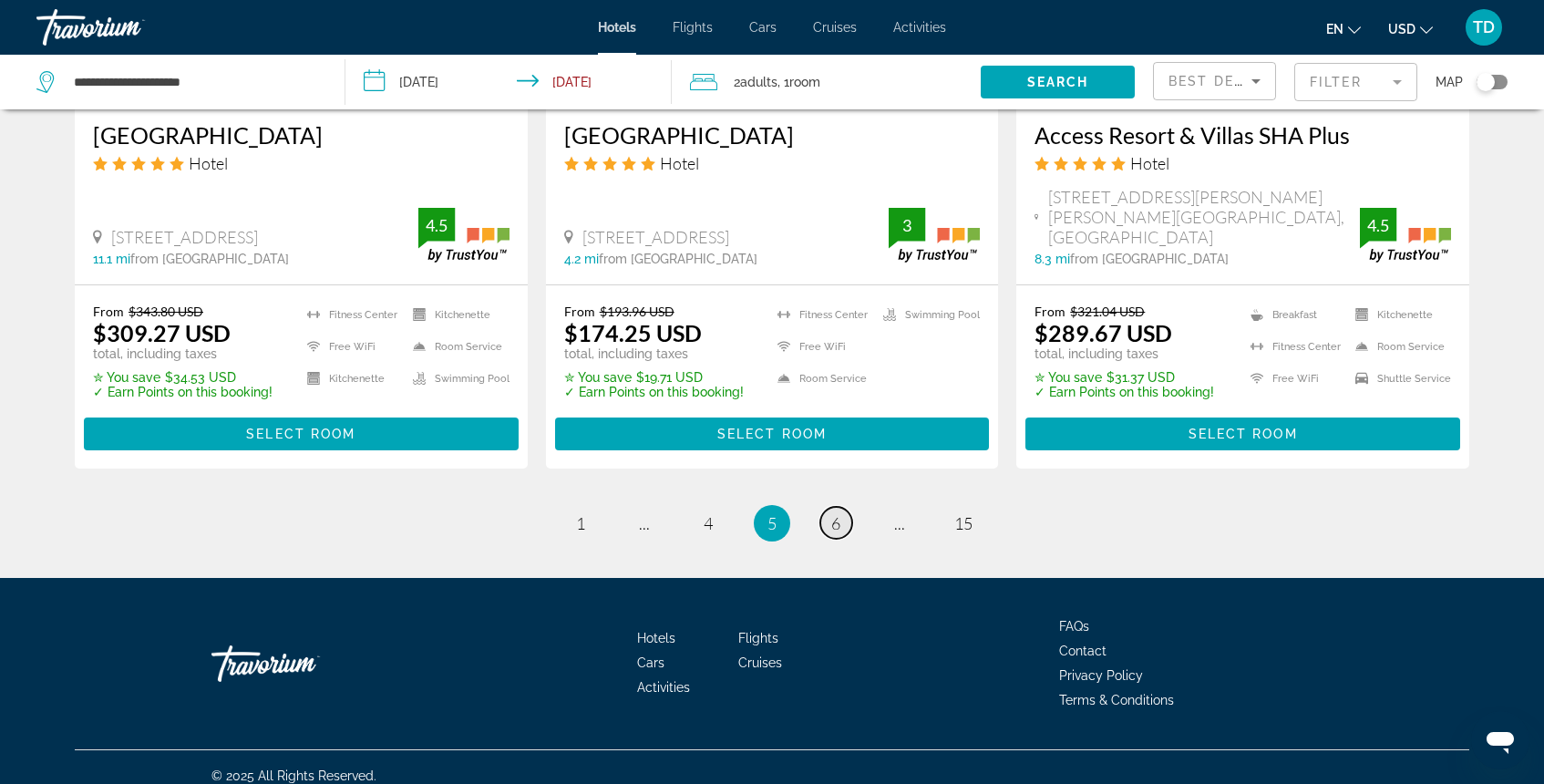
click at [839, 513] on span "6" at bounding box center [836, 523] width 9 height 20
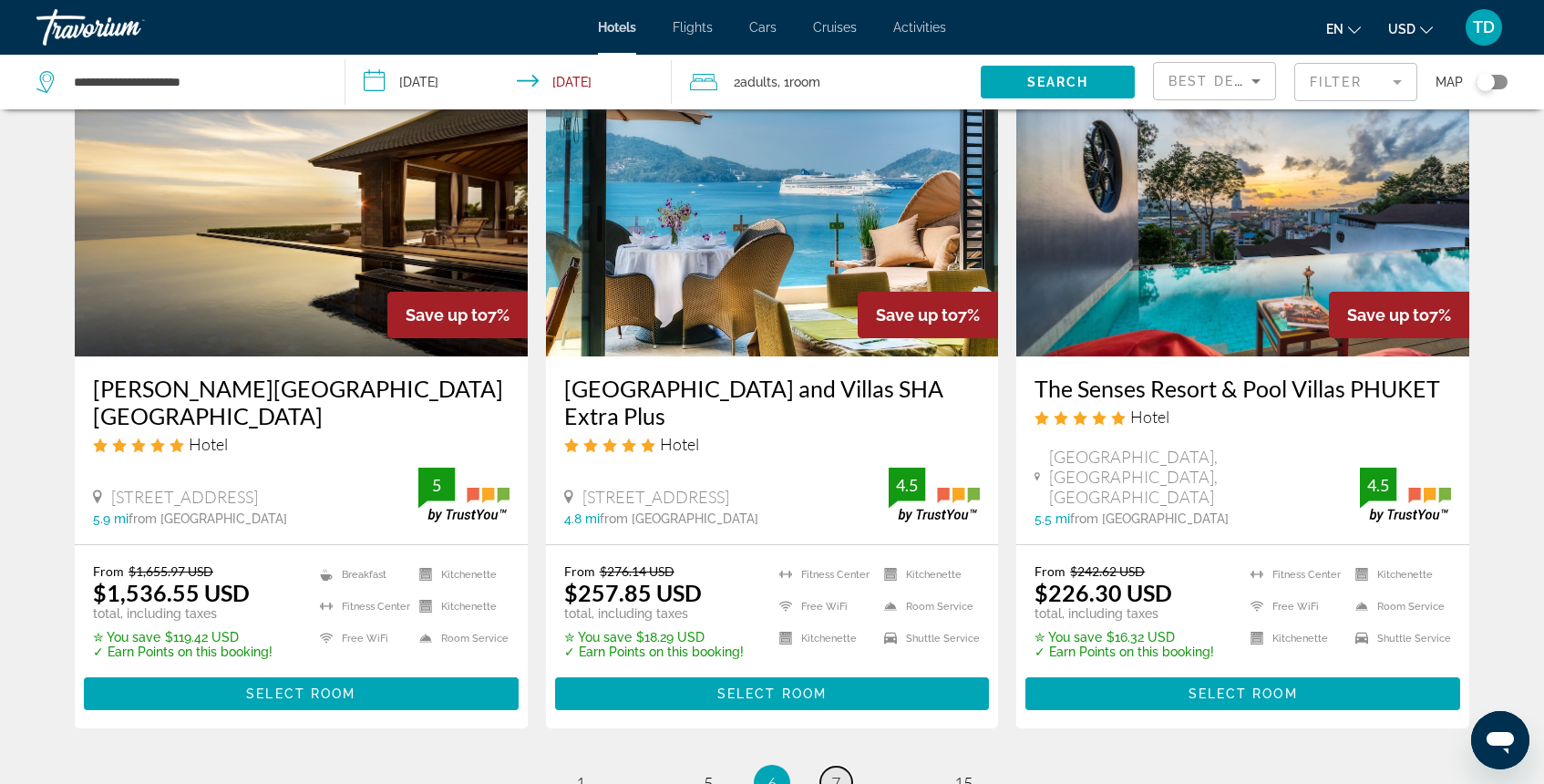
scroll to position [2176, 0]
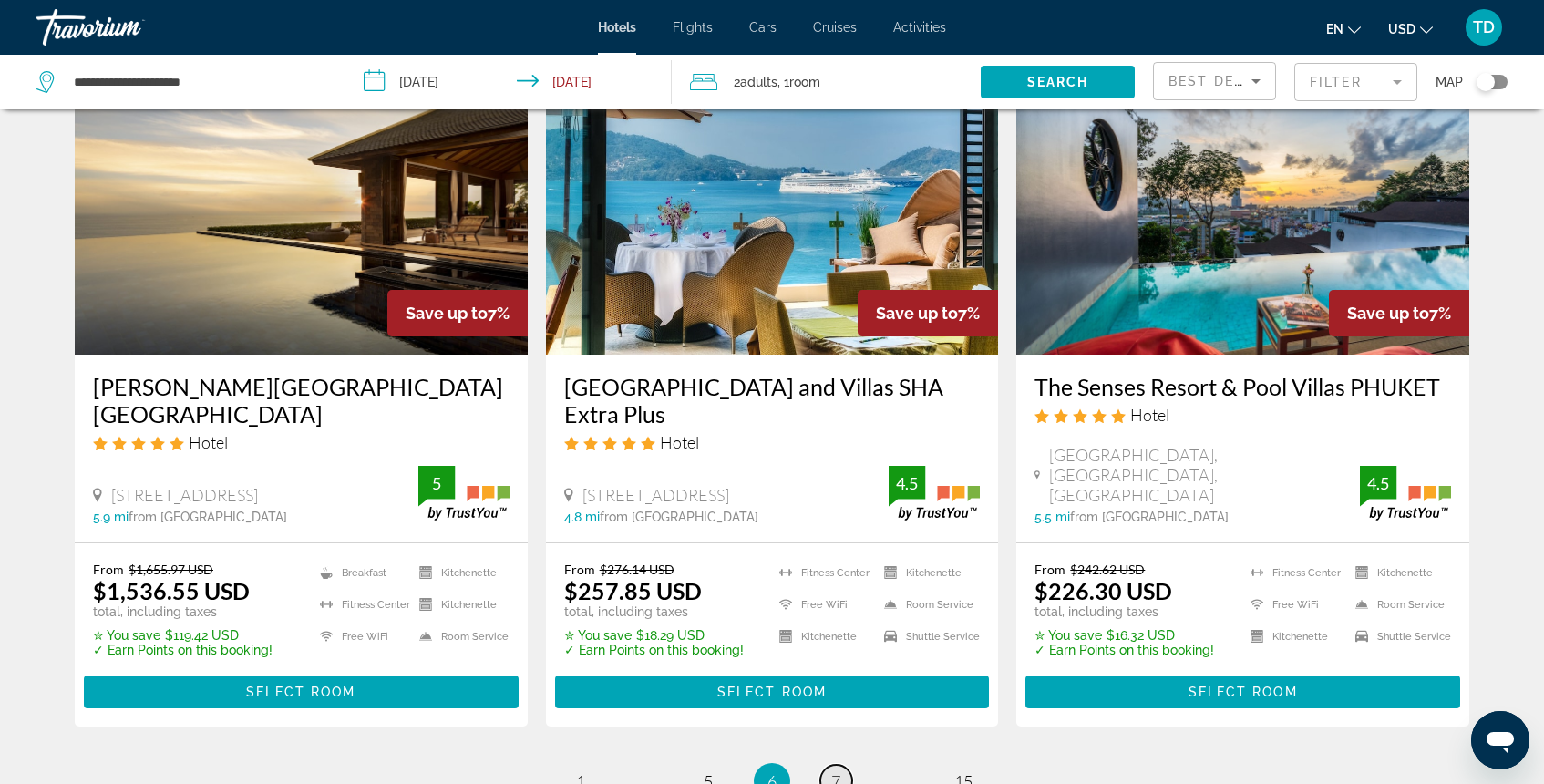
click at [837, 771] on span "7" at bounding box center [836, 781] width 9 height 20
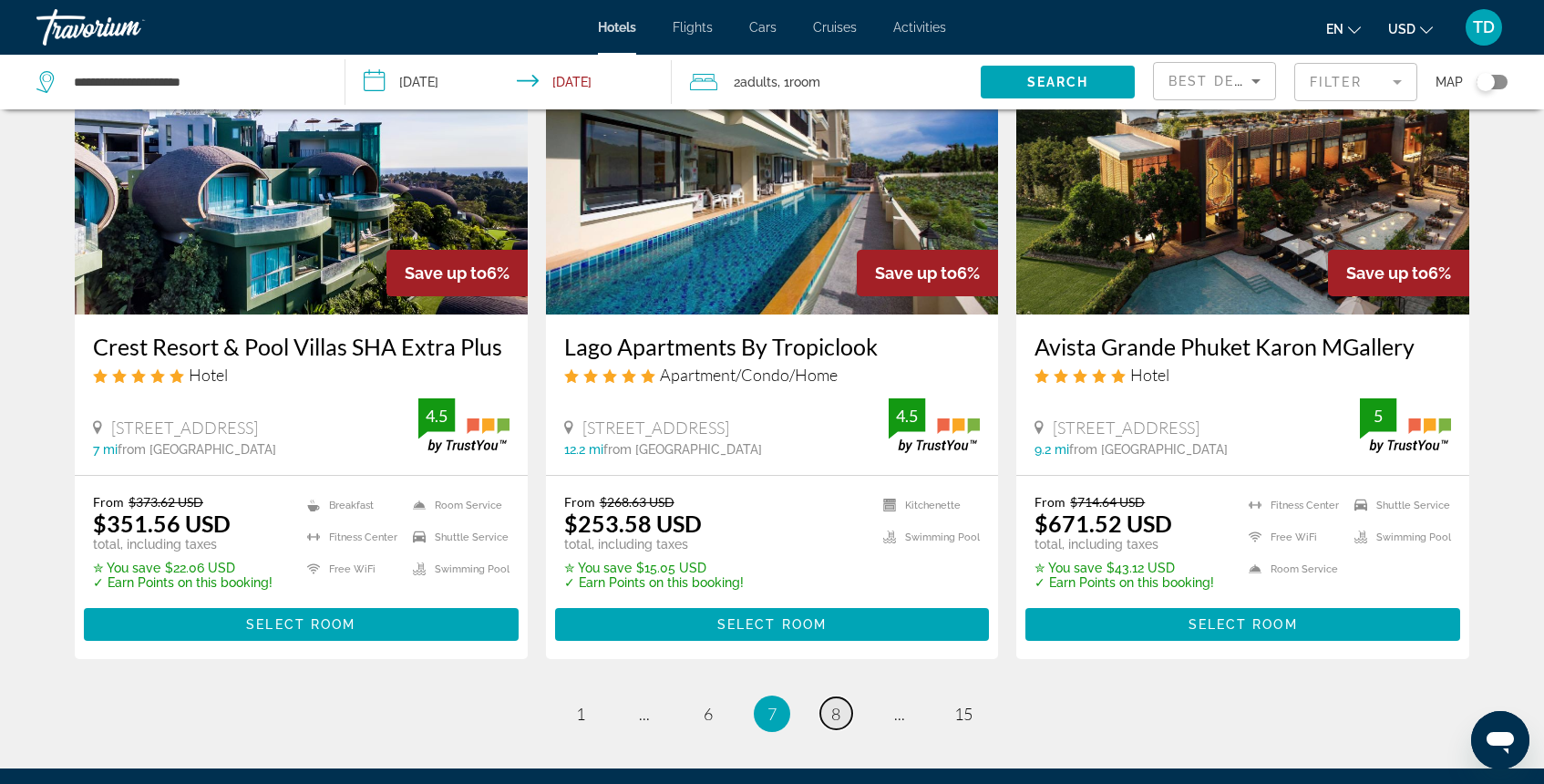
scroll to position [2406, 0]
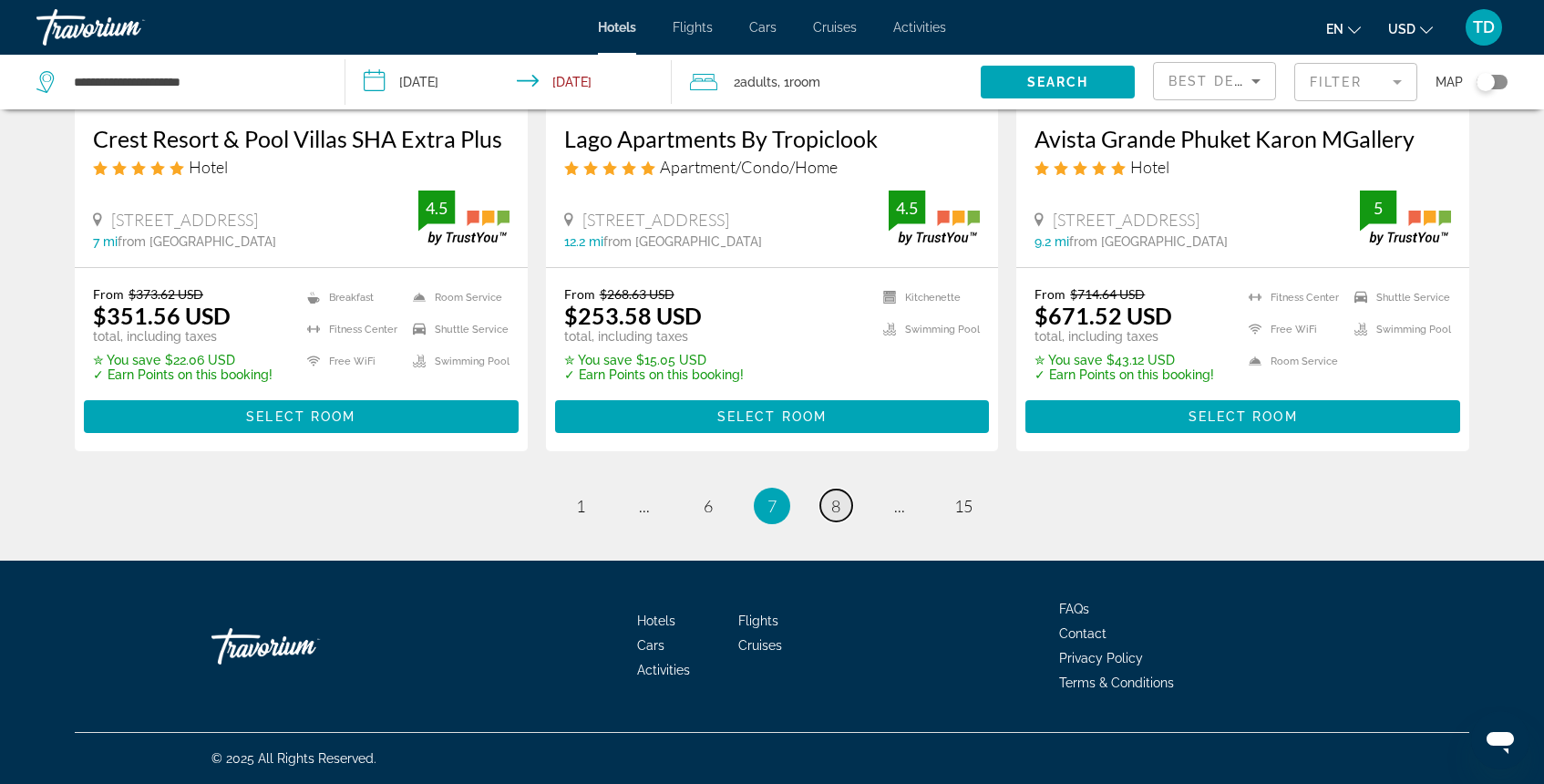
click at [842, 499] on link "page 8" at bounding box center [836, 505] width 32 height 32
